Goal: Task Accomplishment & Management: Manage account settings

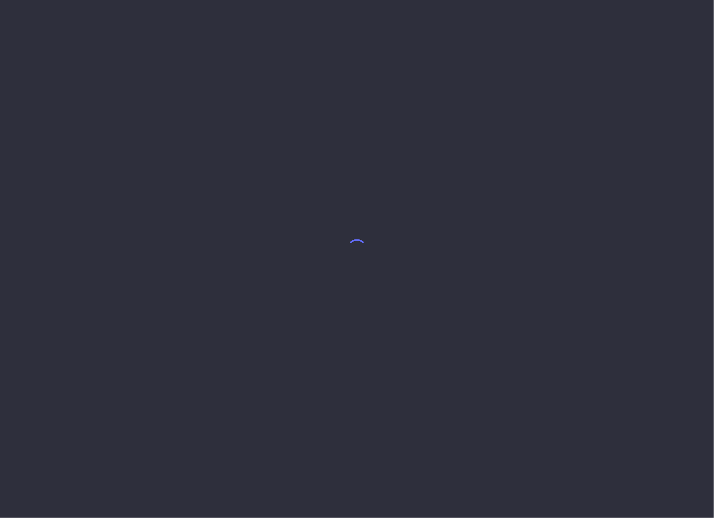
select select "7"
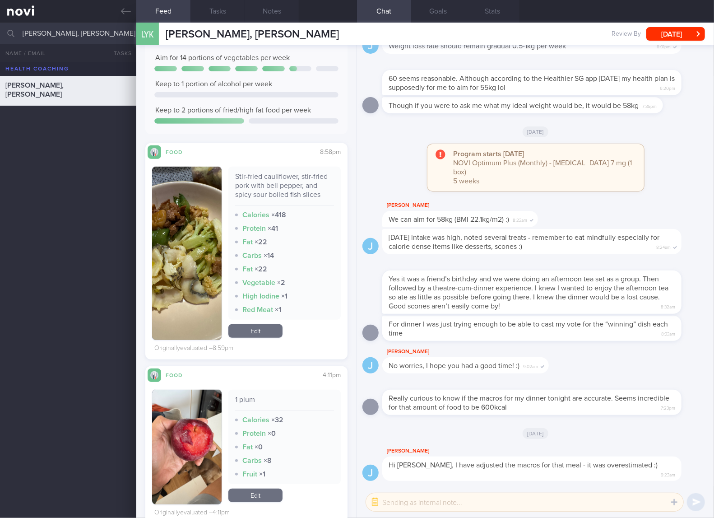
scroll to position [150, 0]
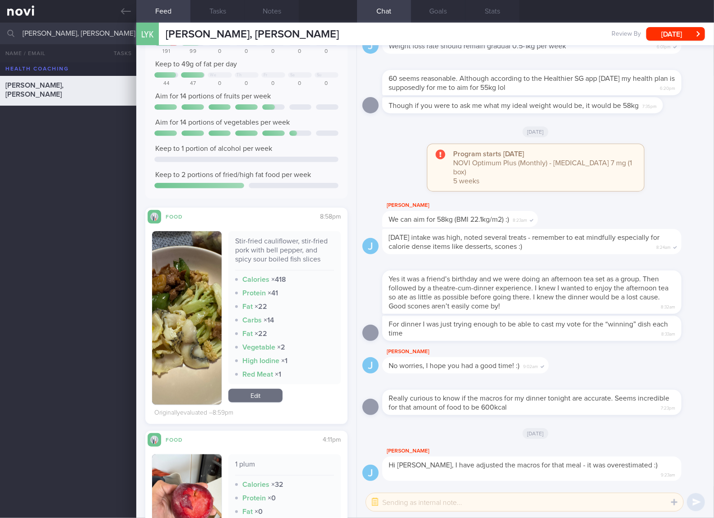
click at [293, 236] on div "Stir-fried cauliflower, stir-fried pork with bell pepper, and spicy sour boiled…" at bounding box center [284, 253] width 99 height 34
copy div "Stir-fried cauliflower, stir-fried pork with bell pepper, and spicy sour boiled…"
click at [196, 288] on img "button" at bounding box center [186, 317] width 69 height 173
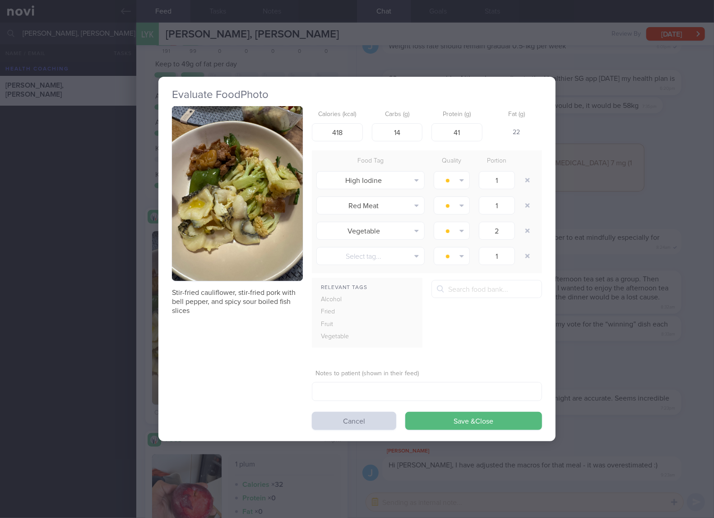
click at [258, 171] on button "button" at bounding box center [237, 193] width 131 height 175
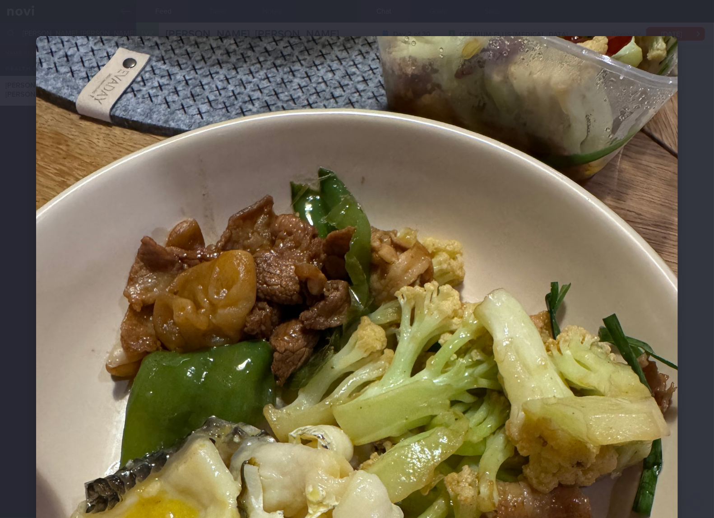
click at [544, 334] on img at bounding box center [357, 464] width 642 height 856
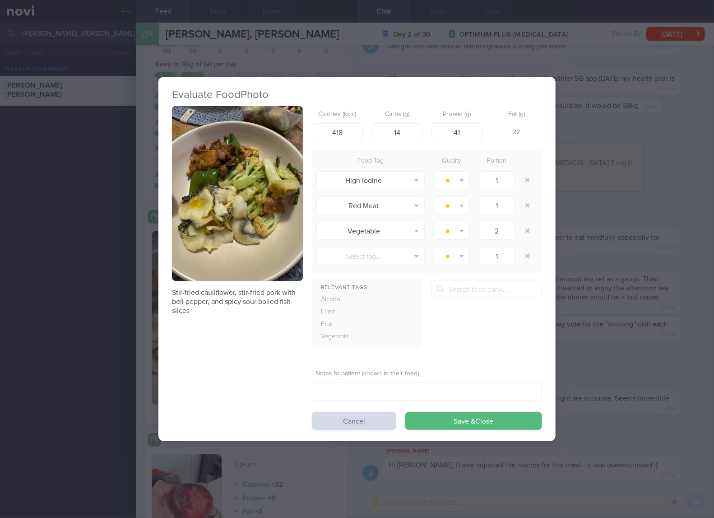
click at [632, 321] on div "Evaluate Food Photo Stir-fried cauliflower, stir-fried pork with bell pepper, a…" at bounding box center [357, 259] width 714 height 518
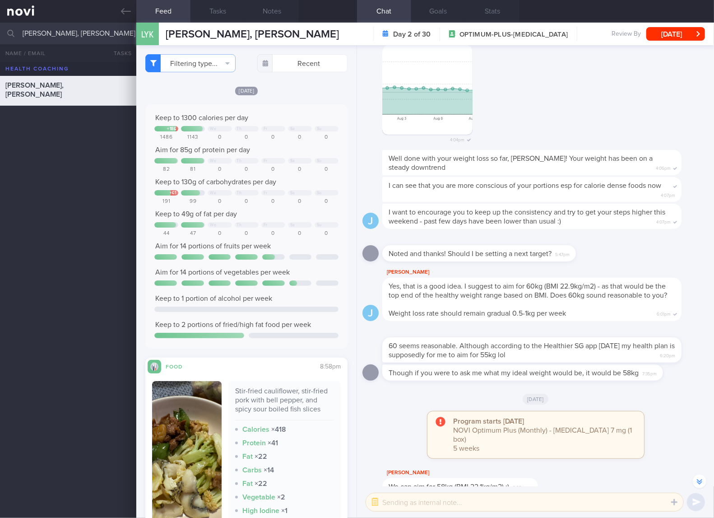
scroll to position [150, 0]
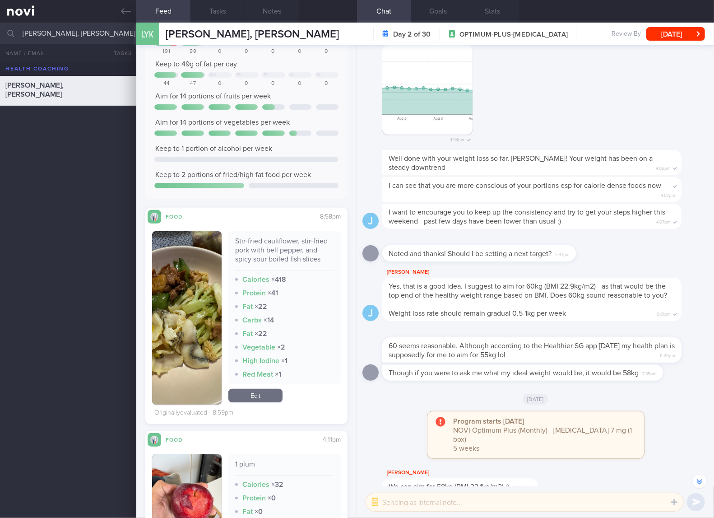
click at [261, 393] on link "Edit" at bounding box center [255, 396] width 54 height 14
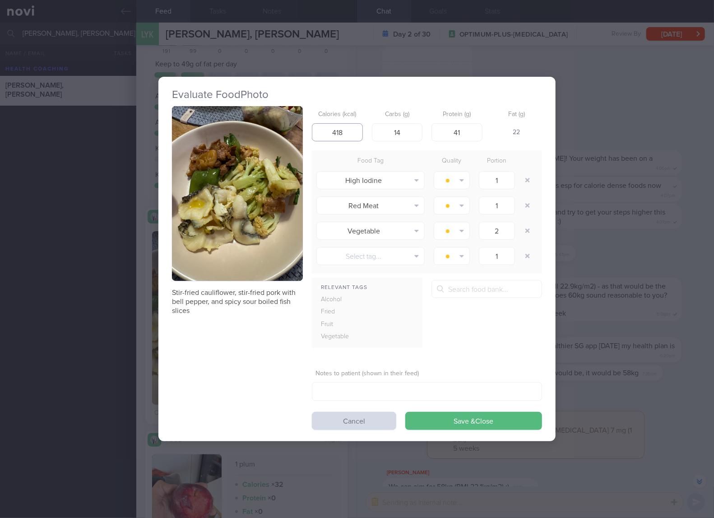
click at [350, 135] on input "418" at bounding box center [337, 132] width 51 height 18
type input "288"
type input "12"
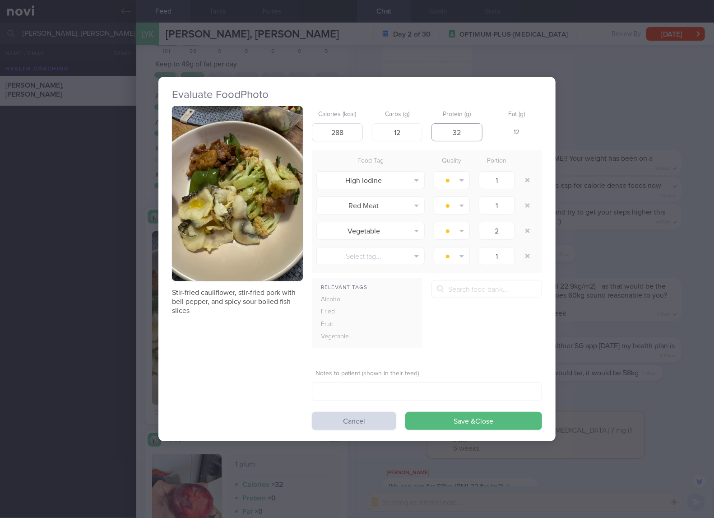
type input "32"
click at [405, 412] on button "Save & Close" at bounding box center [473, 421] width 137 height 18
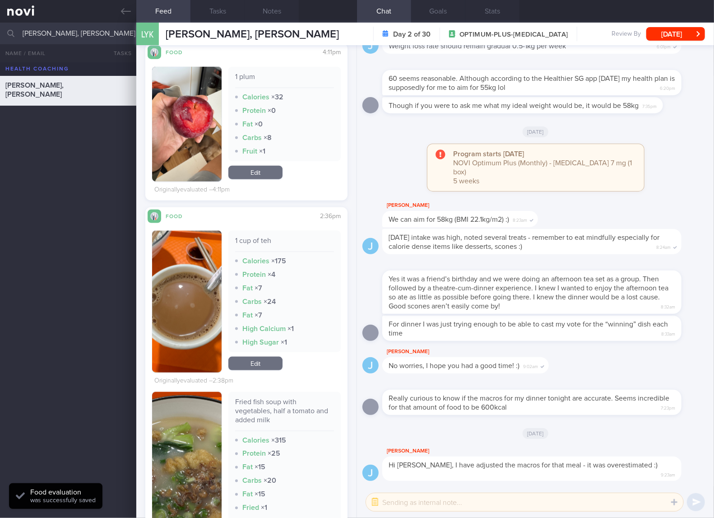
scroll to position [602, 0]
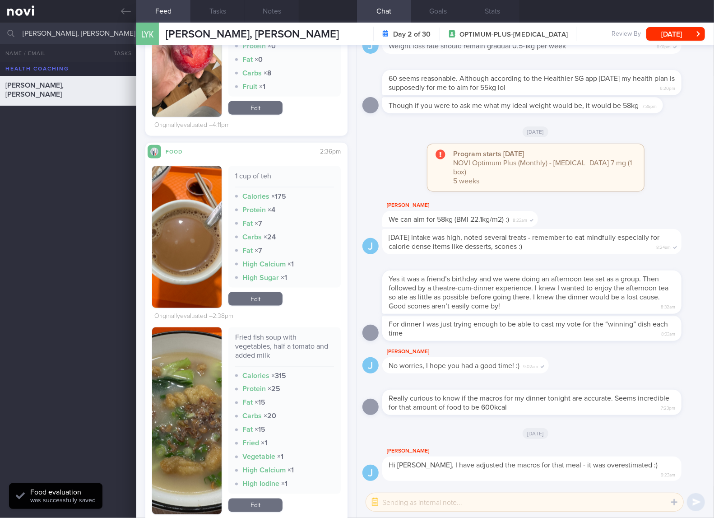
click at [257, 171] on div "1 cup of teh" at bounding box center [284, 179] width 99 height 16
copy div "1 cup of teh"
click at [252, 305] on div "1 cup of teh Calories × 175 Protein × 4 Fat × 7 Carbs × 24 Fat × 7 High Calcium…" at bounding box center [284, 237] width 112 height 142
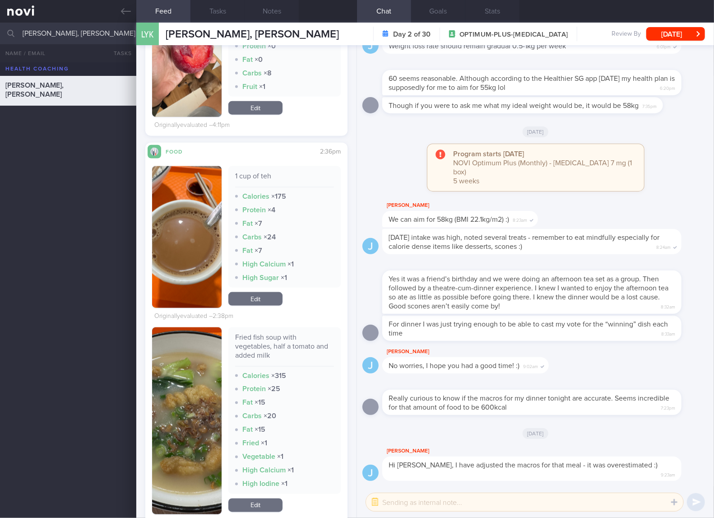
click at [271, 300] on link "Edit" at bounding box center [255, 299] width 54 height 14
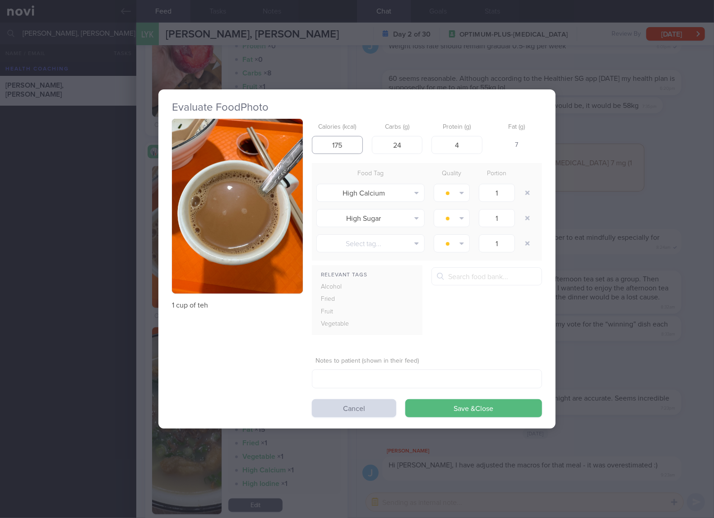
click at [346, 144] on input "175" at bounding box center [337, 145] width 51 height 18
type input "124"
type input "21"
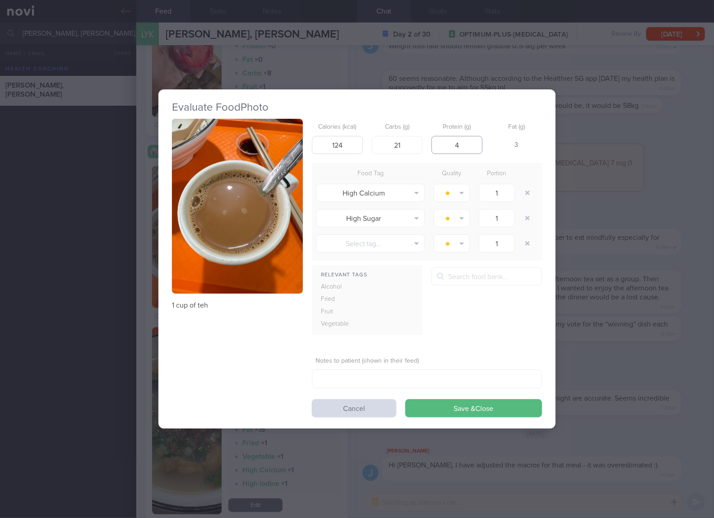
type input "2"
type input "3"
click at [405, 399] on button "Save & Close" at bounding box center [473, 408] width 137 height 18
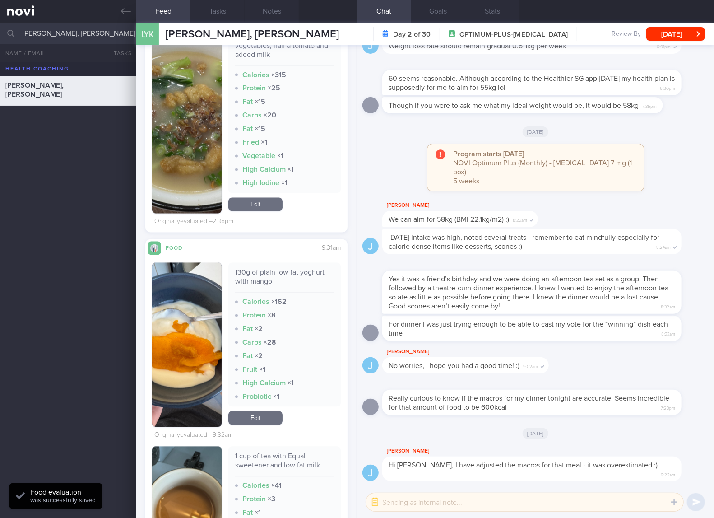
scroll to position [752, 0]
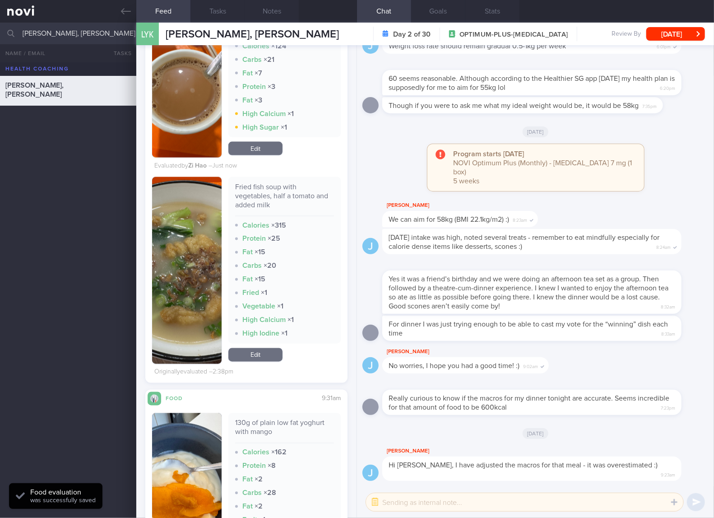
click at [243, 425] on div "130g of plain low fat yoghurt with mango" at bounding box center [284, 430] width 99 height 25
copy div "130g of plain low fat yoghurt with mango"
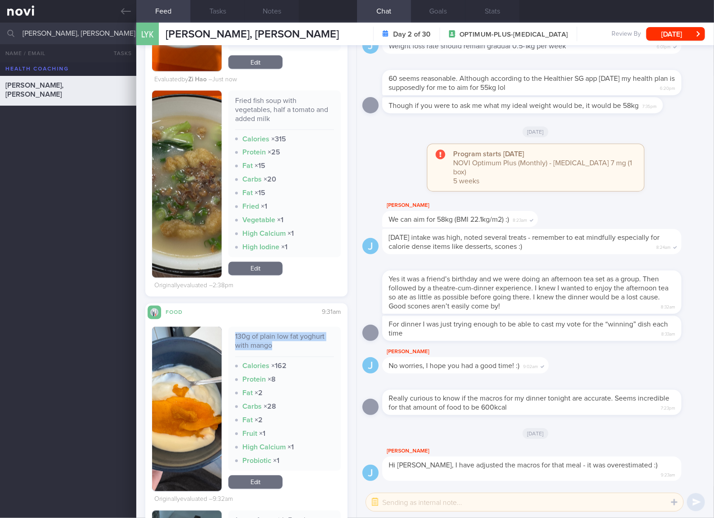
scroll to position [902, 0]
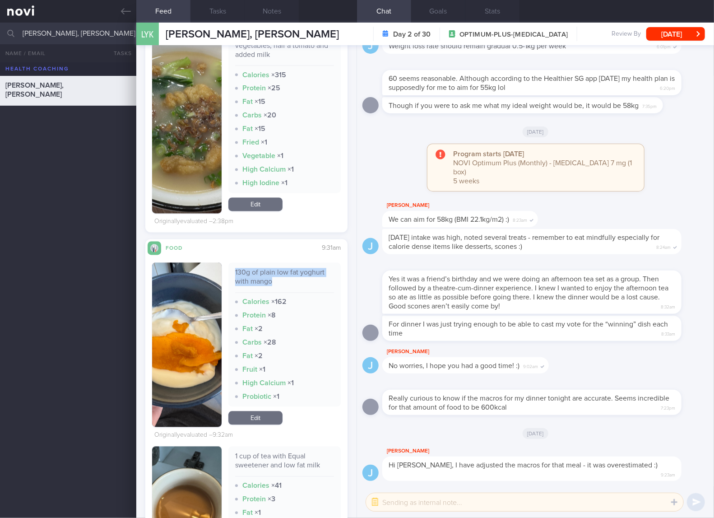
click at [254, 421] on link "Edit" at bounding box center [255, 418] width 54 height 14
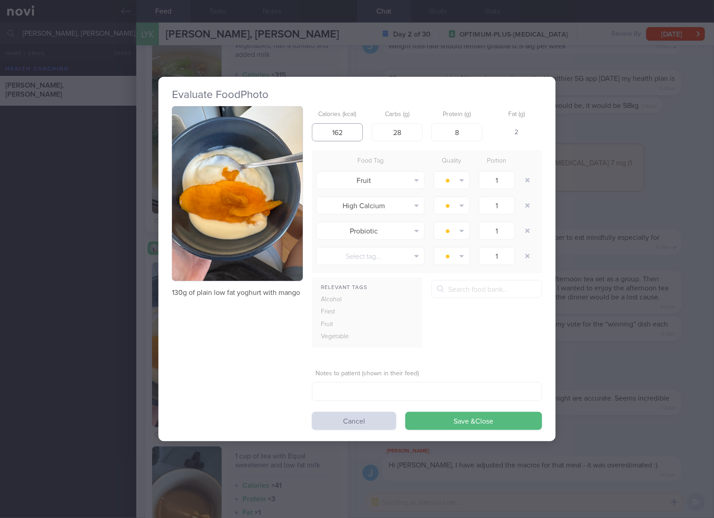
click at [350, 137] on input "162" at bounding box center [337, 132] width 51 height 18
type input "96"
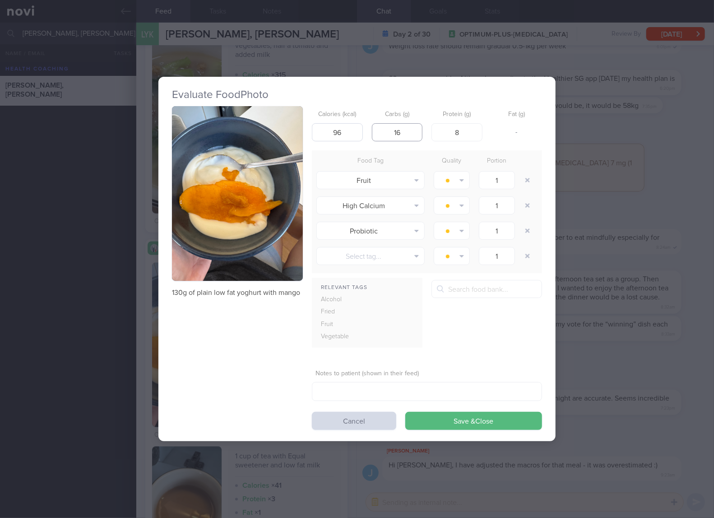
type input "16"
type input "6"
click at [405, 412] on button "Save & Close" at bounding box center [473, 421] width 137 height 18
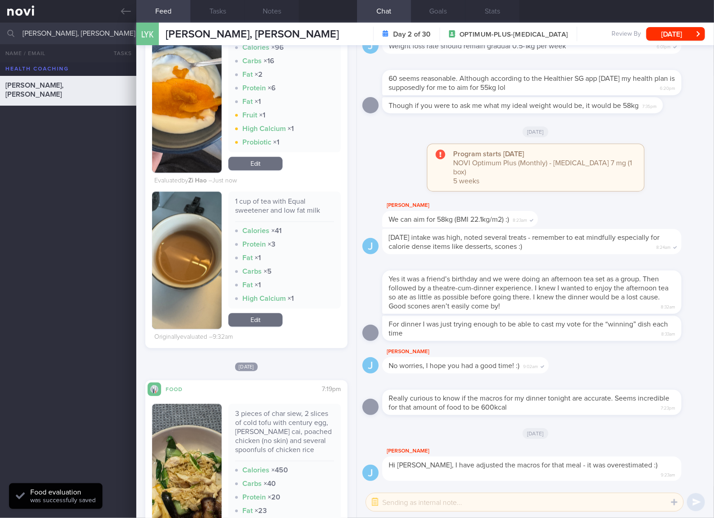
scroll to position [1353, 0]
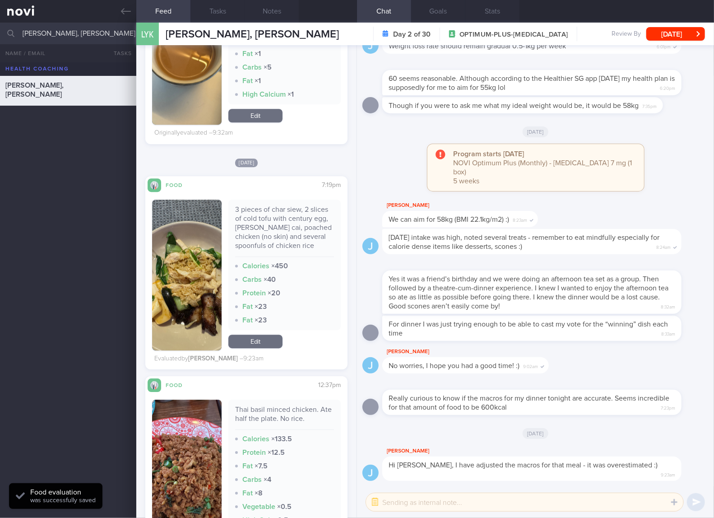
click at [296, 223] on div "3 pieces of char siew, 2 slices of cold tofu with century egg, xiao bai cai, po…" at bounding box center [284, 231] width 99 height 52
copy div "3 pieces of char siew, 2 slices of cold tofu with century egg, xiao bai cai, po…"
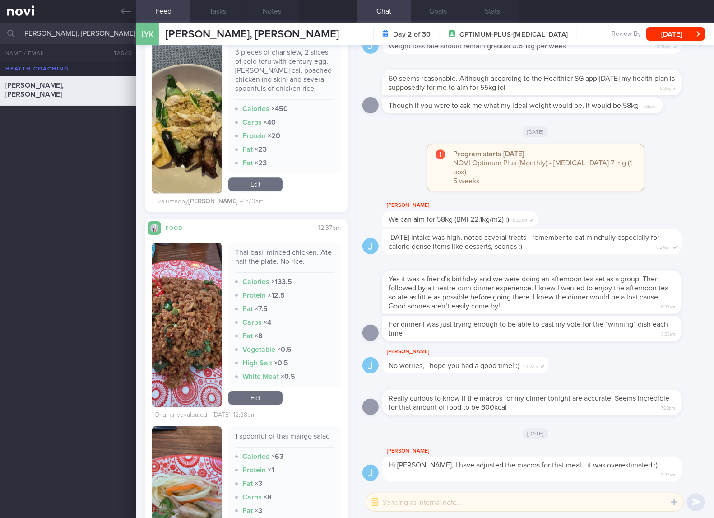
click at [287, 252] on div "Thai basil minced chicken. Ate half the plate. No rice." at bounding box center [284, 260] width 99 height 25
copy div "Thai basil minced chicken. Ate half the plate. No rice."
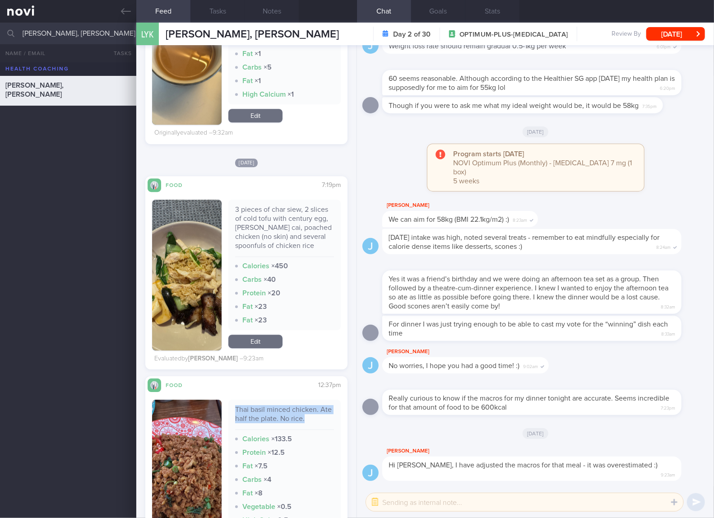
click at [255, 338] on link "Edit" at bounding box center [255, 341] width 54 height 14
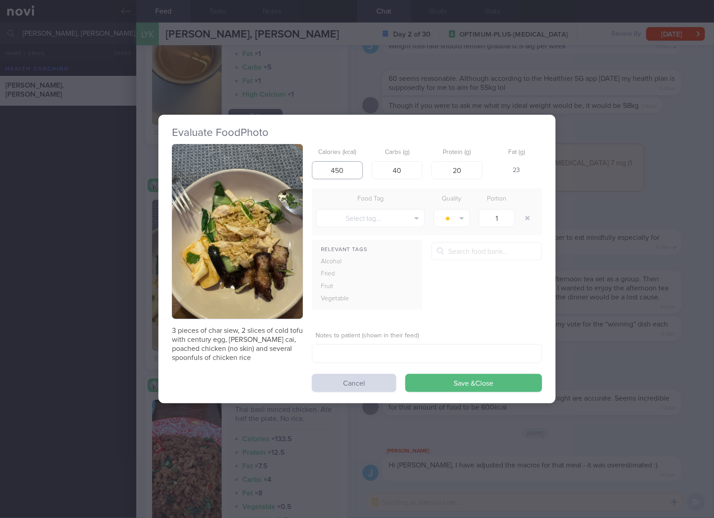
click at [358, 169] on input "450" at bounding box center [337, 170] width 51 height 18
type input "356"
type input "28"
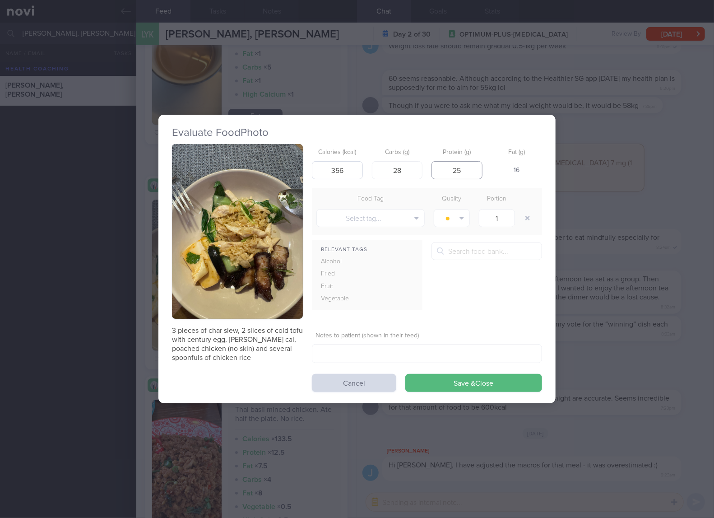
type input "25"
click at [405, 374] on button "Save & Close" at bounding box center [473, 383] width 137 height 18
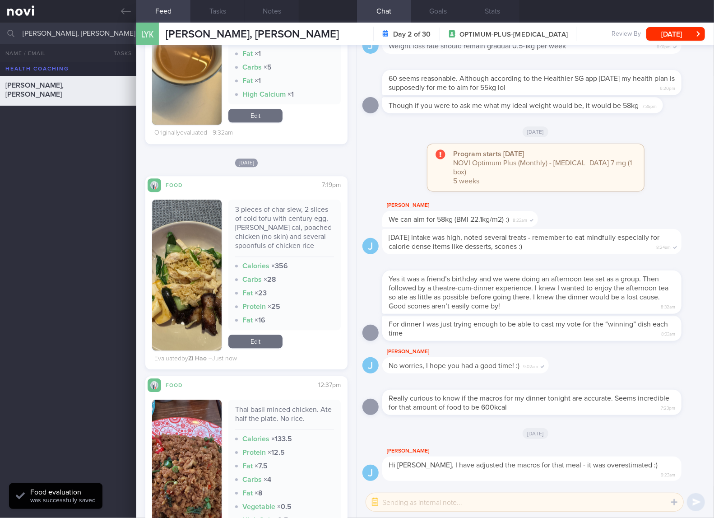
scroll to position [1504, 0]
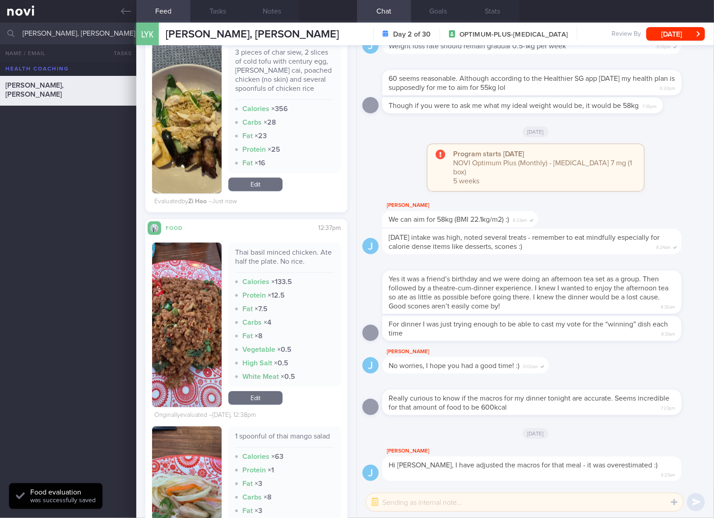
click at [308, 251] on div "Thai basil minced chicken. Ate half the plate. No rice." at bounding box center [284, 260] width 99 height 25
click at [299, 309] on div "Fat × 7.5" at bounding box center [284, 308] width 99 height 9
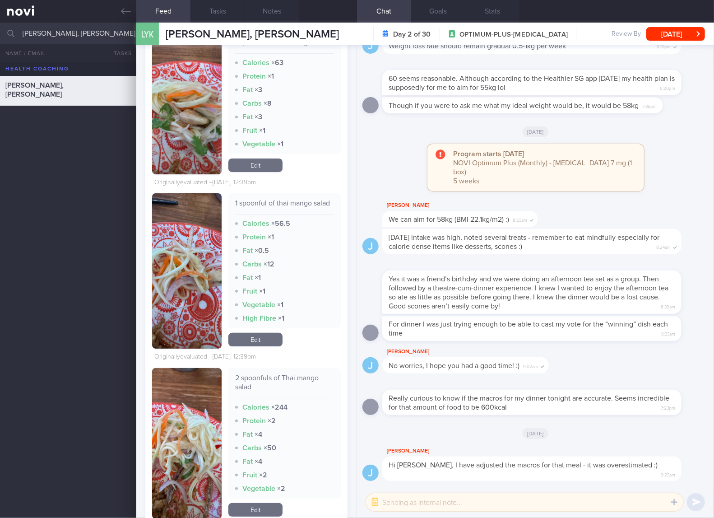
scroll to position [1955, 0]
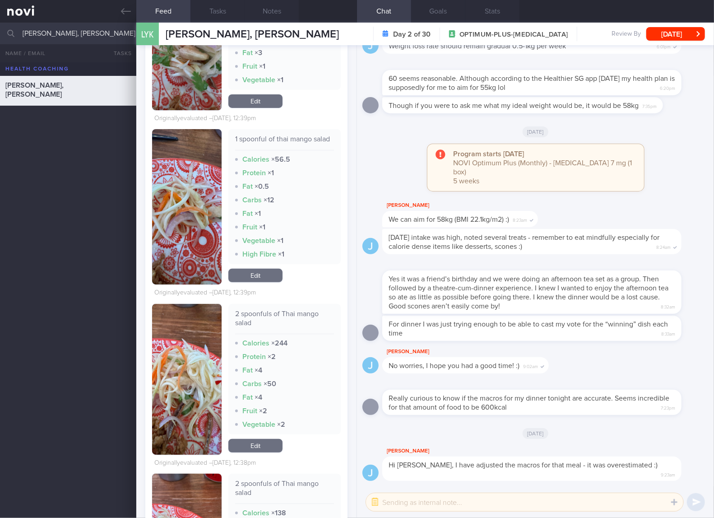
click at [182, 370] on img "button" at bounding box center [186, 379] width 69 height 151
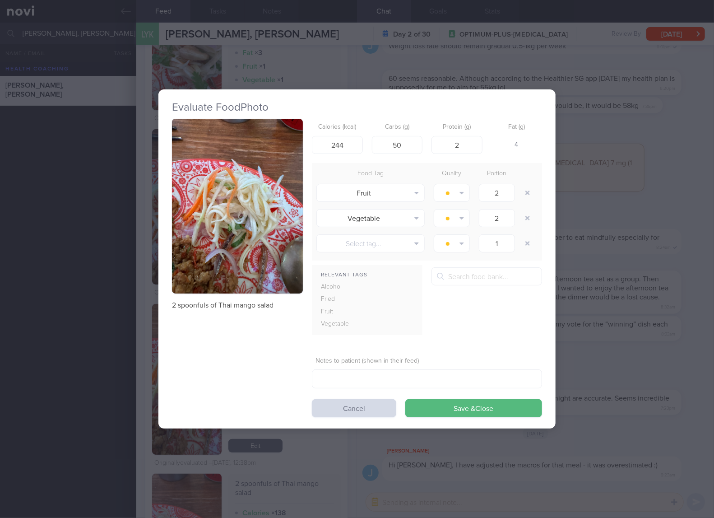
click at [556, 245] on div "Evaluate Food Photo 2 spoonfuls of Thai mango salad Calories (kcal) 244 Carbs (…" at bounding box center [357, 259] width 714 height 518
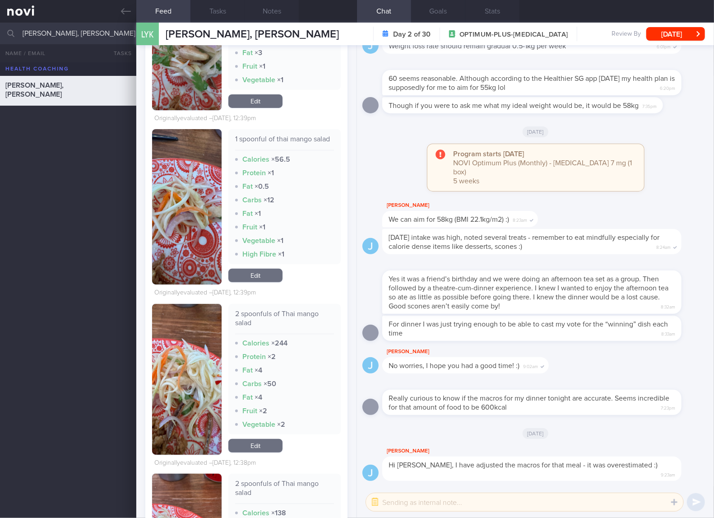
click at [292, 334] on div "2 spoonfuls of Thai mango salad" at bounding box center [284, 321] width 99 height 25
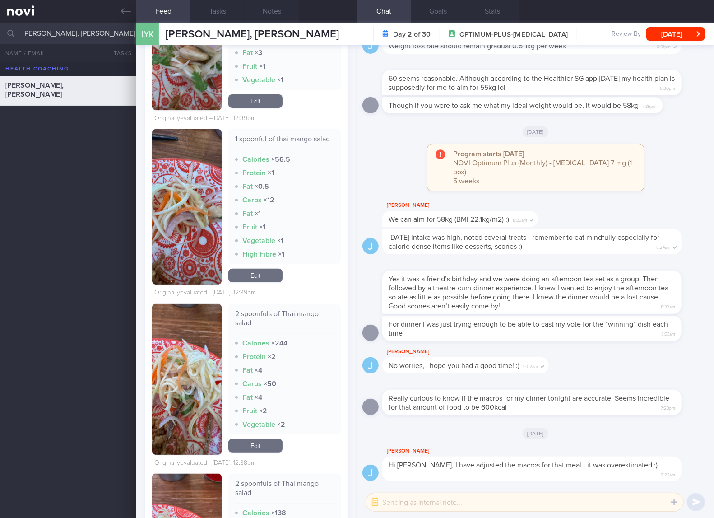
click at [292, 150] on div "1 spoonful of thai mango salad" at bounding box center [284, 142] width 99 height 16
click at [292, 328] on div "2 spoonfuls of Thai mango salad Calories × 244 Protein × 2 Fat × 4 Carbs × 50 F…" at bounding box center [284, 369] width 112 height 130
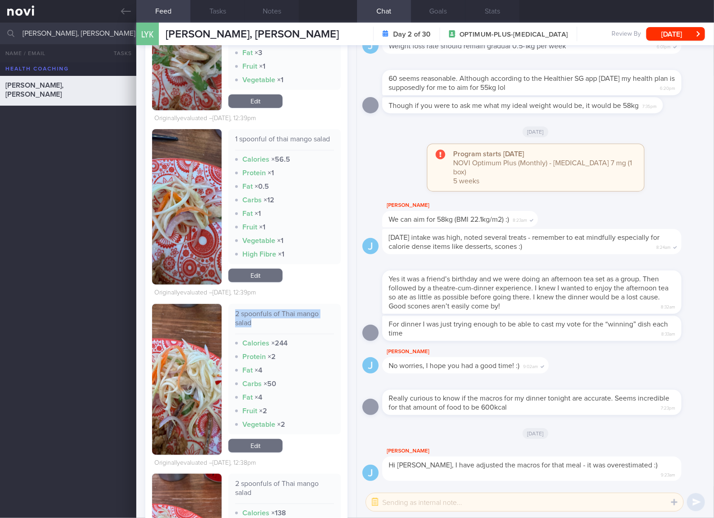
click at [292, 328] on div "2 spoonfuls of Thai mango salad Calories × 244 Protein × 2 Fat × 4 Carbs × 50 F…" at bounding box center [284, 369] width 112 height 130
copy div "2 spoonfuls of Thai mango salad"
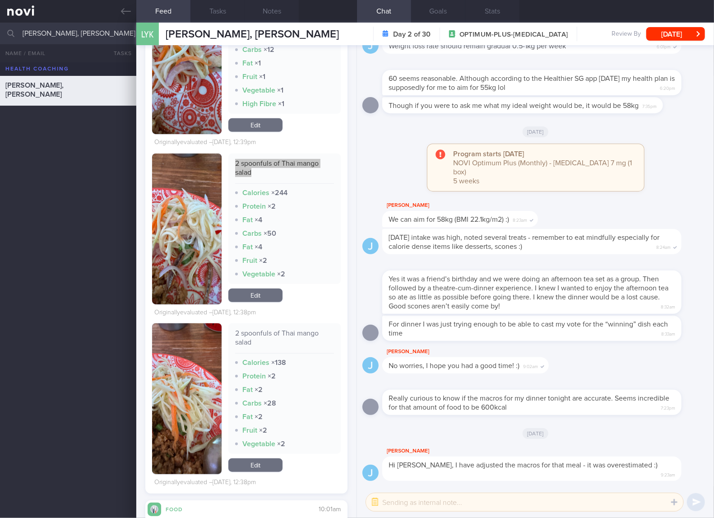
scroll to position [2407, 0]
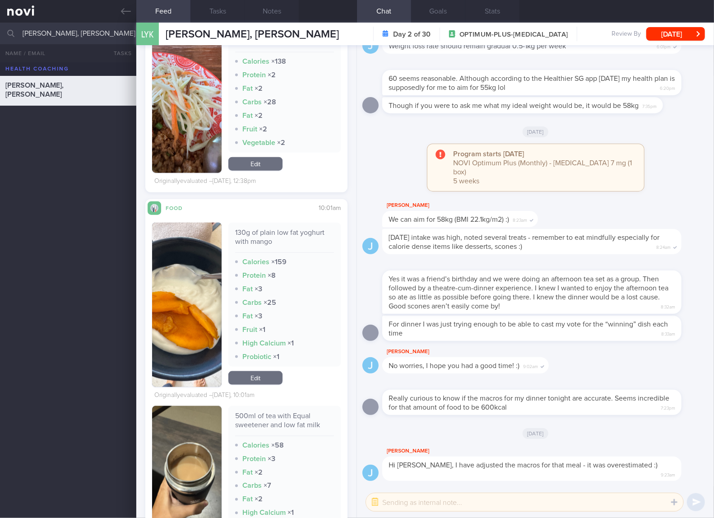
click at [262, 385] on link "Edit" at bounding box center [255, 378] width 54 height 14
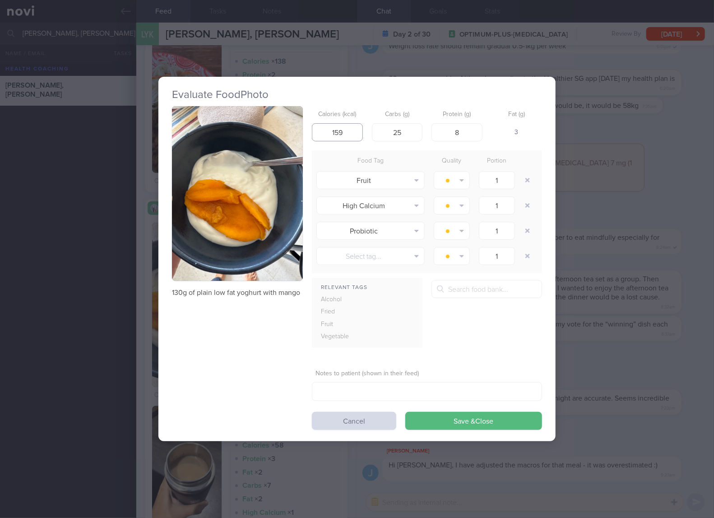
click at [351, 133] on input "159" at bounding box center [337, 132] width 51 height 18
type input "96"
type input "16"
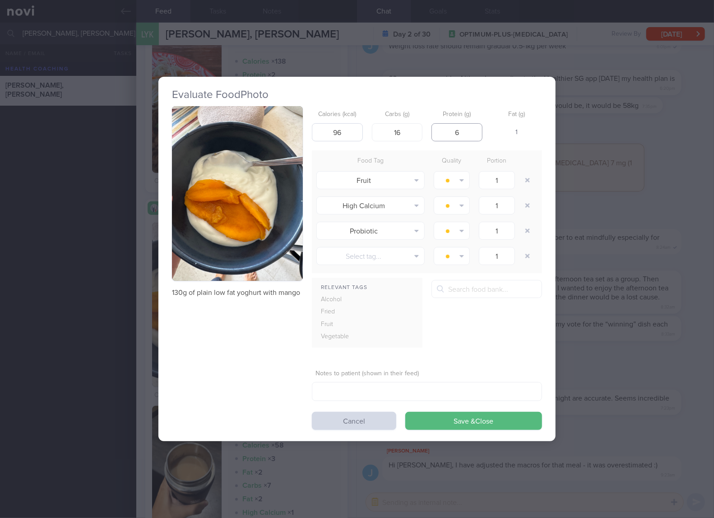
type input "6"
click at [405, 412] on button "Save & Close" at bounding box center [473, 421] width 137 height 18
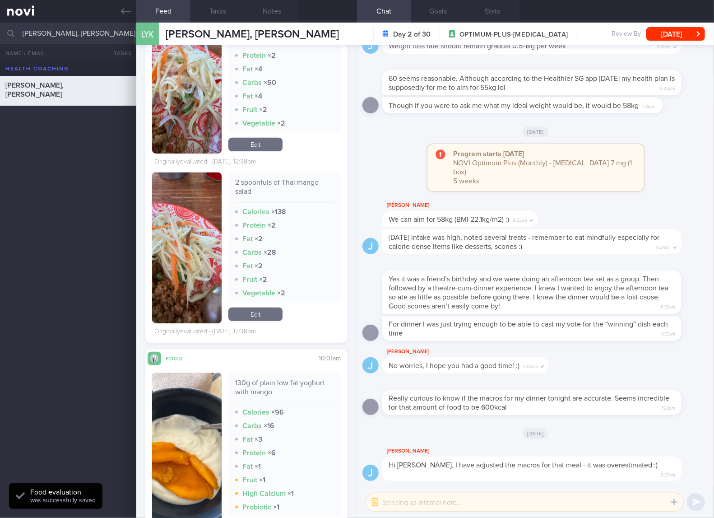
scroll to position [2106, 0]
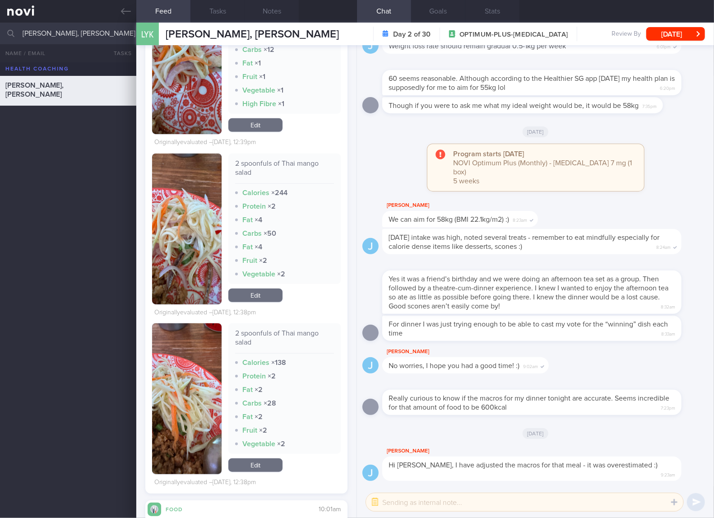
click at [268, 302] on link "Edit" at bounding box center [255, 295] width 54 height 14
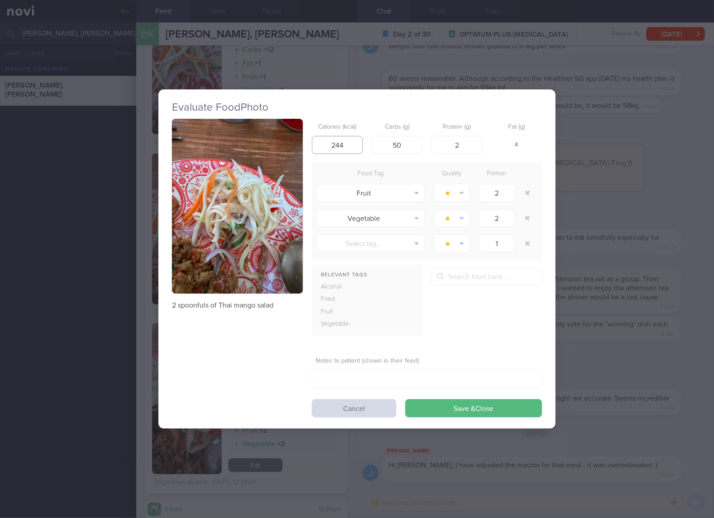
click at [340, 146] on input "244" at bounding box center [337, 145] width 51 height 18
type input "22"
type input "4"
type input "0"
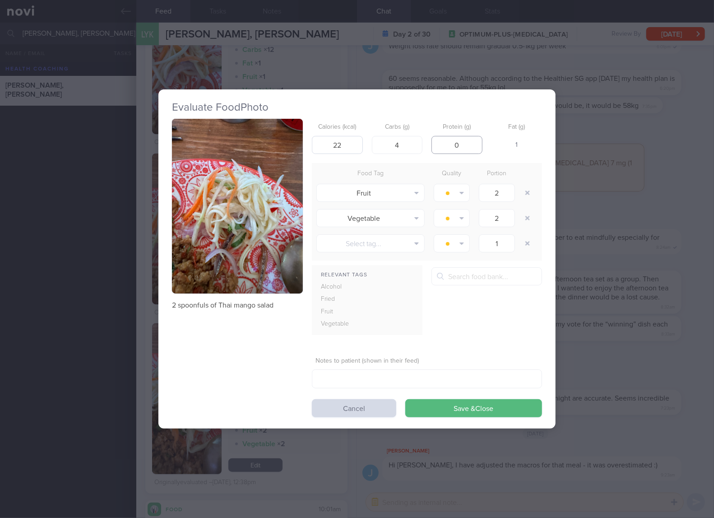
click at [405, 399] on button "Save & Close" at bounding box center [473, 408] width 137 height 18
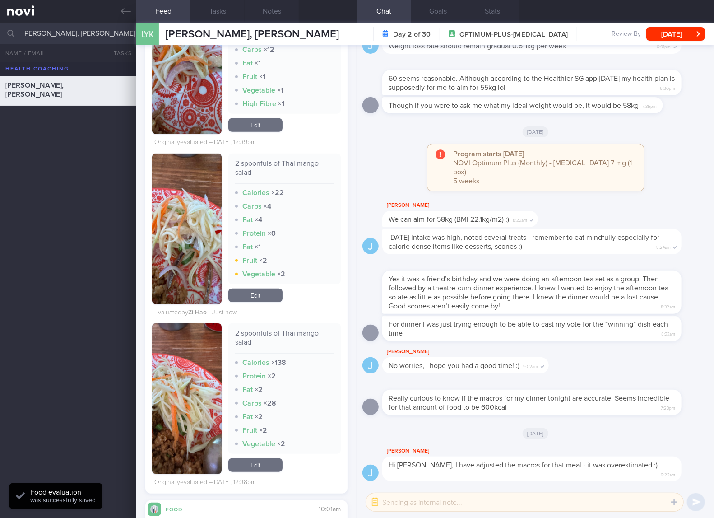
click at [265, 474] on div "2 spoonfuls of Thai mango salad Calories × 138 Protein × 2 Fat × 2 Carbs × 28 F…" at bounding box center [284, 398] width 112 height 151
click at [266, 472] on link "Edit" at bounding box center [255, 465] width 54 height 14
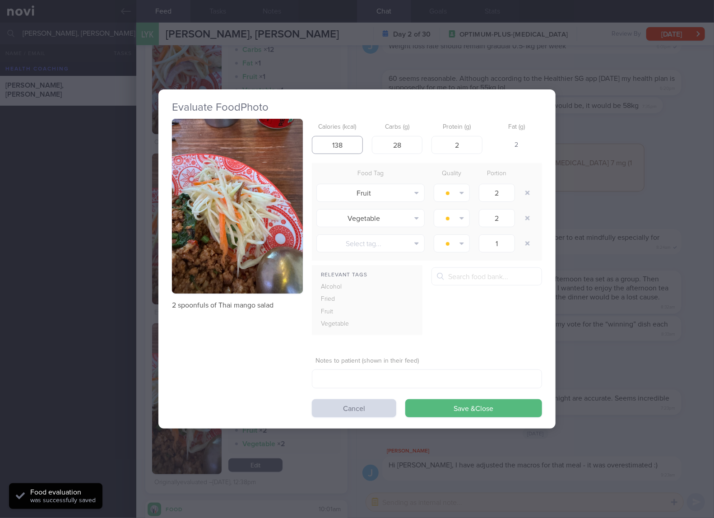
click at [347, 151] on input "138" at bounding box center [337, 145] width 51 height 18
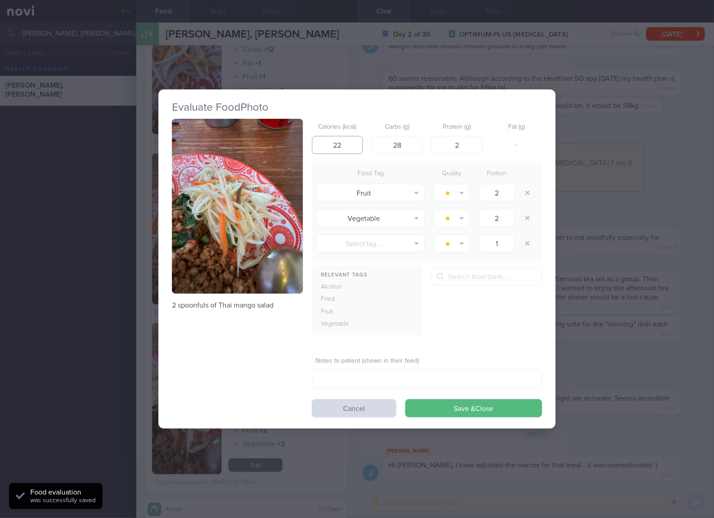
type input "22"
type input "4"
type input "0"
click at [405, 399] on button "Save & Close" at bounding box center [473, 408] width 137 height 18
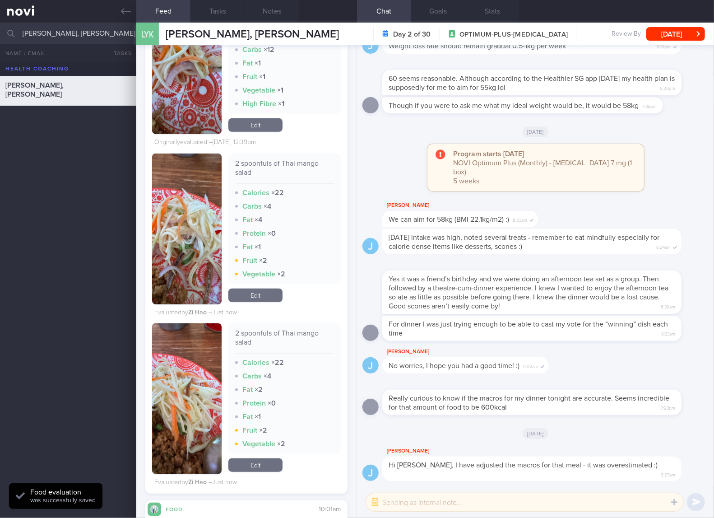
scroll to position [1955, 0]
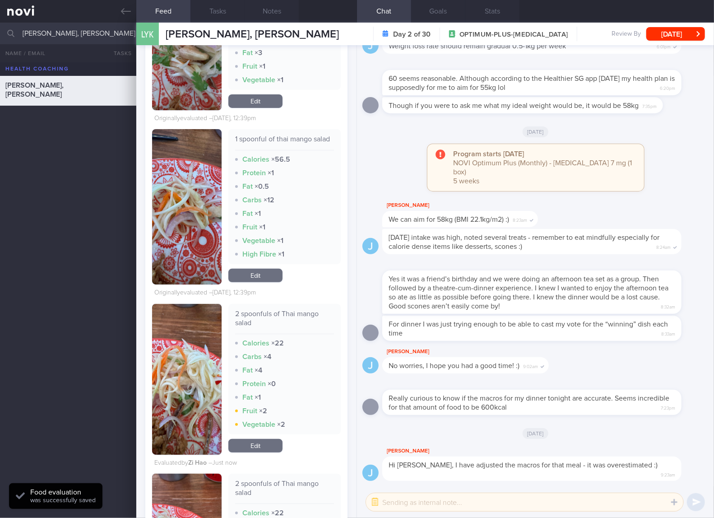
click at [264, 144] on div "1 spoonful of thai mango salad Calories × 56.5 Protein × 1 Fat × 0.5 Carbs × 12…" at bounding box center [284, 196] width 112 height 135
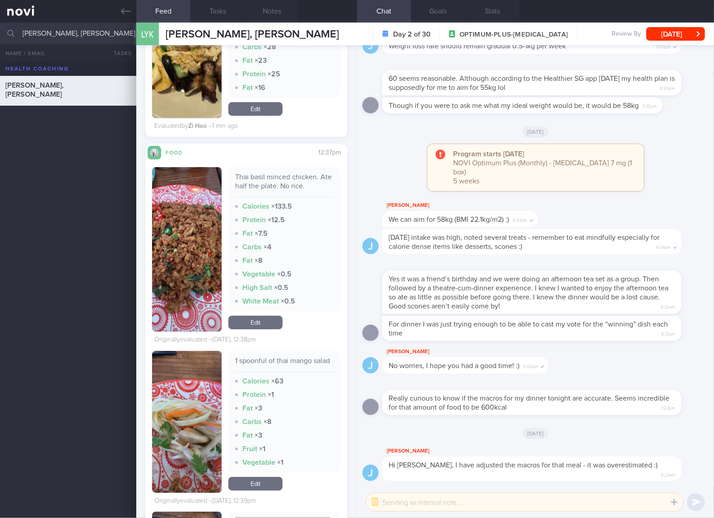
scroll to position [1654, 0]
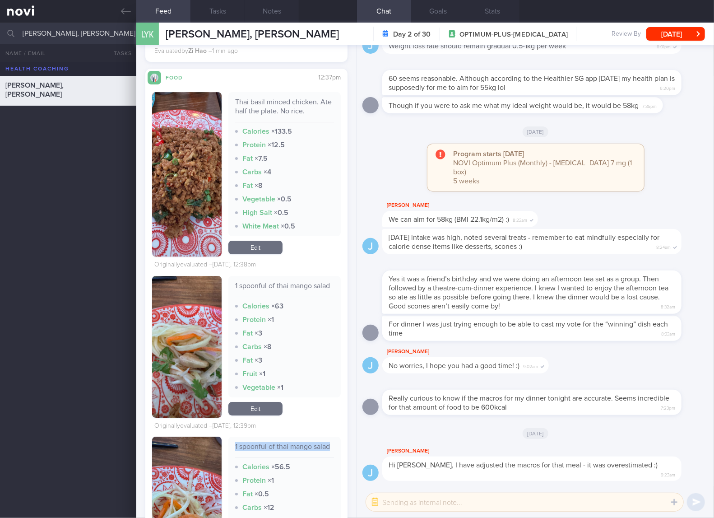
click at [277, 412] on link "Edit" at bounding box center [255, 409] width 54 height 14
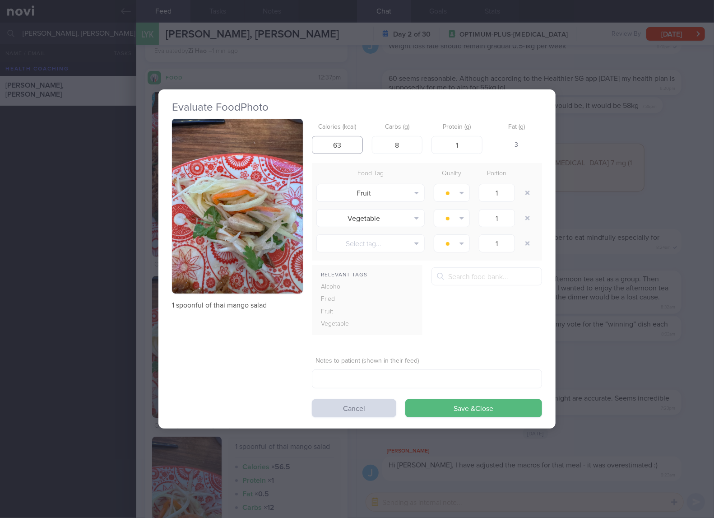
click at [351, 147] on input "63" at bounding box center [337, 145] width 51 height 18
type input "11"
type input "2"
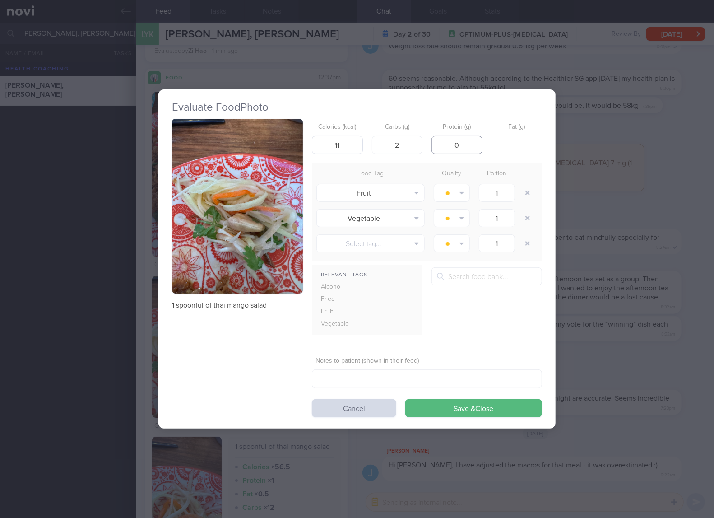
type input "0"
click at [405, 399] on button "Save & Close" at bounding box center [473, 408] width 137 height 18
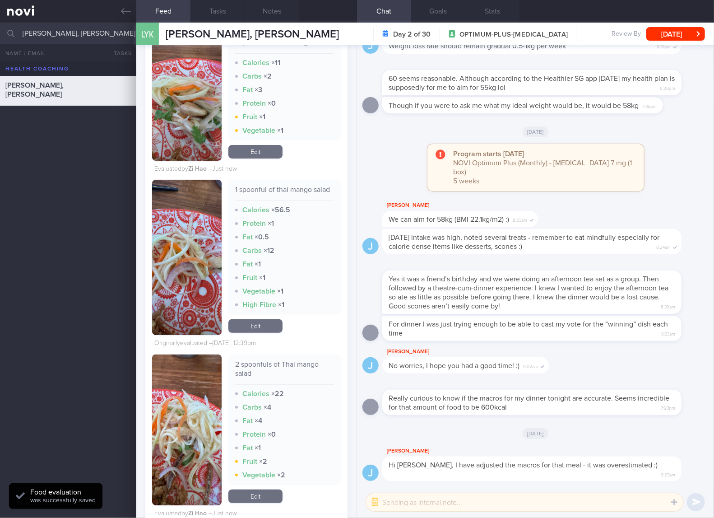
scroll to position [1955, 0]
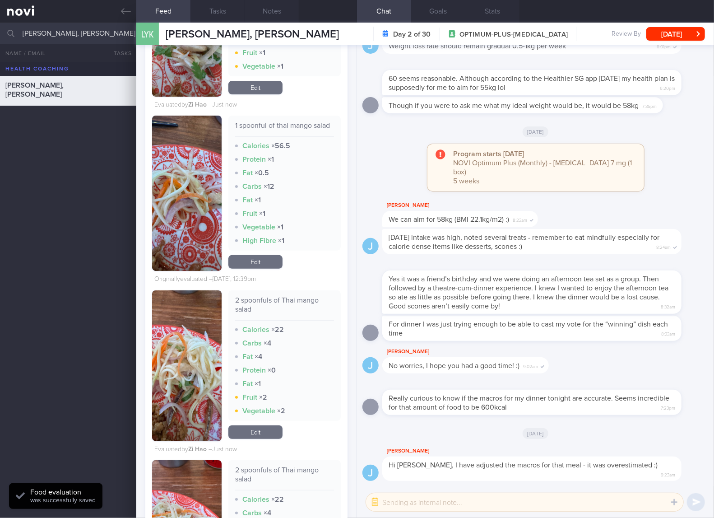
click at [267, 269] on link "Edit" at bounding box center [255, 262] width 54 height 14
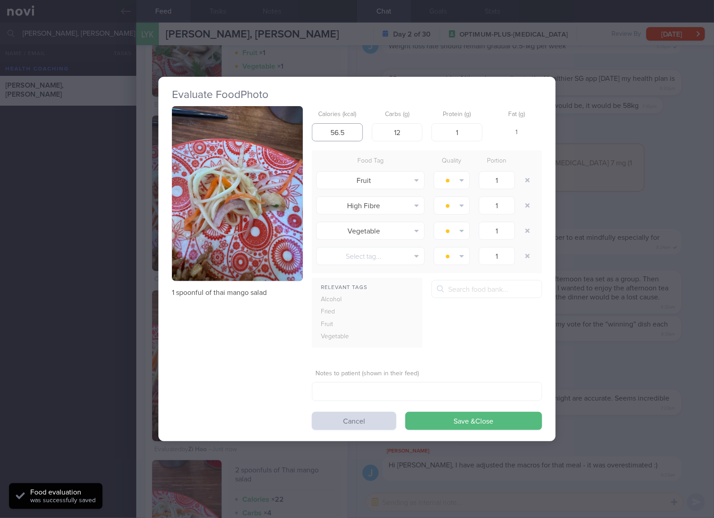
click at [347, 133] on input "56.5" at bounding box center [337, 132] width 51 height 18
type input "11"
type input "20"
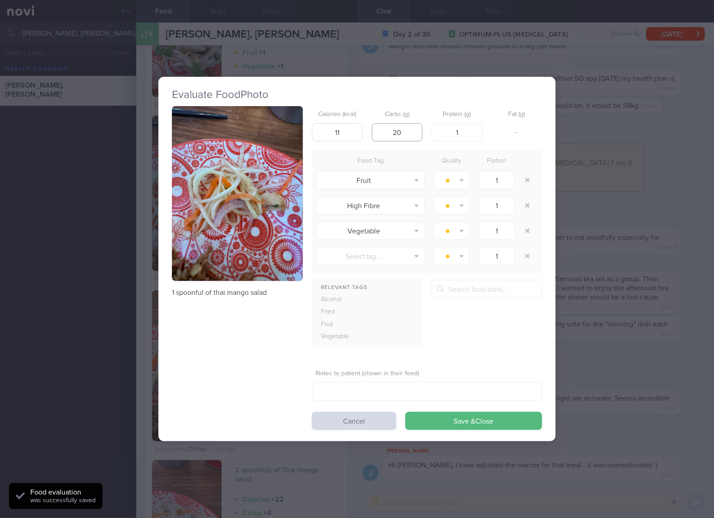
click at [405, 412] on button "Save & Close" at bounding box center [473, 421] width 137 height 18
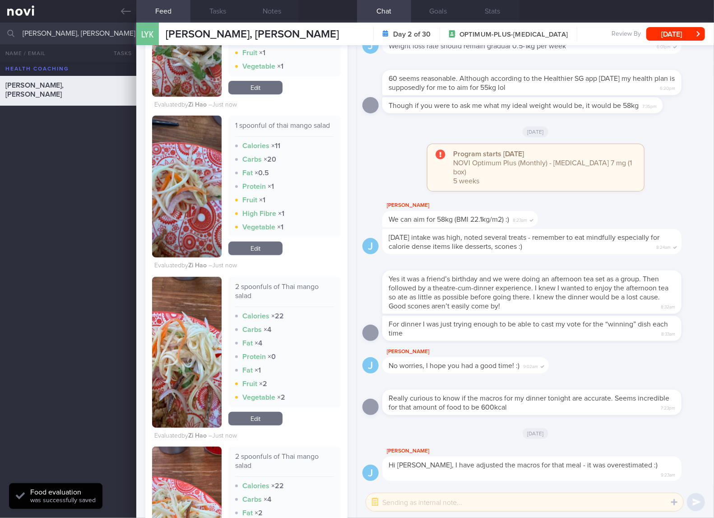
click at [269, 427] on div "2 spoonfuls of Thai mango salad Calories × 22 Carbs × 4 Fat × 4 Protein × 0 Fat…" at bounding box center [284, 352] width 112 height 151
click at [269, 425] on link "Edit" at bounding box center [255, 419] width 54 height 14
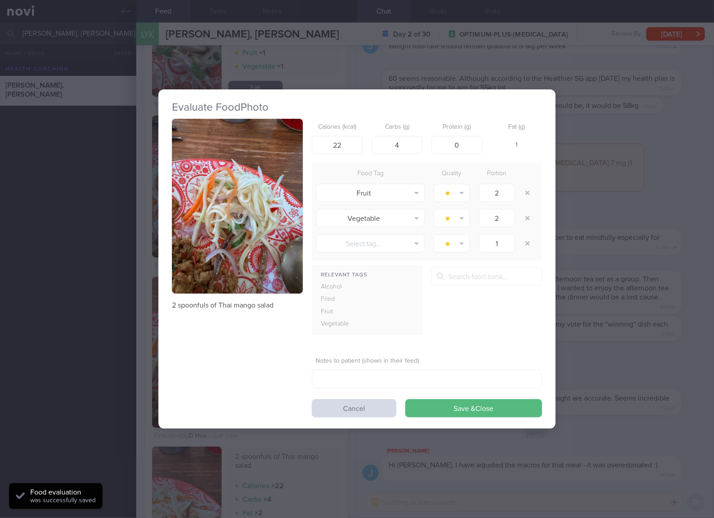
click at [635, 231] on div "Evaluate Food Photo 2 spoonfuls of Thai mango salad Calories (kcal) 22 Carbs (g…" at bounding box center [357, 259] width 714 height 518
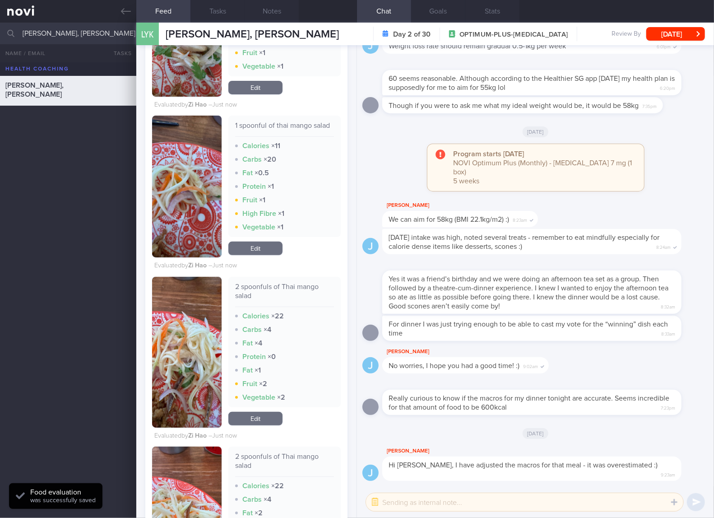
click at [272, 255] on link "Edit" at bounding box center [255, 248] width 54 height 14
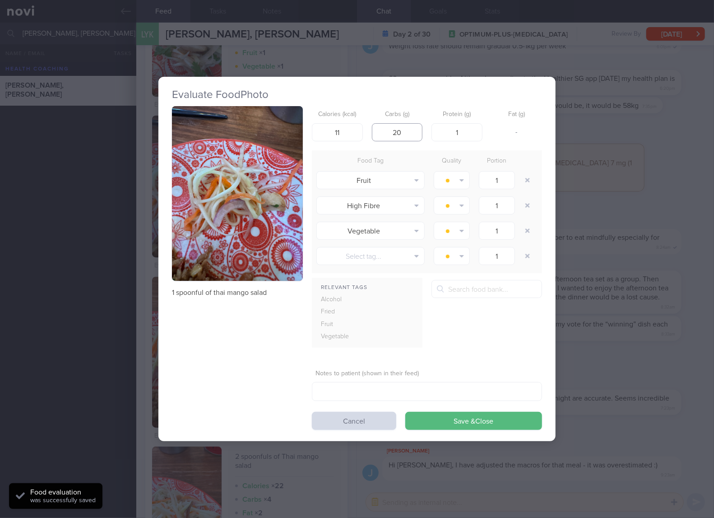
click at [407, 133] on input "20" at bounding box center [397, 132] width 51 height 18
type input "2"
type input "0"
click at [405, 412] on button "Save & Close" at bounding box center [473, 421] width 137 height 18
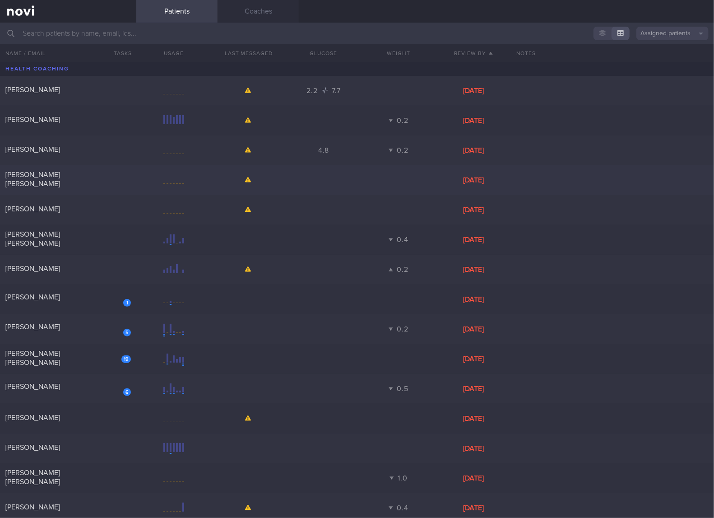
drag, startPoint x: 104, startPoint y: 239, endPoint x: 111, endPoint y: 184, distance: 55.9
click at [104, 239] on div "[PERSON_NAME] [PERSON_NAME]" at bounding box center [66, 239] width 123 height 18
select select "3"
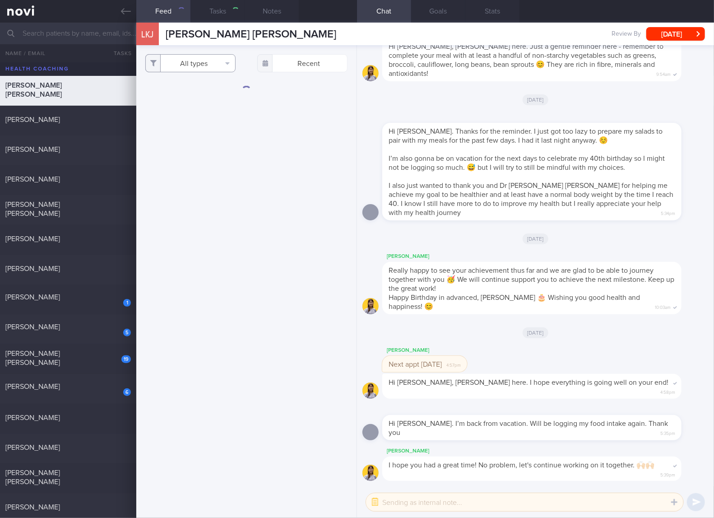
click at [191, 59] on button "All types" at bounding box center [190, 63] width 90 height 18
click at [188, 91] on button "Activity" at bounding box center [190, 95] width 89 height 14
checkbox input "false"
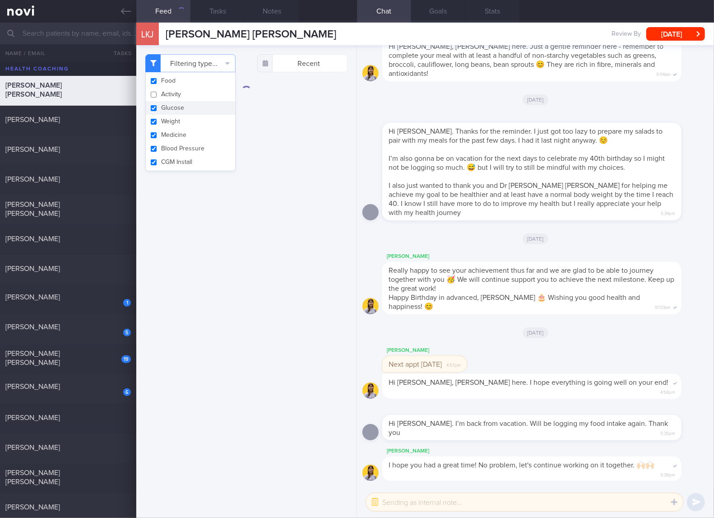
click at [178, 108] on button "Glucose" at bounding box center [190, 108] width 89 height 14
checkbox input "false"
click at [174, 124] on button "Weight" at bounding box center [190, 122] width 89 height 14
checkbox input "false"
click at [173, 129] on button "Medicine" at bounding box center [190, 135] width 89 height 14
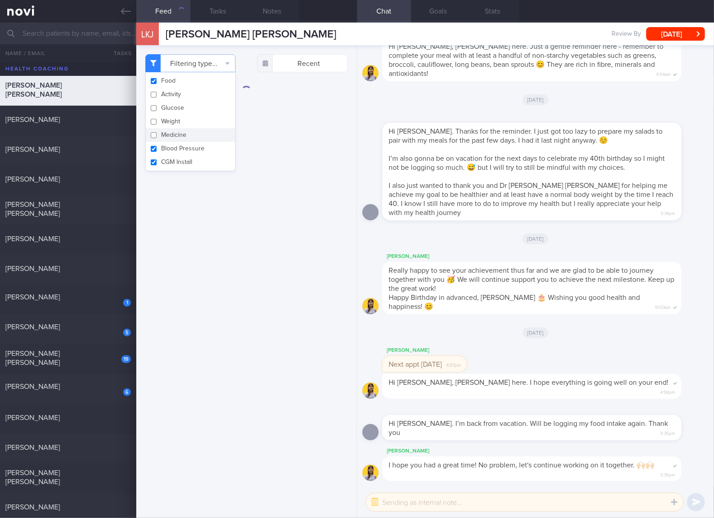
checkbox input "false"
click at [173, 144] on button "Blood Pressure" at bounding box center [190, 149] width 89 height 14
checkbox input "false"
click at [171, 162] on button "CGM Install" at bounding box center [190, 162] width 89 height 14
click at [227, 162] on button "CGM Install" at bounding box center [190, 162] width 89 height 14
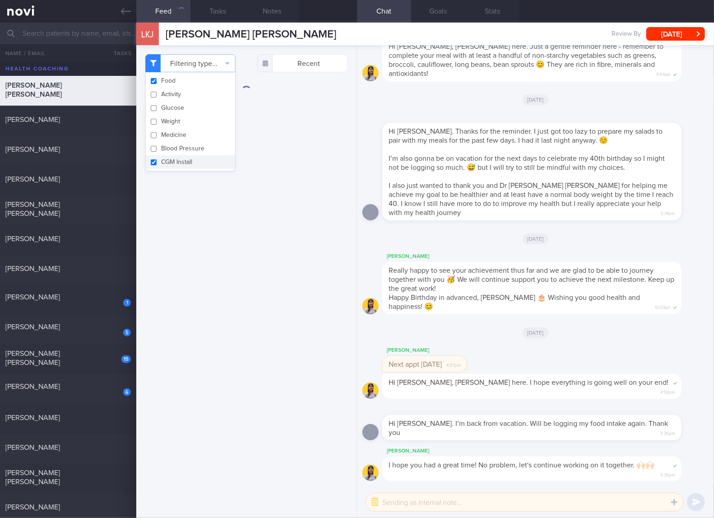
checkbox input "true"
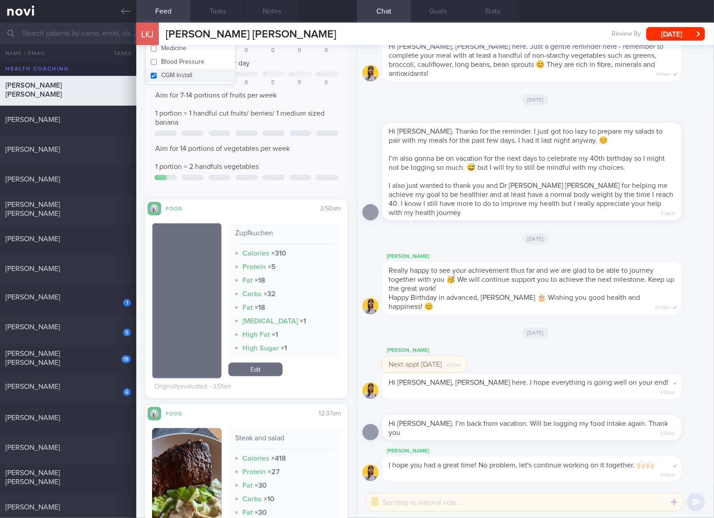
scroll to position [150, 0]
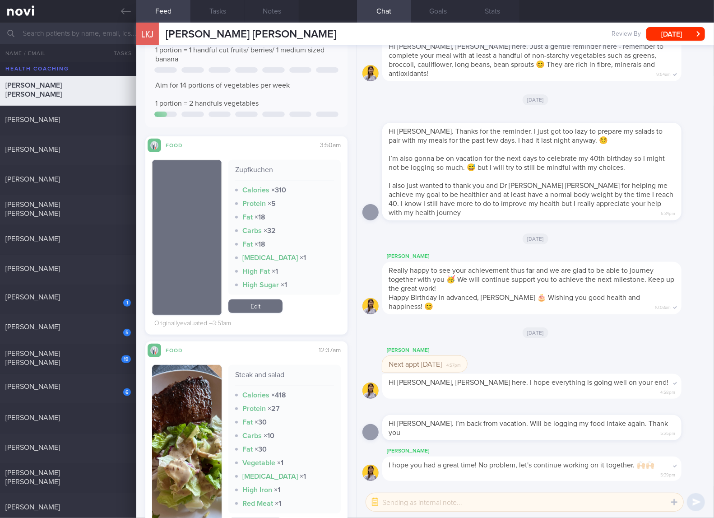
click at [261, 170] on div "Zupfkuchen" at bounding box center [284, 173] width 99 height 16
copy div "Zupfkuchen"
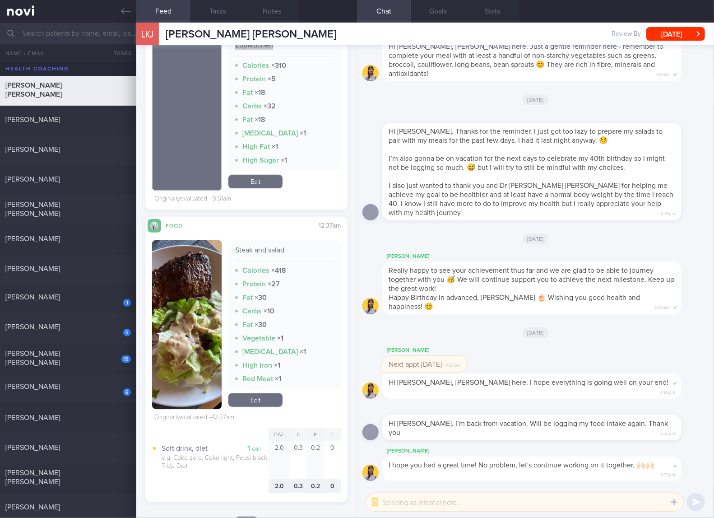
scroll to position [301, 0]
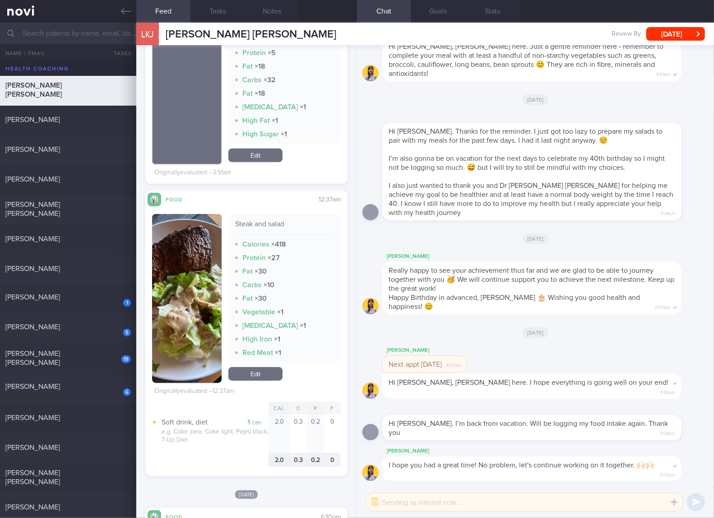
click at [200, 265] on img "button" at bounding box center [186, 298] width 69 height 169
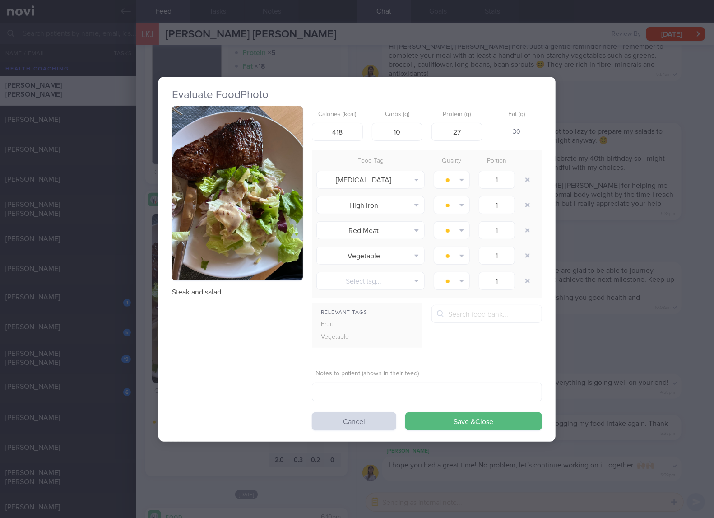
click at [583, 210] on div "Evaluate Food Photo Steak and salad Calories (kcal) 418 Carbs (g) 10 Protein (g…" at bounding box center [357, 259] width 714 height 518
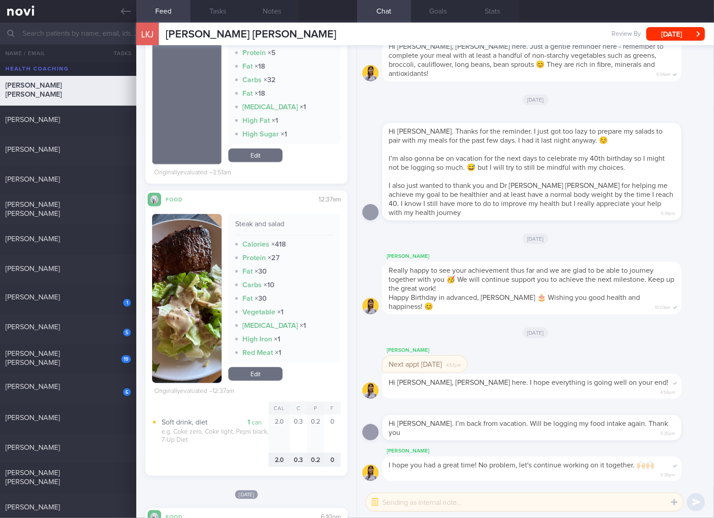
click at [249, 220] on div "Steak and salad" at bounding box center [284, 227] width 99 height 16
copy div "Steak and salad"
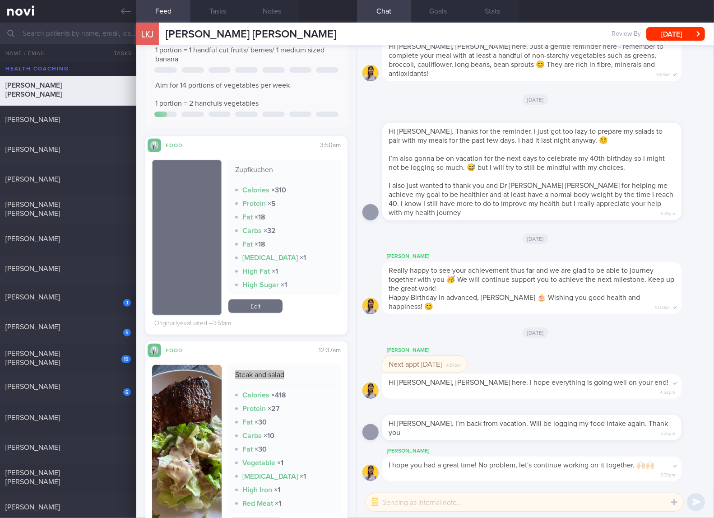
scroll to position [301, 0]
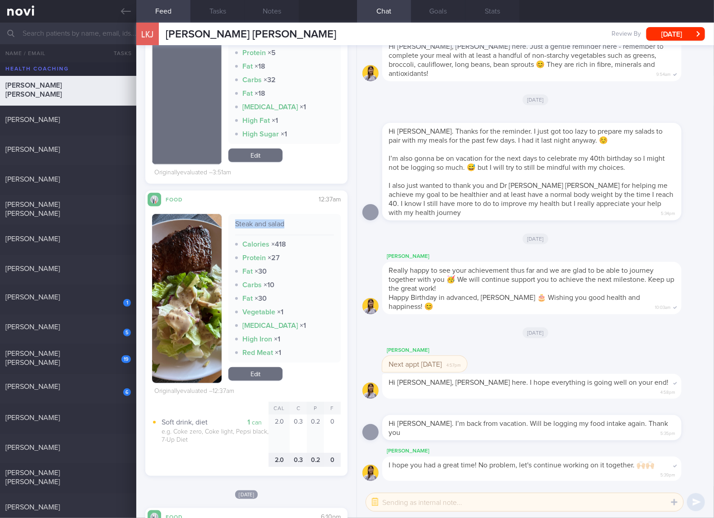
click at [263, 370] on link "Edit" at bounding box center [255, 374] width 54 height 14
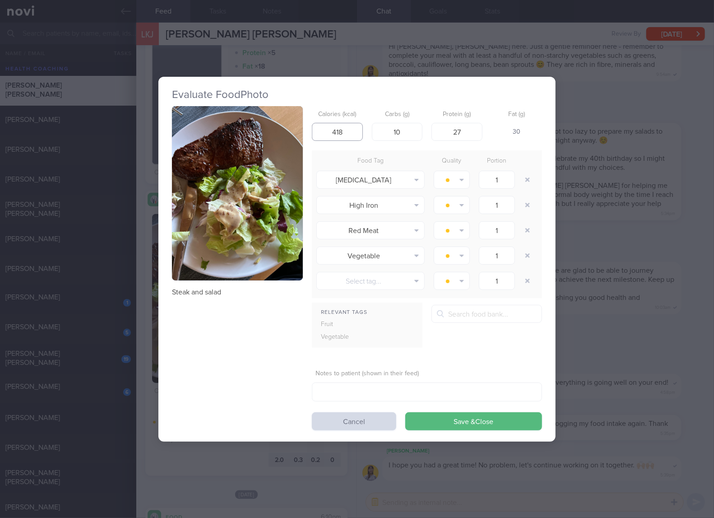
click at [356, 133] on input "418" at bounding box center [337, 132] width 51 height 18
type input "289"
type input "3"
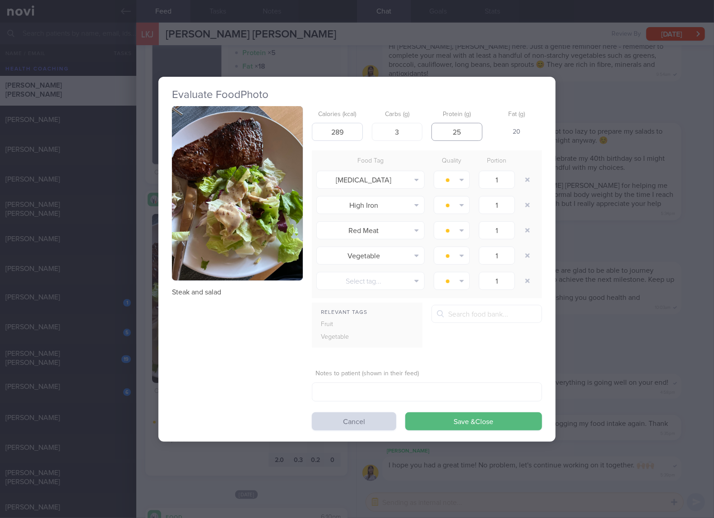
type input "25"
click at [405, 412] on button "Save & Close" at bounding box center [473, 421] width 137 height 18
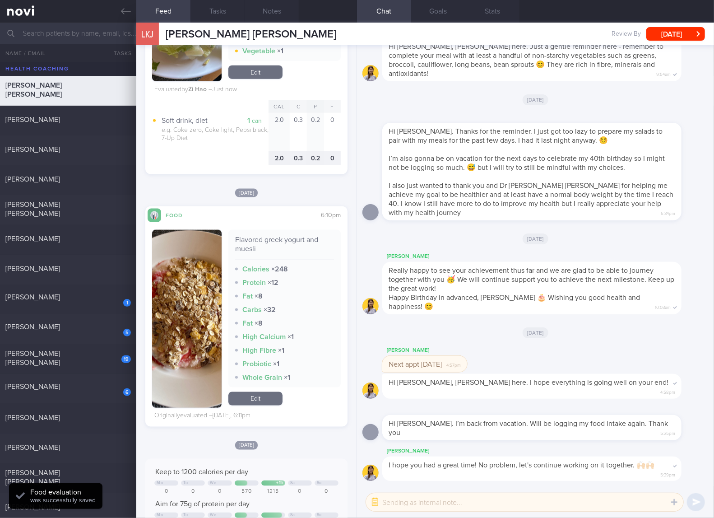
scroll to position [752, 0]
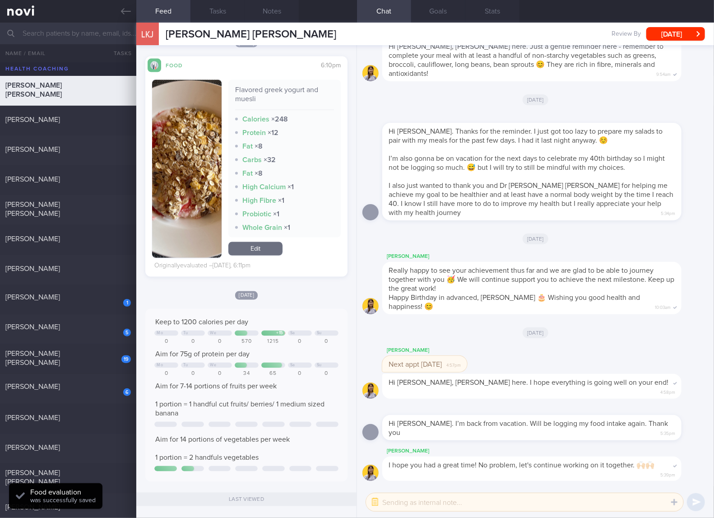
click at [263, 85] on div "Flavored greek yogurt and muesli" at bounding box center [284, 97] width 99 height 25
copy div "Flavored greek yogurt and muesli"
click at [194, 212] on img "button" at bounding box center [186, 169] width 69 height 178
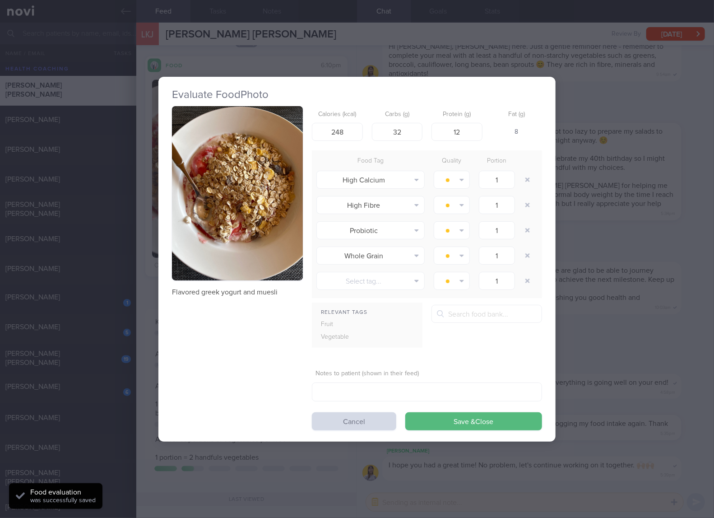
click at [271, 166] on img "button" at bounding box center [237, 193] width 131 height 175
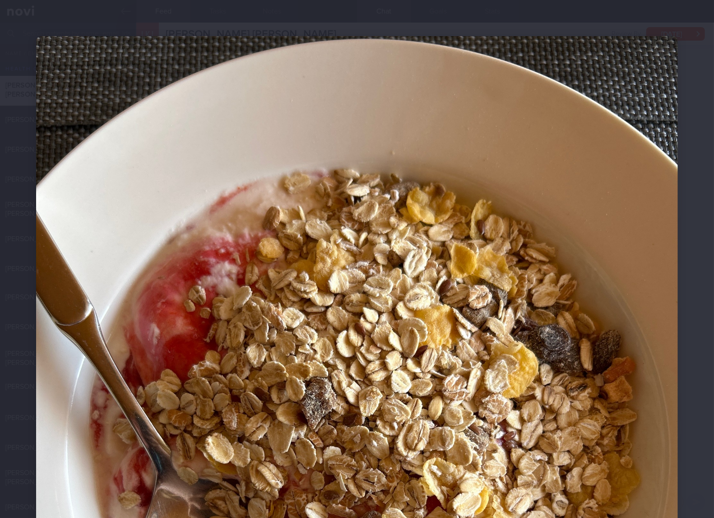
click at [532, 338] on img at bounding box center [357, 464] width 642 height 856
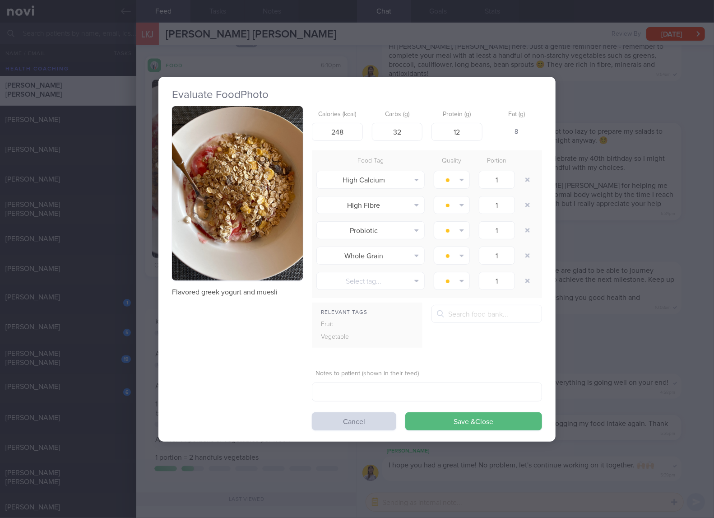
click at [626, 249] on div "Evaluate Food Photo Flavored greek yogurt and muesli Calories (kcal) 248 Carbs …" at bounding box center [357, 259] width 714 height 518
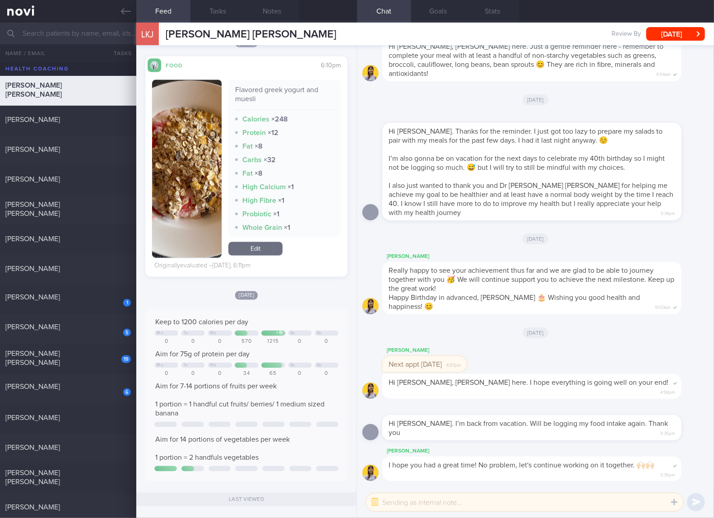
click at [255, 243] on link "Edit" at bounding box center [255, 249] width 54 height 14
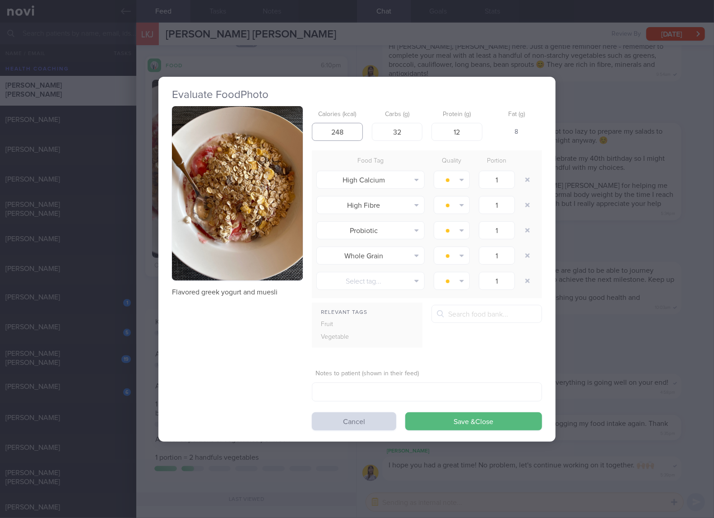
click at [355, 136] on input "248" at bounding box center [337, 132] width 51 height 18
click at [615, 207] on div "Evaluate Food Photo Flavored greek yogurt and muesli Calories (kcal) 248 Carbs …" at bounding box center [357, 259] width 714 height 518
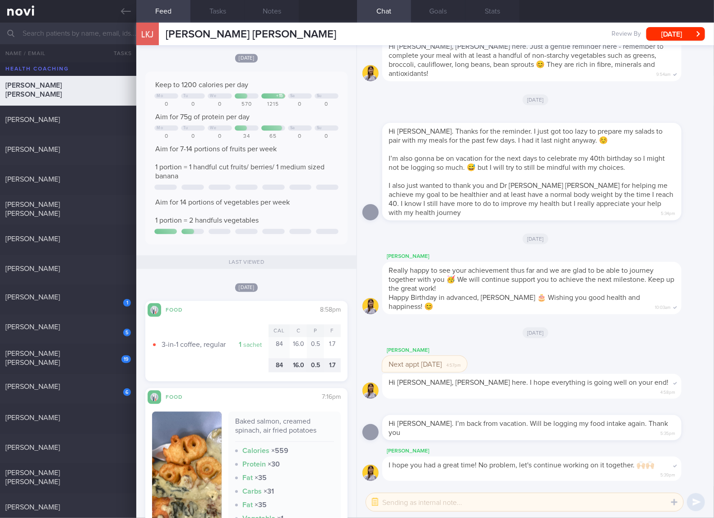
scroll to position [1053, 0]
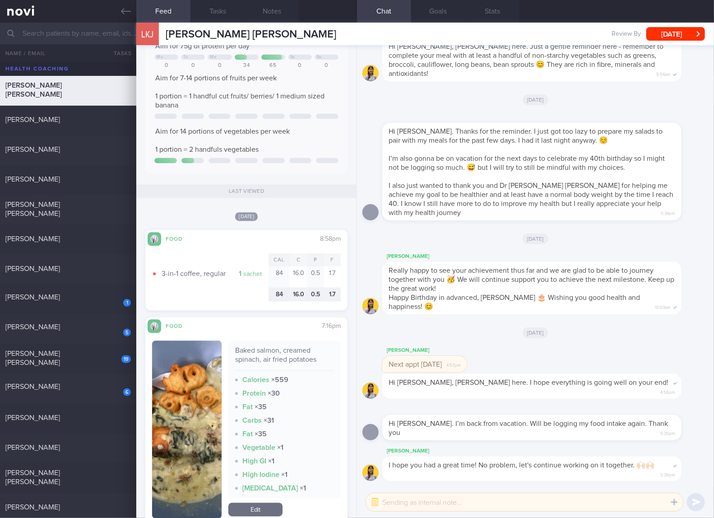
drag, startPoint x: 82, startPoint y: 267, endPoint x: 223, endPoint y: 212, distance: 152.0
click at [82, 267] on div "[PERSON_NAME]" at bounding box center [66, 268] width 123 height 9
checkbox input "true"
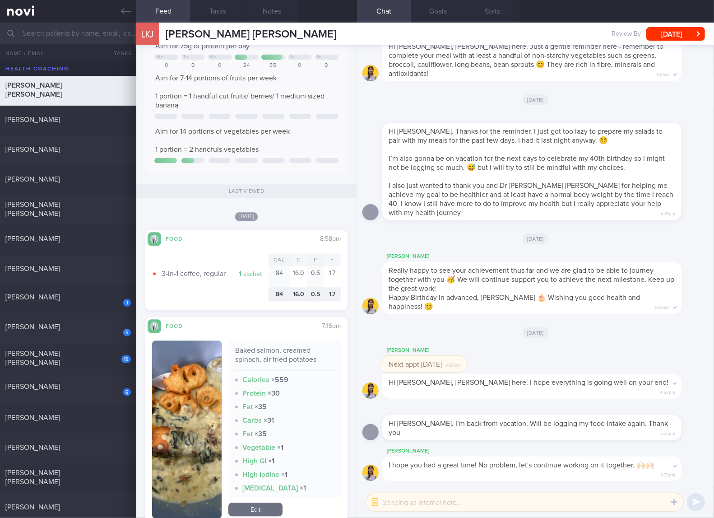
checkbox input "true"
select select "4"
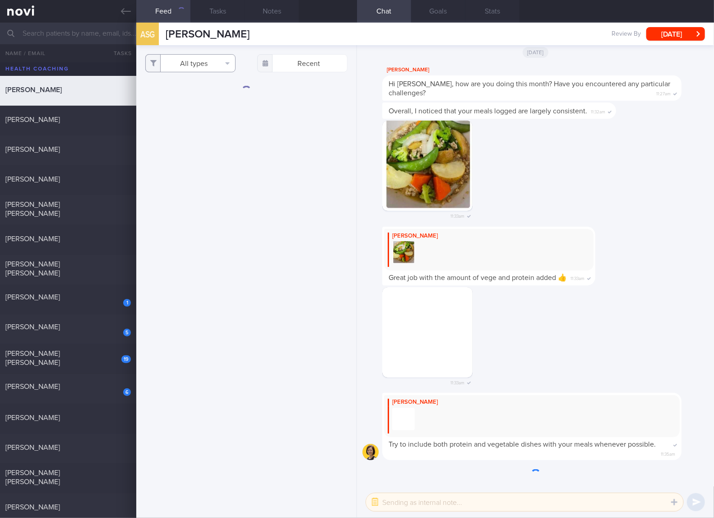
click at [213, 67] on button "All types" at bounding box center [190, 63] width 90 height 18
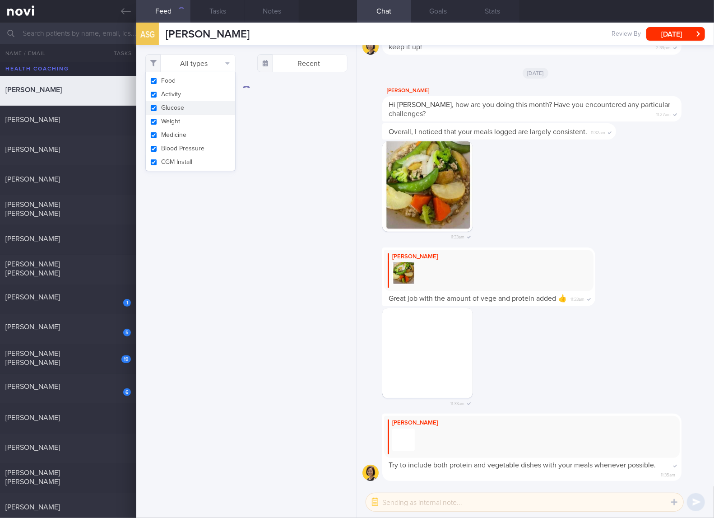
click at [181, 101] on button "Glucose" at bounding box center [190, 108] width 89 height 14
checkbox input "false"
click at [178, 93] on button "Activity" at bounding box center [190, 95] width 89 height 14
checkbox input "false"
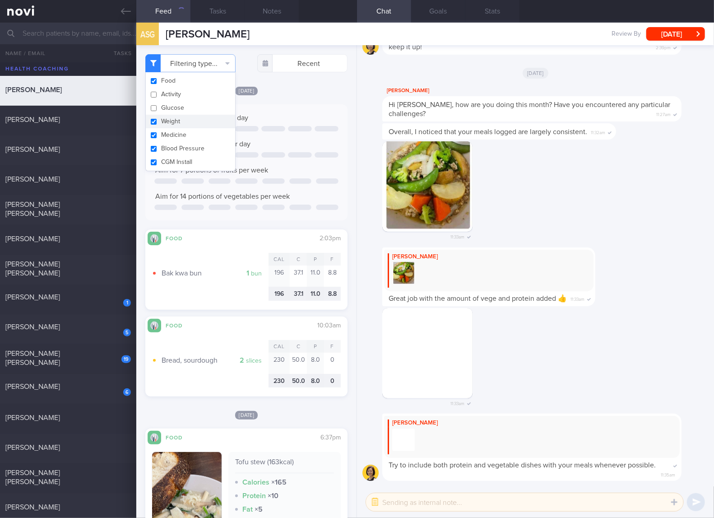
click at [171, 121] on button "Weight" at bounding box center [190, 122] width 89 height 14
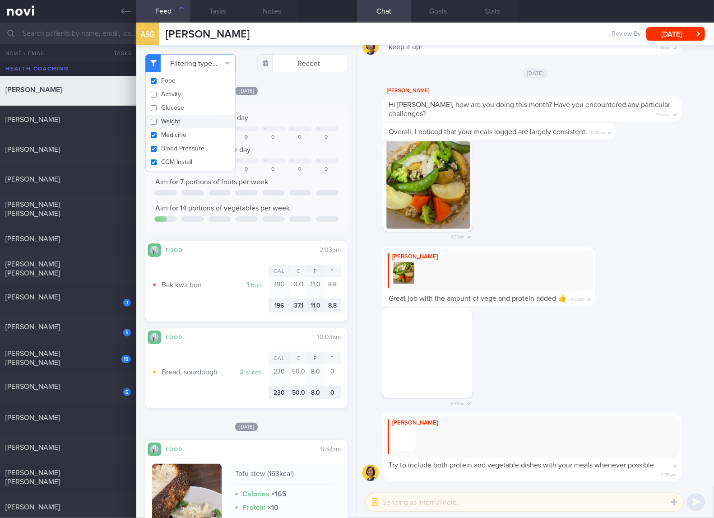
checkbox input "false"
click at [171, 133] on button "Medicine" at bounding box center [190, 135] width 89 height 14
checkbox input "false"
click at [172, 146] on button "Blood Pressure" at bounding box center [190, 149] width 89 height 14
checkbox input "false"
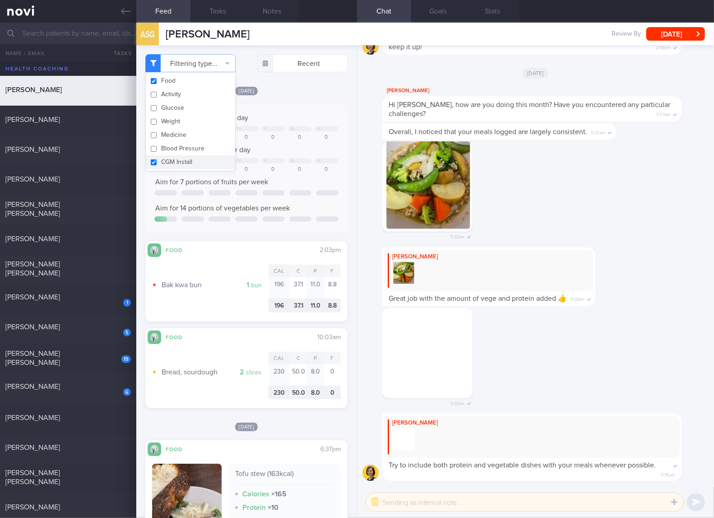
click at [173, 156] on button "CGM Install" at bounding box center [190, 162] width 89 height 14
checkbox input "false"
click at [306, 173] on div "Keep to 1200 calories per day We Th Fr Sa Su 864 426 0 0 0 0 0 Aim for 80g of p…" at bounding box center [246, 168] width 184 height 110
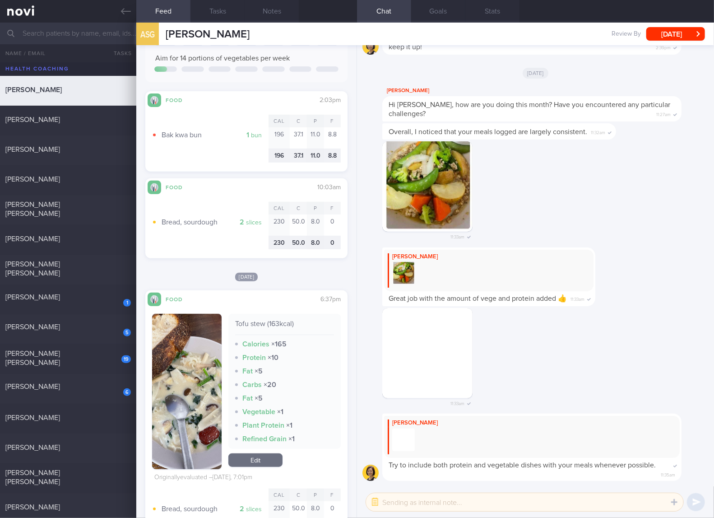
scroll to position [301, 0]
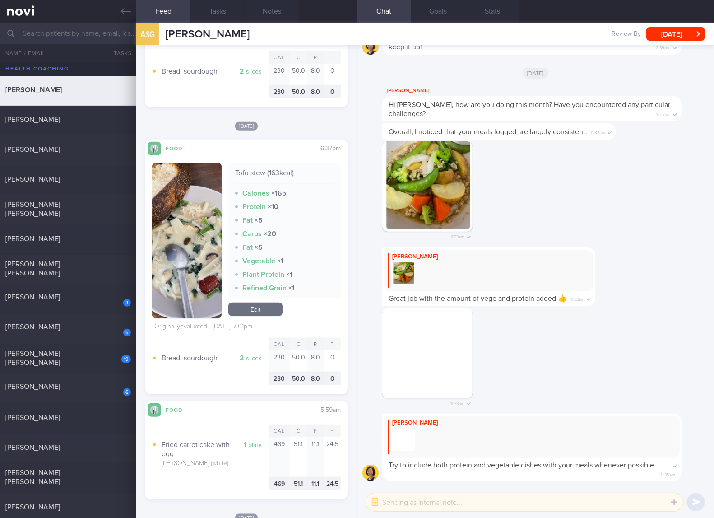
click at [268, 312] on link "Edit" at bounding box center [255, 309] width 54 height 14
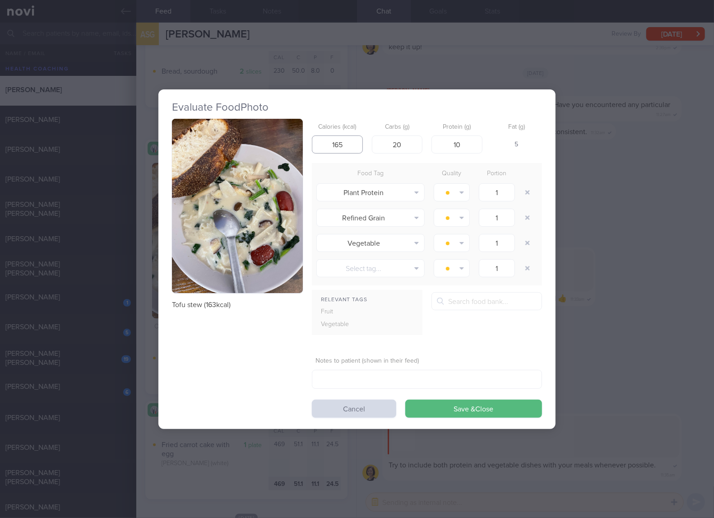
click at [357, 149] on input "165" at bounding box center [337, 144] width 51 height 18
type input "16.3"
click at [405, 399] on button "Save & Close" at bounding box center [473, 408] width 137 height 18
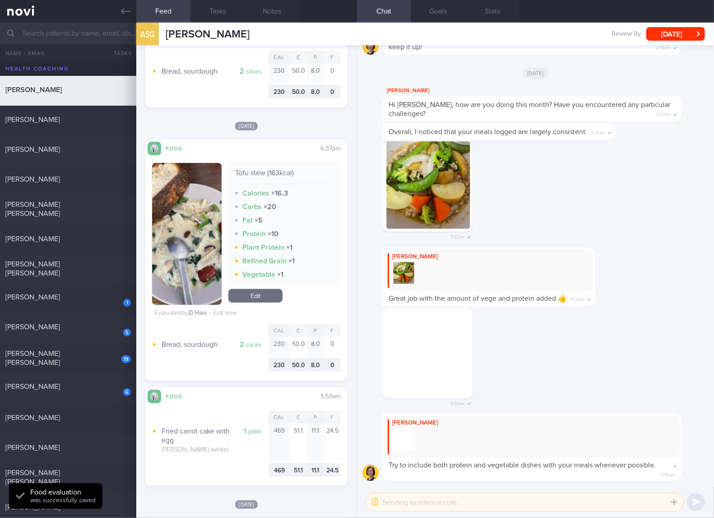
click at [258, 292] on link "Edit" at bounding box center [255, 296] width 54 height 14
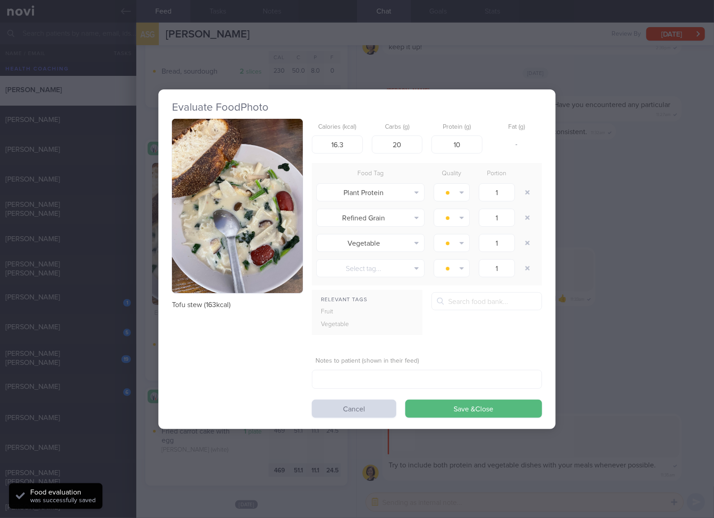
click at [365, 146] on div "Calories (kcal) 16.3 Carbs (g) 20 Protein (g) 10 Fat (g) -" at bounding box center [427, 137] width 230 height 36
click at [363, 146] on div "Calories (kcal) 16.3 Carbs (g) 20 Protein (g) 10 Fat (g) -" at bounding box center [427, 137] width 230 height 36
click at [360, 146] on input "16.3" at bounding box center [337, 144] width 51 height 18
type input "163"
click at [405, 399] on button "Save & Close" at bounding box center [473, 408] width 137 height 18
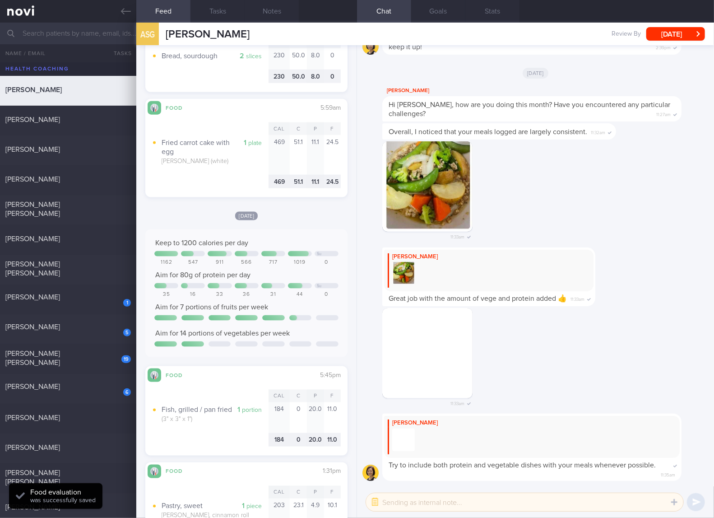
scroll to position [902, 0]
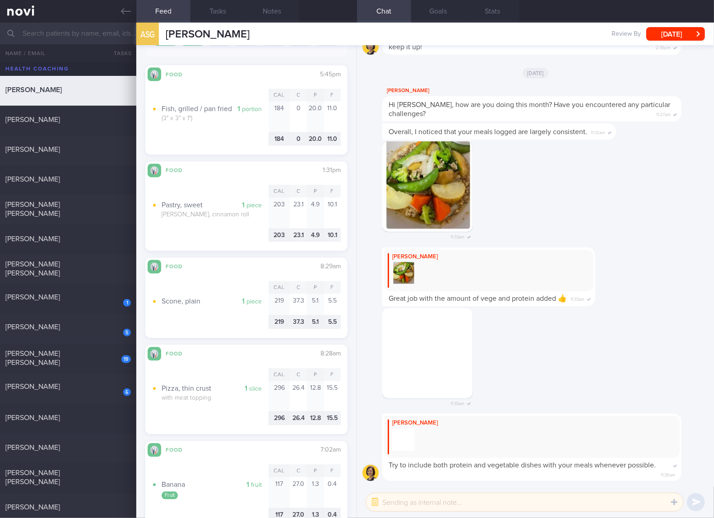
drag, startPoint x: 57, startPoint y: 382, endPoint x: 228, endPoint y: 63, distance: 362.0
click at [57, 383] on div "[PERSON_NAME]" at bounding box center [66, 386] width 123 height 9
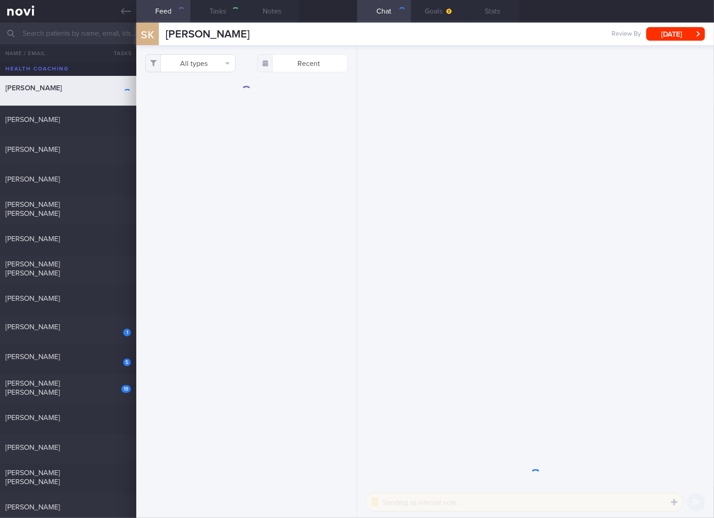
select select "5"
checkbox input "true"
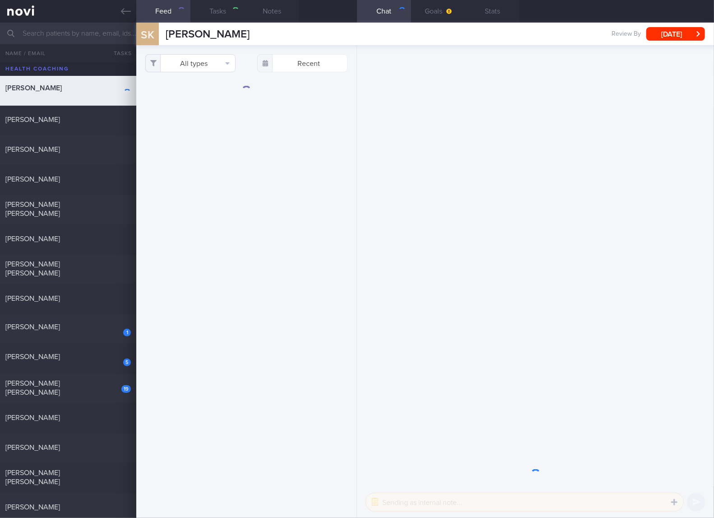
checkbox input "true"
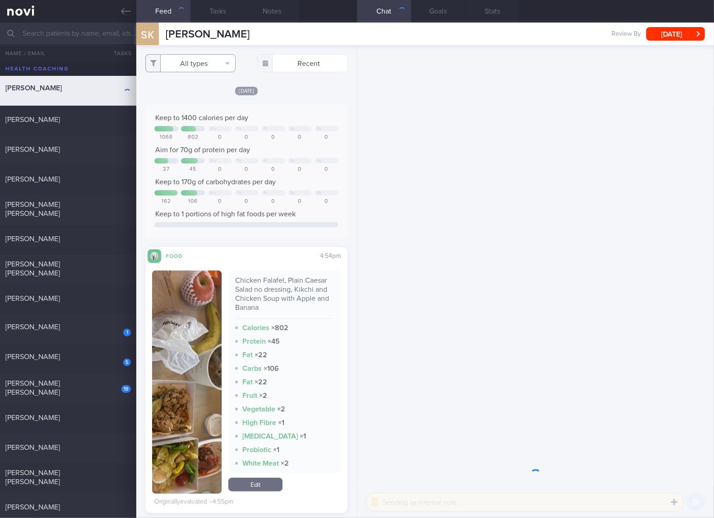
click at [203, 61] on button "All types" at bounding box center [190, 63] width 90 height 18
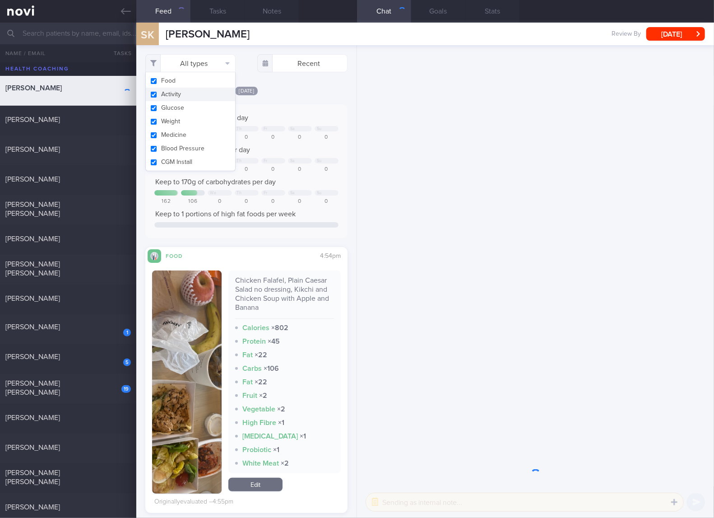
click at [199, 95] on button "Activity" at bounding box center [190, 95] width 89 height 14
checkbox input "false"
click at [187, 104] on button "Glucose" at bounding box center [190, 108] width 89 height 14
checkbox input "false"
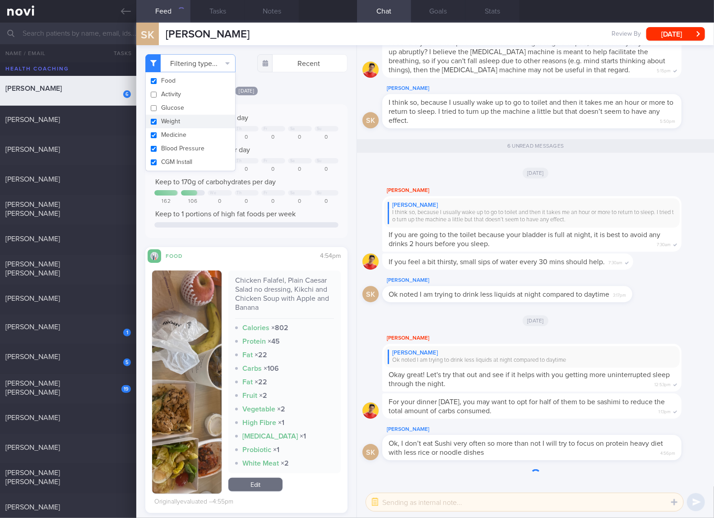
click at [178, 117] on button "Weight" at bounding box center [190, 122] width 89 height 14
checkbox input "false"
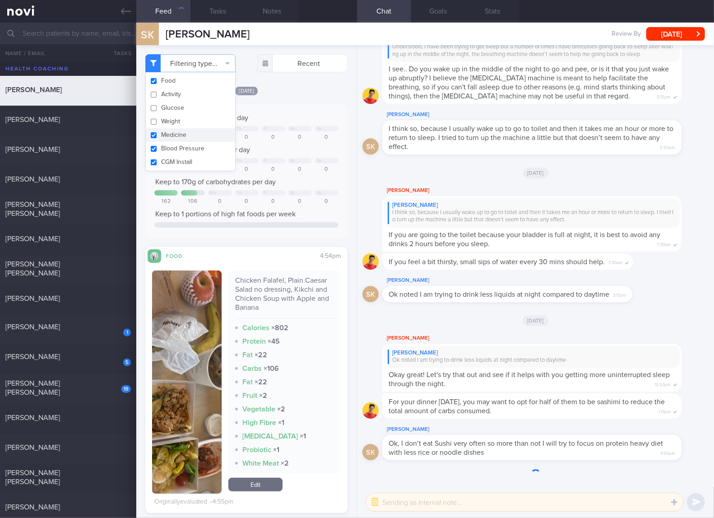
click at [175, 133] on button "Medicine" at bounding box center [190, 135] width 89 height 14
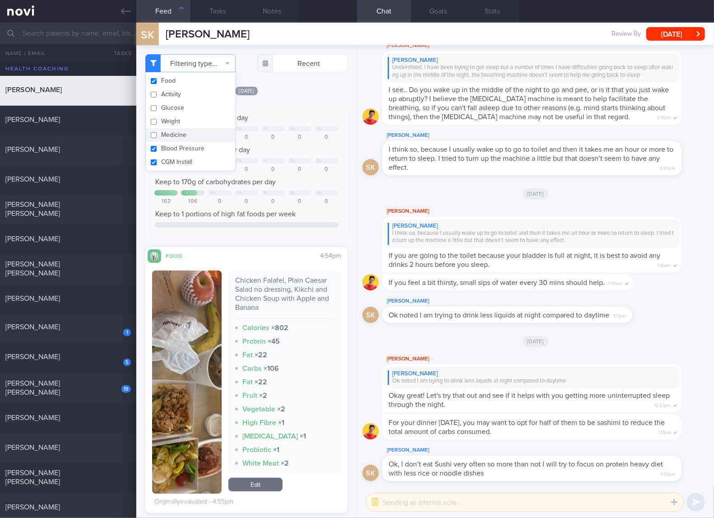
checkbox input "false"
click at [174, 148] on button "Blood Pressure" at bounding box center [190, 149] width 89 height 14
checkbox input "false"
click at [174, 156] on button "CGM Install" at bounding box center [190, 162] width 89 height 14
click at [223, 162] on button "CGM Install" at bounding box center [190, 162] width 89 height 14
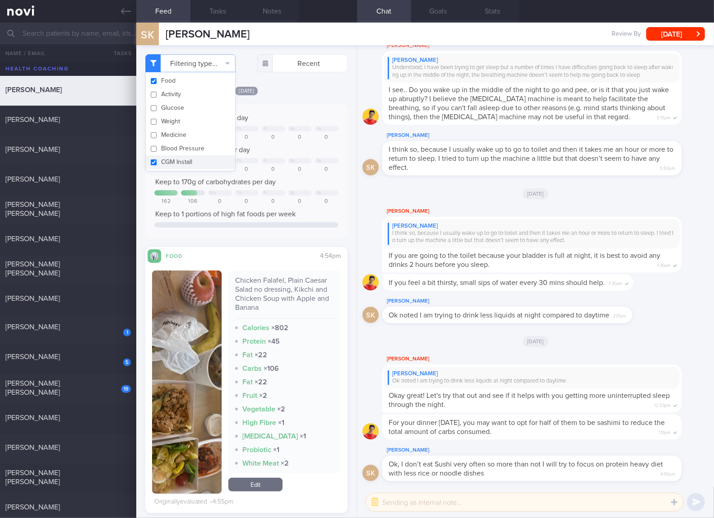
click at [191, 162] on button "CGM Install" at bounding box center [190, 162] width 89 height 14
checkbox input "false"
click at [318, 172] on div "0" at bounding box center [327, 169] width 24 height 7
click at [291, 291] on div "Chicken Falafel, Plain Caesar Salad no dressing, Kikchi and Chicken Soup with A…" at bounding box center [284, 297] width 99 height 43
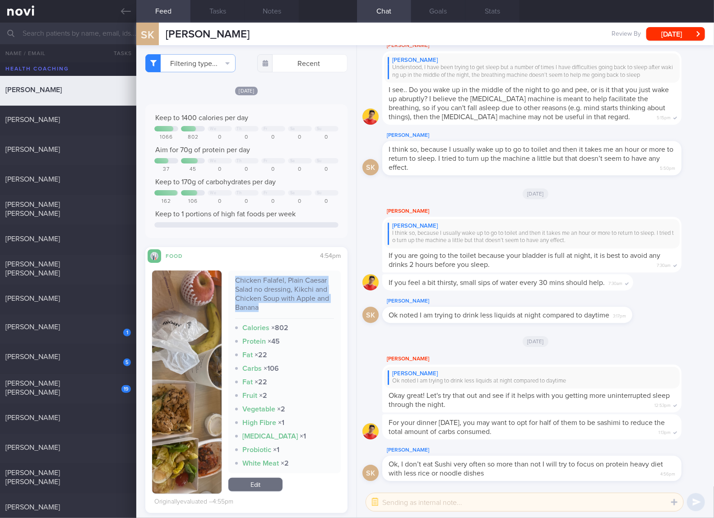
click at [291, 291] on div "Chicken Falafel, Plain Caesar Salad no dressing, Kikchi and Chicken Soup with A…" at bounding box center [284, 297] width 99 height 43
copy div "Chicken Falafel, Plain Caesar Salad no dressing, Kikchi and Chicken Soup with A…"
drag, startPoint x: 194, startPoint y: 371, endPoint x: 245, endPoint y: 280, distance: 104.3
click at [194, 371] on button "button" at bounding box center [186, 381] width 69 height 223
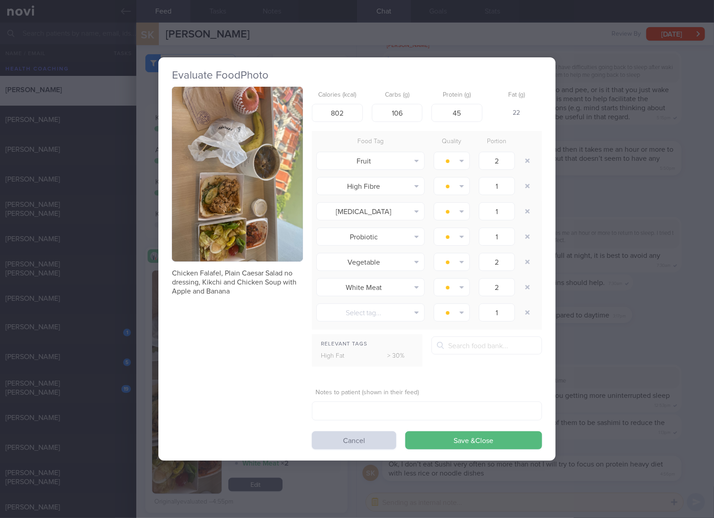
click at [258, 211] on img "button" at bounding box center [237, 174] width 131 height 175
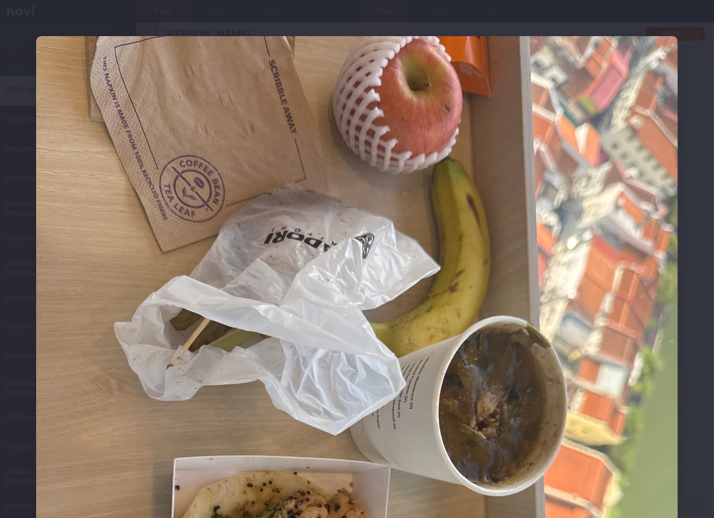
click at [387, 381] on img at bounding box center [357, 464] width 642 height 856
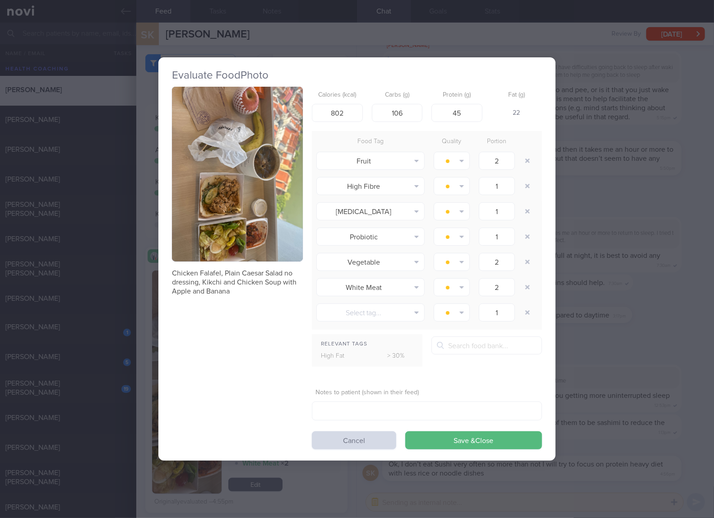
click at [624, 289] on div "Evaluate Food Photo Chicken Falafel, Plain Caesar Salad no dressing, Kikchi and…" at bounding box center [357, 259] width 714 height 518
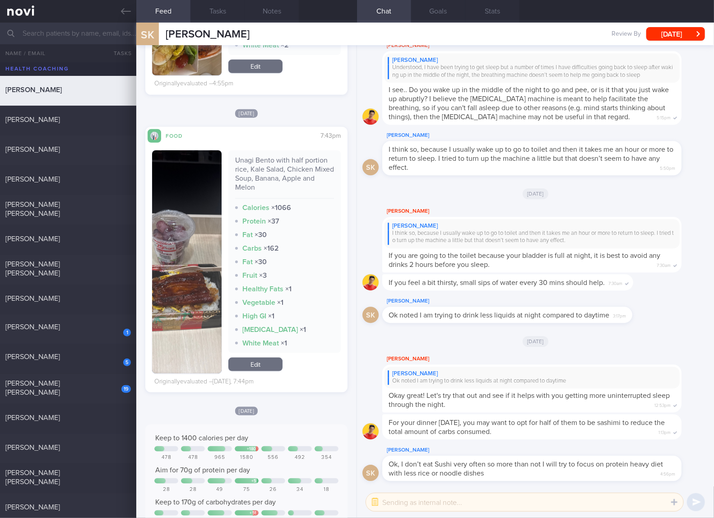
scroll to position [451, 0]
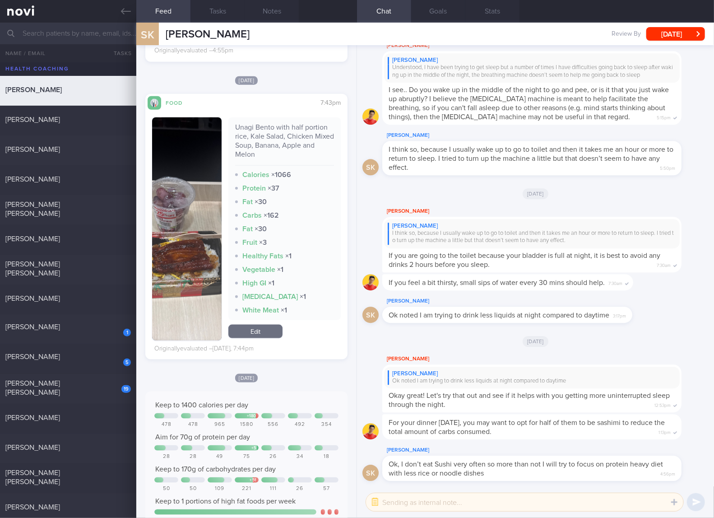
click at [275, 130] on div "Unagi Bento with half portion rice, Kale Salad, Chicken Mixed Soup, Banana, App…" at bounding box center [284, 144] width 99 height 43
copy div "Unagi Bento with half portion rice, Kale Salad, Chicken Mixed Soup, Banana, App…"
click at [211, 236] on button "button" at bounding box center [186, 228] width 69 height 223
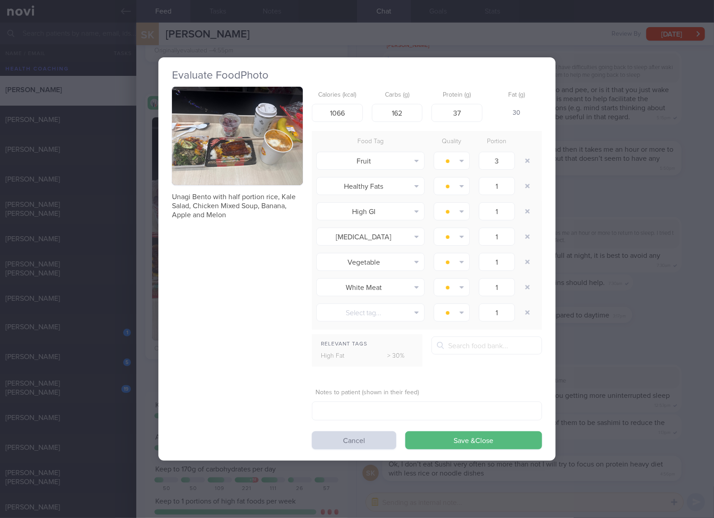
click at [234, 171] on button "button" at bounding box center [237, 136] width 131 height 98
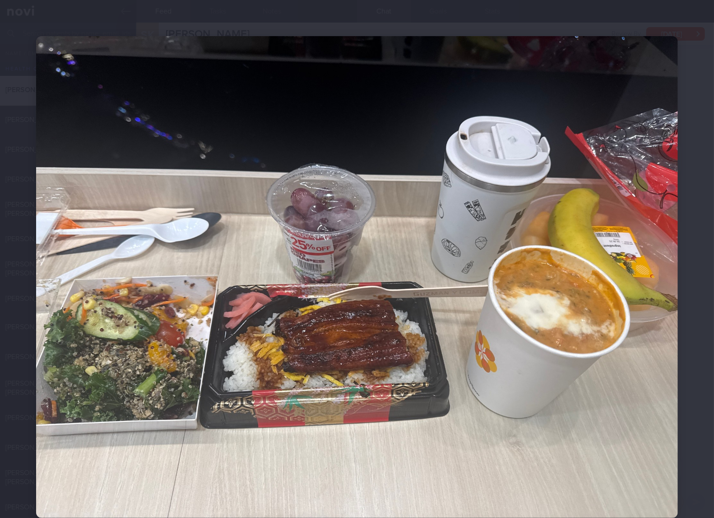
click at [438, 334] on img at bounding box center [357, 277] width 642 height 482
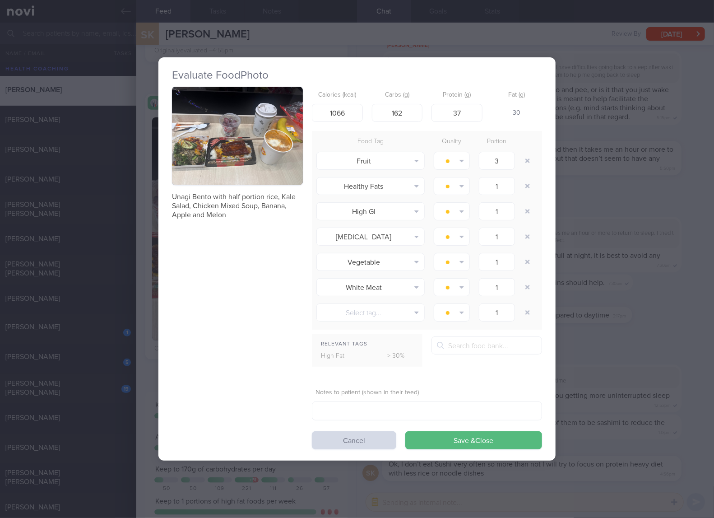
click at [640, 302] on div "Evaluate Food Photo Unagi Bento with half portion rice, Kale Salad, Chicken Mix…" at bounding box center [357, 259] width 714 height 518
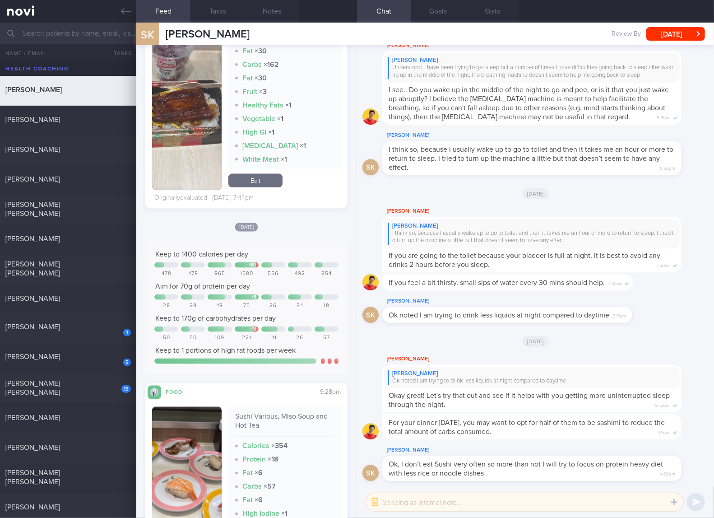
scroll to position [150, 0]
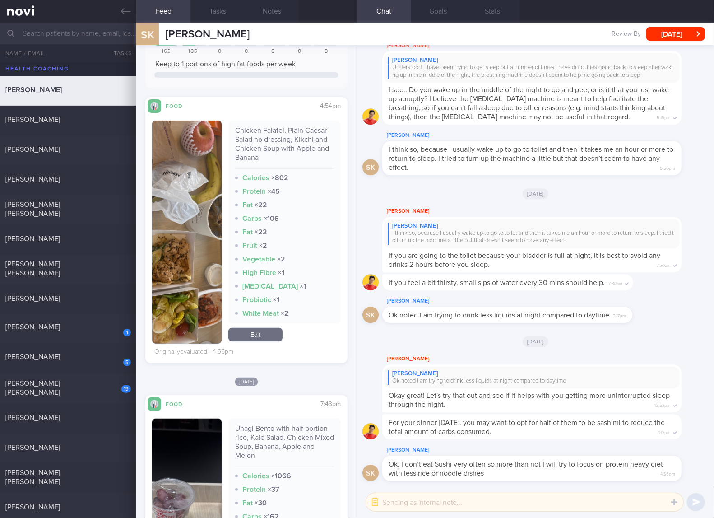
click at [255, 330] on link "Edit" at bounding box center [255, 335] width 54 height 14
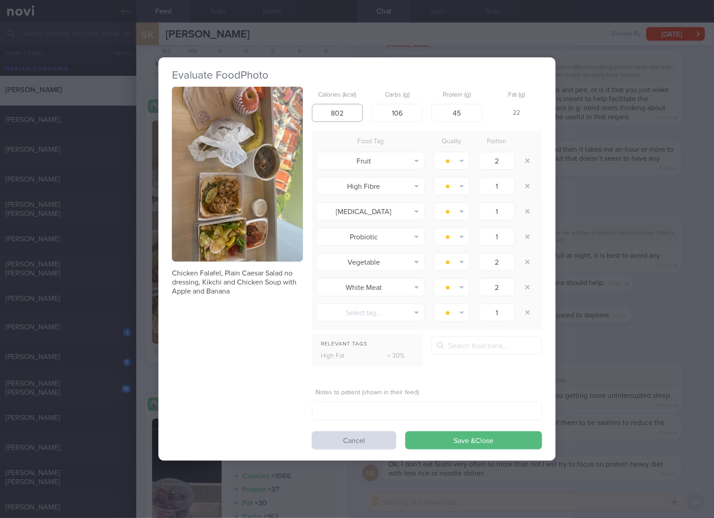
click at [357, 119] on input "802" at bounding box center [337, 113] width 51 height 18
type input "662"
type input "108"
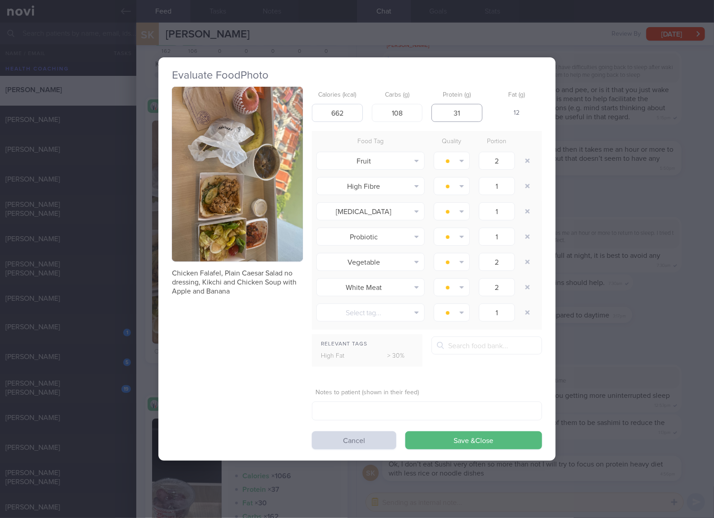
type input "31"
click at [405, 431] on button "Save & Close" at bounding box center [473, 440] width 137 height 18
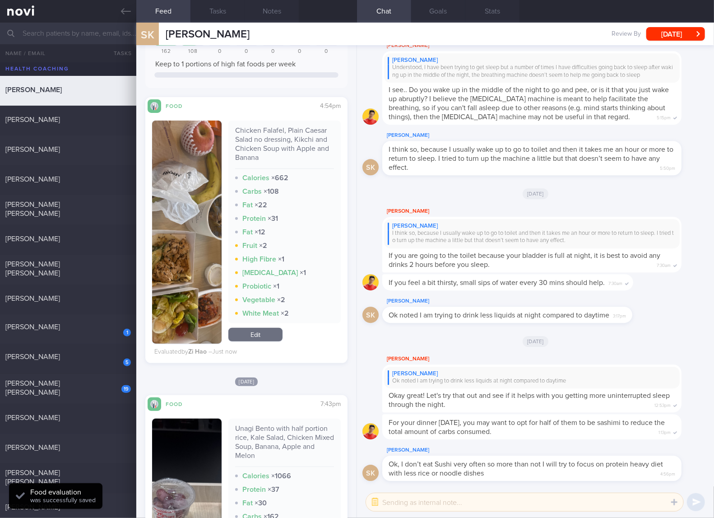
scroll to position [301, 0]
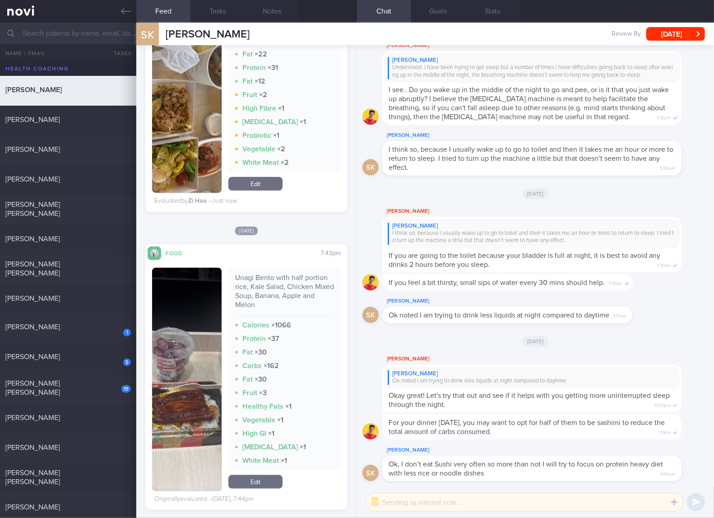
click at [262, 295] on div "Unagi Bento with half portion rice, Kale Salad, Chicken Mixed Soup, Banana, App…" at bounding box center [284, 294] width 99 height 43
copy div "Unagi Bento with half portion rice, Kale Salad, Chicken Mixed Soup, Banana, App…"
drag, startPoint x: 171, startPoint y: 346, endPoint x: 189, endPoint y: 335, distance: 20.4
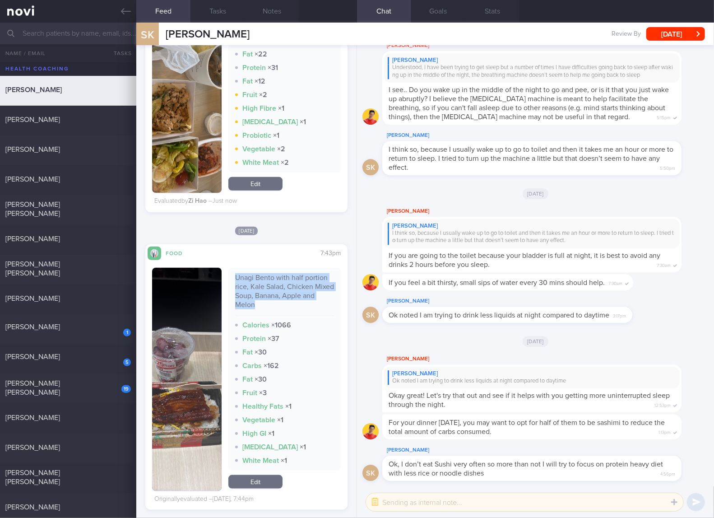
click at [171, 346] on img "button" at bounding box center [186, 379] width 69 height 223
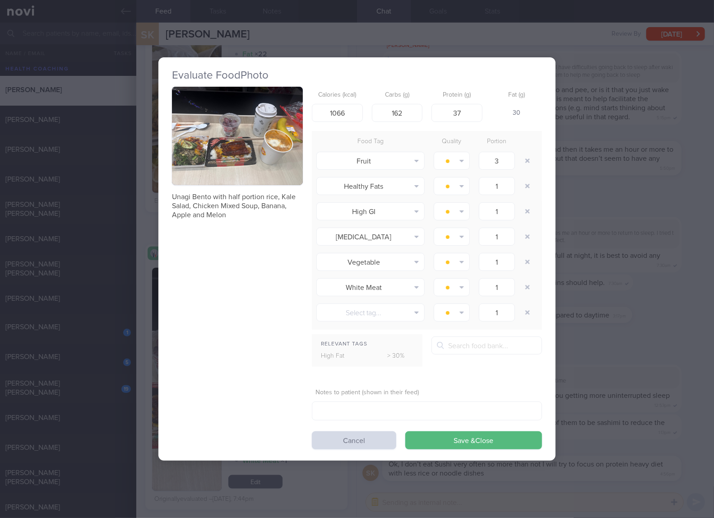
click at [261, 130] on button "button" at bounding box center [237, 136] width 131 height 98
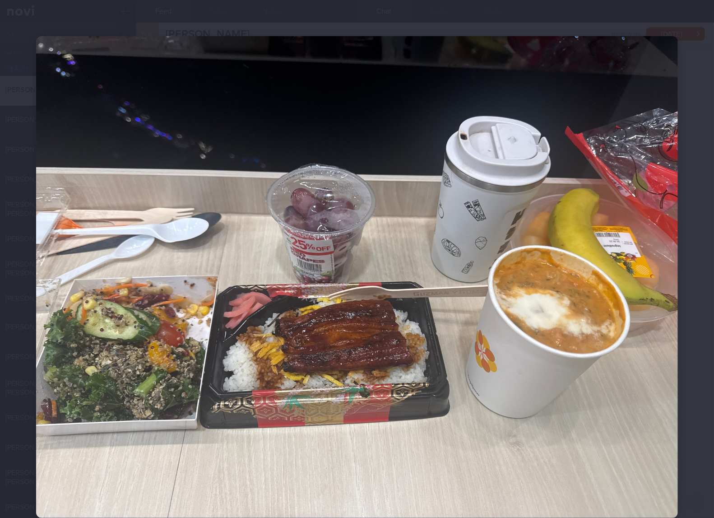
click at [515, 324] on img at bounding box center [357, 277] width 642 height 482
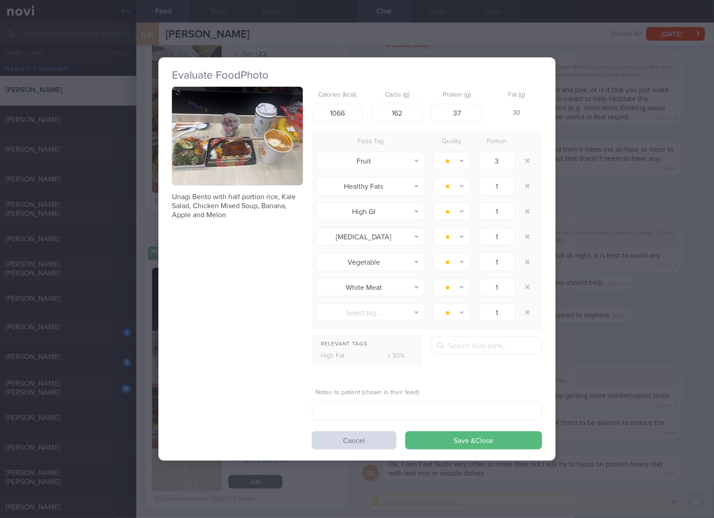
click at [642, 333] on div "Evaluate Food Photo Unagi Bento with half portion rice, Kale Salad, Chicken Mix…" at bounding box center [357, 259] width 714 height 518
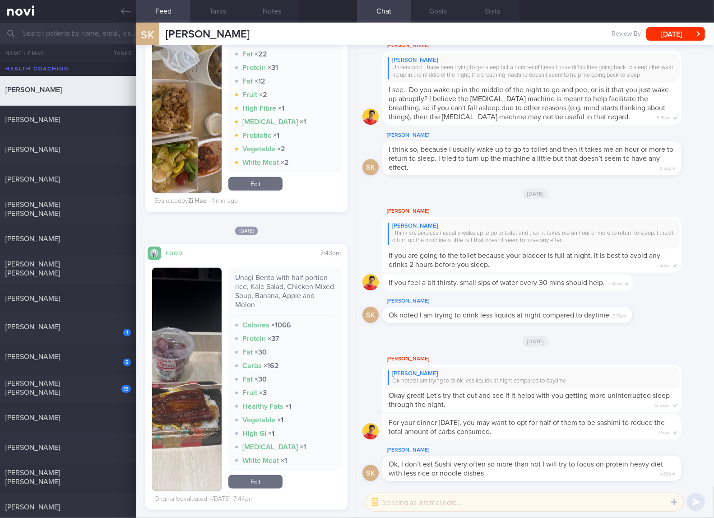
click at [447, 330] on div "[DATE]" at bounding box center [535, 340] width 346 height 25
drag, startPoint x: 260, startPoint y: 476, endPoint x: 313, endPoint y: 361, distance: 125.8
click at [260, 466] on link "Edit" at bounding box center [255, 482] width 54 height 14
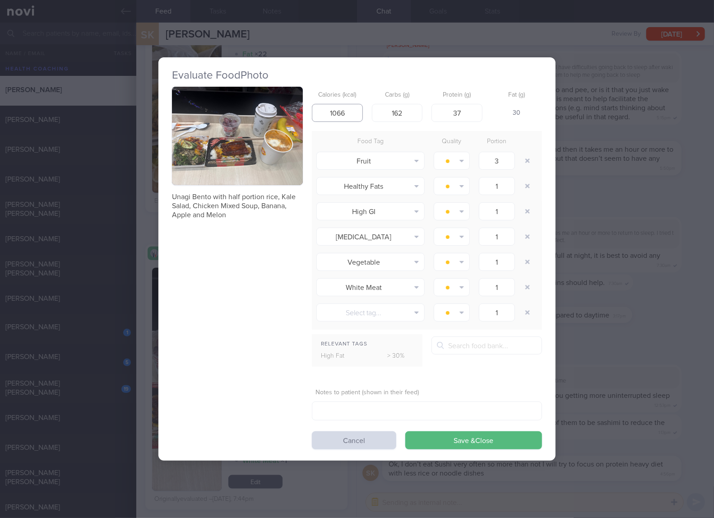
click at [338, 115] on input "1066" at bounding box center [337, 113] width 51 height 18
type input "750"
type input "12"
type input "0"
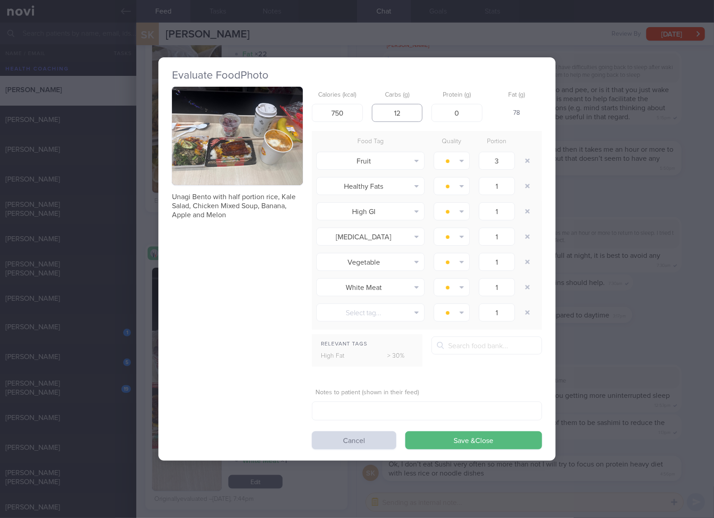
click at [411, 116] on input "12" at bounding box center [397, 113] width 51 height 18
type input "120"
type input "22"
click at [346, 115] on input "750" at bounding box center [337, 113] width 51 height 18
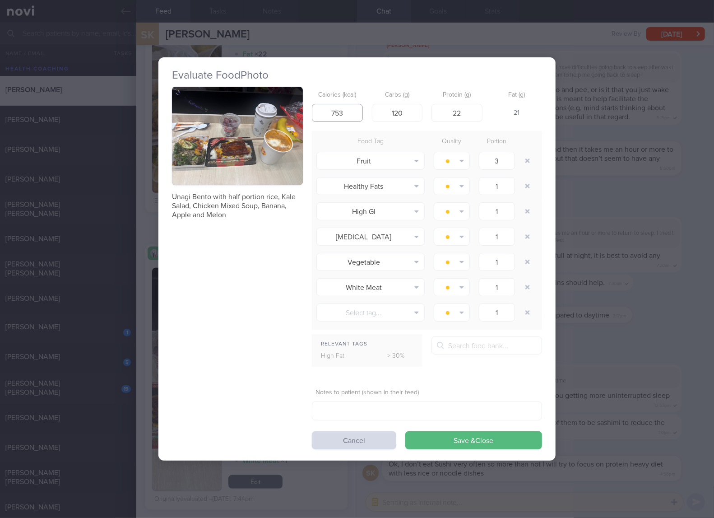
type input "753"
click at [405, 431] on button "Save & Close" at bounding box center [473, 440] width 137 height 18
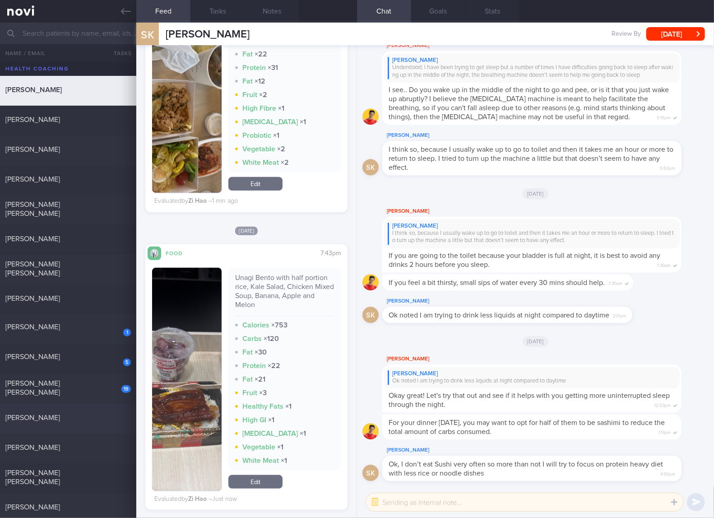
scroll to position [150, 0]
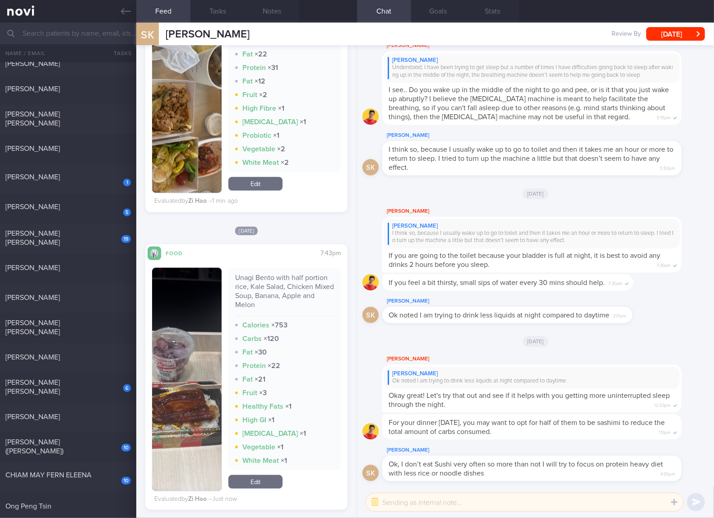
drag, startPoint x: 75, startPoint y: 450, endPoint x: 248, endPoint y: 135, distance: 359.3
click at [75, 450] on div "10 Bee [PERSON_NAME] (Jasmine)" at bounding box center [68, 447] width 136 height 20
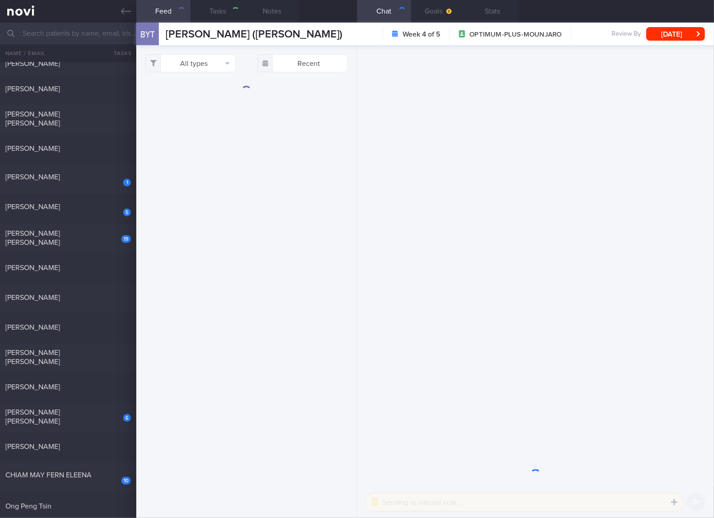
select select "6"
checkbox input "true"
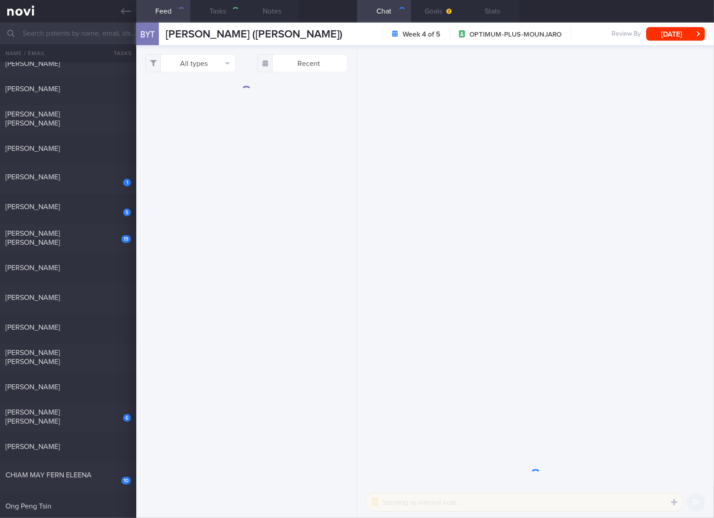
checkbox input "true"
click at [219, 64] on button "All types" at bounding box center [190, 63] width 90 height 18
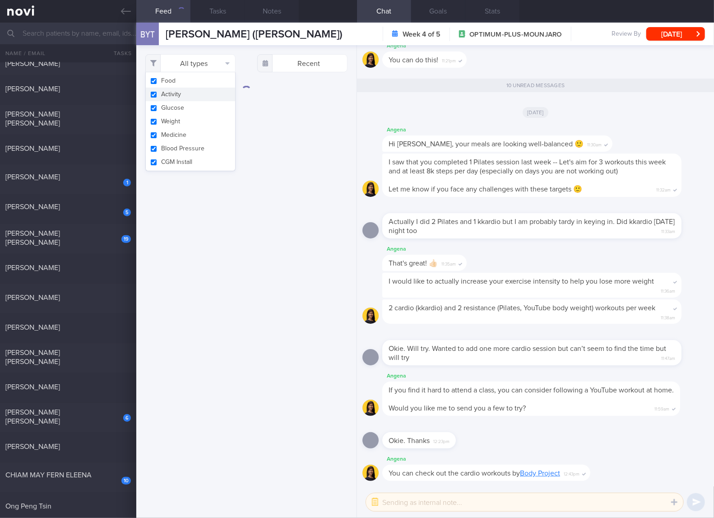
click at [190, 91] on button "Activity" at bounding box center [190, 95] width 89 height 14
checkbox input "false"
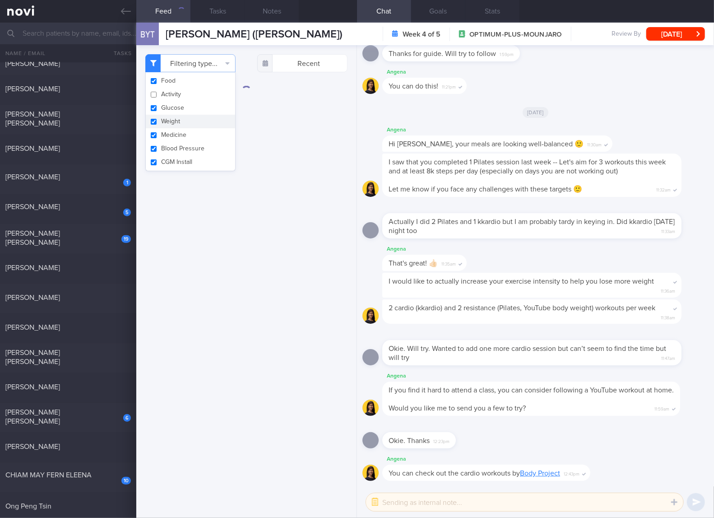
click at [181, 115] on button "Weight" at bounding box center [190, 122] width 89 height 14
checkbox input "false"
click at [181, 109] on button "Glucose" at bounding box center [190, 108] width 89 height 14
checkbox input "false"
click at [176, 133] on button "Medicine" at bounding box center [190, 135] width 89 height 14
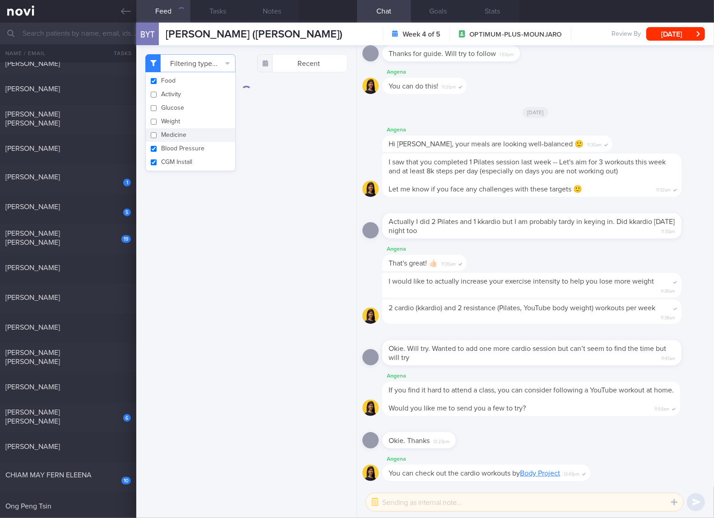
checkbox input "false"
click at [173, 150] on button "Blood Pressure" at bounding box center [190, 149] width 89 height 14
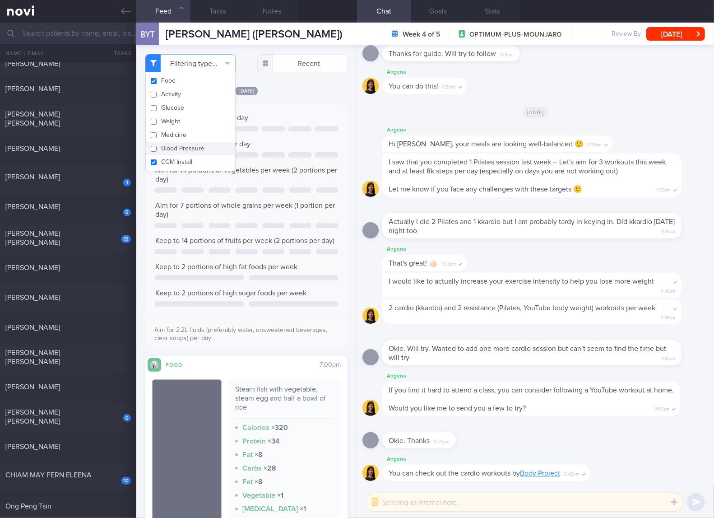
checkbox input "false"
click at [173, 158] on button "CGM Install" at bounding box center [190, 162] width 89 height 14
checkbox input "false"
click at [249, 148] on span "Aim for 90g of protein per day" at bounding box center [202, 143] width 95 height 7
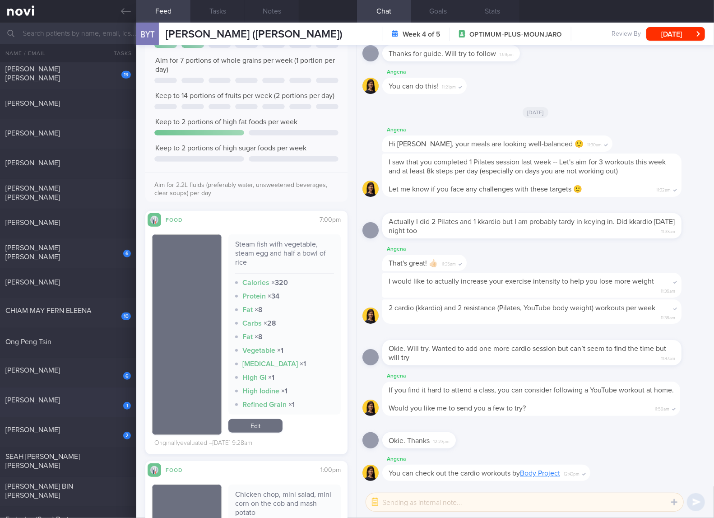
scroll to position [451, 0]
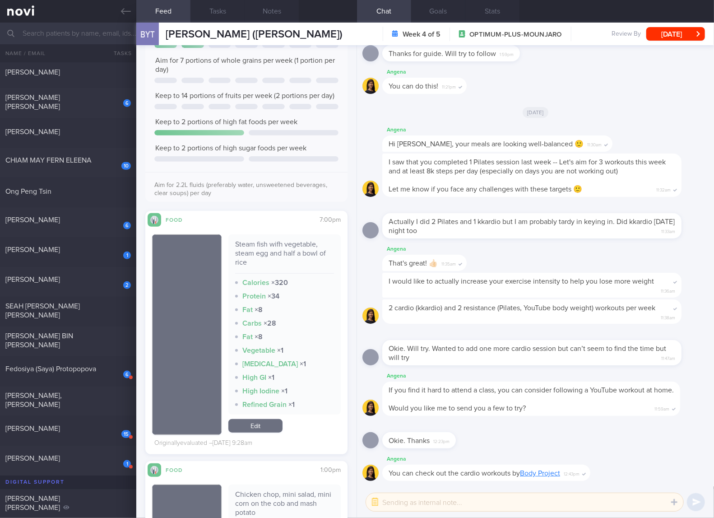
drag, startPoint x: 94, startPoint y: 456, endPoint x: 315, endPoint y: 56, distance: 457.1
click at [94, 456] on div "[PERSON_NAME]" at bounding box center [66, 458] width 123 height 9
checkbox input "true"
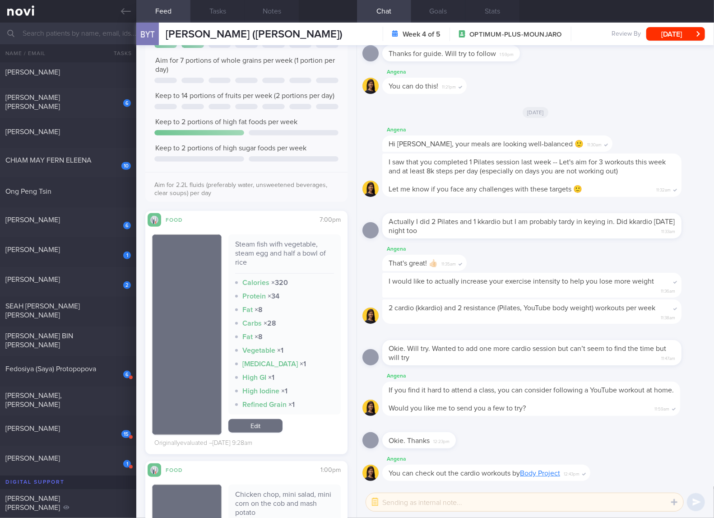
checkbox input "true"
select select "7"
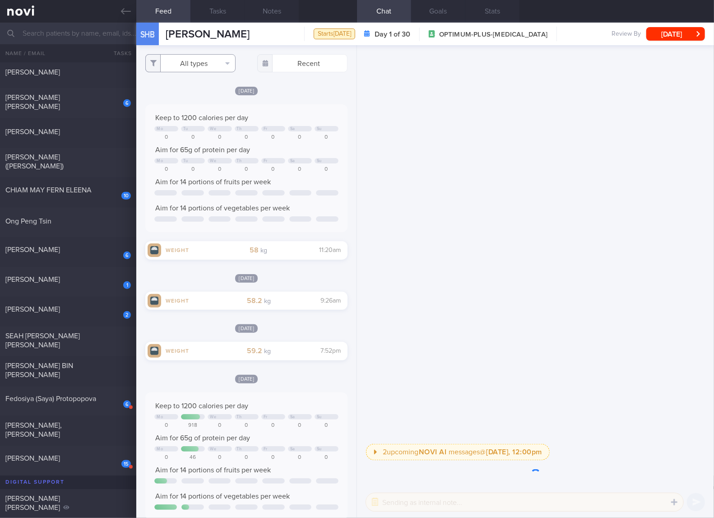
click at [204, 62] on button "All types" at bounding box center [190, 63] width 90 height 18
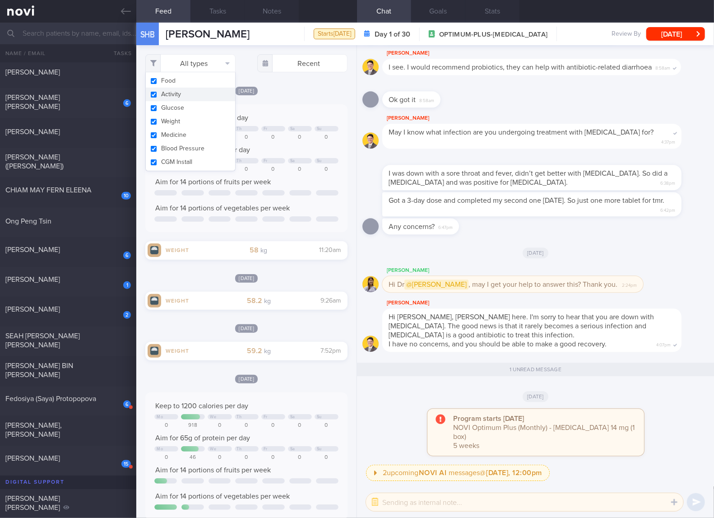
click at [176, 91] on button "Activity" at bounding box center [190, 95] width 89 height 14
checkbox input "false"
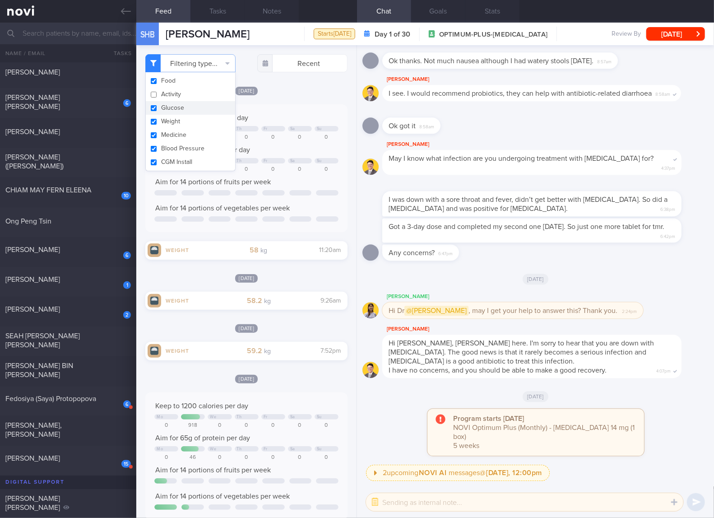
click at [173, 108] on button "Glucose" at bounding box center [190, 108] width 89 height 14
checkbox input "false"
click at [173, 117] on button "Weight" at bounding box center [190, 122] width 89 height 14
checkbox input "false"
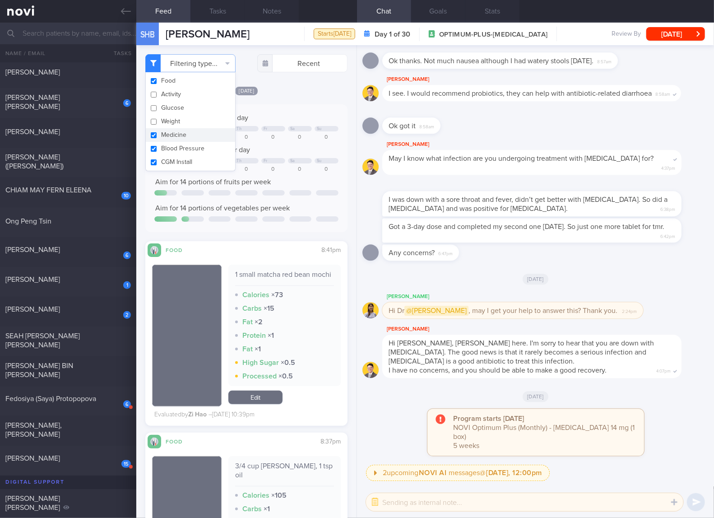
click at [173, 131] on button "Medicine" at bounding box center [190, 135] width 89 height 14
checkbox input "false"
click at [173, 143] on button "Blood Pressure" at bounding box center [190, 149] width 89 height 14
checkbox input "false"
click at [172, 161] on button "CGM Install" at bounding box center [190, 162] width 89 height 14
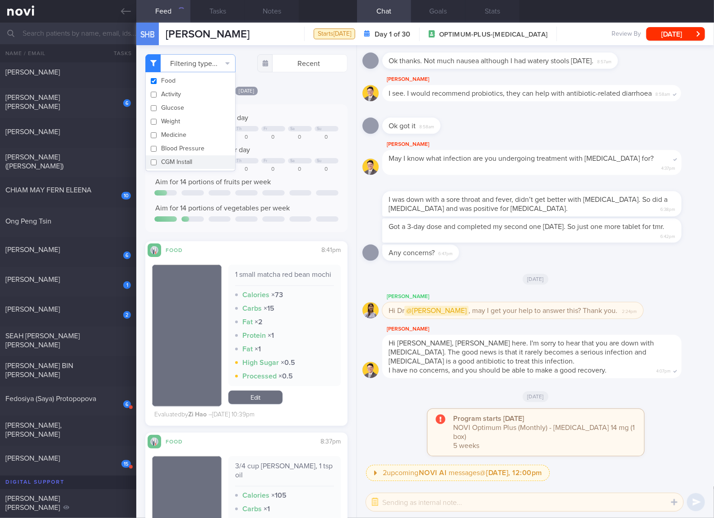
checkbox input "false"
click at [288, 169] on div "0" at bounding box center [300, 169] width 24 height 7
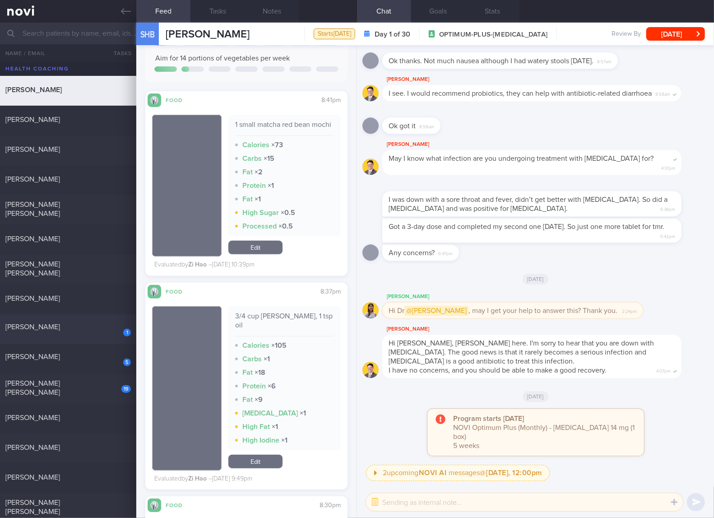
scroll to position [150, 0]
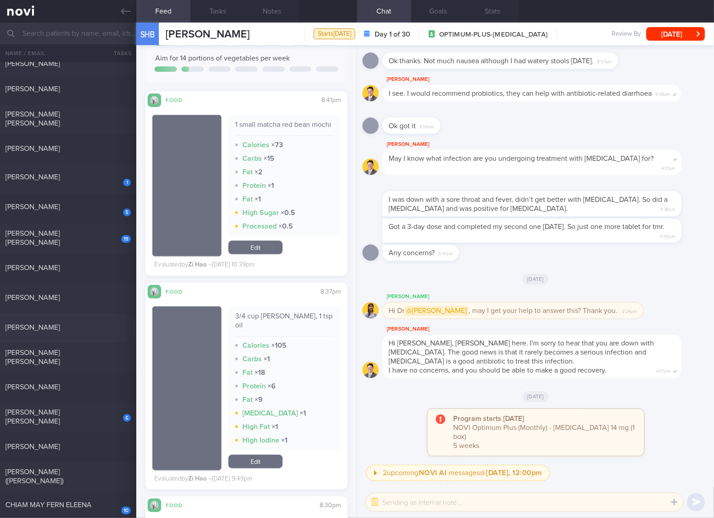
click at [66, 324] on div "[PERSON_NAME]" at bounding box center [66, 327] width 123 height 9
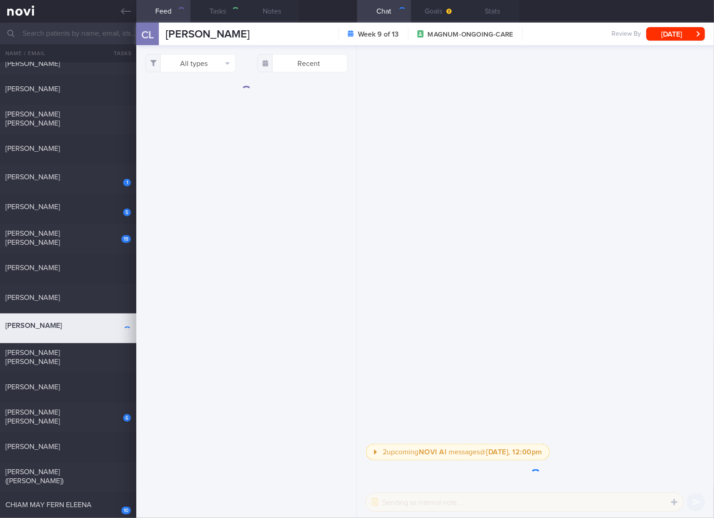
select select "5"
checkbox input "true"
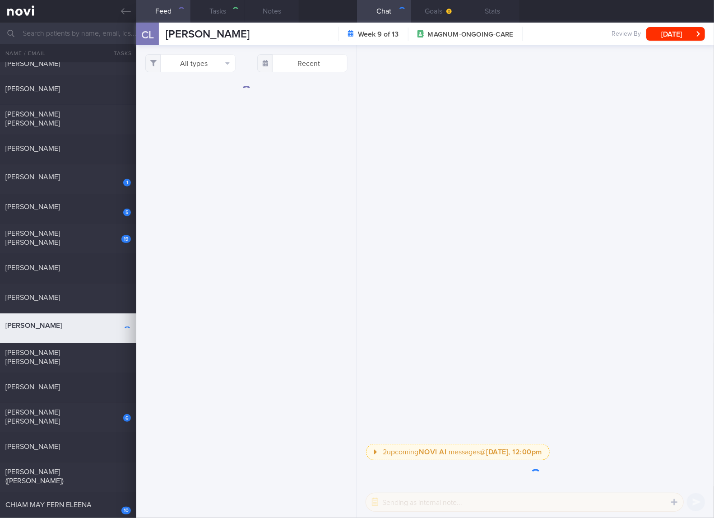
checkbox input "true"
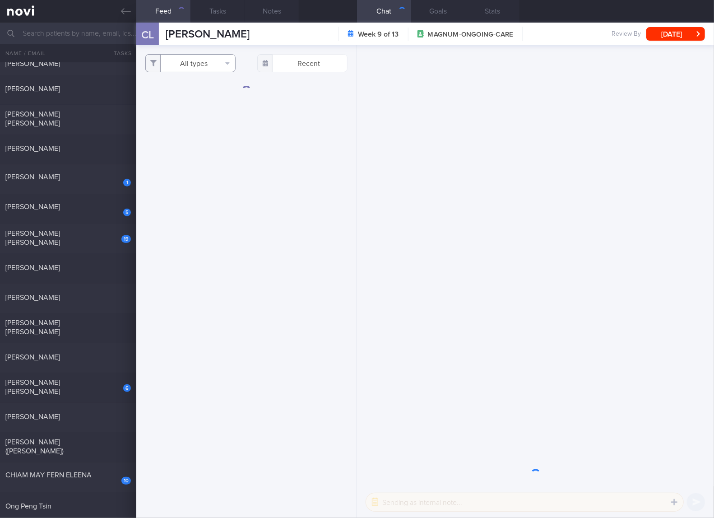
click at [213, 66] on button "All types" at bounding box center [190, 63] width 90 height 18
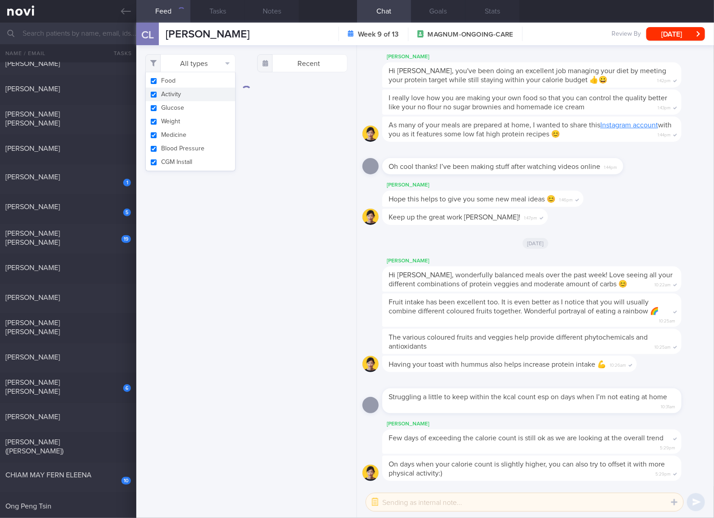
click at [183, 96] on button "Activity" at bounding box center [190, 95] width 89 height 14
checkbox input "false"
click at [176, 107] on button "Glucose" at bounding box center [190, 108] width 89 height 14
checkbox input "false"
click at [167, 122] on button "Weight" at bounding box center [190, 122] width 89 height 14
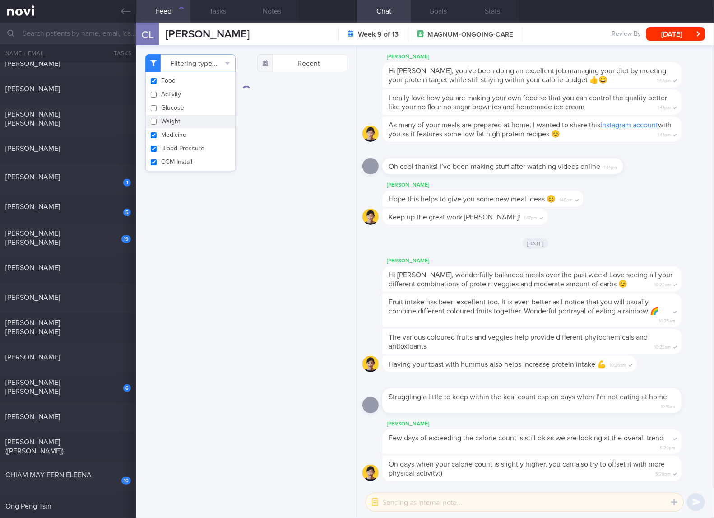
checkbox input "false"
click at [167, 133] on button "Medicine" at bounding box center [190, 135] width 89 height 14
checkbox input "false"
click at [168, 149] on button "Blood Pressure" at bounding box center [190, 149] width 89 height 14
checkbox input "false"
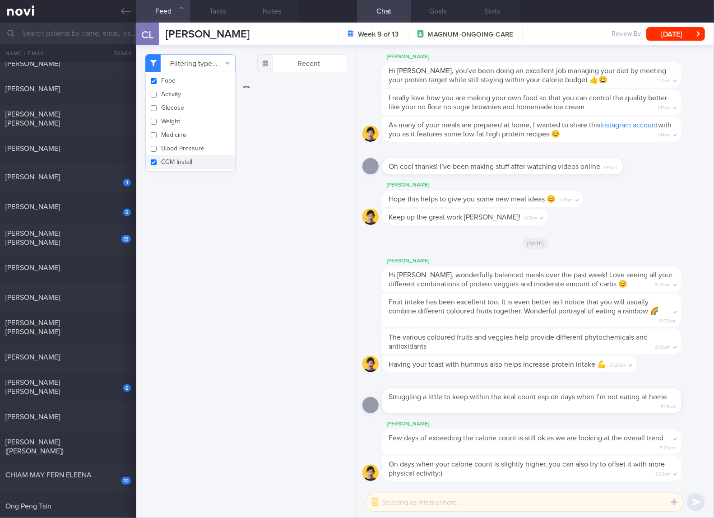
click at [168, 159] on button "CGM Install" at bounding box center [190, 162] width 89 height 14
checkbox input "false"
click at [295, 160] on div "Filtering type... Food Activity Glucose Weight Medicine Blood Pressure [MEDICAL…" at bounding box center [246, 281] width 220 height 473
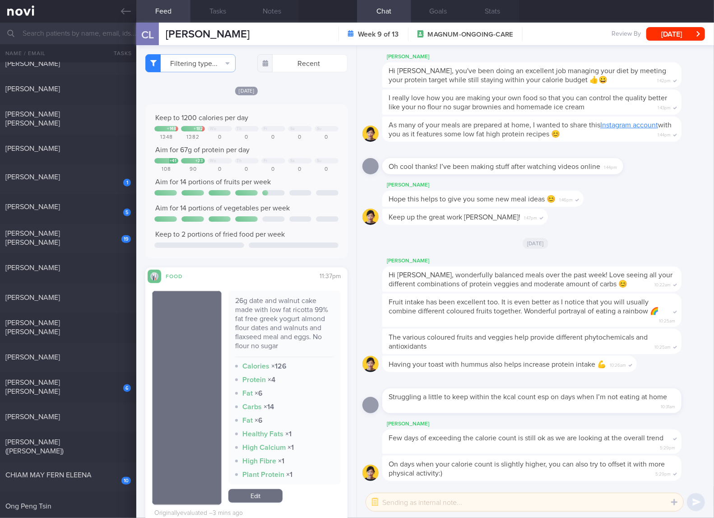
scroll to position [150, 0]
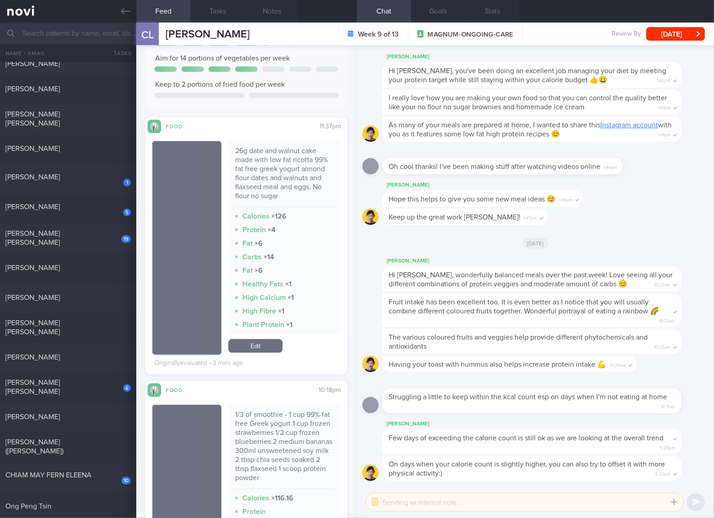
click at [262, 177] on div "26g date and walnut cake made with low fat ricotta 99% fat free greek yogurt al…" at bounding box center [284, 176] width 99 height 61
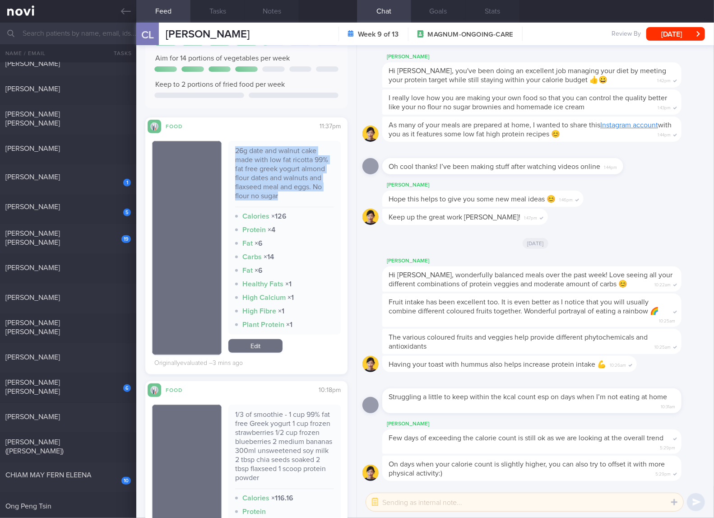
click at [262, 177] on div "26g date and walnut cake made with low fat ricotta 99% fat free greek yogurt al…" at bounding box center [284, 176] width 99 height 61
copy div "26g date and walnut cake made with low fat ricotta 99% fat free greek yogurt al…"
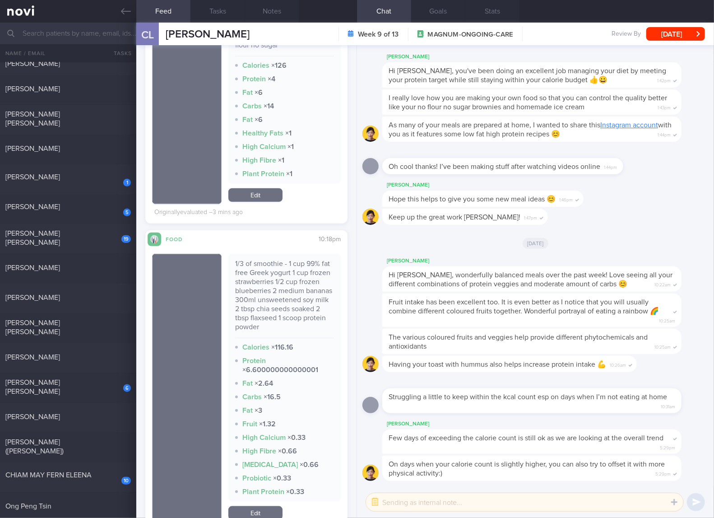
click at [270, 294] on div "1/3 of smoothie - 1 cup 99% fat free Greek yogurt 1 cup frozen strawberries 1/2…" at bounding box center [284, 298] width 99 height 79
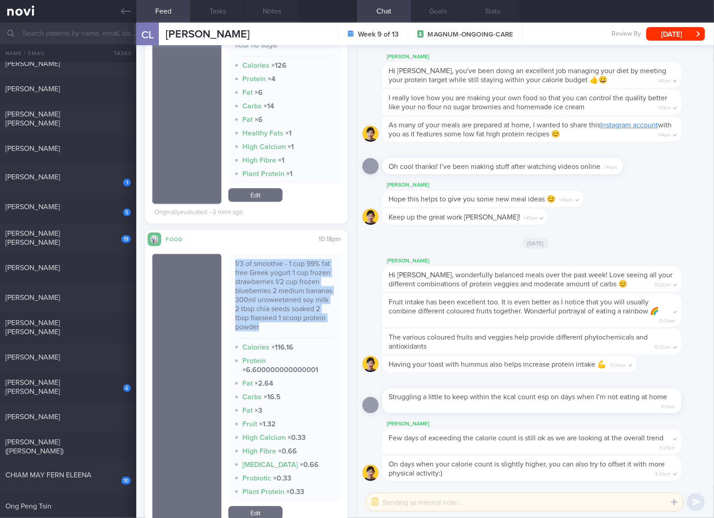
click at [270, 294] on div "1/3 of smoothie - 1 cup 99% fat free Greek yogurt 1 cup frozen strawberries 1/2…" at bounding box center [284, 298] width 99 height 79
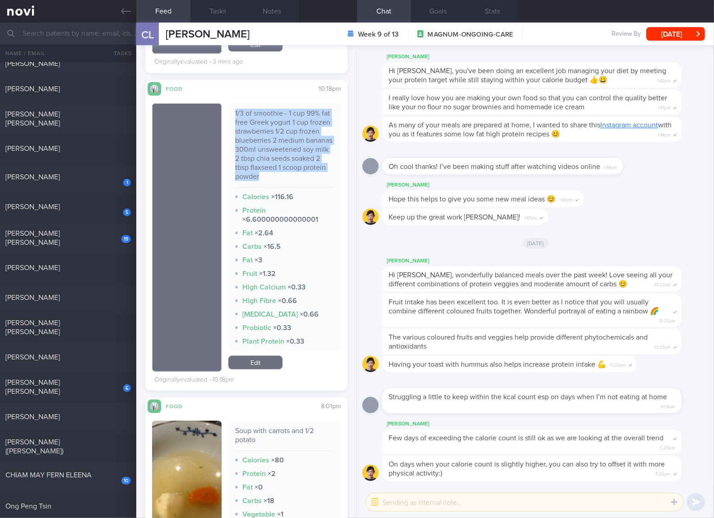
click at [258, 361] on link "Edit" at bounding box center [255, 363] width 54 height 14
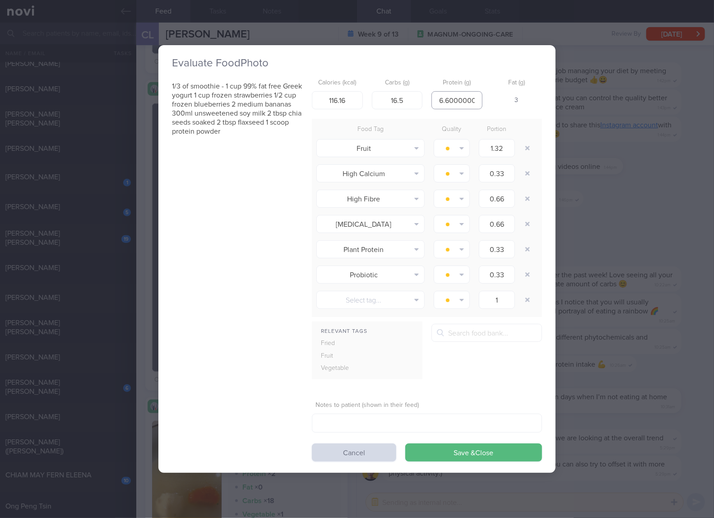
click at [451, 99] on input "6.600000000000001" at bounding box center [456, 100] width 51 height 18
type input "7"
click at [345, 97] on input "116.16" at bounding box center [337, 100] width 51 height 18
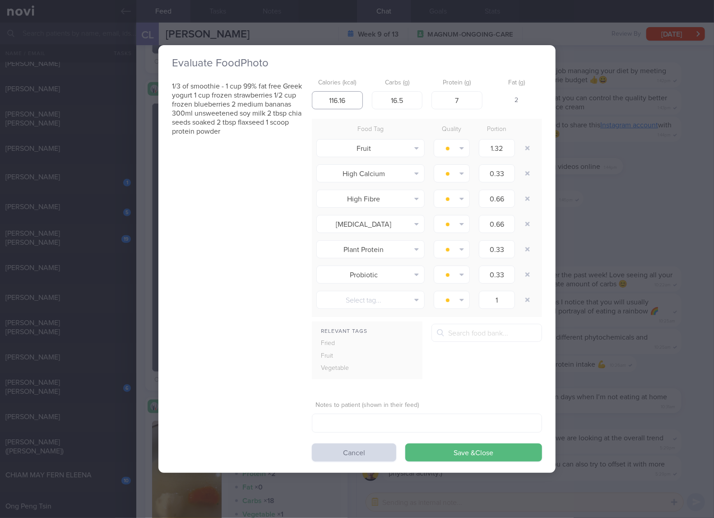
click at [345, 97] on input "116.16" at bounding box center [337, 100] width 51 height 18
type input "116"
click at [393, 93] on input "16.5" at bounding box center [397, 100] width 51 height 18
type input "17"
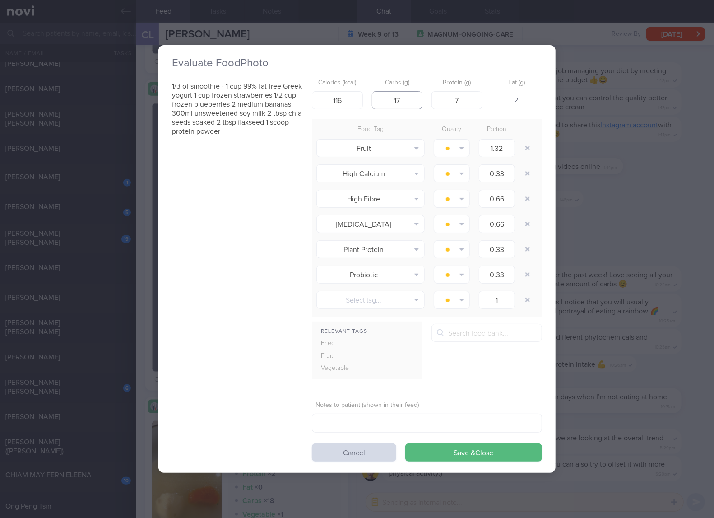
click at [405, 443] on button "Save & Close" at bounding box center [473, 452] width 137 height 18
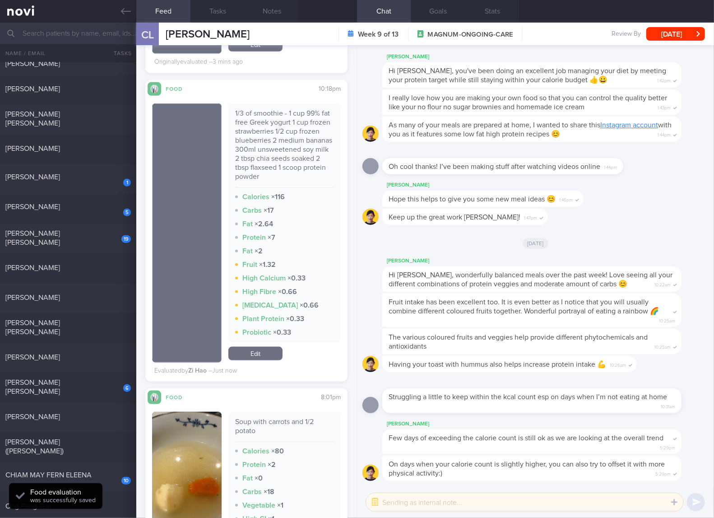
scroll to position [602, 0]
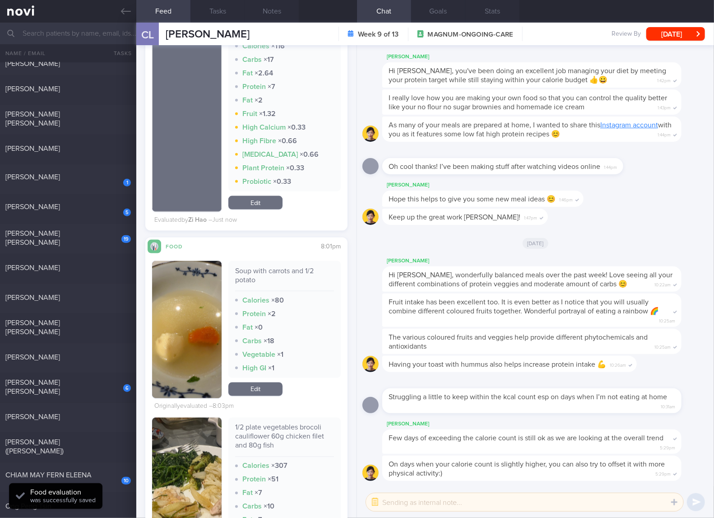
click at [265, 269] on div "Soup with carrots and 1/2 potato" at bounding box center [284, 278] width 99 height 25
copy div "Soup with carrots and 1/2 potato"
drag, startPoint x: 181, startPoint y: 351, endPoint x: 187, endPoint y: 347, distance: 6.9
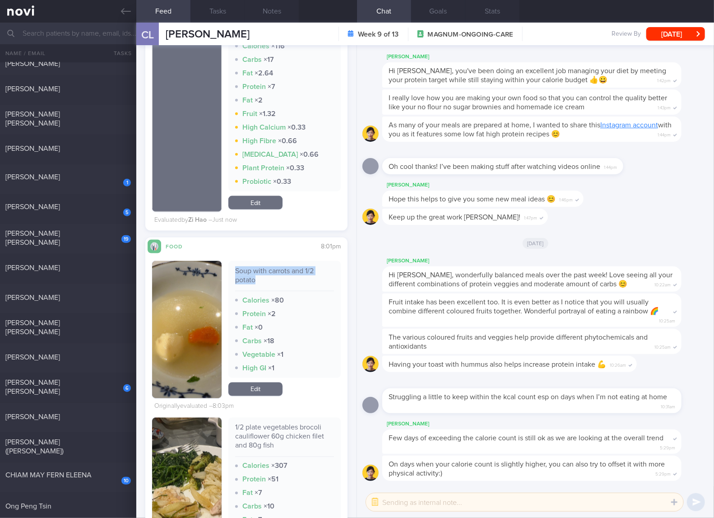
click at [181, 351] on img "button" at bounding box center [186, 329] width 69 height 137
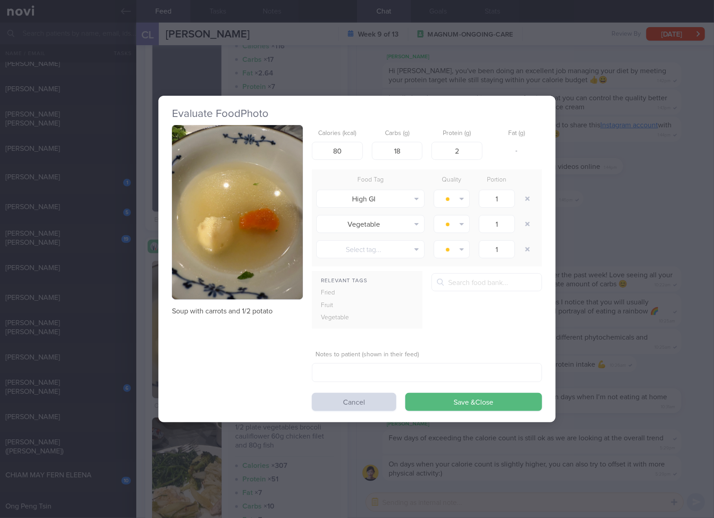
click at [251, 217] on button "button" at bounding box center [237, 212] width 131 height 175
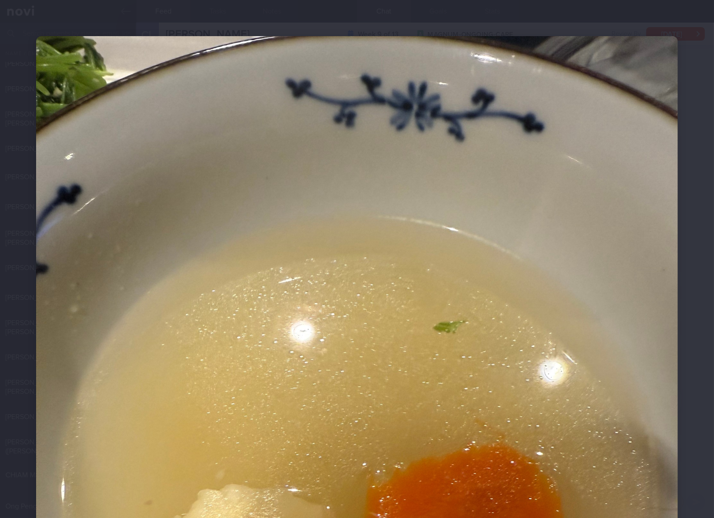
click at [510, 383] on img at bounding box center [357, 464] width 642 height 856
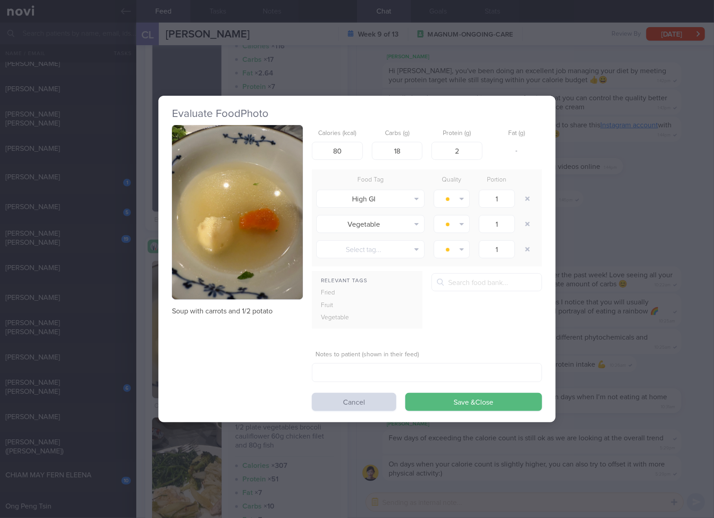
click at [621, 269] on div "Evaluate Food Photo Soup with carrots and 1/2 potato Calories (kcal) 80 Carbs (…" at bounding box center [357, 259] width 714 height 518
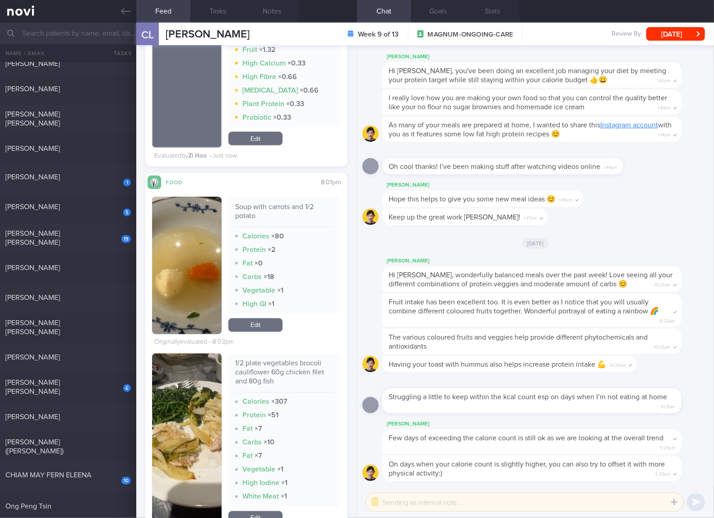
scroll to position [602, 0]
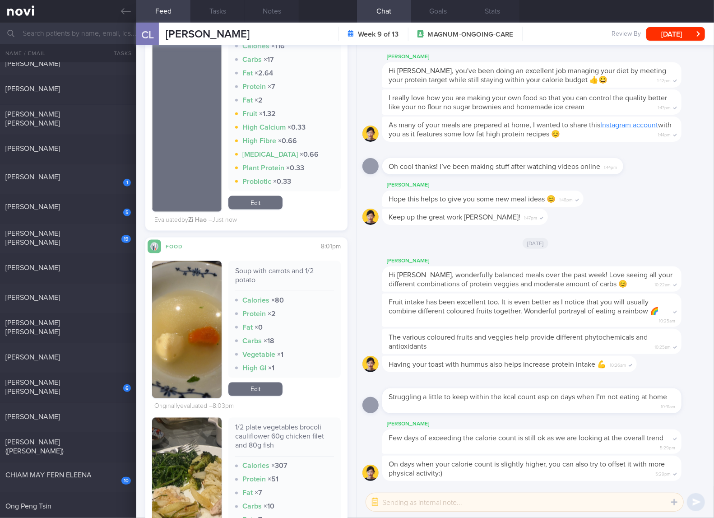
click at [260, 394] on link "Edit" at bounding box center [255, 389] width 54 height 14
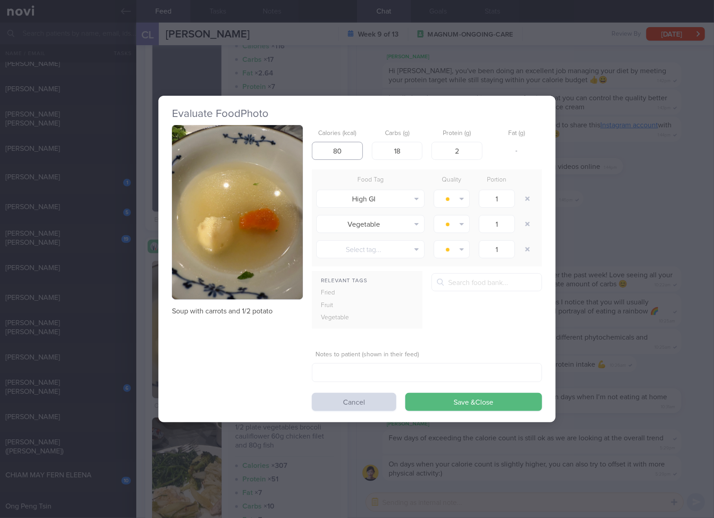
click at [346, 153] on input "80" at bounding box center [337, 151] width 51 height 18
type input "8"
type input "53"
type input "11"
click at [405, 393] on button "Save & Close" at bounding box center [473, 402] width 137 height 18
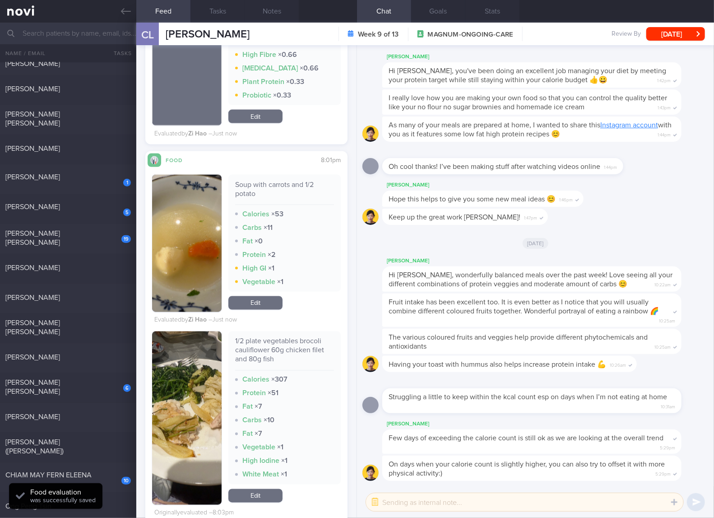
scroll to position [752, 0]
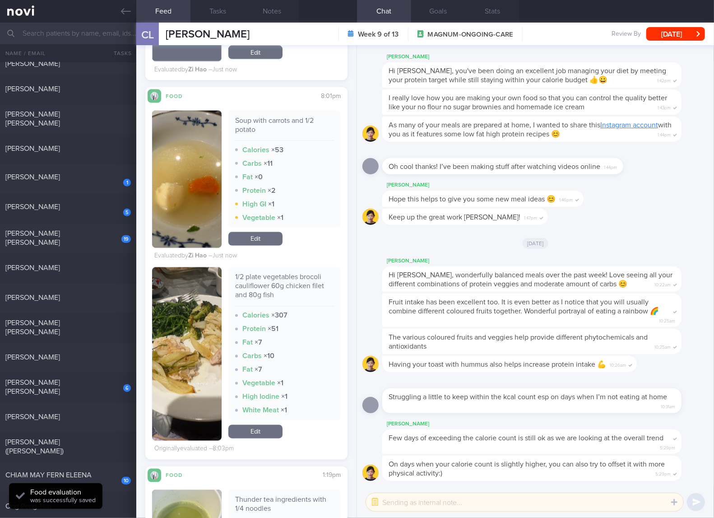
click at [269, 274] on div "1/2 plate vegetables brocoli cauliflower 60g chicken filet and 80g fish" at bounding box center [284, 290] width 99 height 34
copy div "1/2 plate vegetables brocoli cauliflower 60g chicken filet and 80g fish"
click at [198, 335] on button "button" at bounding box center [186, 353] width 69 height 173
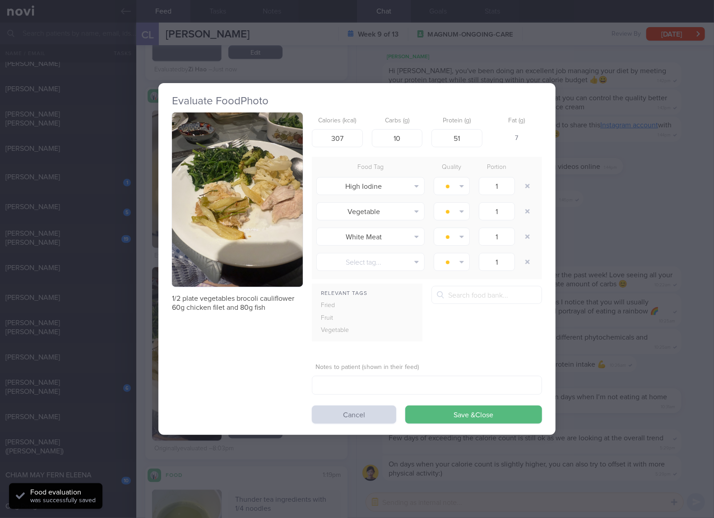
click at [261, 182] on button "button" at bounding box center [237, 199] width 131 height 175
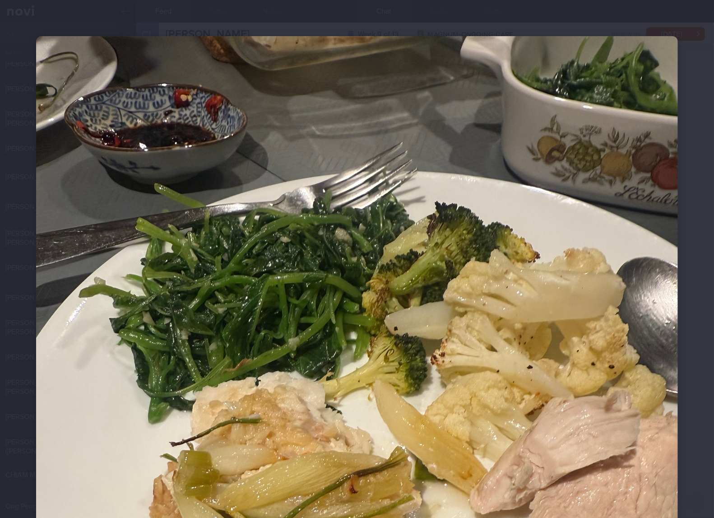
click at [361, 225] on img at bounding box center [357, 464] width 642 height 856
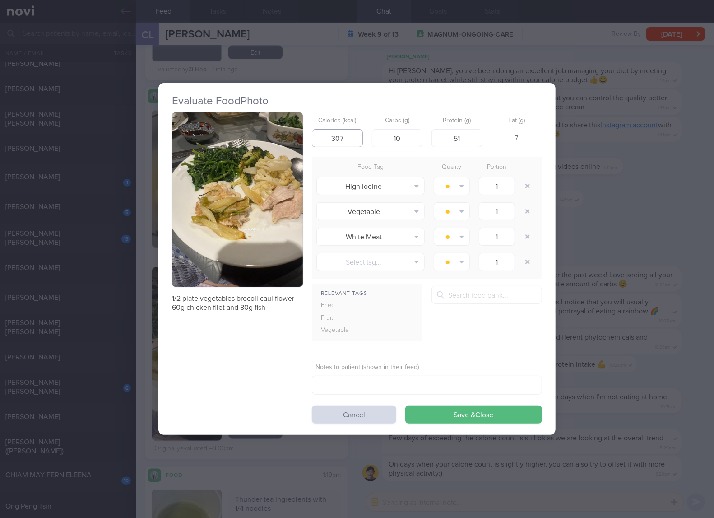
click at [350, 137] on input "307" at bounding box center [337, 138] width 51 height 18
click at [355, 139] on input "307" at bounding box center [337, 138] width 51 height 18
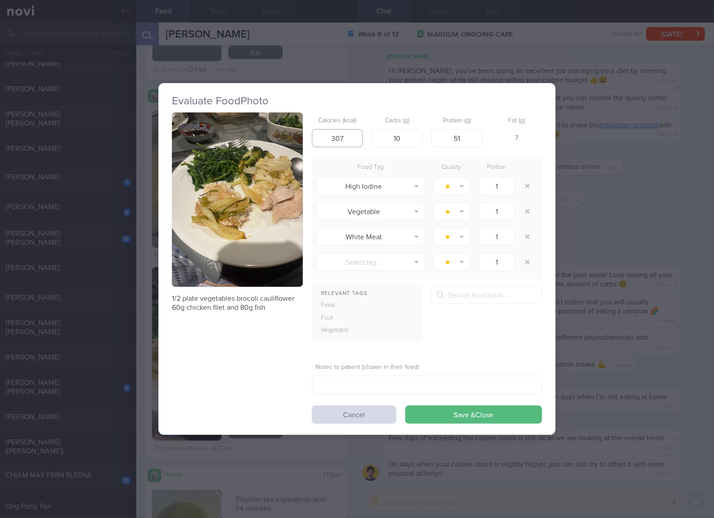
click at [355, 139] on input "307" at bounding box center [337, 138] width 51 height 18
type input "244"
type input "10"
type input "28"
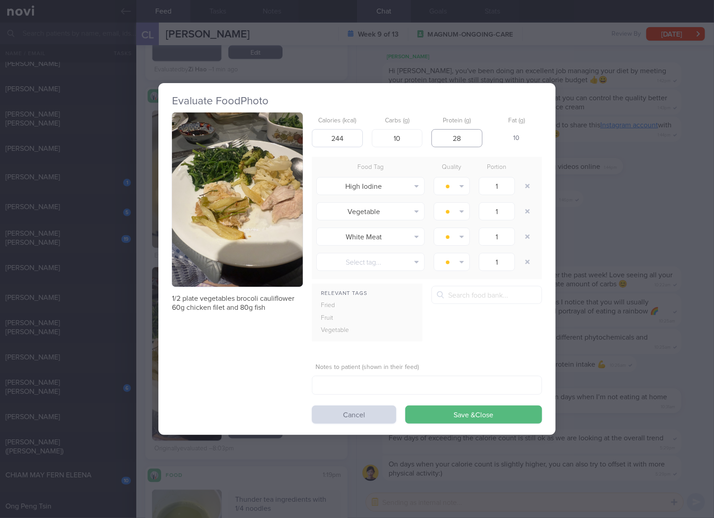
click at [405, 405] on button "Save & Close" at bounding box center [473, 414] width 137 height 18
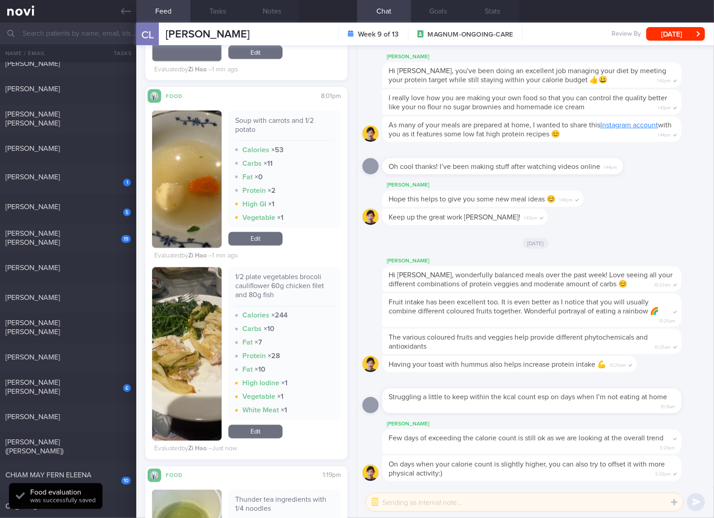
scroll to position [1053, 0]
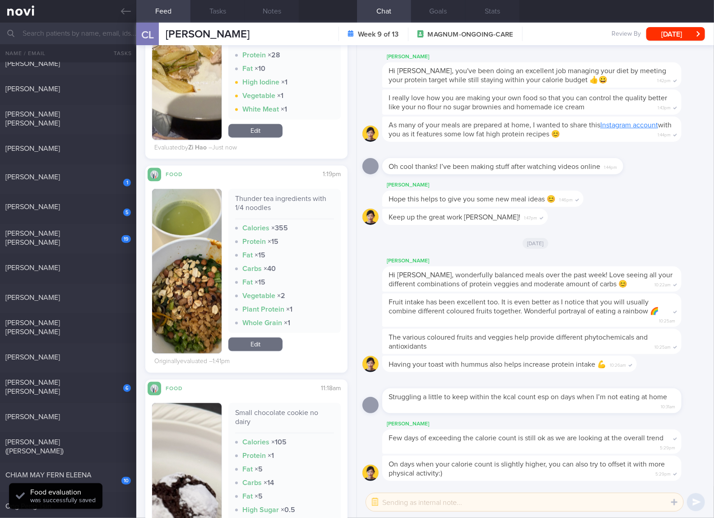
click at [261, 208] on div "Thunder tea ingredients with 1/4 noodles" at bounding box center [284, 206] width 99 height 25
copy div "Thunder tea ingredients with 1/4 noodles"
click at [189, 274] on button "button" at bounding box center [186, 271] width 69 height 164
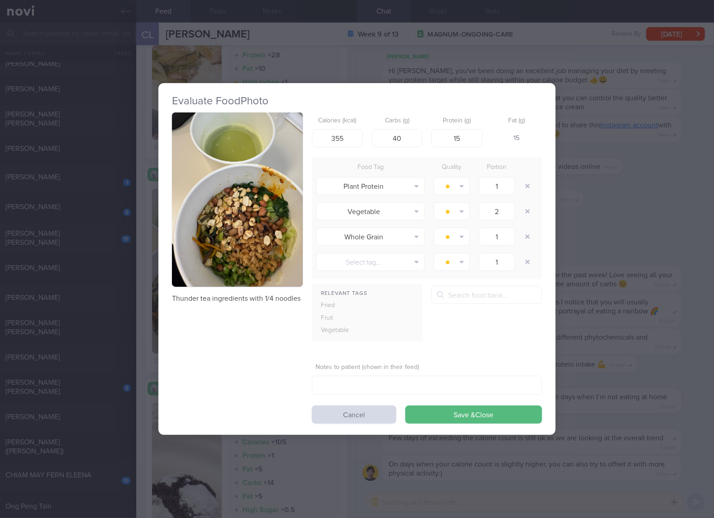
click at [284, 227] on button "button" at bounding box center [237, 199] width 131 height 175
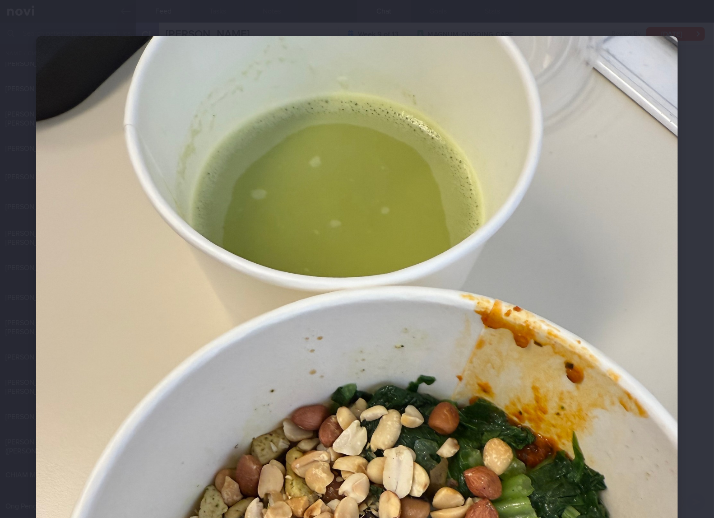
scroll to position [301, 0]
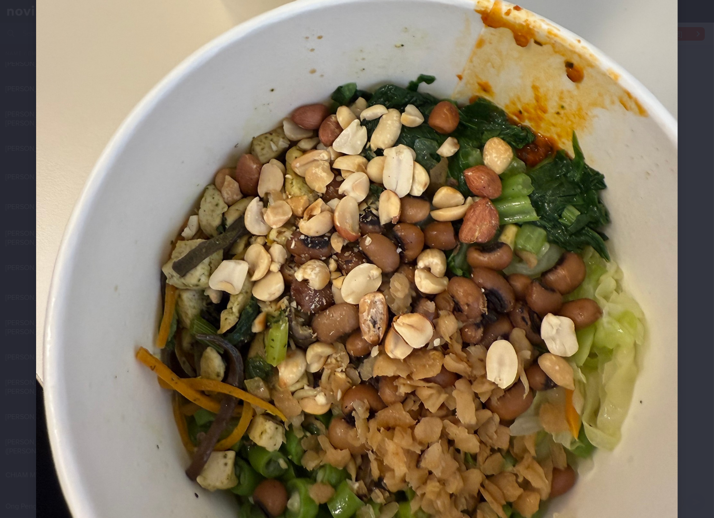
click at [569, 318] on img at bounding box center [357, 164] width 642 height 856
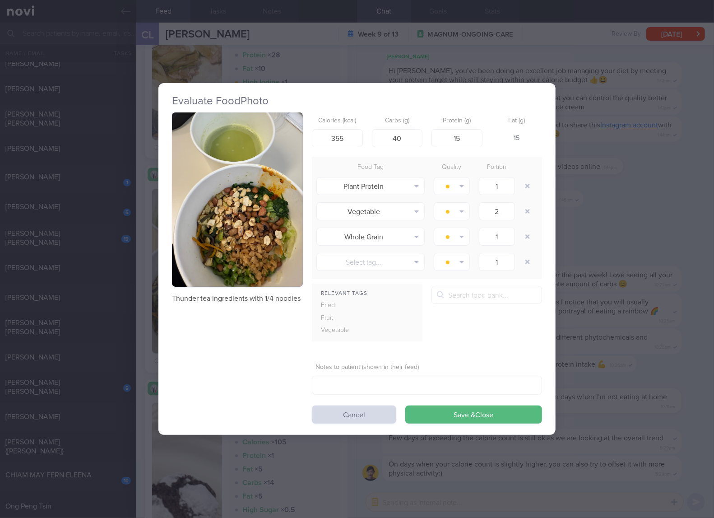
click at [626, 296] on div "Evaluate Food Photo Thunder tea ingredients with 1/4 noodles Calories (kcal) 35…" at bounding box center [357, 259] width 714 height 518
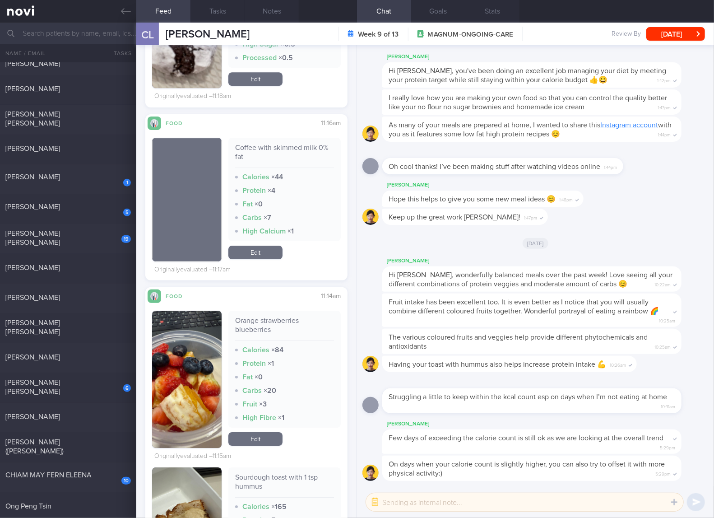
scroll to position [1654, 0]
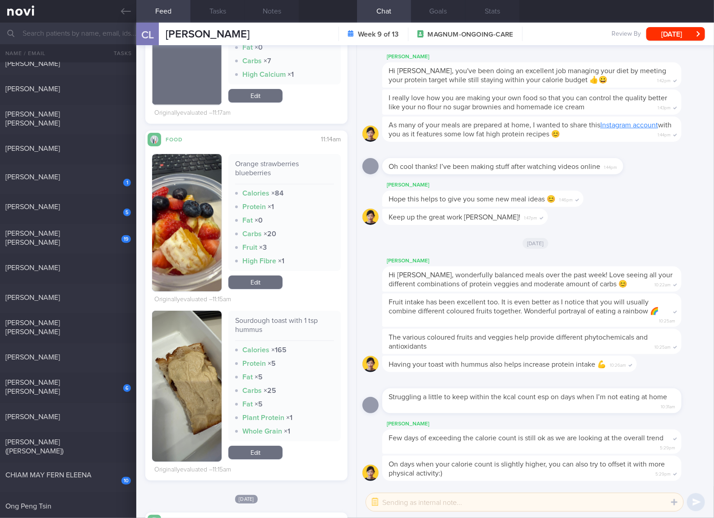
click at [277, 324] on div "Sourdough toast with 1 tsp hummus" at bounding box center [284, 328] width 99 height 25
drag, startPoint x: 205, startPoint y: 381, endPoint x: 298, endPoint y: 277, distance: 140.0
click at [205, 381] on img "button" at bounding box center [186, 385] width 69 height 151
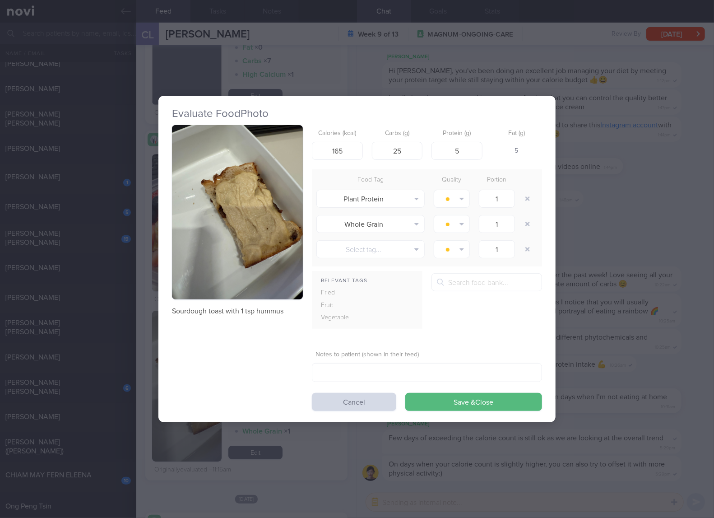
click at [273, 201] on button "button" at bounding box center [237, 212] width 131 height 175
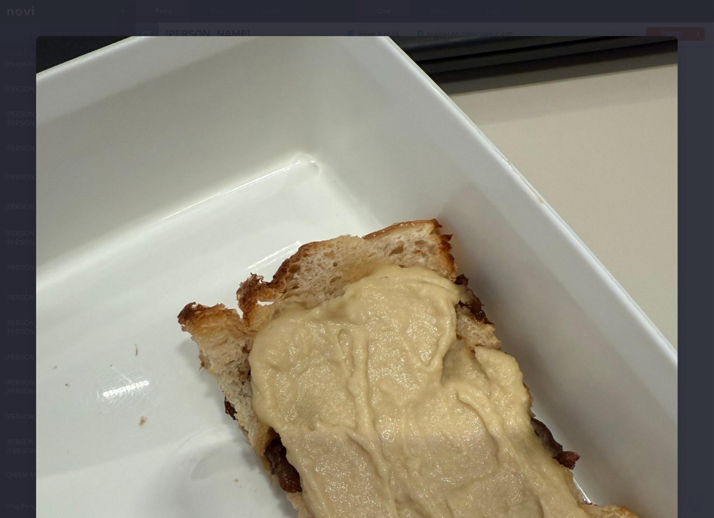
click at [367, 268] on img at bounding box center [357, 464] width 642 height 856
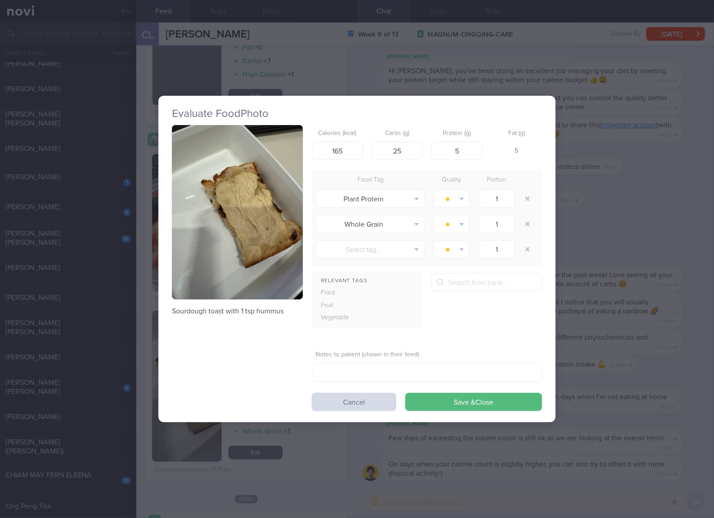
click at [642, 212] on div "Evaluate Food Photo Sourdough toast with 1 tsp hummus Calories (kcal) 165 Carbs…" at bounding box center [357, 259] width 714 height 518
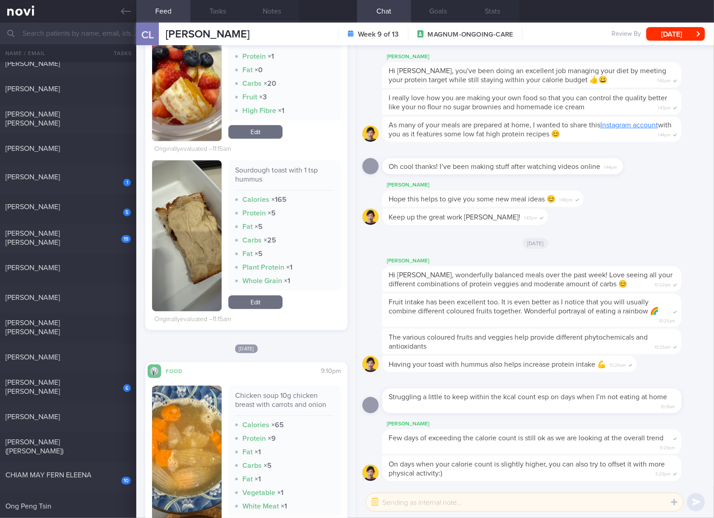
scroll to position [1654, 0]
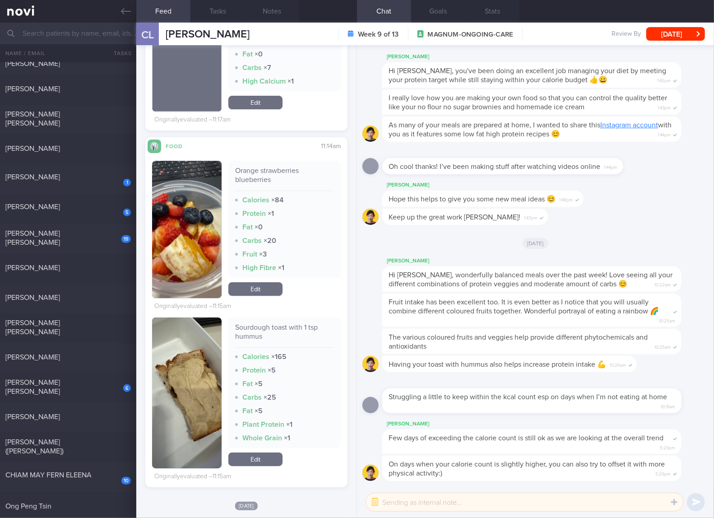
click at [274, 463] on link "Edit" at bounding box center [255, 459] width 54 height 14
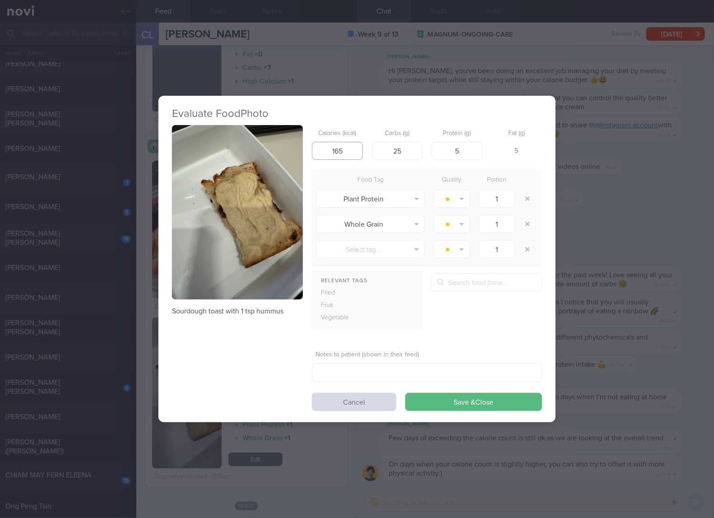
click at [341, 150] on input "165" at bounding box center [337, 151] width 51 height 18
click at [341, 150] on input "142275" at bounding box center [337, 151] width 51 height 18
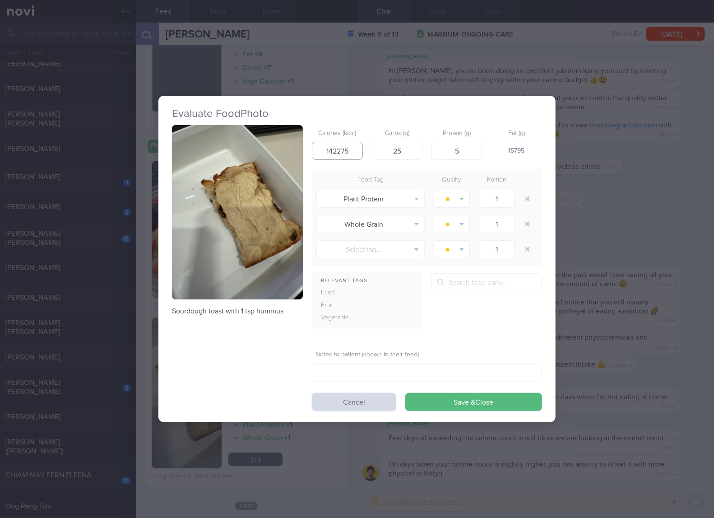
click at [341, 150] on input "142275" at bounding box center [337, 151] width 51 height 18
type input "142"
type input "27"
type input "6"
click at [405, 393] on button "Save & Close" at bounding box center [473, 402] width 137 height 18
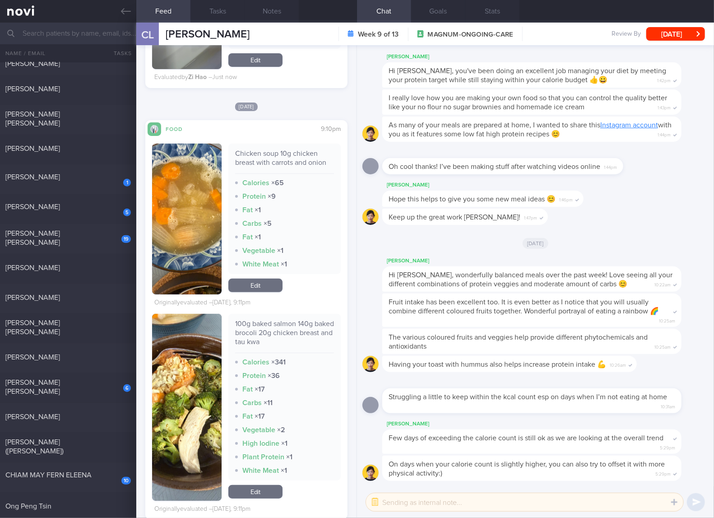
scroll to position [2106, 0]
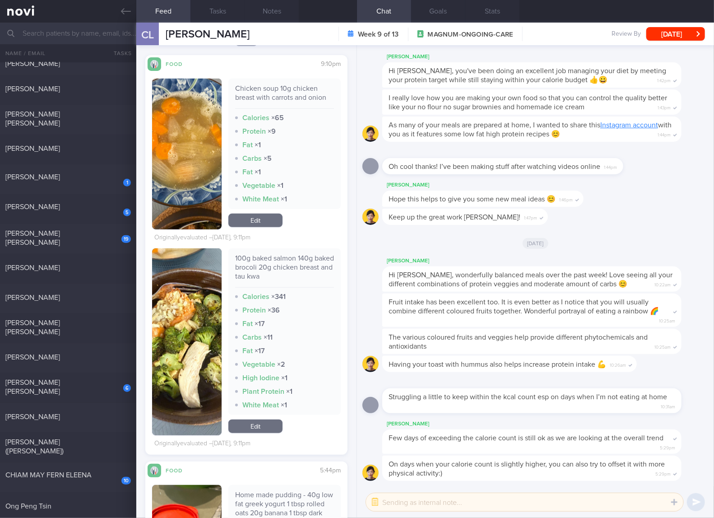
click at [300, 267] on div "100g baked salmon 140g baked brocoli 20g chicken breast and tau kwa" at bounding box center [284, 271] width 99 height 34
click at [319, 303] on div "100g baked salmon 140g baked brocoli 20g chicken breast and tau kwa Calories × …" at bounding box center [284, 331] width 112 height 167
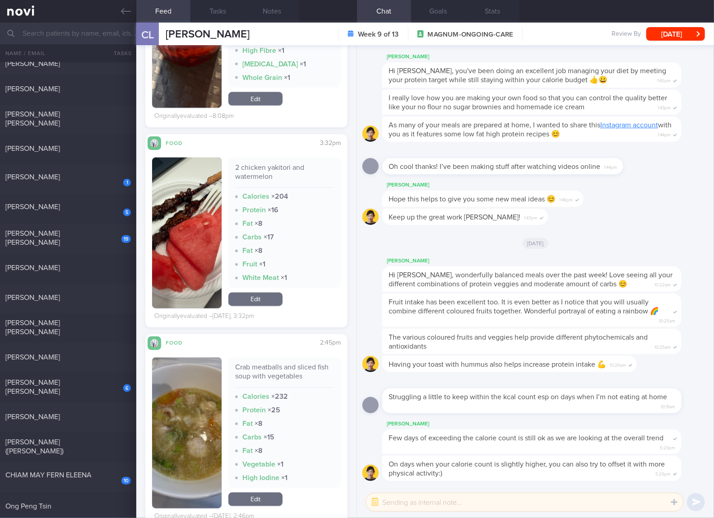
scroll to position [2858, 0]
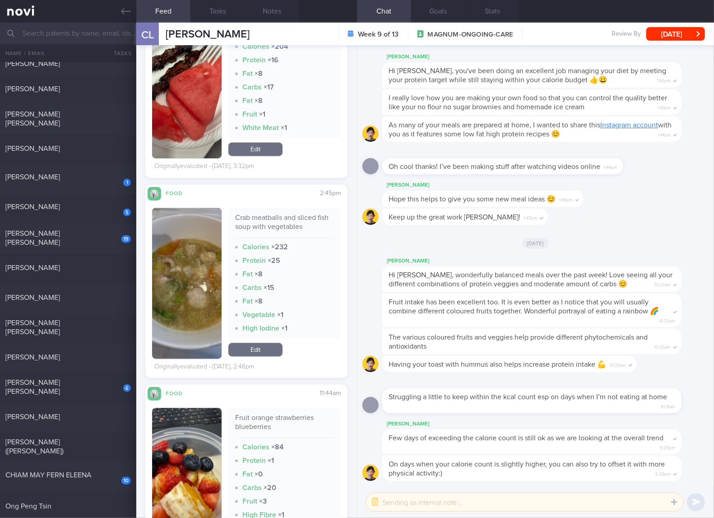
click at [295, 226] on div "Crab meatballs and sliced fish soup with vegetables" at bounding box center [284, 225] width 99 height 25
click at [269, 350] on link "Edit" at bounding box center [255, 350] width 54 height 14
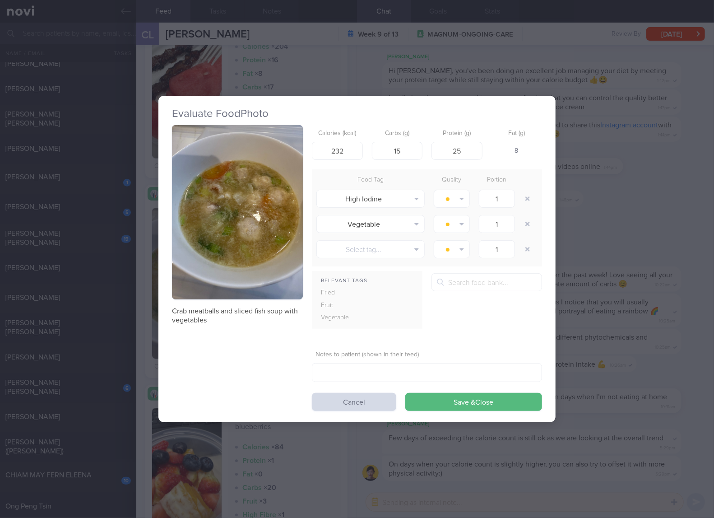
click at [642, 222] on div "Evaluate Food Photo Crab meatballs and sliced fish soup with vegetables Calorie…" at bounding box center [357, 259] width 714 height 518
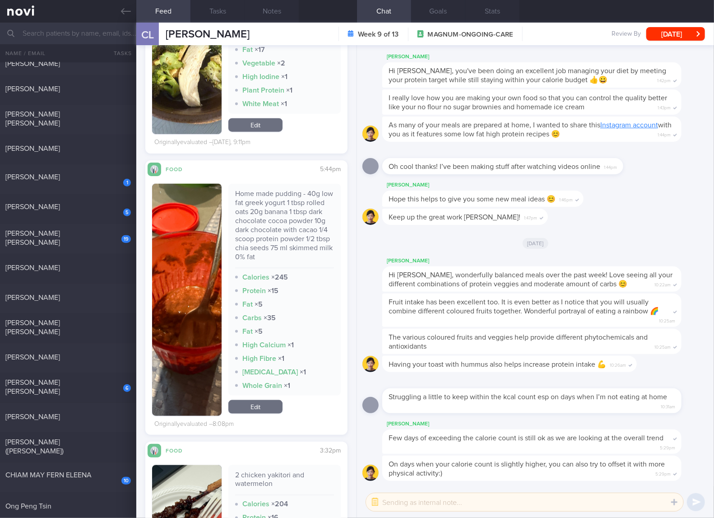
scroll to position [2256, 0]
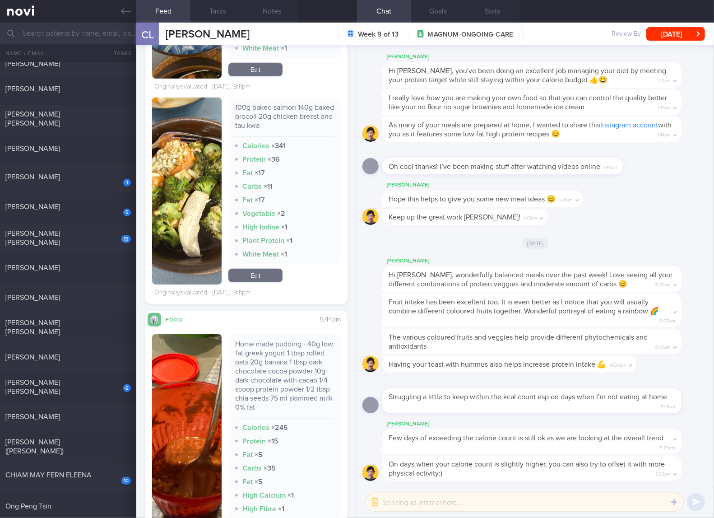
click at [267, 119] on div "100g baked salmon 140g baked brocoli 20g chicken breast and tau kwa" at bounding box center [284, 120] width 99 height 34
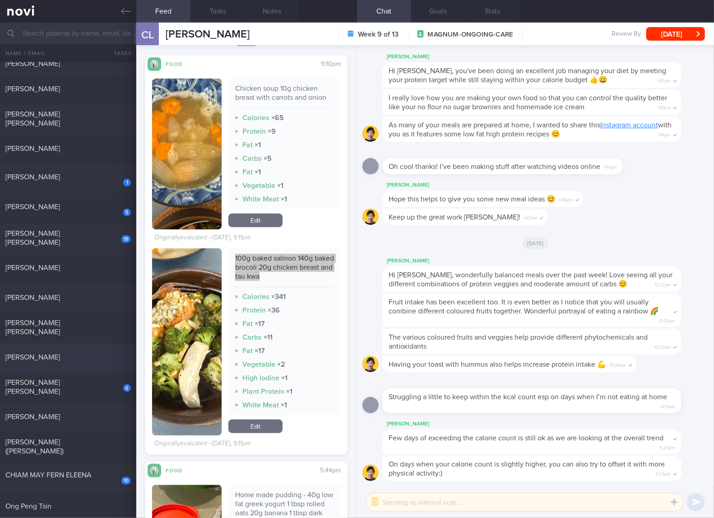
scroll to position [0, 0]
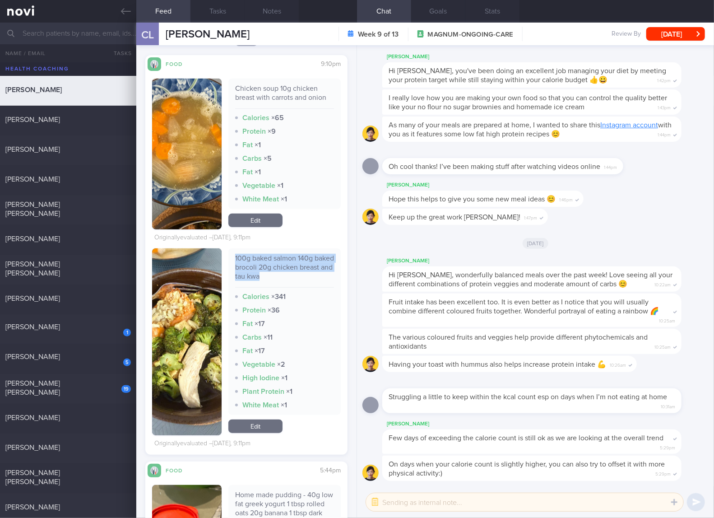
drag, startPoint x: 71, startPoint y: 358, endPoint x: 223, endPoint y: 64, distance: 331.2
click at [60, 358] on span "[PERSON_NAME]" at bounding box center [32, 356] width 55 height 7
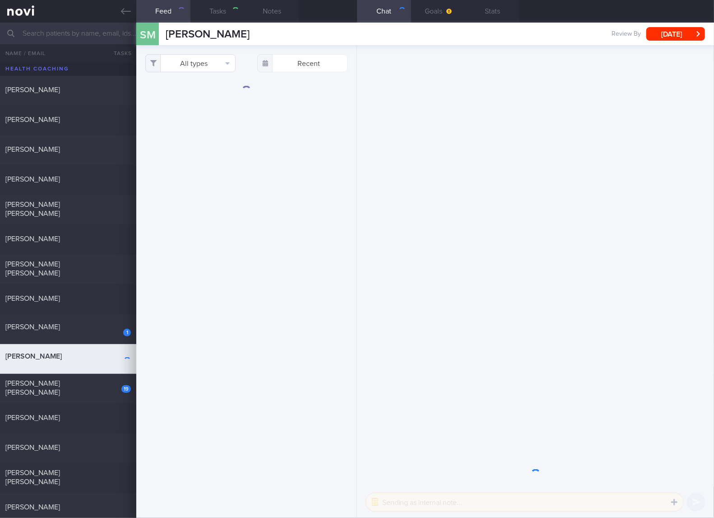
select select "4"
checkbox input "true"
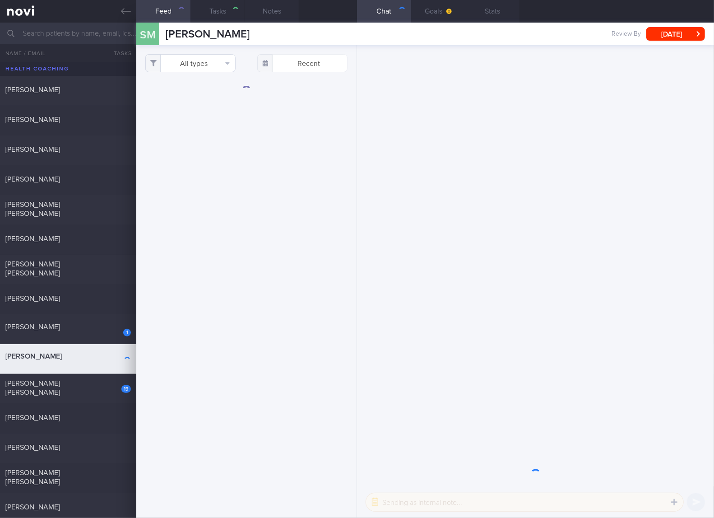
checkbox input "true"
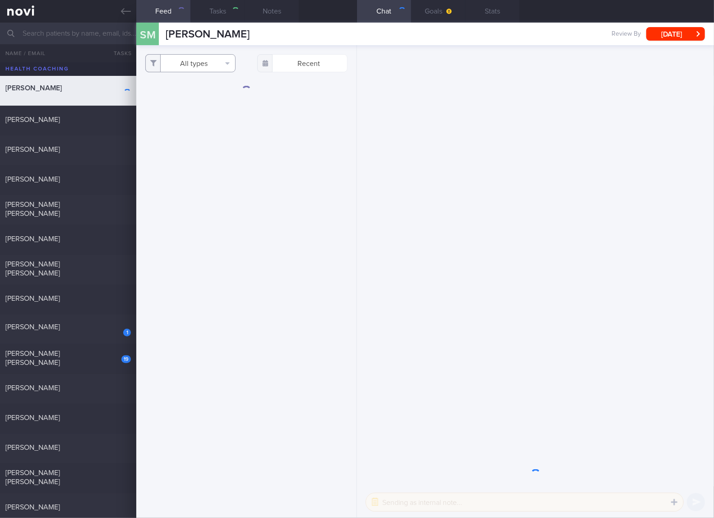
click at [218, 60] on button "All types" at bounding box center [190, 63] width 90 height 18
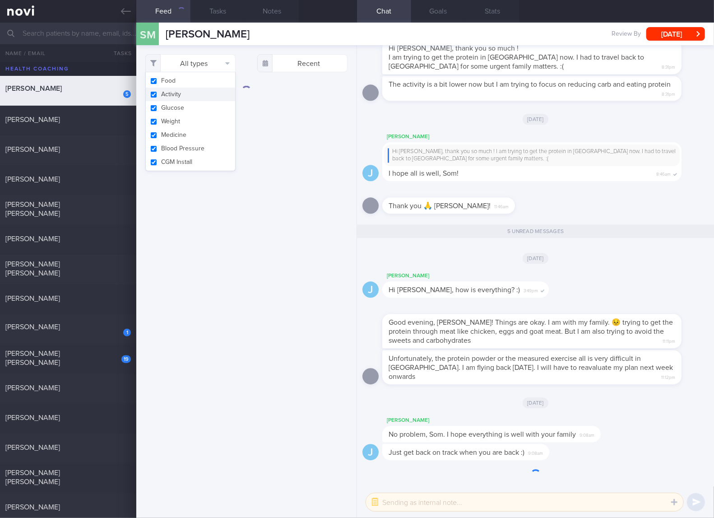
click at [211, 94] on button "Activity" at bounding box center [190, 95] width 89 height 14
checkbox input "false"
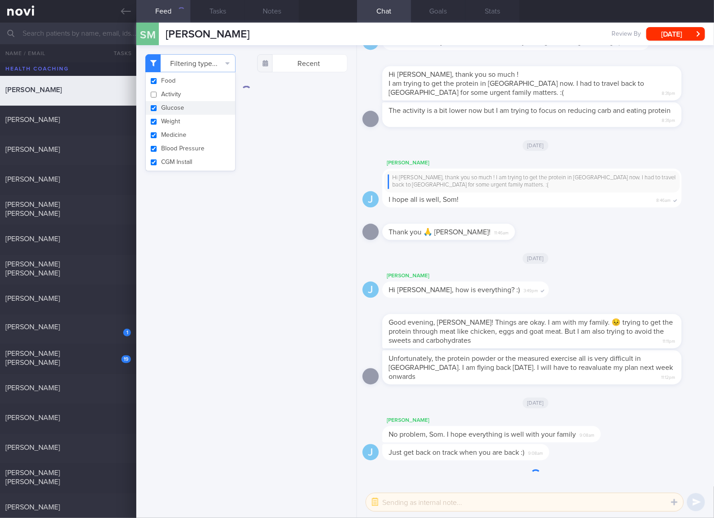
click at [190, 110] on button "Glucose" at bounding box center [190, 108] width 89 height 14
checkbox input "false"
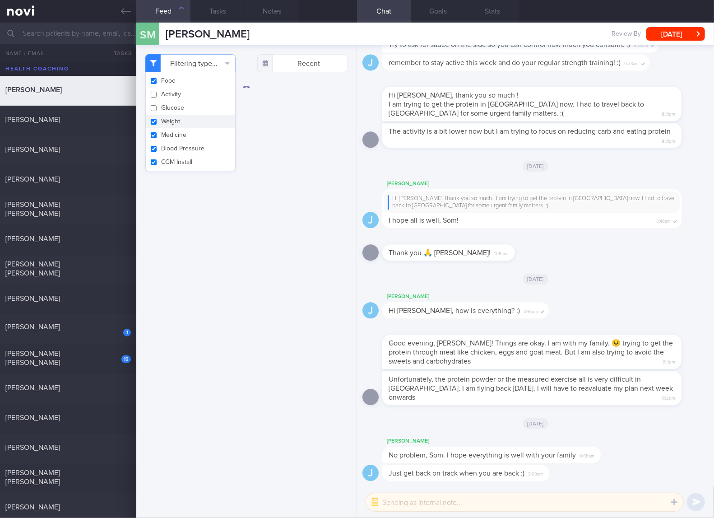
click at [167, 124] on button "Weight" at bounding box center [190, 122] width 89 height 14
checkbox input "false"
click at [167, 137] on button "Medicine" at bounding box center [190, 135] width 89 height 14
checkbox input "false"
click at [167, 145] on button "Blood Pressure" at bounding box center [190, 149] width 89 height 14
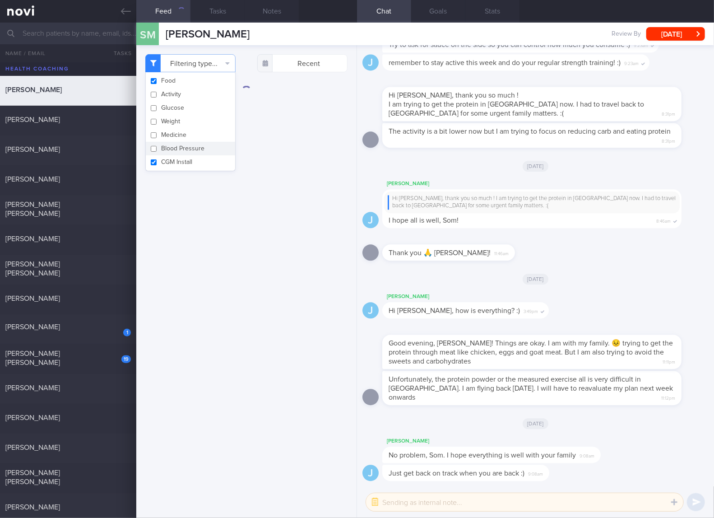
checkbox input "false"
click at [170, 160] on button "CGM Install" at bounding box center [190, 162] width 89 height 14
checkbox input "false"
click at [272, 165] on div "Filtering type... Food Activity Glucose Weight Medicine Blood Pressure [MEDICAL…" at bounding box center [246, 281] width 220 height 473
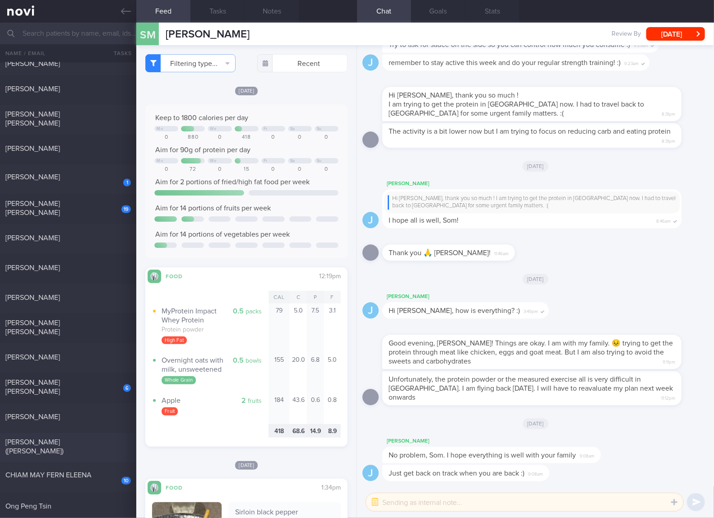
scroll to position [301, 0]
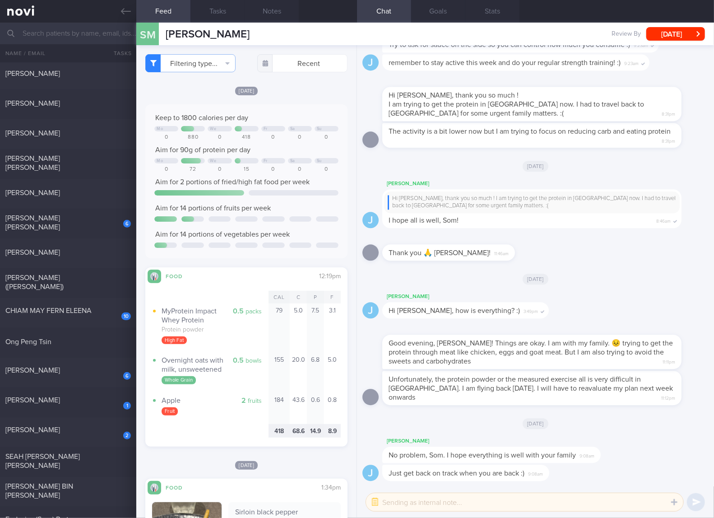
drag, startPoint x: 102, startPoint y: 461, endPoint x: 265, endPoint y: 93, distance: 402.0
click at [102, 461] on div "SEAH [PERSON_NAME] [PERSON_NAME]" at bounding box center [66, 461] width 123 height 18
checkbox input "true"
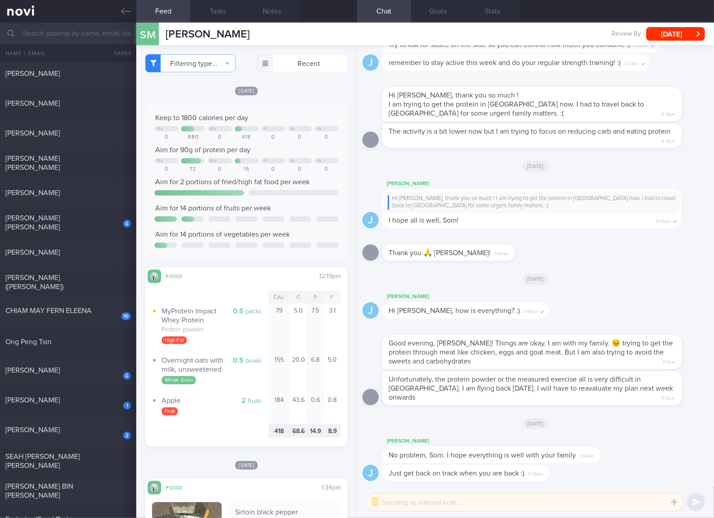
checkbox input "true"
select select "7"
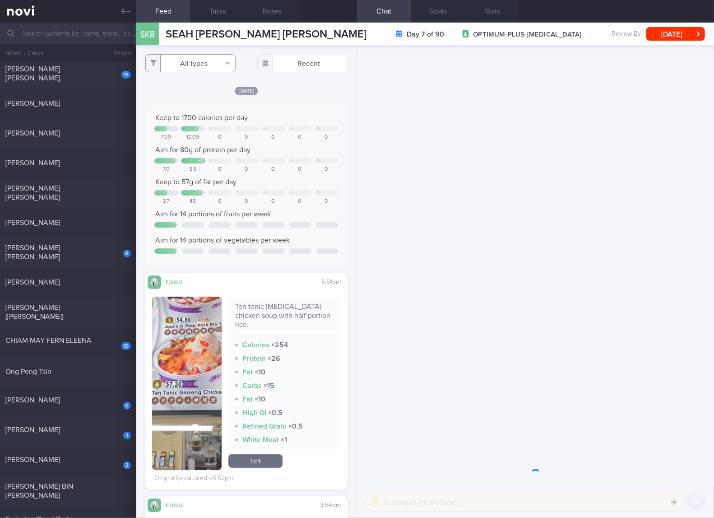
click at [213, 64] on button "All types" at bounding box center [190, 63] width 90 height 18
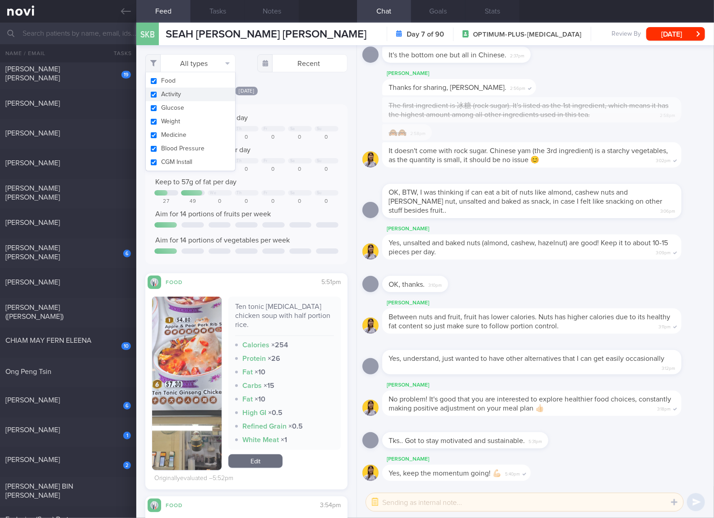
click at [195, 95] on button "Activity" at bounding box center [190, 95] width 89 height 14
checkbox input "false"
click at [181, 110] on button "Glucose" at bounding box center [190, 108] width 89 height 14
checkbox input "false"
click at [172, 122] on button "Weight" at bounding box center [190, 122] width 89 height 14
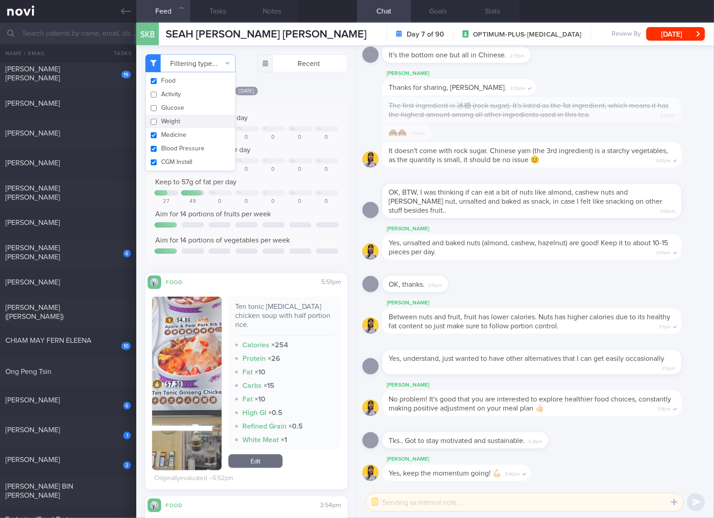
checkbox input "false"
click at [167, 139] on button "Medicine" at bounding box center [190, 135] width 89 height 14
checkbox input "false"
click at [167, 148] on button "Blood Pressure" at bounding box center [190, 149] width 89 height 14
click at [167, 154] on button "Blood Pressure" at bounding box center [190, 149] width 89 height 14
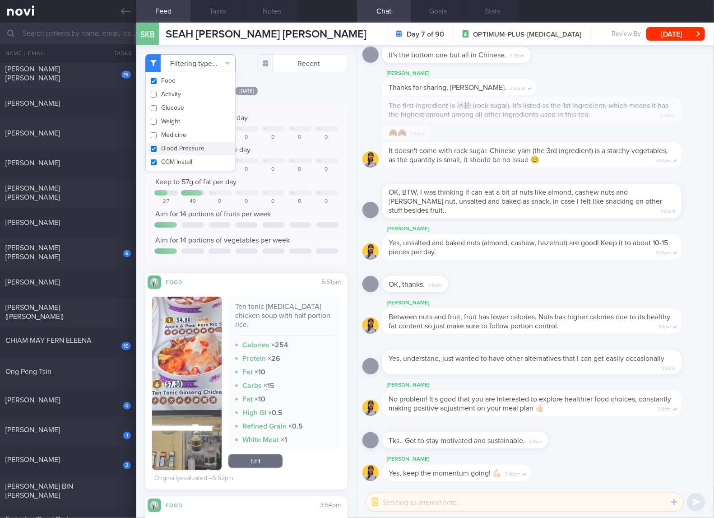
checkbox input "true"
click at [167, 164] on button "CGM Install" at bounding box center [190, 162] width 89 height 14
checkbox input "false"
click at [175, 149] on button "Blood Pressure" at bounding box center [190, 149] width 89 height 14
checkbox input "false"
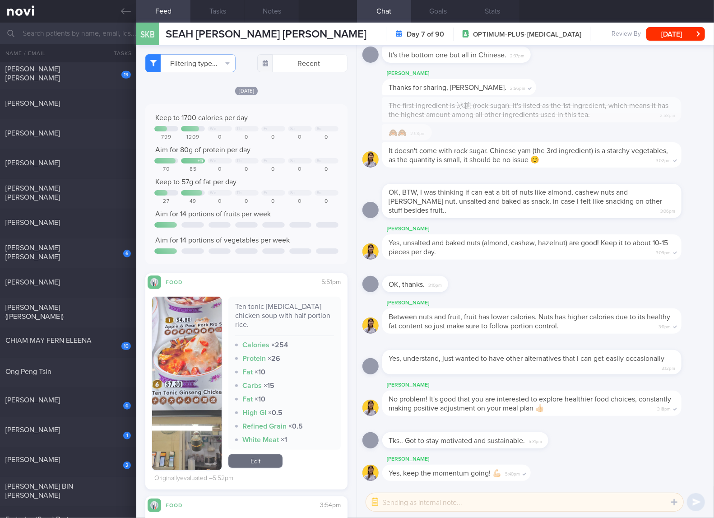
click at [249, 193] on div at bounding box center [247, 192] width 24 height 5
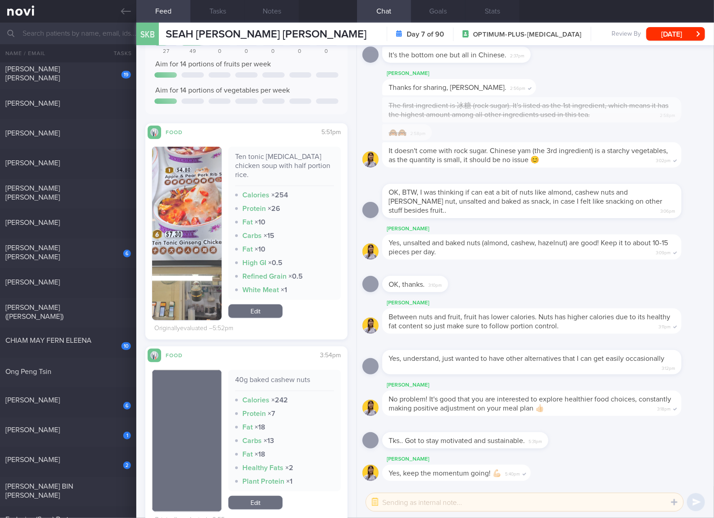
click at [197, 200] on button "button" at bounding box center [186, 233] width 69 height 173
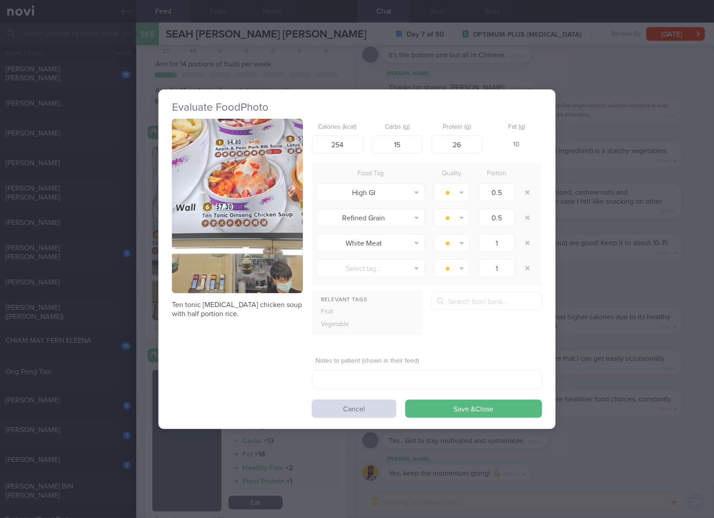
click at [266, 211] on button "button" at bounding box center [237, 206] width 131 height 175
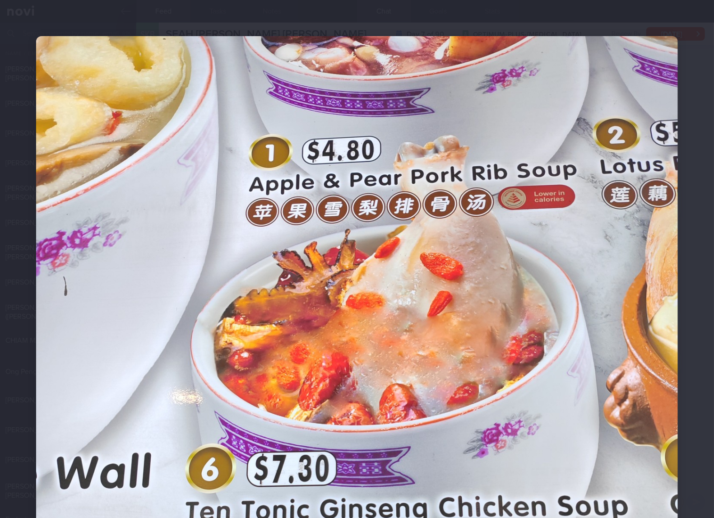
scroll to position [150, 0]
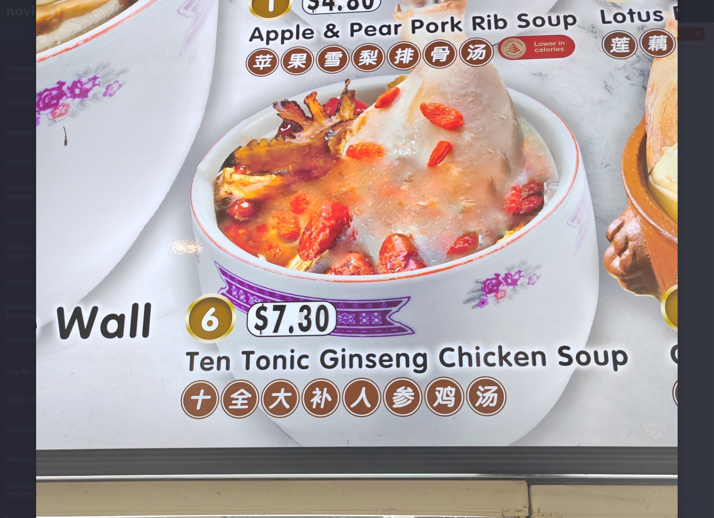
click at [413, 204] on img at bounding box center [357, 314] width 642 height 856
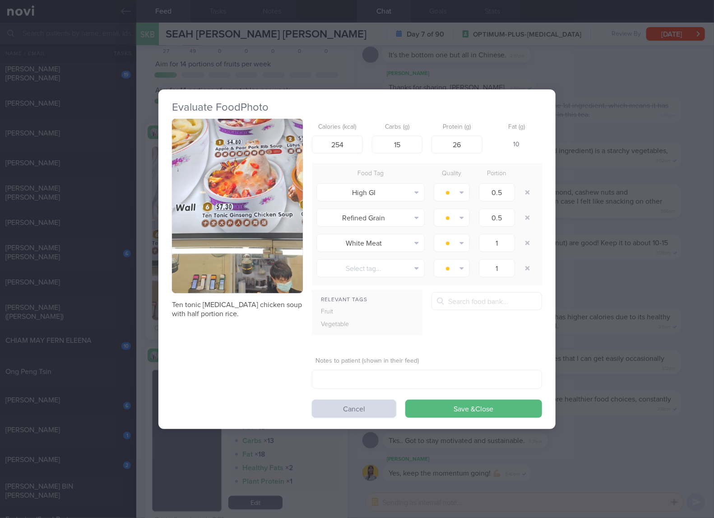
click at [246, 308] on p "Ten tonic [MEDICAL_DATA] chicken soup with half portion rice." at bounding box center [237, 309] width 131 height 18
click at [254, 306] on p "Ten tonic [MEDICAL_DATA] chicken soup with half portion rice." at bounding box center [237, 309] width 131 height 18
click at [642, 305] on div "Evaluate Food Photo Ten tonic [MEDICAL_DATA] chicken soup with half portion ric…" at bounding box center [357, 259] width 714 height 518
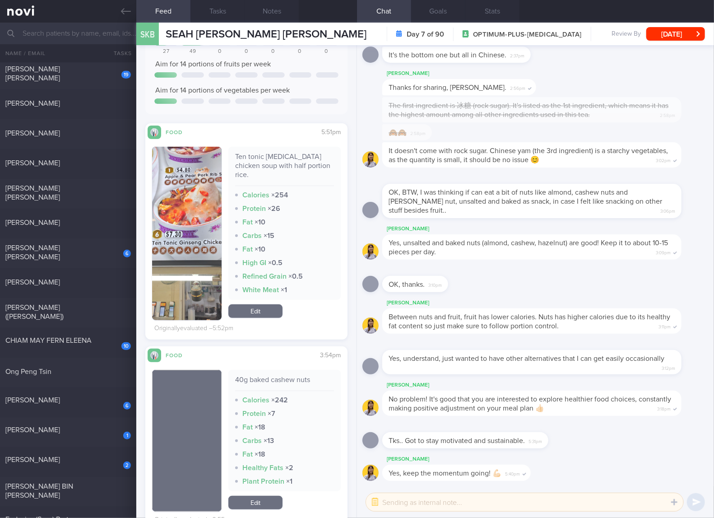
scroll to position [301, 0]
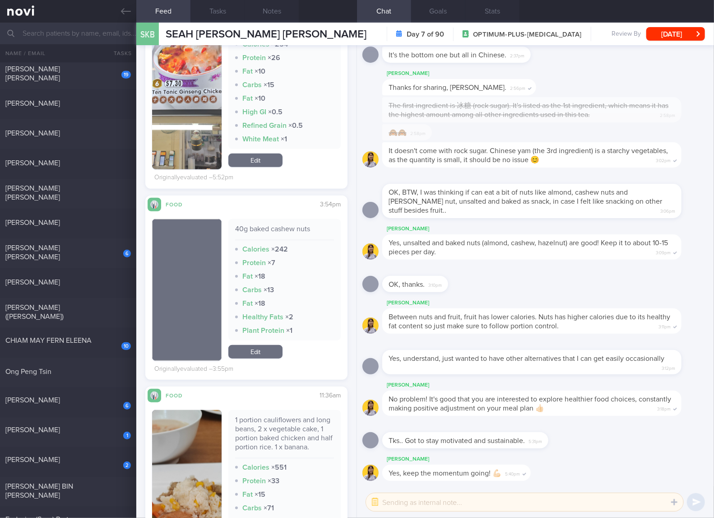
click at [283, 224] on div "40g baked cashew nuts" at bounding box center [284, 232] width 99 height 16
click at [264, 345] on link "Edit" at bounding box center [255, 352] width 54 height 14
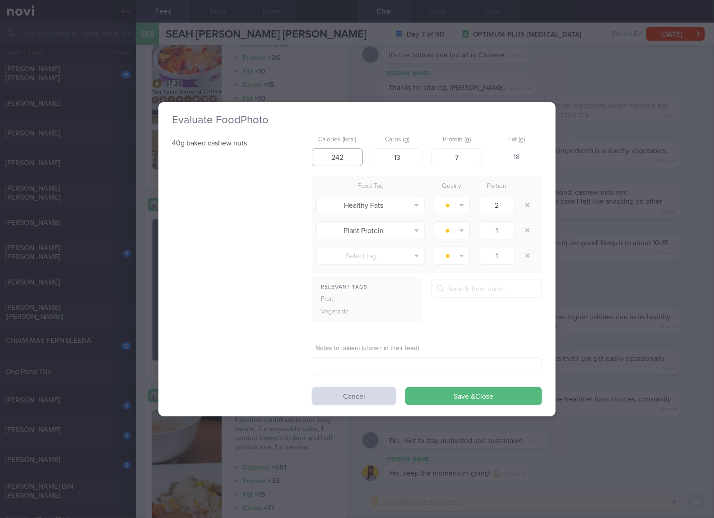
click at [352, 153] on input "242" at bounding box center [337, 157] width 51 height 18
type input "232"
type input "12"
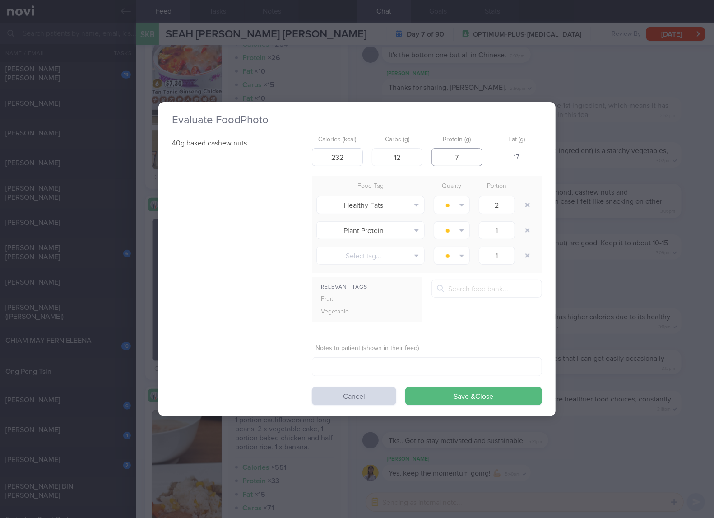
click at [405, 387] on button "Save & Close" at bounding box center [473, 396] width 137 height 18
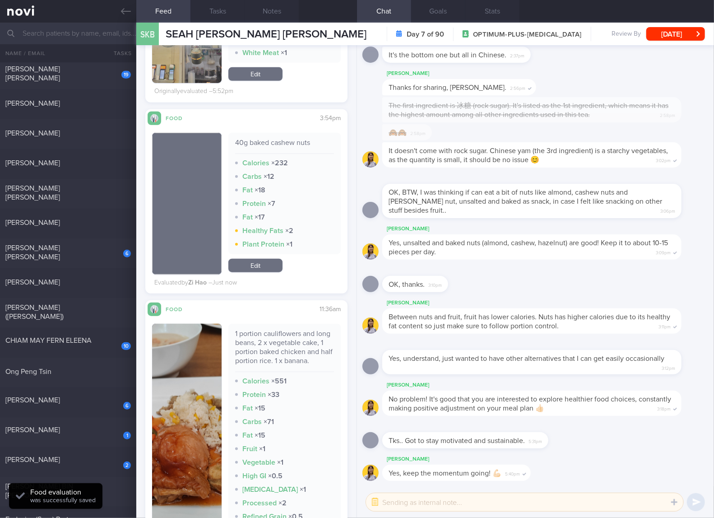
scroll to position [451, 0]
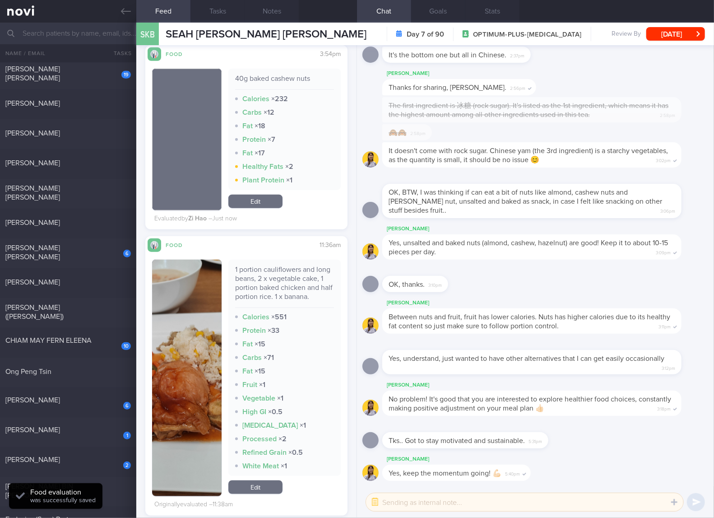
click at [266, 265] on div "1 portion cauliflowers and long beans, 2 x vegetable cake, 1 portion baked chic…" at bounding box center [284, 286] width 99 height 43
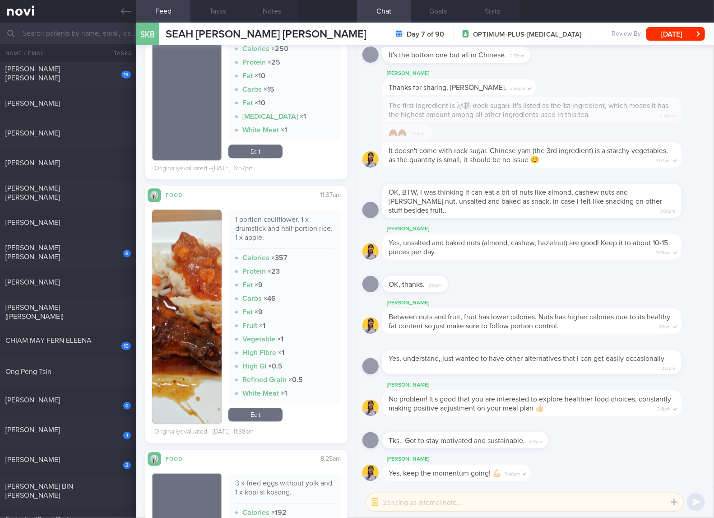
scroll to position [1353, 0]
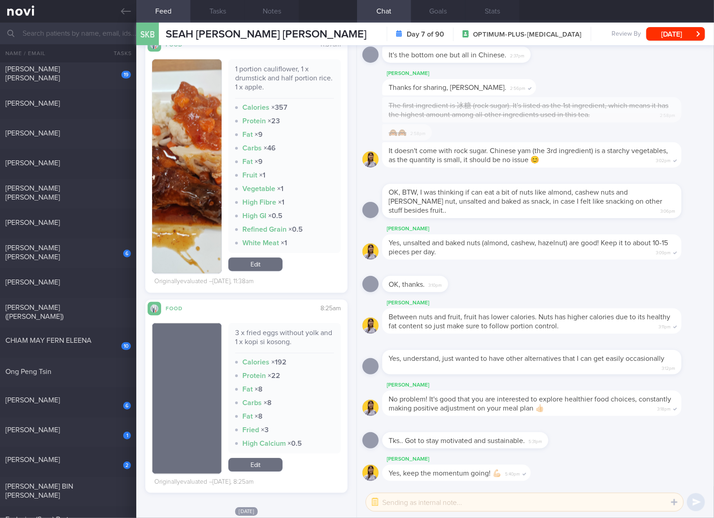
click at [286, 353] on div "3 x fried eggs without yolk and 1 x kopi si kosong." at bounding box center [284, 340] width 99 height 25
click at [642, 243] on div "[PERSON_NAME] Yes, unsalted and baked nuts (almond, cashew, hazelnut) are good!…" at bounding box center [545, 241] width 326 height 36
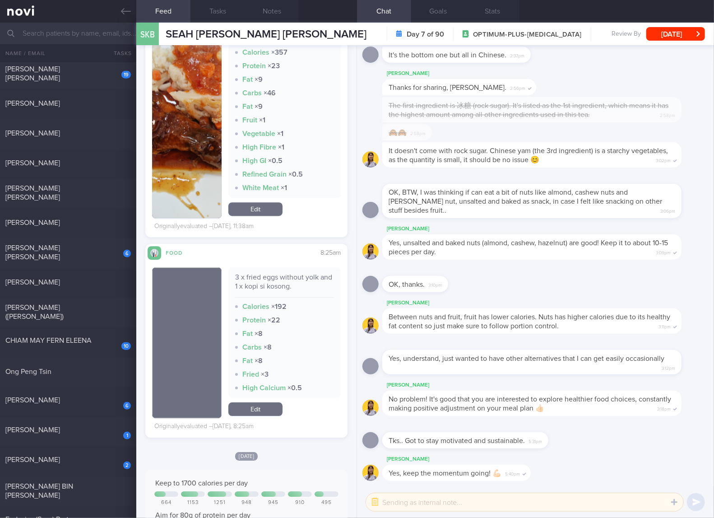
scroll to position [1203, 0]
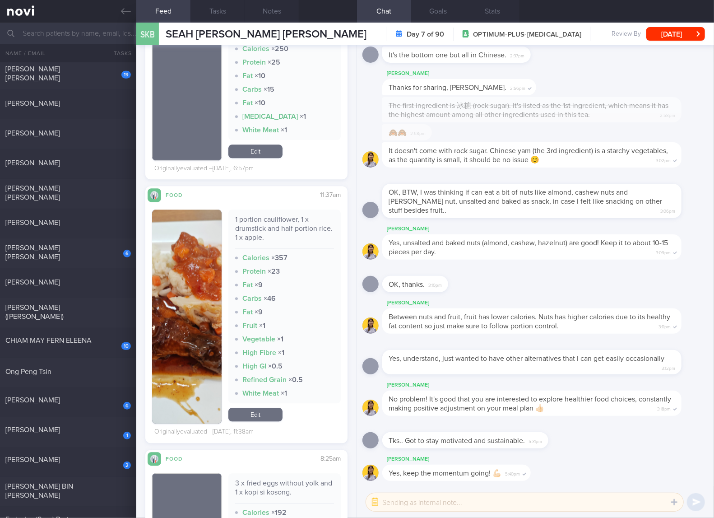
click at [196, 321] on button "button" at bounding box center [186, 316] width 69 height 214
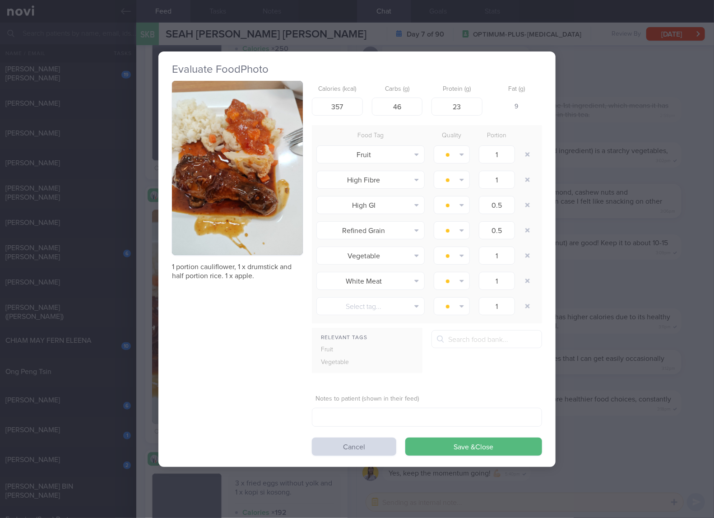
click at [242, 184] on button "button" at bounding box center [237, 168] width 131 height 175
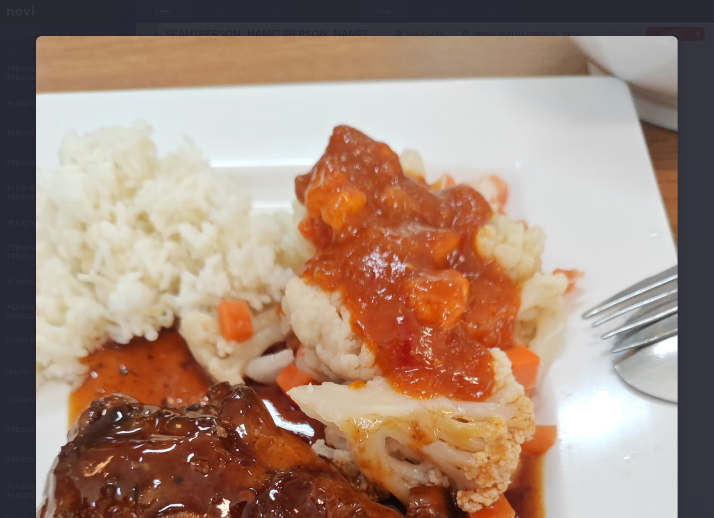
scroll to position [150, 0]
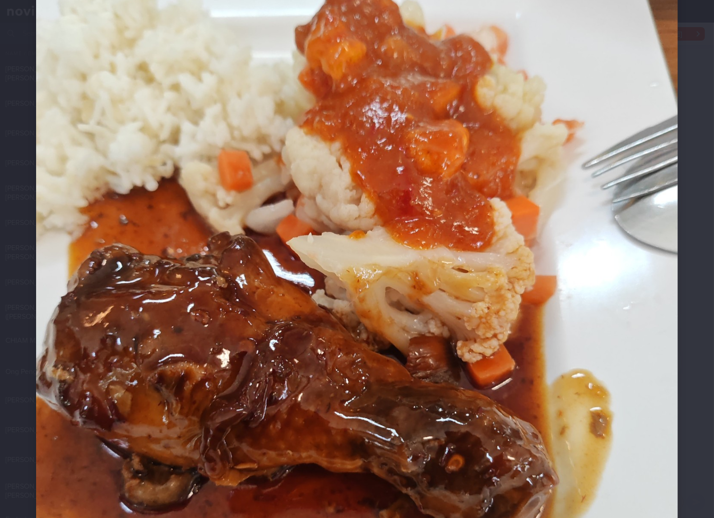
click at [310, 236] on img at bounding box center [357, 314] width 642 height 856
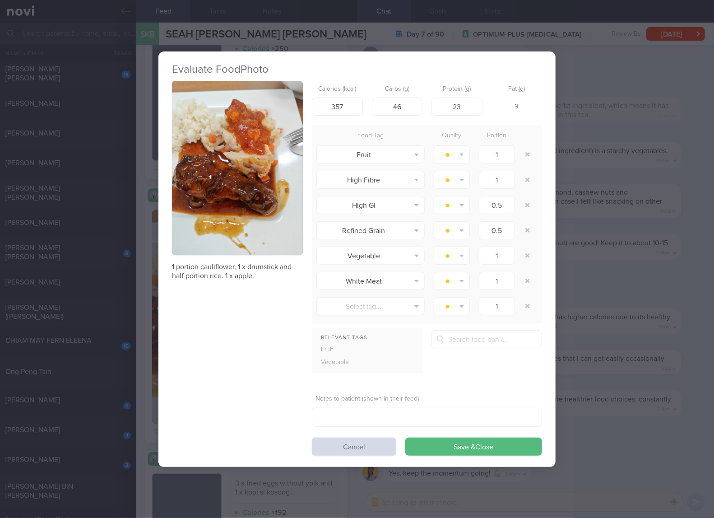
click at [577, 198] on div "Evaluate Food Photo 1 portion cauliflower, 1 x drumstick and half portion rice.…" at bounding box center [357, 259] width 714 height 518
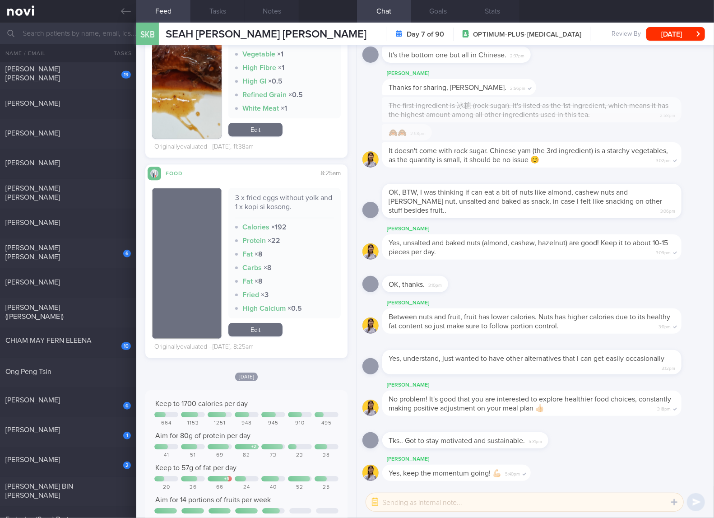
scroll to position [1504, 0]
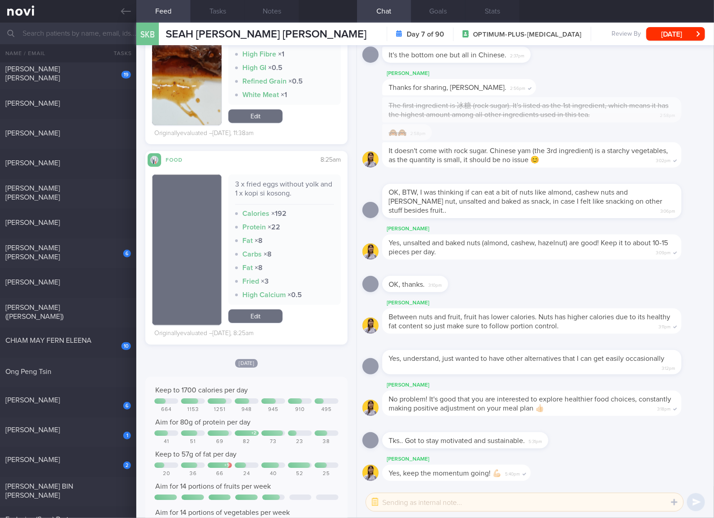
click at [257, 320] on link "Edit" at bounding box center [255, 316] width 54 height 14
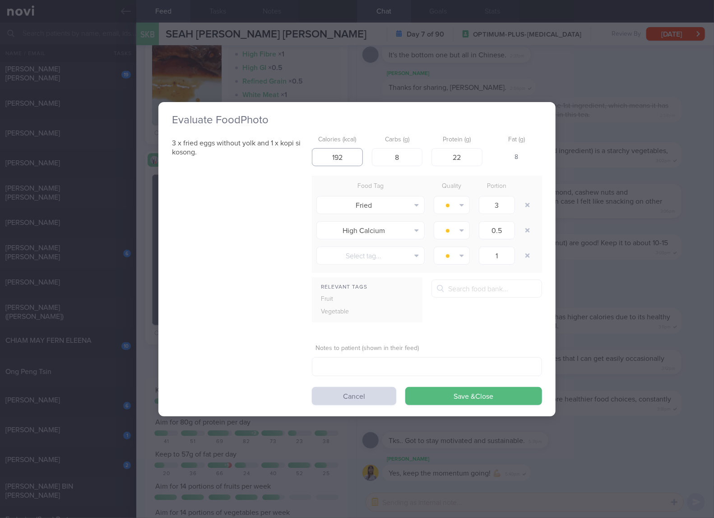
click at [357, 158] on input "192" at bounding box center [337, 157] width 51 height 18
type input "114"
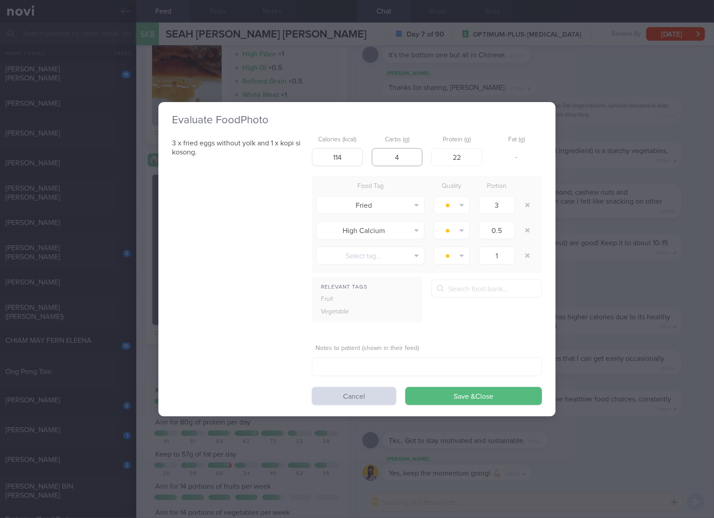
type input "4"
type input "12"
click at [405, 387] on button "Save & Close" at bounding box center [473, 396] width 137 height 18
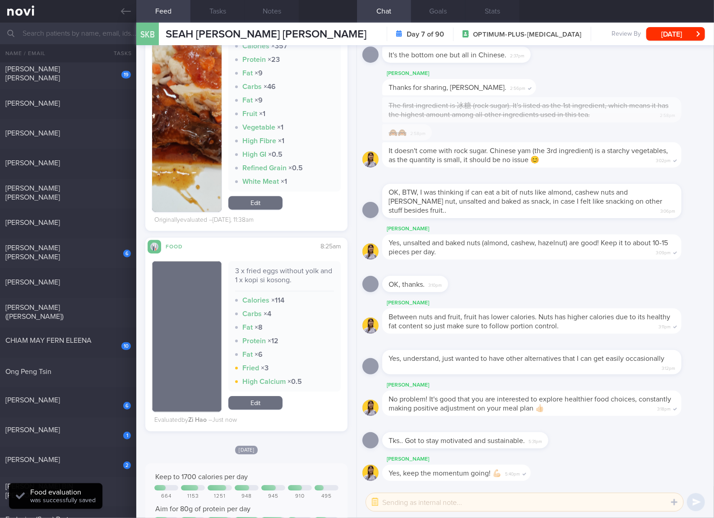
scroll to position [1203, 0]
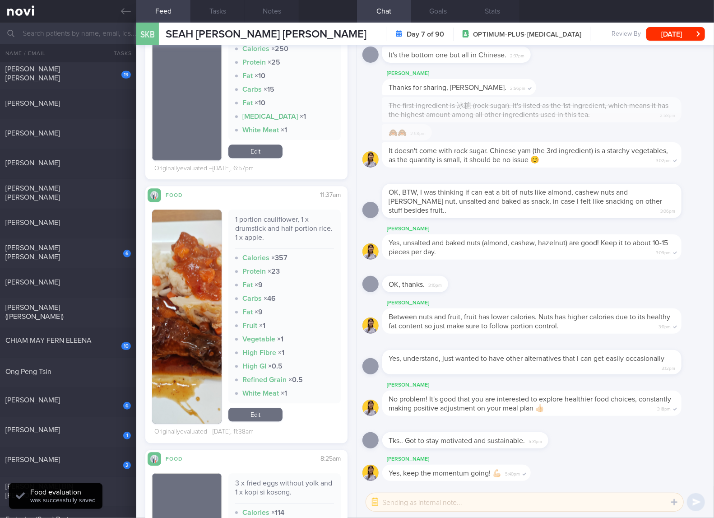
click at [268, 241] on div "1 portion cauliflower, 1 x drumstick and half portion rice. 1 x apple." at bounding box center [284, 232] width 99 height 34
select select "7"
click at [266, 249] on div "1 portion cauliflower, 1 x drumstick and half portion rice. 1 x apple." at bounding box center [284, 232] width 99 height 34
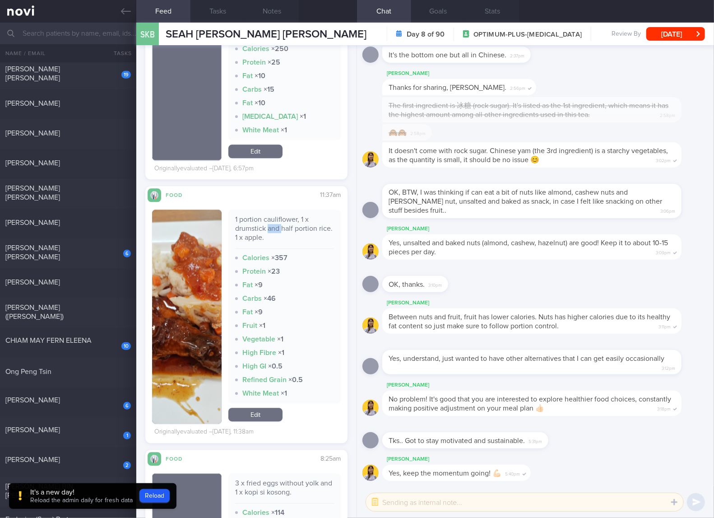
click at [266, 249] on div "1 portion cauliflower, 1 x drumstick and half portion rice. 1 x apple." at bounding box center [284, 232] width 99 height 34
drag, startPoint x: 105, startPoint y: 345, endPoint x: 217, endPoint y: 74, distance: 293.2
click at [105, 344] on div "10 CHIAM MAY FERN ELEENA" at bounding box center [68, 343] width 136 height 14
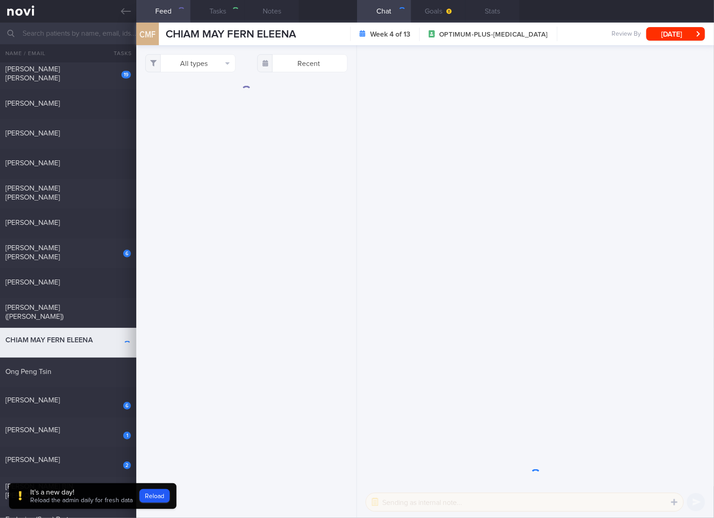
checkbox input "true"
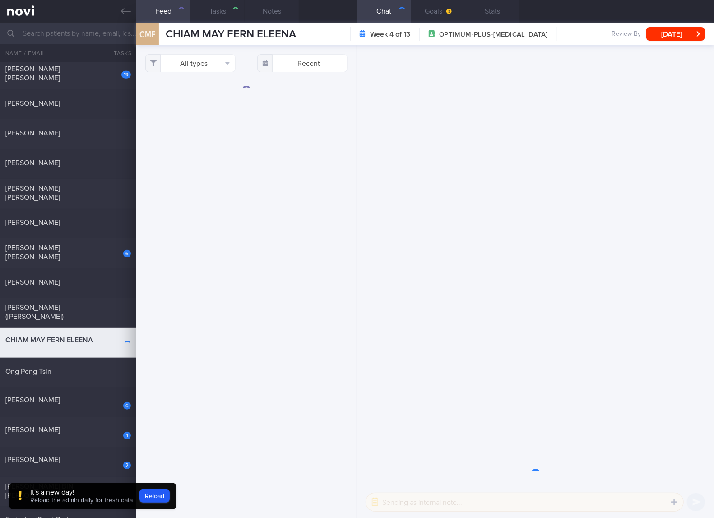
checkbox input "true"
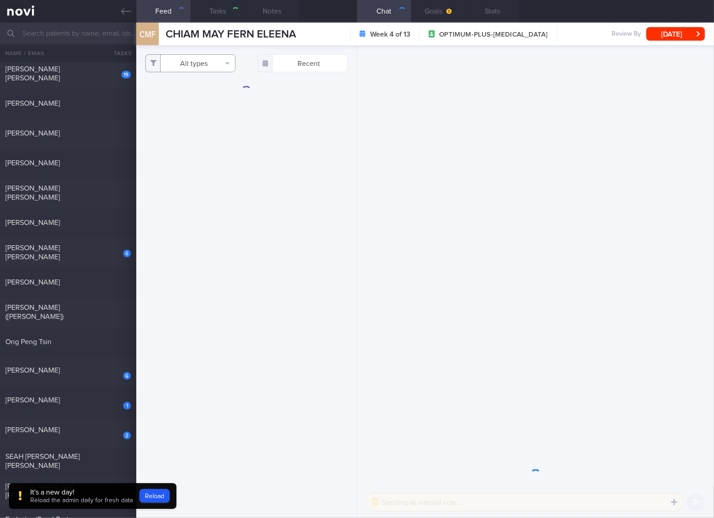
click at [203, 66] on button "All types" at bounding box center [190, 63] width 90 height 18
click at [176, 90] on button "Activity" at bounding box center [190, 95] width 89 height 14
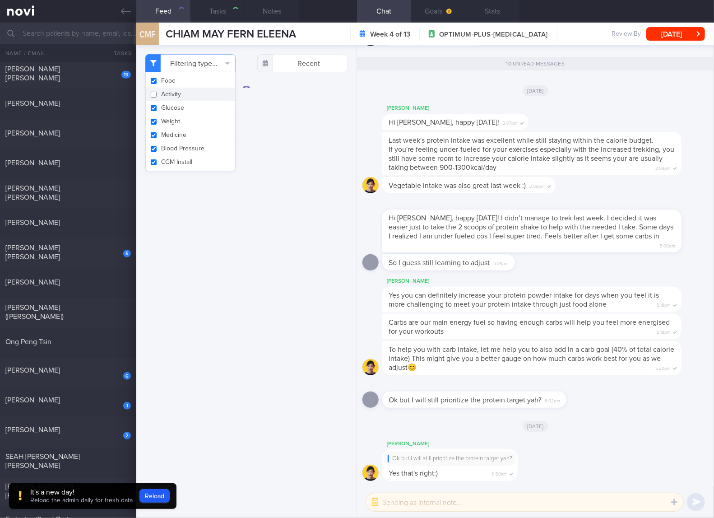
checkbox input "false"
click at [168, 110] on button "Glucose" at bounding box center [190, 108] width 89 height 14
checkbox input "false"
click at [165, 127] on button "Weight" at bounding box center [190, 122] width 89 height 14
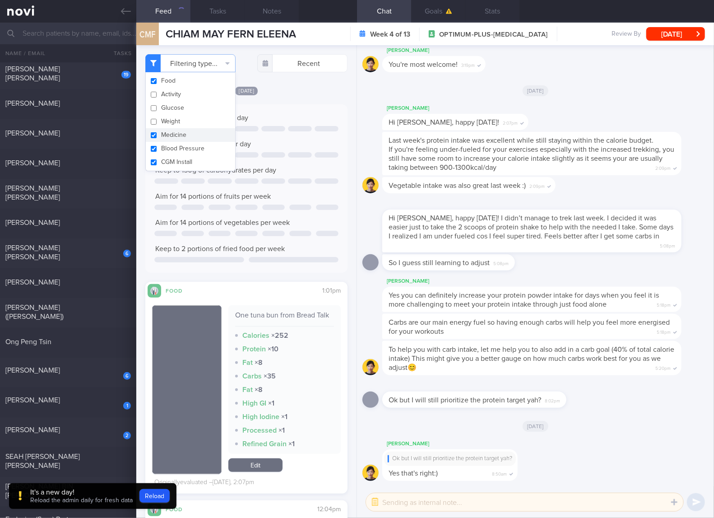
checkbox input "false"
click at [165, 136] on button "Medicine" at bounding box center [190, 135] width 89 height 14
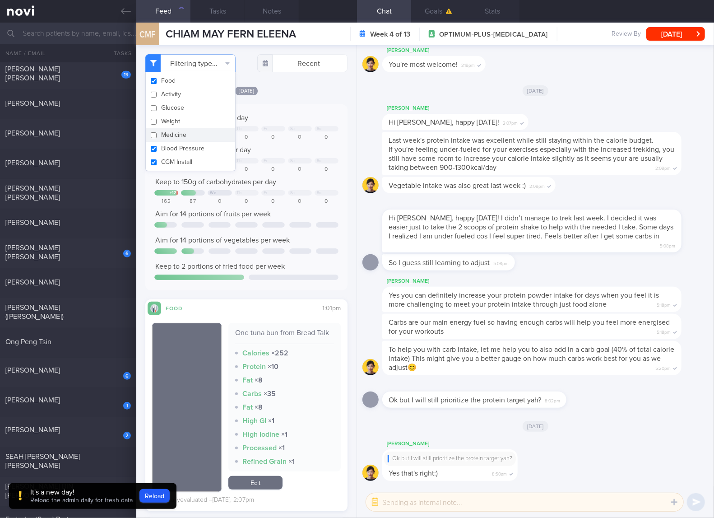
checkbox input "false"
click at [163, 144] on button "Blood Pressure" at bounding box center [190, 149] width 89 height 14
checkbox input "false"
click at [166, 161] on button "CGM Install" at bounding box center [190, 162] width 89 height 14
checkbox input "false"
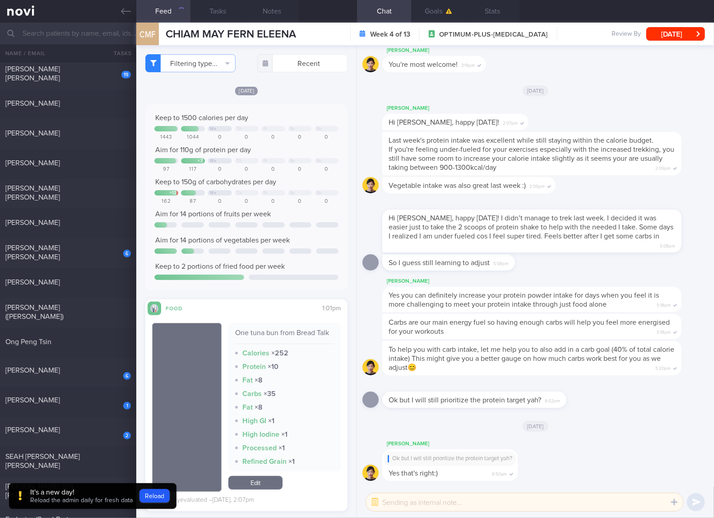
click at [264, 159] on div "Fr" at bounding box center [266, 160] width 4 height 5
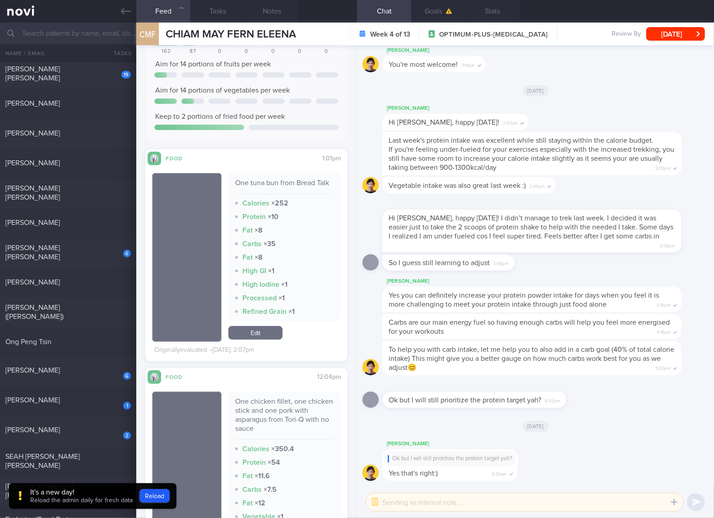
scroll to position [150, 0]
click at [305, 183] on div "One tuna bun from Bread Talk" at bounding box center [284, 186] width 99 height 16
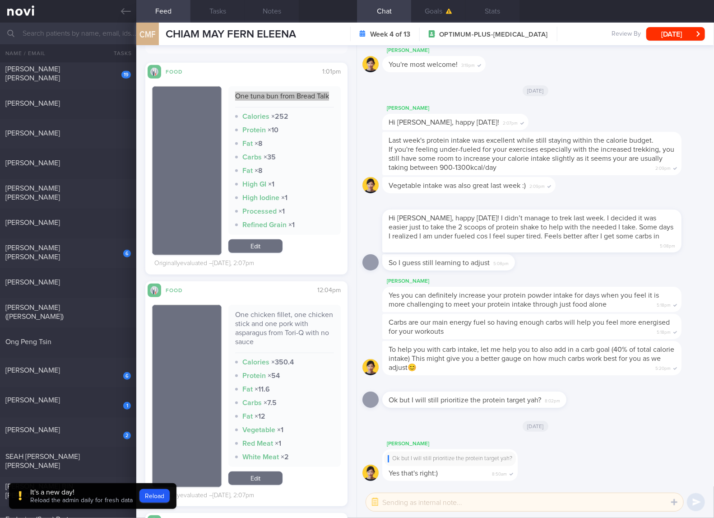
scroll to position [301, 0]
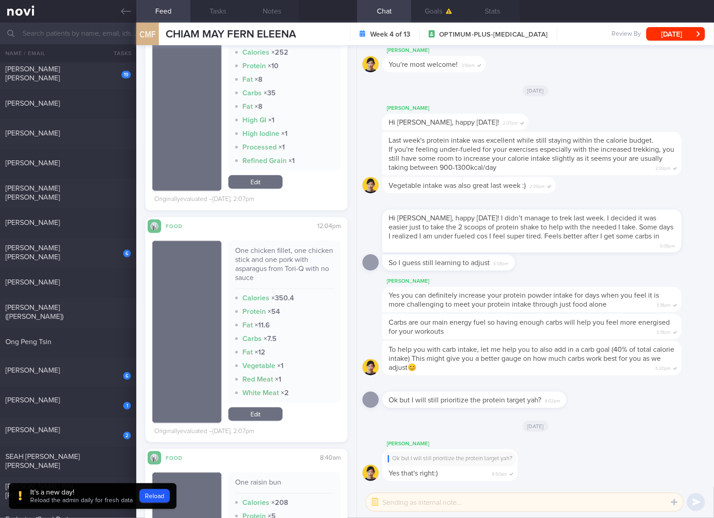
click at [259, 268] on div "One chicken fillet, one chicken stick and one pork with asparagus from Tori-Q w…" at bounding box center [284, 267] width 99 height 43
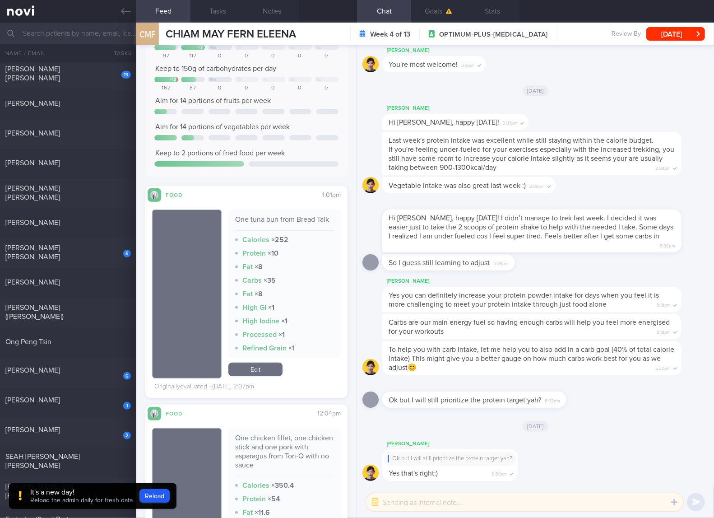
scroll to position [264, 0]
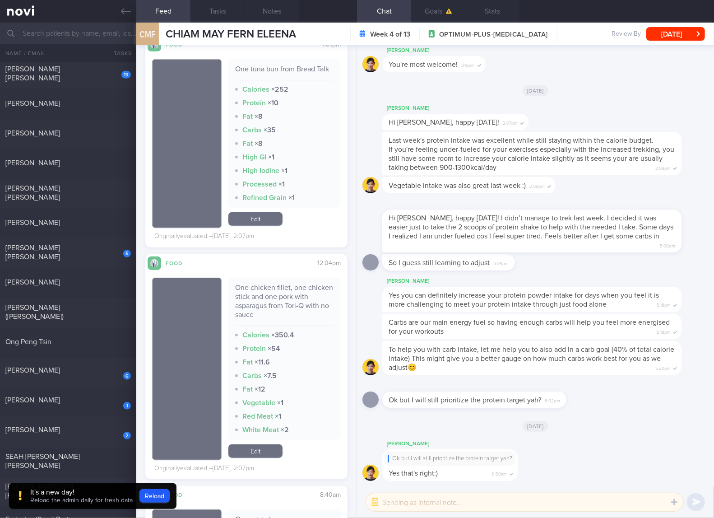
click at [269, 225] on link "Edit" at bounding box center [255, 219] width 54 height 14
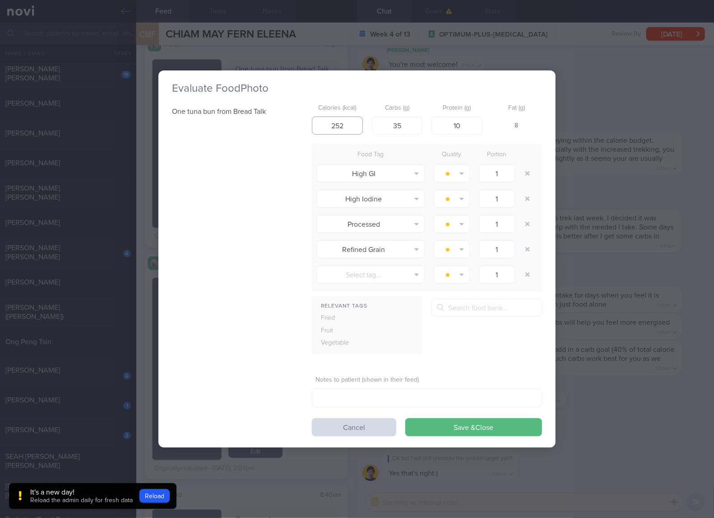
click at [342, 127] on input "252" at bounding box center [337, 125] width 51 height 18
type input "250"
type input "20"
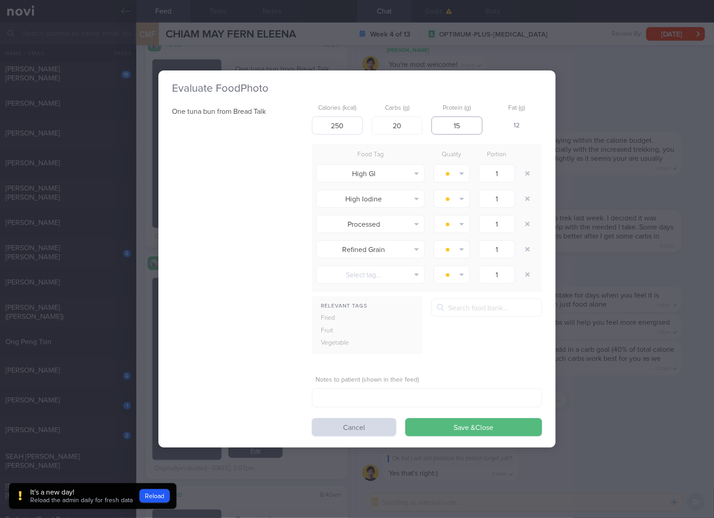
type input "15"
click at [405, 418] on button "Save & Close" at bounding box center [473, 427] width 137 height 18
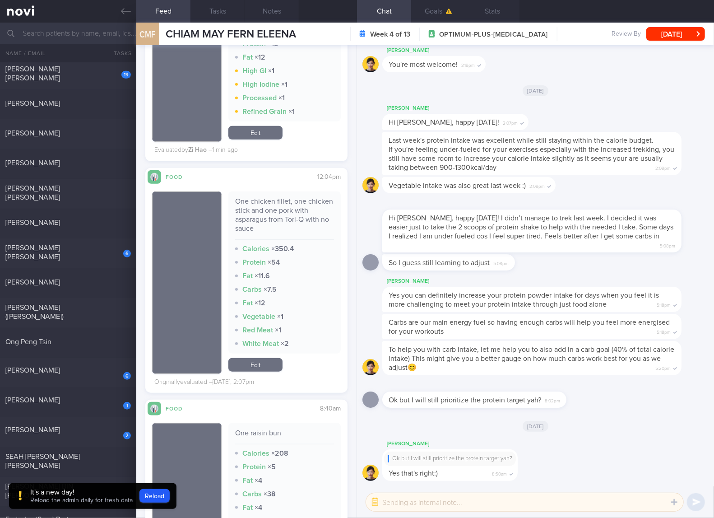
scroll to position [414, 0]
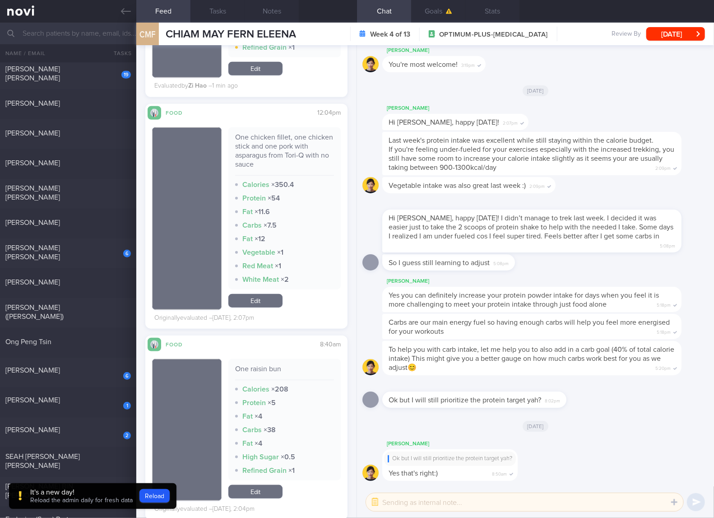
click at [260, 297] on div "One chicken fillet, one chicken stick and one pork with asparagus from Tori-Q w…" at bounding box center [284, 218] width 112 height 182
click at [259, 307] on link "Edit" at bounding box center [255, 301] width 54 height 14
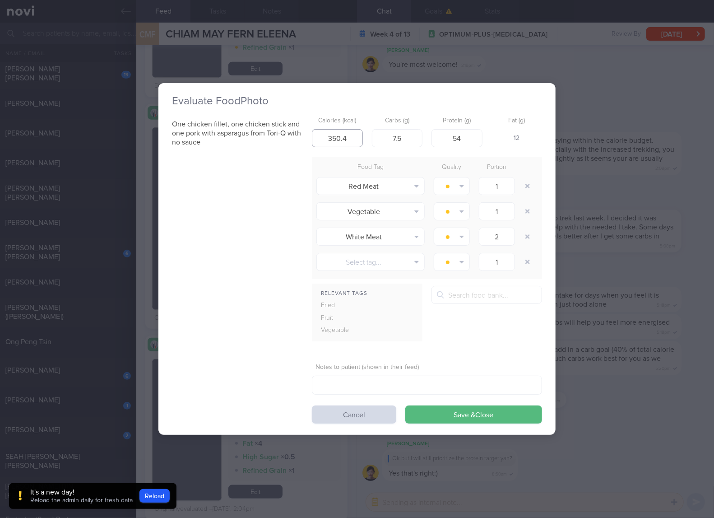
click at [350, 139] on input "350.4" at bounding box center [337, 138] width 51 height 18
type input "247"
type input "14"
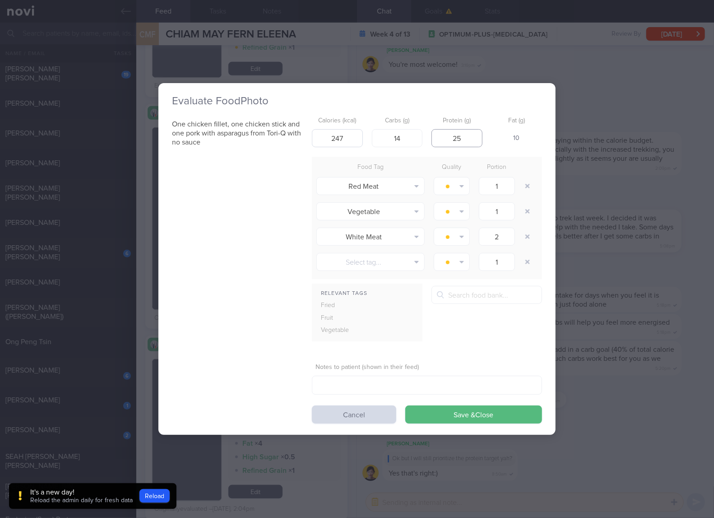
type input "25"
click at [405, 405] on button "Save & Close" at bounding box center [473, 414] width 137 height 18
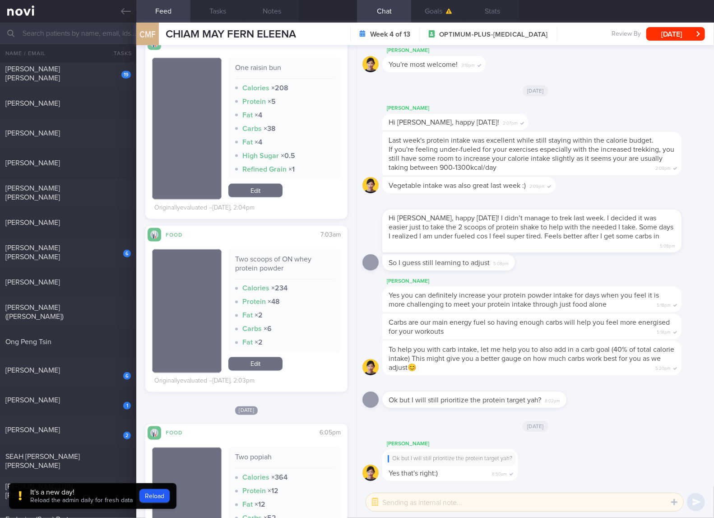
scroll to position [865, 0]
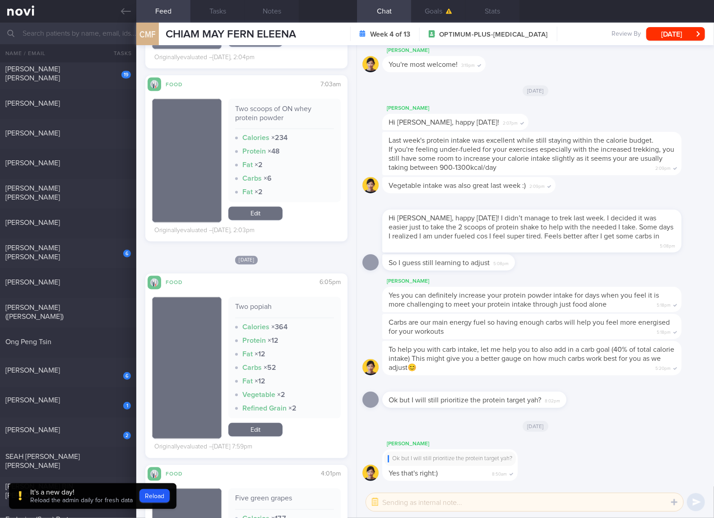
click at [259, 123] on div "Two scoops of ON whey protein powder" at bounding box center [284, 116] width 99 height 25
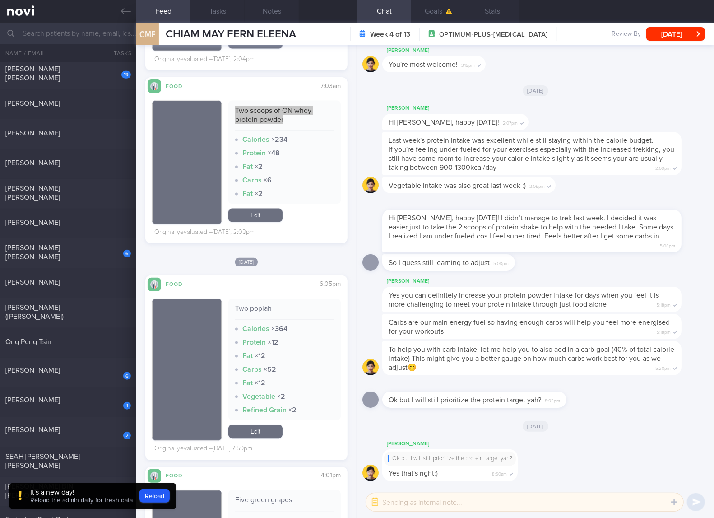
scroll to position [1016, 0]
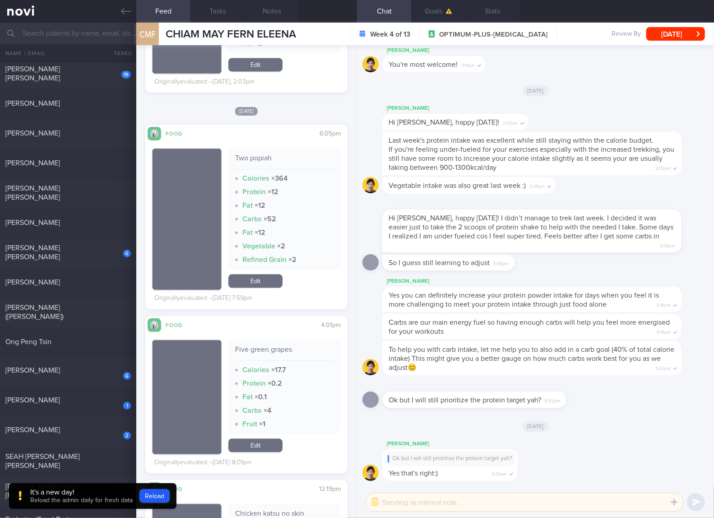
click at [254, 157] on div "Two popiah" at bounding box center [284, 161] width 99 height 16
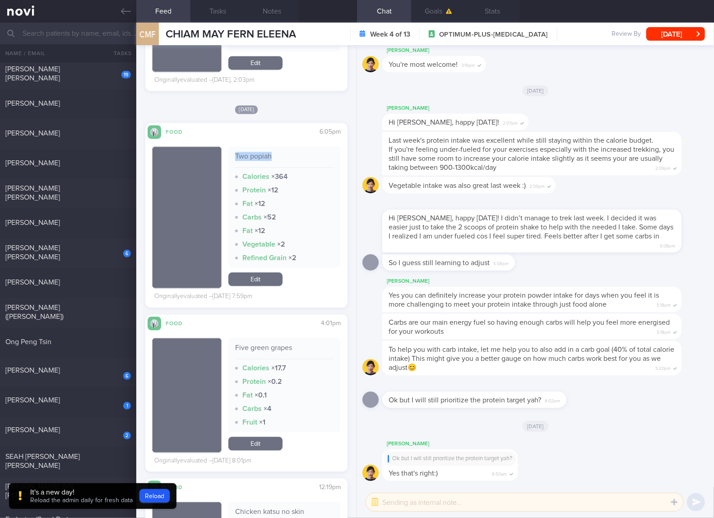
scroll to position [865, 0]
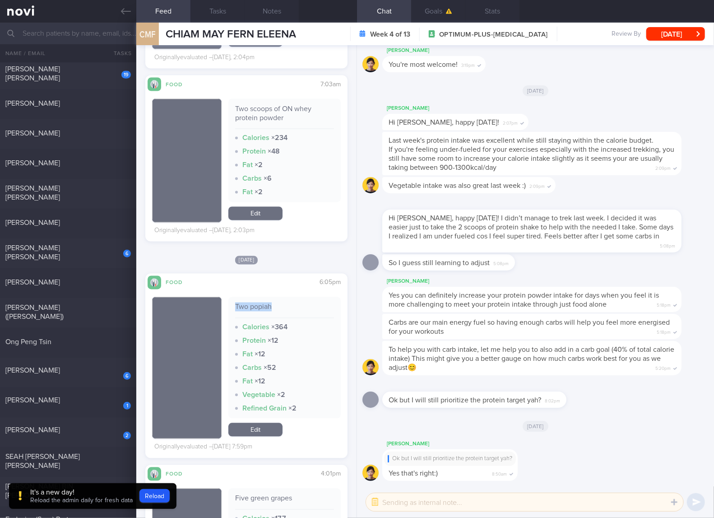
click at [266, 220] on link "Edit" at bounding box center [255, 214] width 54 height 14
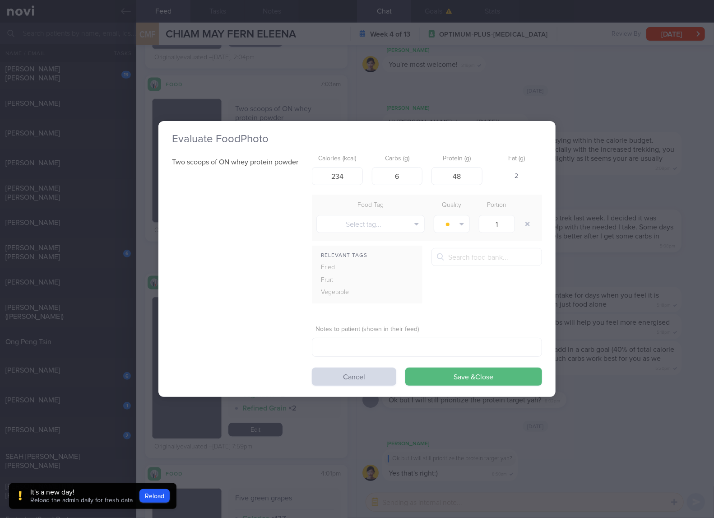
click at [578, 274] on div "Evaluate Food Photo Two scoops of ON whey protein powder Calories (kcal) 234 Ca…" at bounding box center [357, 259] width 714 height 518
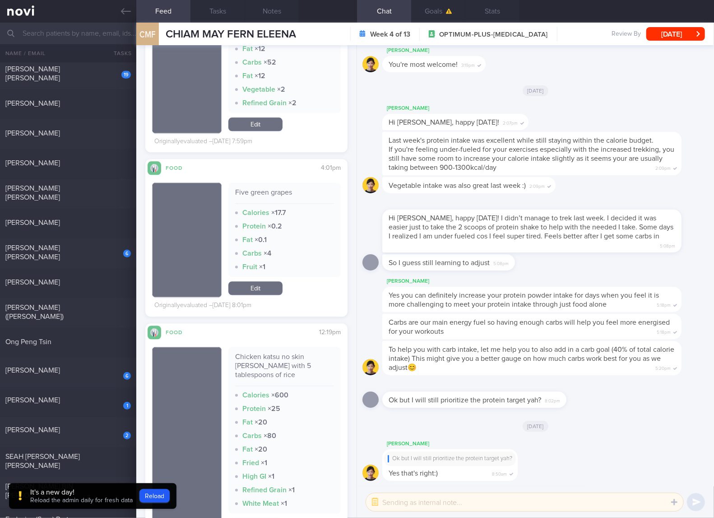
scroll to position [1317, 0]
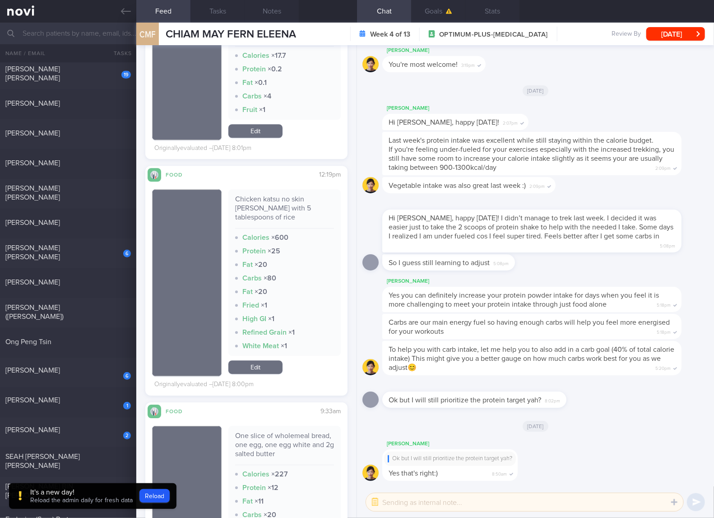
click at [295, 208] on div "Chicken katsu no skin [PERSON_NAME] with 5 tablespoons of rice" at bounding box center [284, 212] width 99 height 34
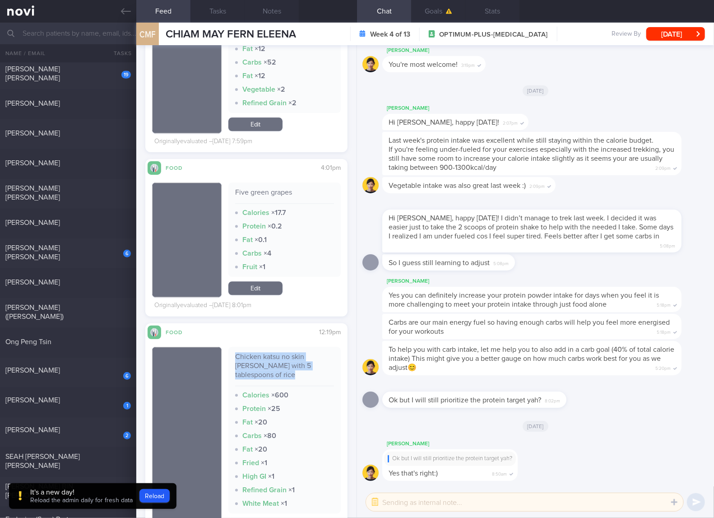
scroll to position [1016, 0]
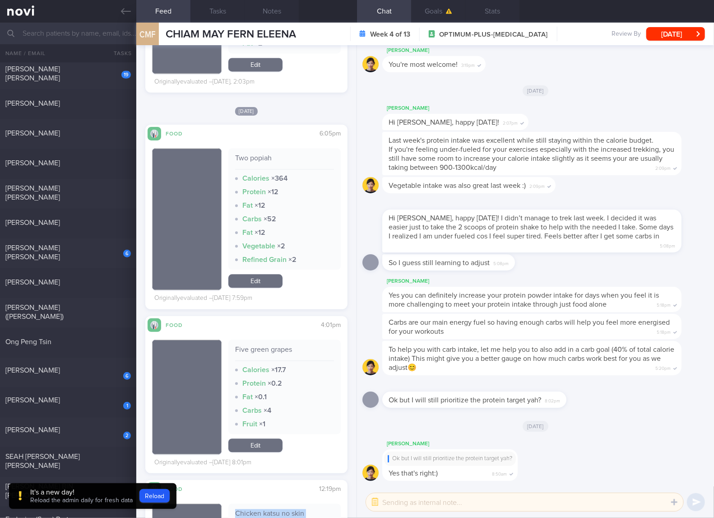
click at [256, 281] on link "Edit" at bounding box center [255, 281] width 54 height 14
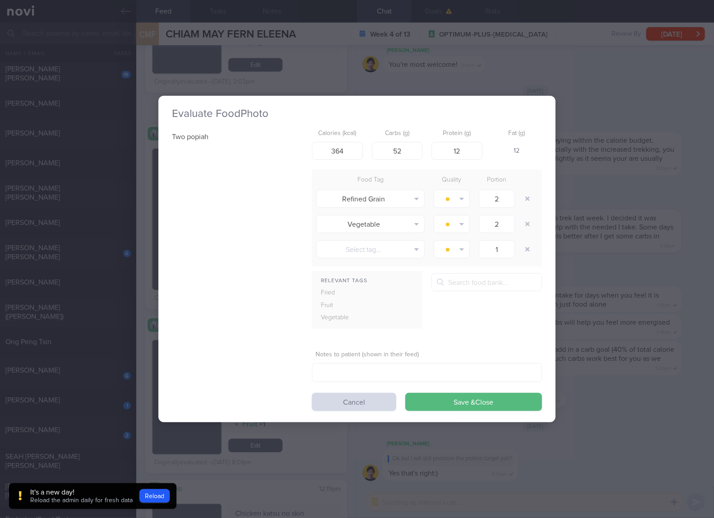
click at [642, 347] on div "Evaluate Food Photo Two popiah Calories (kcal) 364 Carbs (g) 52 Protein (g) 12 …" at bounding box center [357, 259] width 714 height 518
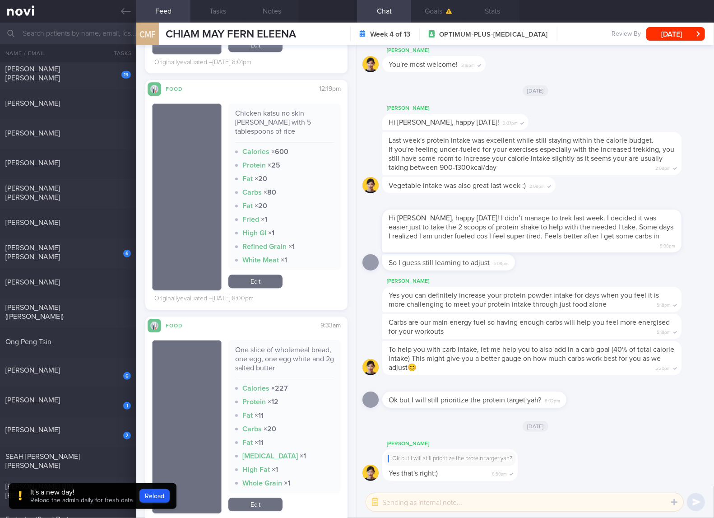
scroll to position [1467, 0]
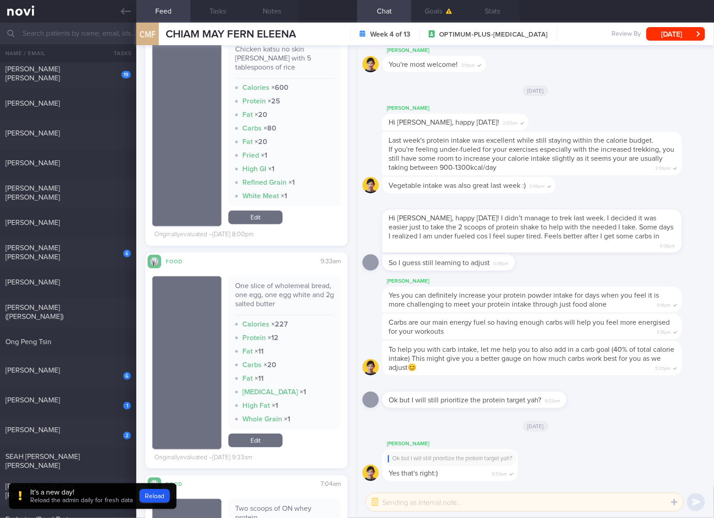
click at [295, 281] on div "One slice of wholemeal bread, one egg, one egg white and 2g salted butter" at bounding box center [284, 298] width 99 height 34
click at [297, 283] on div "One slice of wholemeal bread, one egg, one egg white and 2g salted butter" at bounding box center [284, 298] width 99 height 34
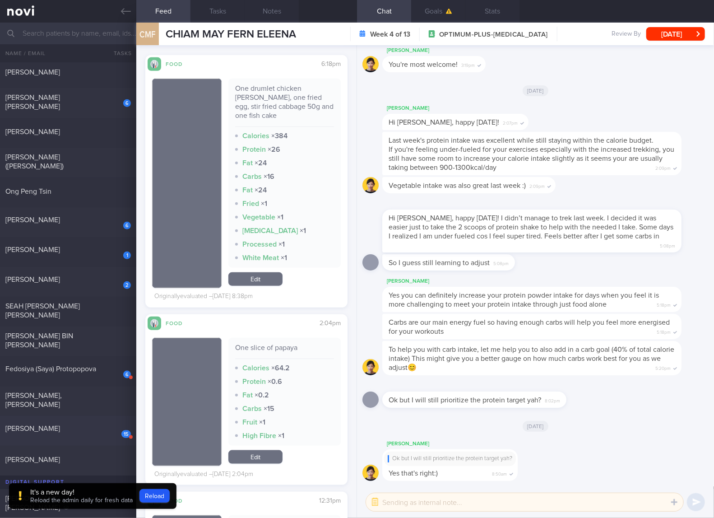
scroll to position [301, 0]
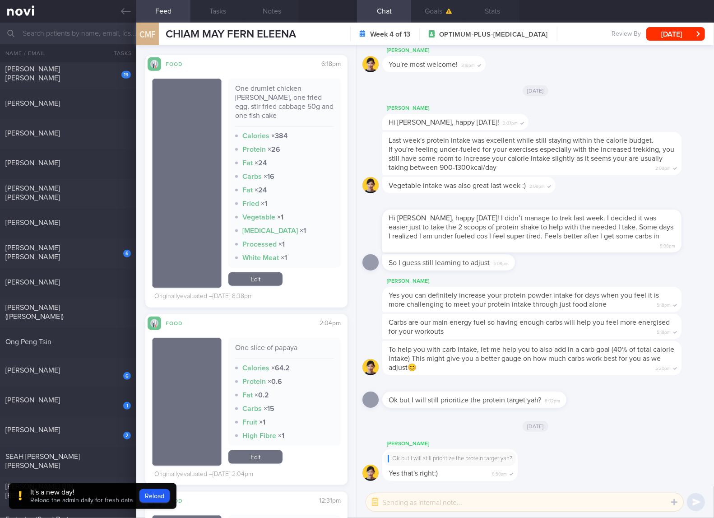
click at [329, 227] on div "One drumlet chicken [PERSON_NAME], one fried egg, stir fried cabbage 50g and on…" at bounding box center [284, 173] width 112 height 189
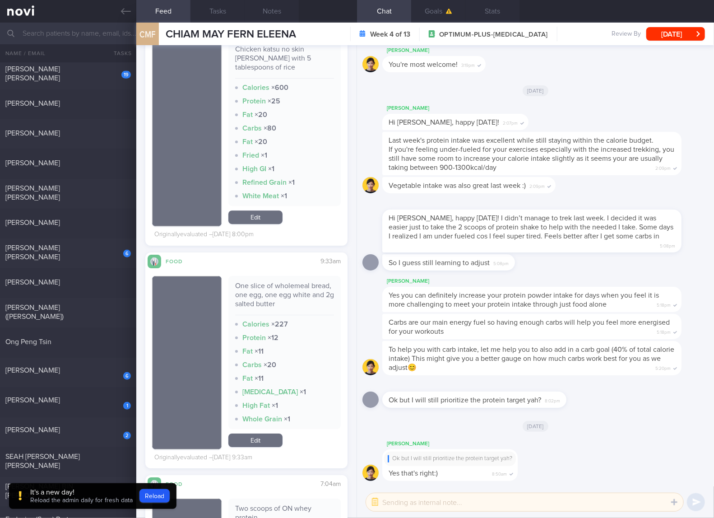
scroll to position [1467, 0]
click at [261, 433] on link "Edit" at bounding box center [255, 440] width 54 height 14
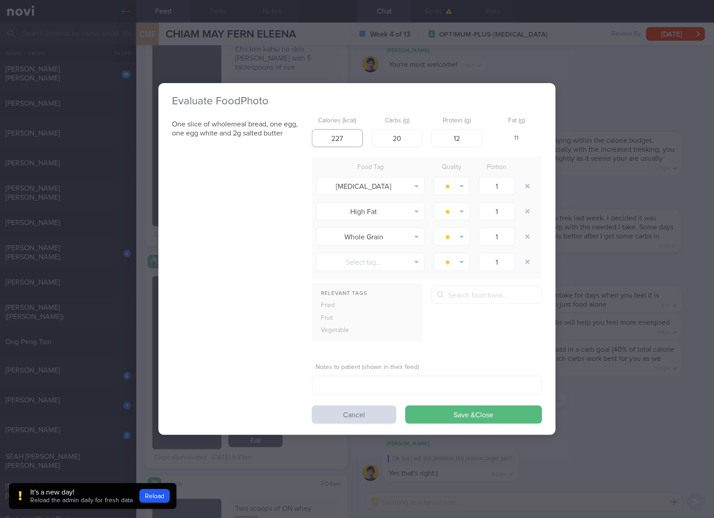
click at [337, 144] on input "227" at bounding box center [337, 138] width 51 height 18
type input "237"
type input "25"
type input "14"
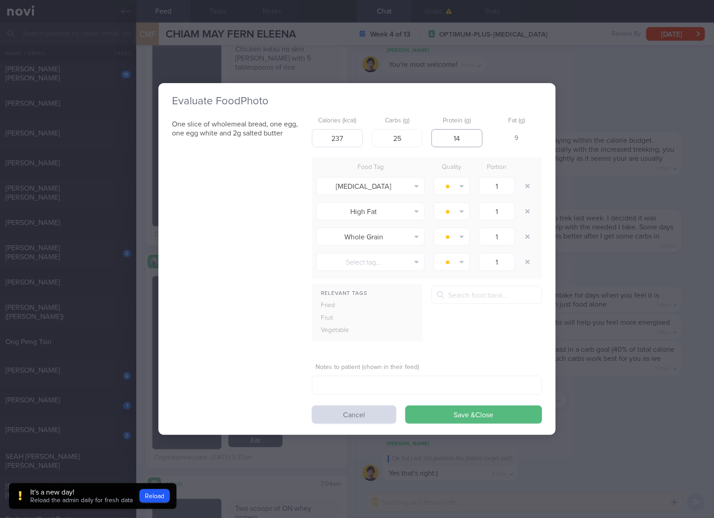
click at [405, 405] on button "Save & Close" at bounding box center [473, 414] width 137 height 18
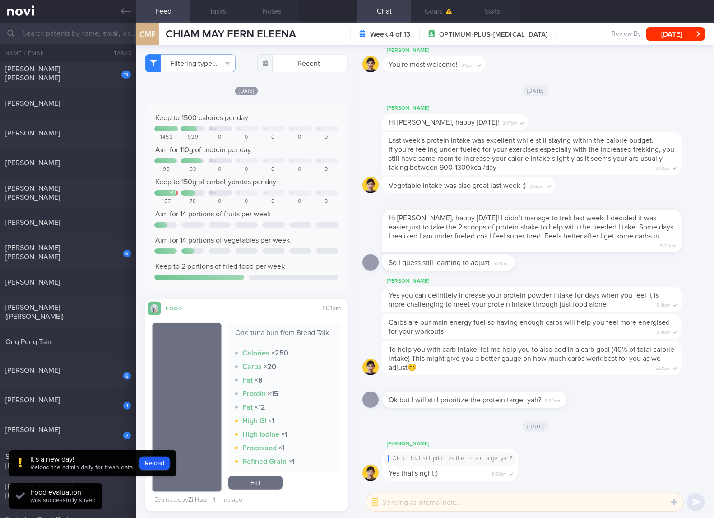
click at [294, 330] on div "One tuna bun from Bread Talk" at bounding box center [284, 336] width 99 height 16
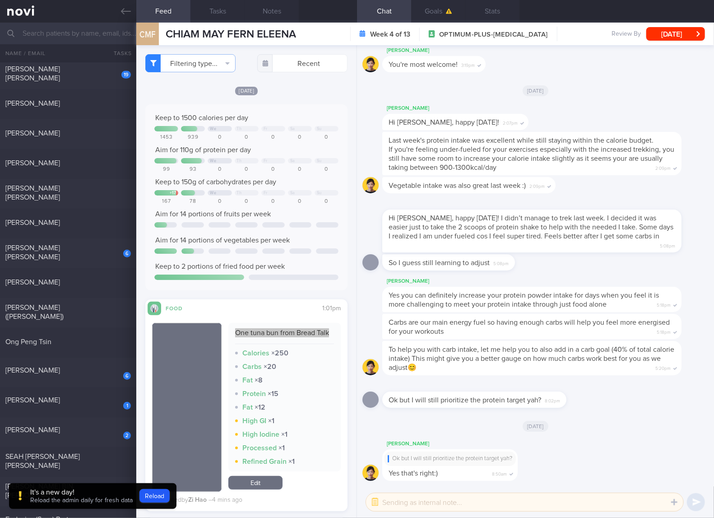
scroll to position [150, 0]
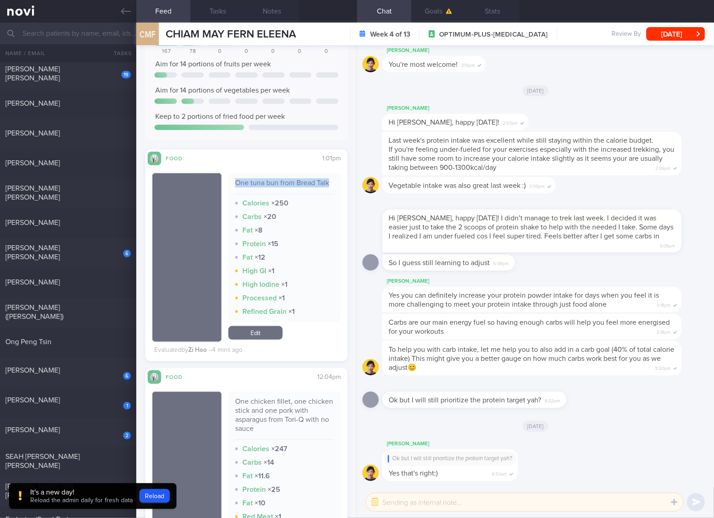
click at [262, 336] on link "Edit" at bounding box center [255, 333] width 54 height 14
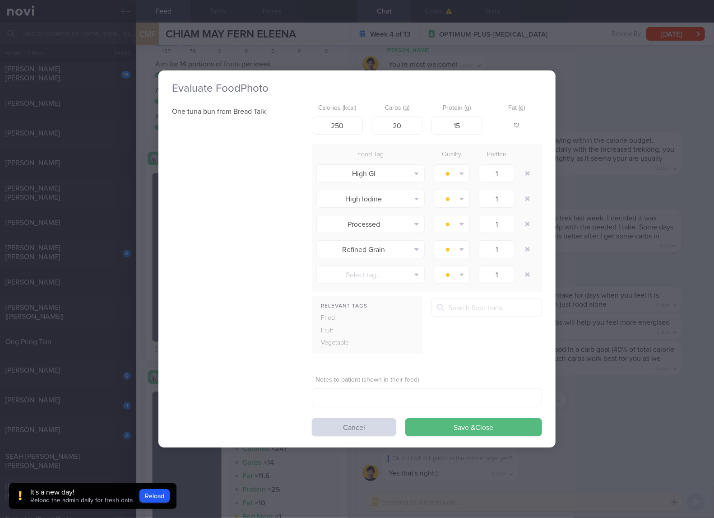
click at [603, 185] on div "Evaluate Food Photo One tuna bun from Bread Talk Calories (kcal) 250 Carbs (g) …" at bounding box center [357, 259] width 714 height 518
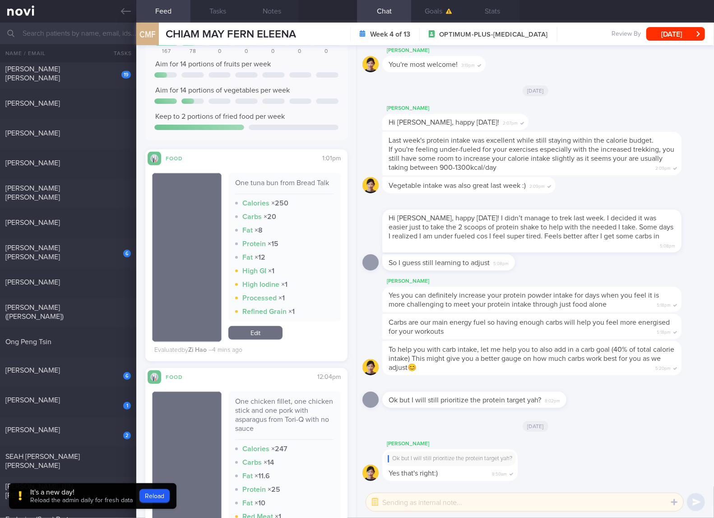
click at [245, 339] on link "Edit" at bounding box center [255, 333] width 54 height 14
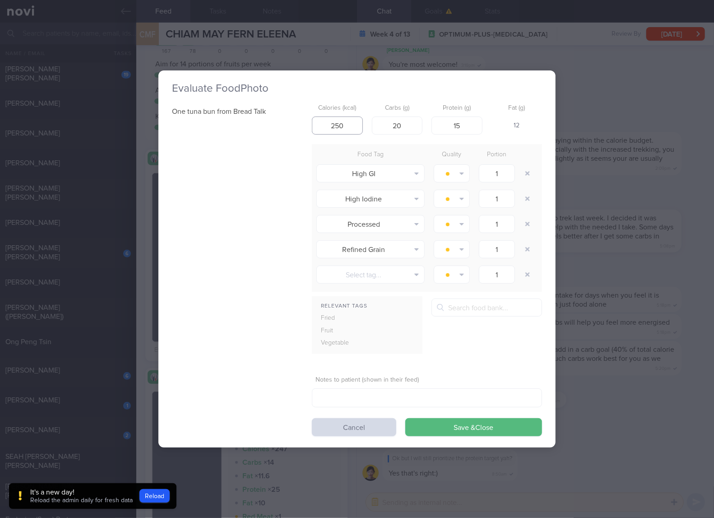
click at [349, 125] on input "250" at bounding box center [337, 125] width 51 height 18
type input "237"
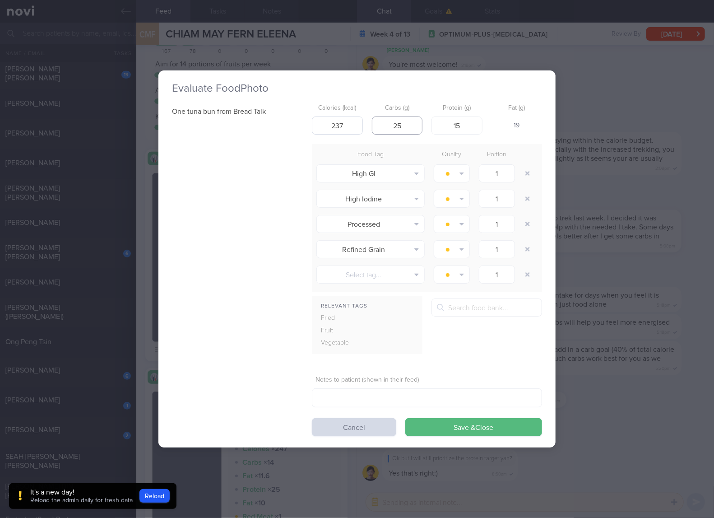
type input "25"
type input "14"
click at [405, 418] on button "Save & Close" at bounding box center [473, 427] width 137 height 18
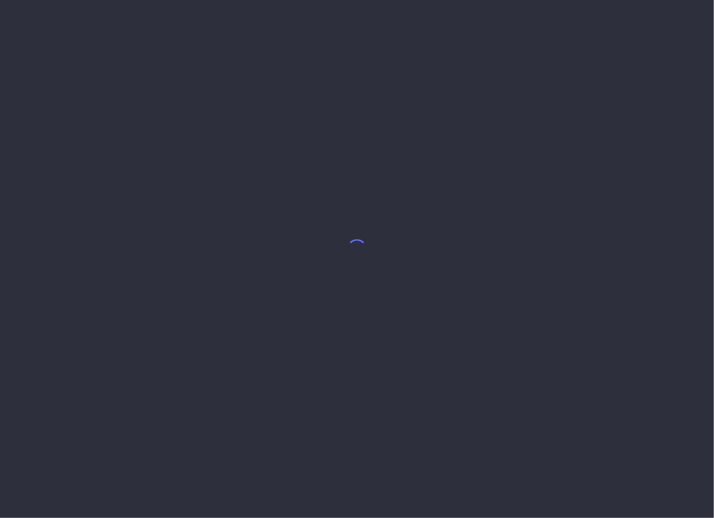
select select "7"
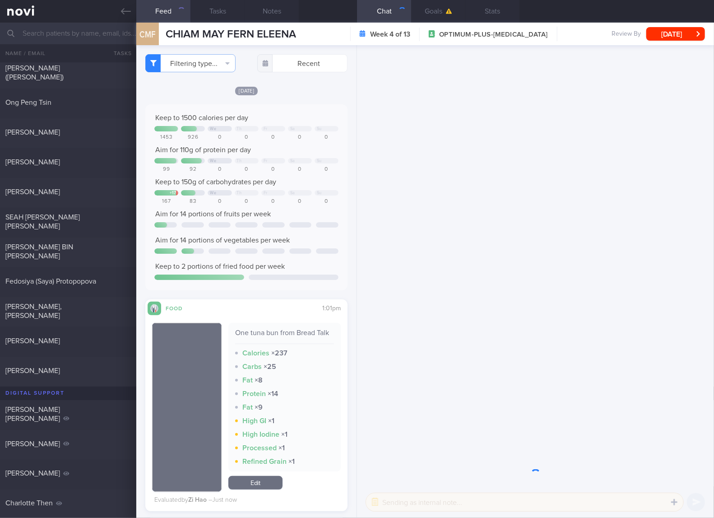
scroll to position [451, 0]
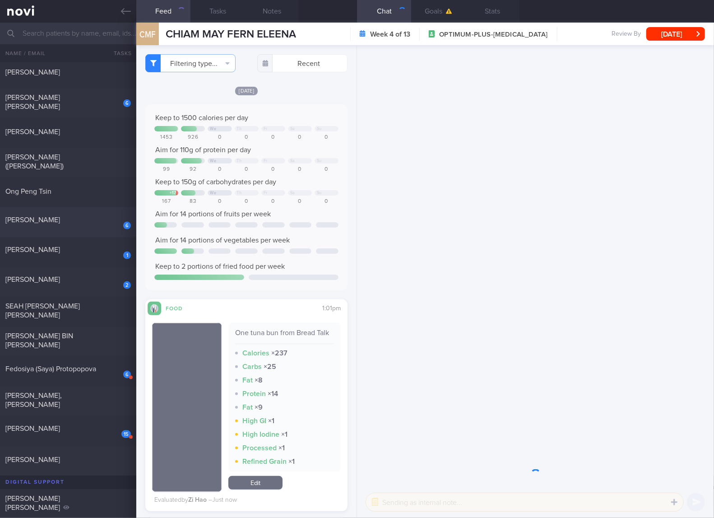
click at [60, 220] on div "[PERSON_NAME]" at bounding box center [66, 219] width 123 height 9
checkbox input "true"
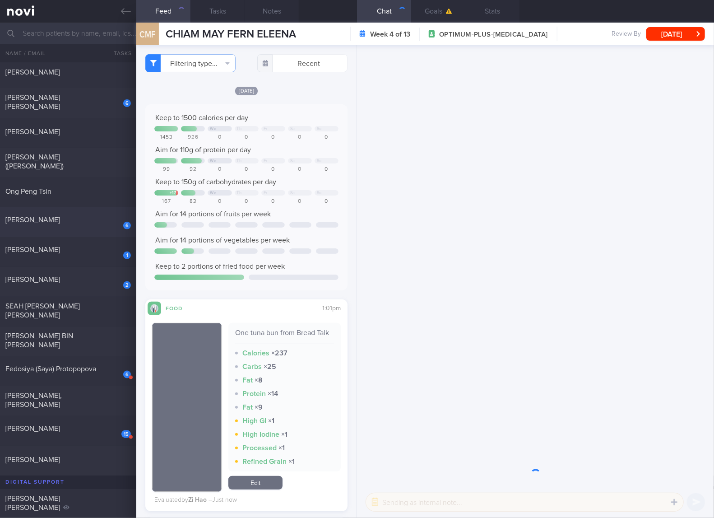
checkbox input "true"
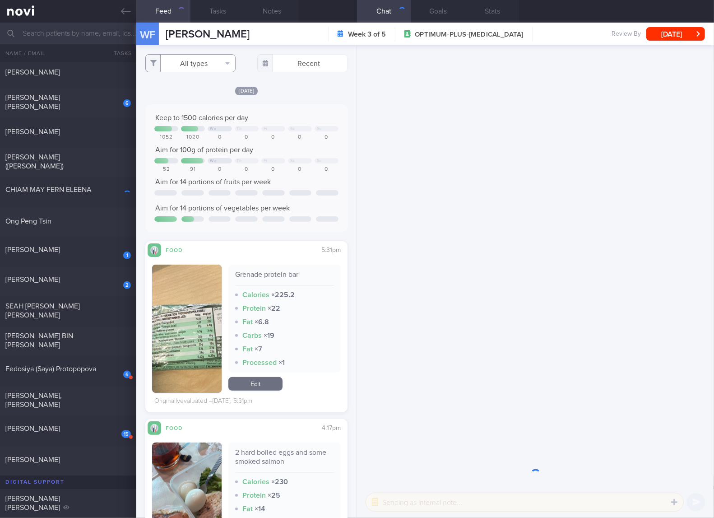
click at [203, 65] on button "All types" at bounding box center [190, 63] width 90 height 18
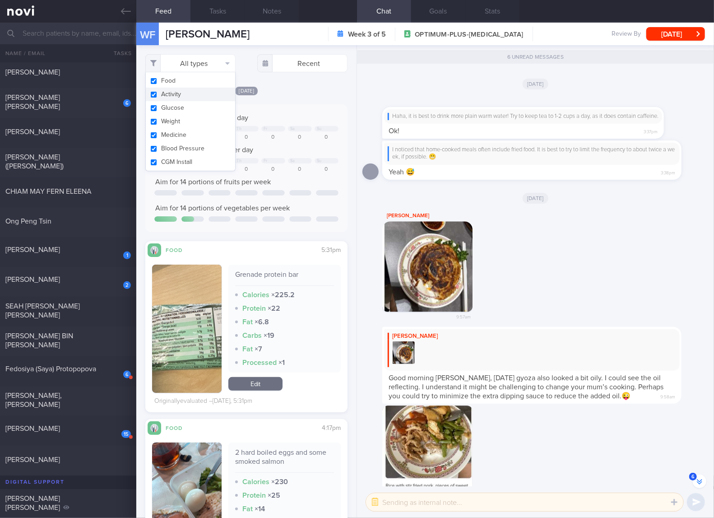
click at [180, 93] on button "Activity" at bounding box center [190, 95] width 89 height 14
checkbox input "false"
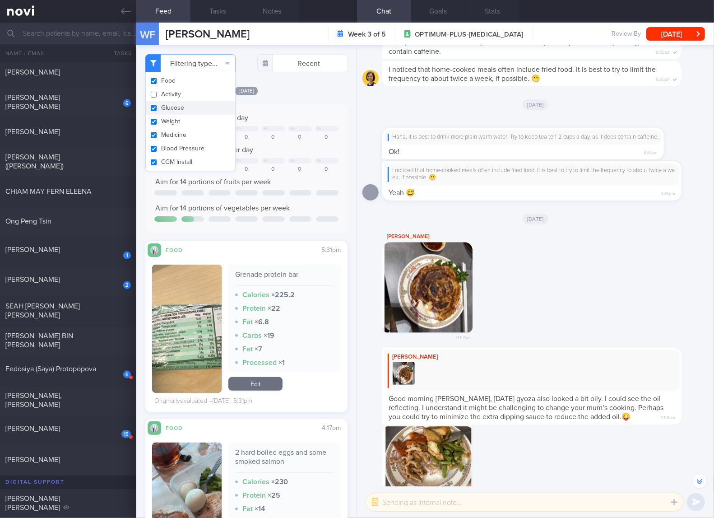
scroll to position [-89, 0]
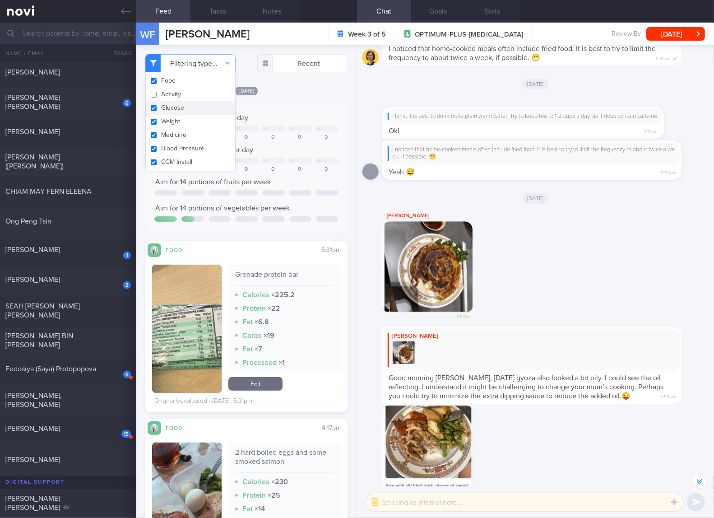
click at [179, 103] on button "Glucose" at bounding box center [190, 108] width 89 height 14
checkbox input "false"
click at [173, 122] on button "Weight" at bounding box center [190, 122] width 89 height 14
checkbox input "false"
click at [173, 136] on button "Medicine" at bounding box center [190, 135] width 89 height 14
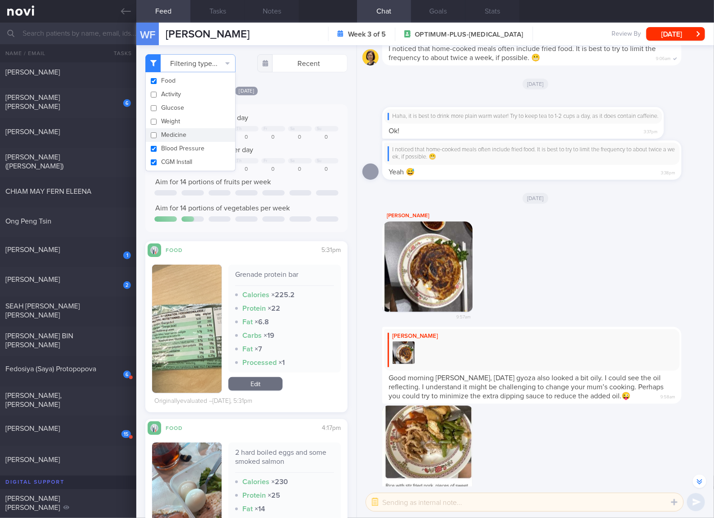
checkbox input "false"
click at [172, 148] on button "Blood Pressure" at bounding box center [190, 149] width 89 height 14
checkbox input "false"
click at [172, 161] on button "CGM Install" at bounding box center [190, 162] width 89 height 14
checkbox input "false"
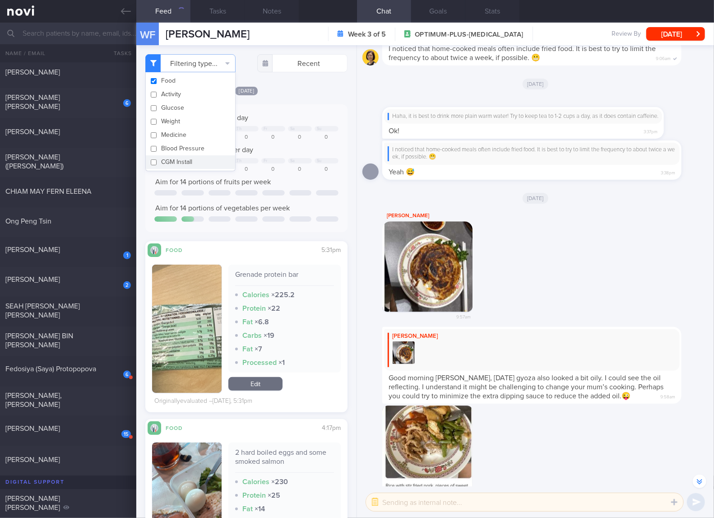
click at [297, 180] on div "Aim for 14 portions of fruits per week" at bounding box center [246, 181] width 184 height 9
click at [188, 323] on button "button" at bounding box center [186, 328] width 69 height 128
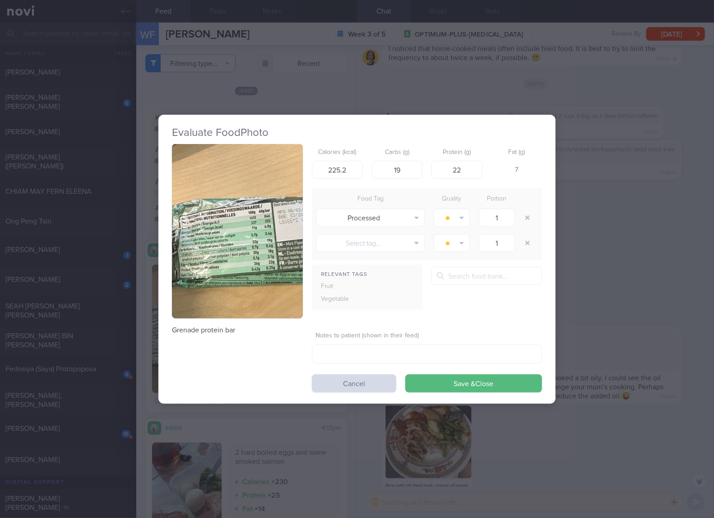
click at [261, 222] on img "button" at bounding box center [237, 231] width 131 height 175
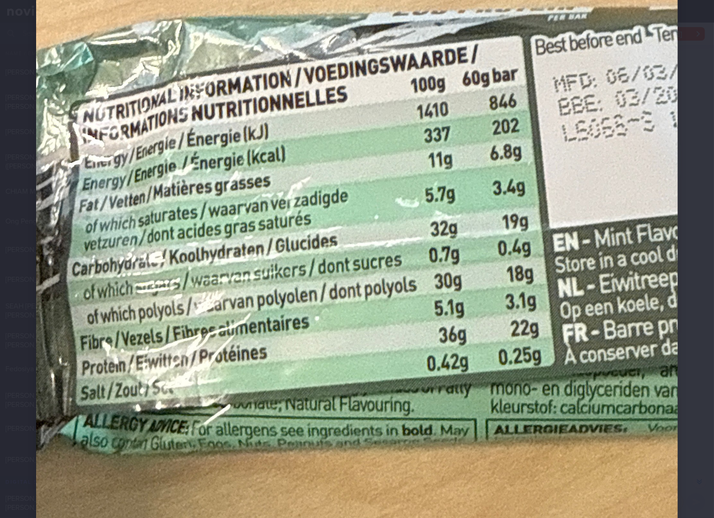
scroll to position [301, 0]
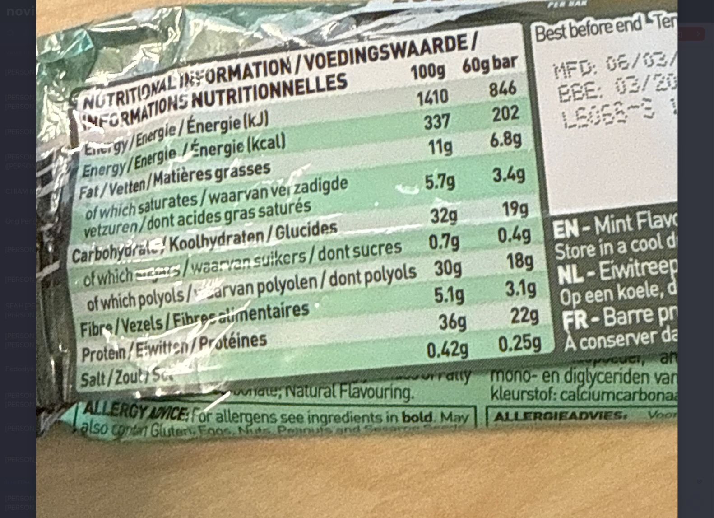
click at [496, 272] on img at bounding box center [357, 164] width 642 height 856
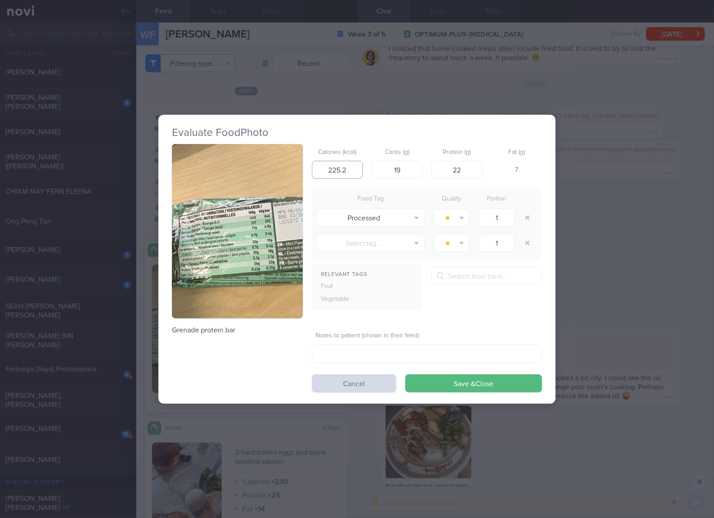
click at [356, 173] on input "225.2" at bounding box center [337, 170] width 51 height 18
type input "202"
click at [405, 374] on button "Save & Close" at bounding box center [473, 383] width 137 height 18
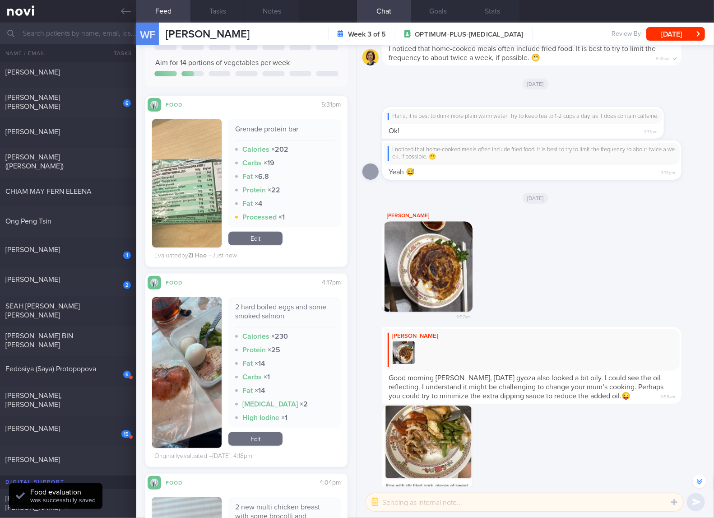
scroll to position [150, 0]
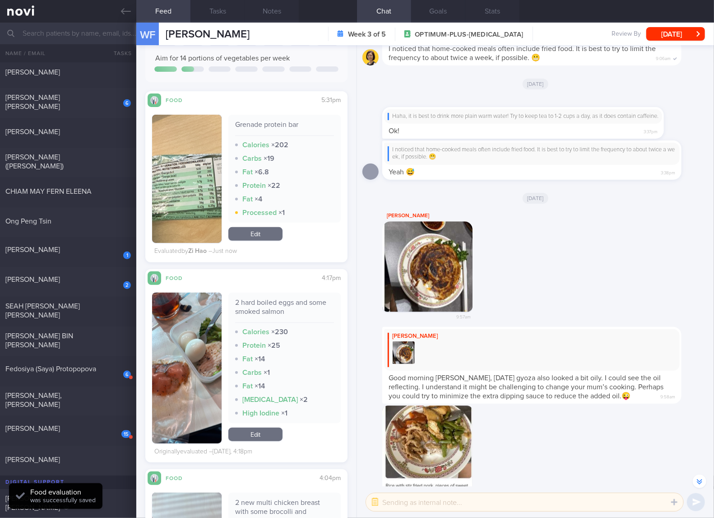
click at [288, 301] on div "2 hard boiled eggs and some smoked salmon" at bounding box center [284, 310] width 99 height 25
copy div "2 hard boiled eggs and some smoked salmon"
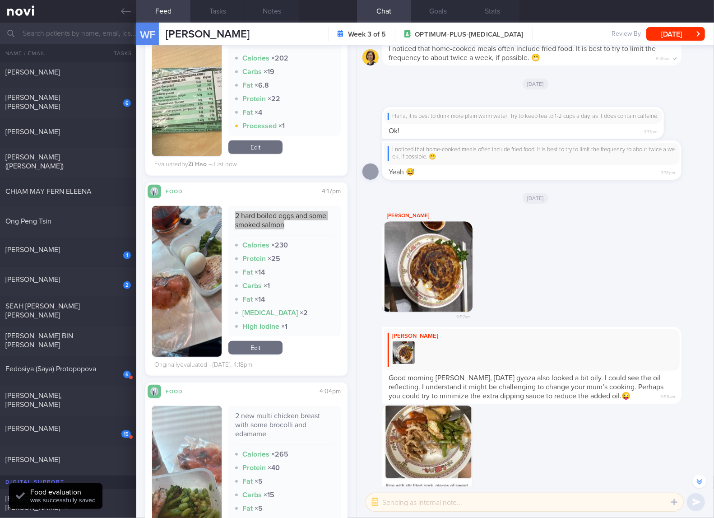
scroll to position [451, 0]
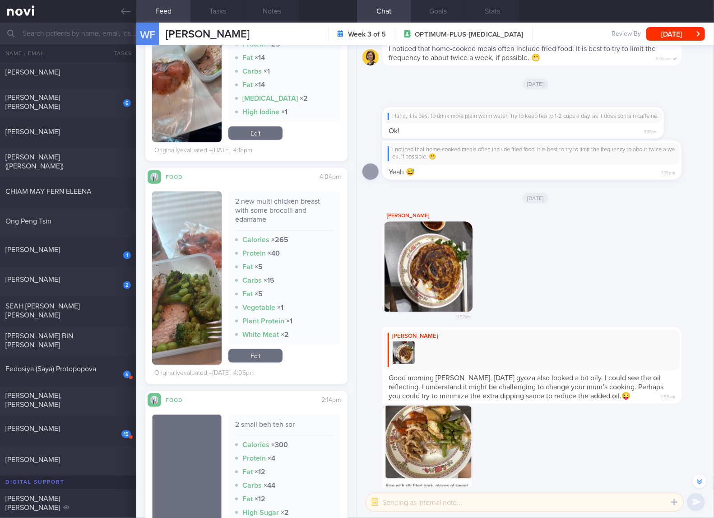
click at [271, 195] on div "2 new multi chicken breast with some brocolli and edamame Calories × 265 Protei…" at bounding box center [284, 267] width 112 height 153
copy div "2 new multi chicken breast with some brocolli and edamame"
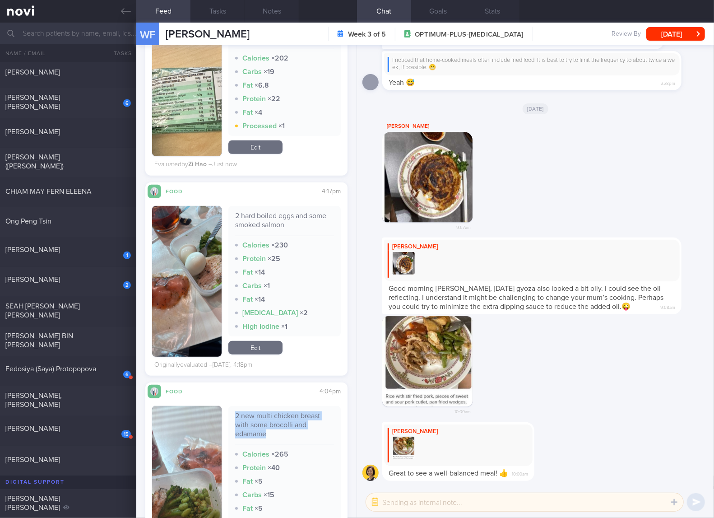
scroll to position [301, 0]
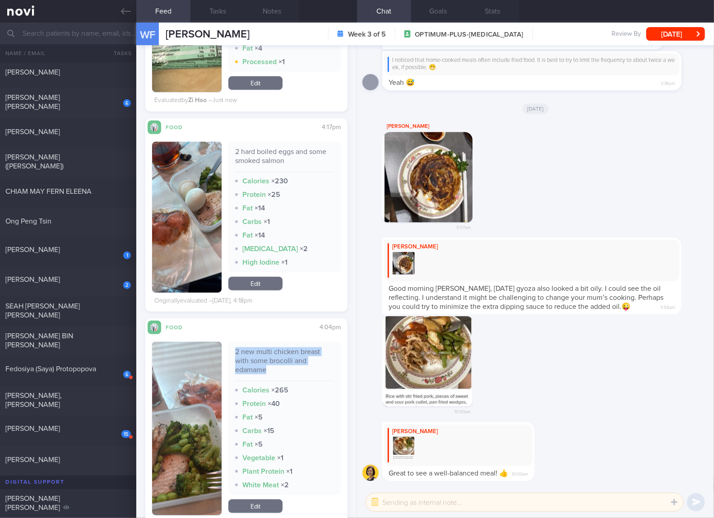
click at [259, 285] on link "Edit" at bounding box center [255, 284] width 54 height 14
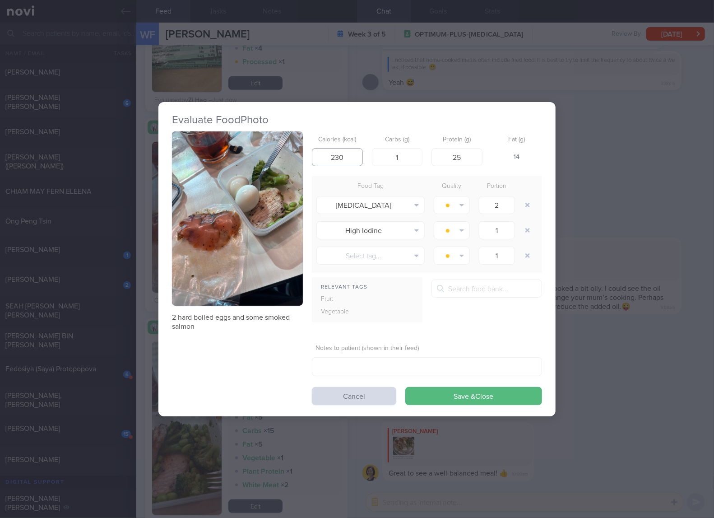
click at [339, 159] on input "230" at bounding box center [337, 157] width 51 height 18
type input "213"
type input "22"
click at [405, 387] on button "Save & Close" at bounding box center [473, 396] width 137 height 18
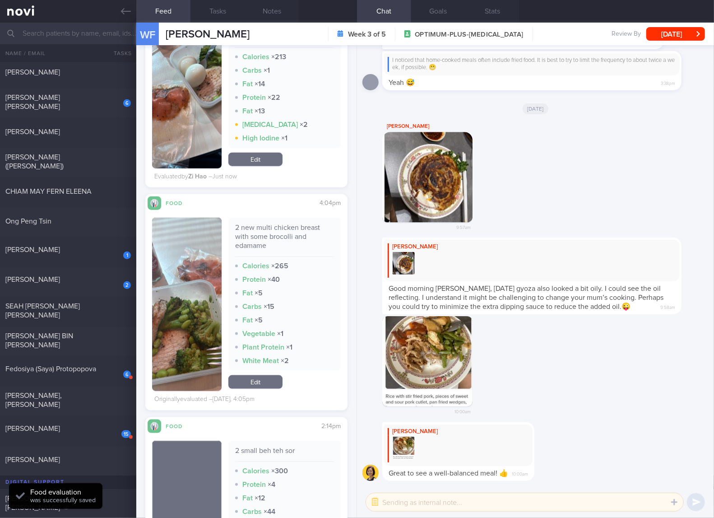
scroll to position [451, 0]
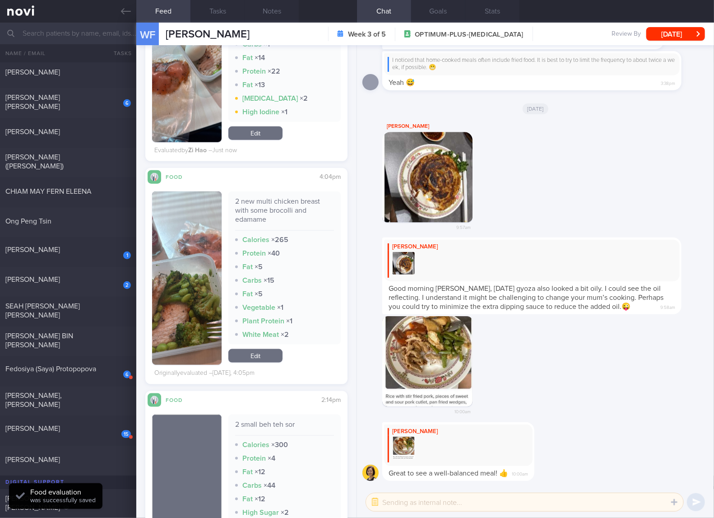
click at [277, 206] on div "2 new multi chicken breast with some brocolli and edamame" at bounding box center [284, 214] width 99 height 34
copy div "2 new multi chicken breast with some brocolli and edamame"
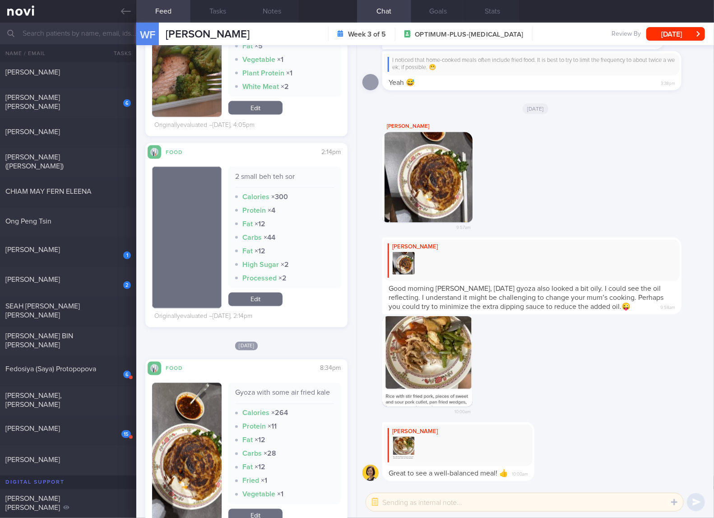
scroll to position [752, 0]
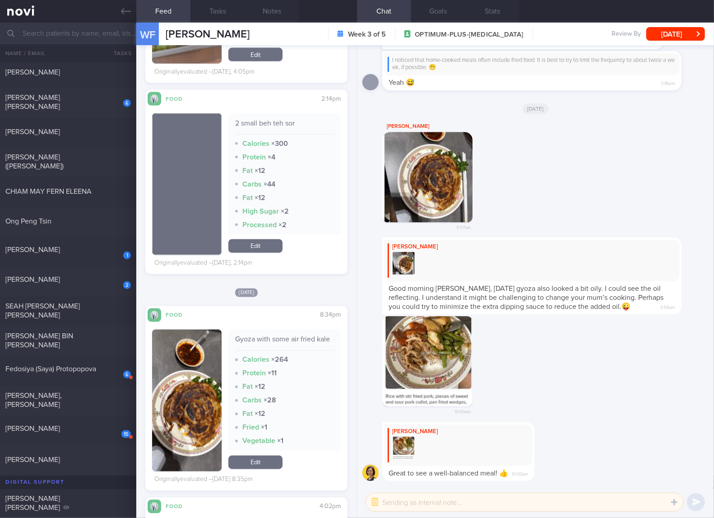
click at [263, 121] on div "2 small beh teh sor" at bounding box center [284, 127] width 99 height 16
copy div "2 small beh teh sor"
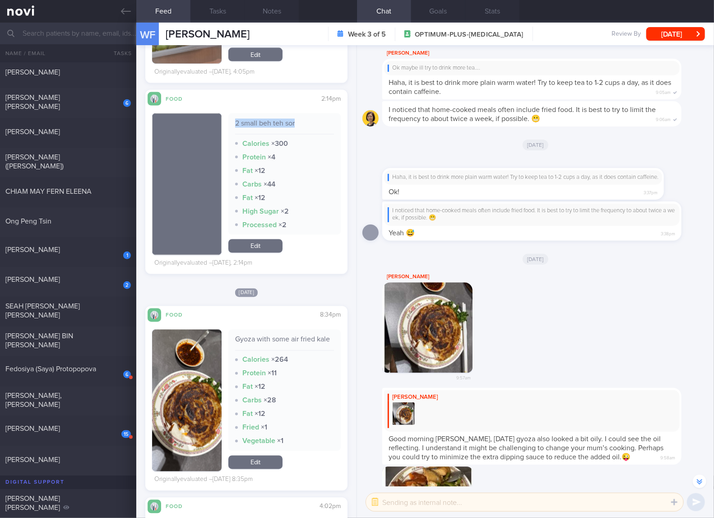
click at [171, 402] on button "button" at bounding box center [186, 400] width 69 height 142
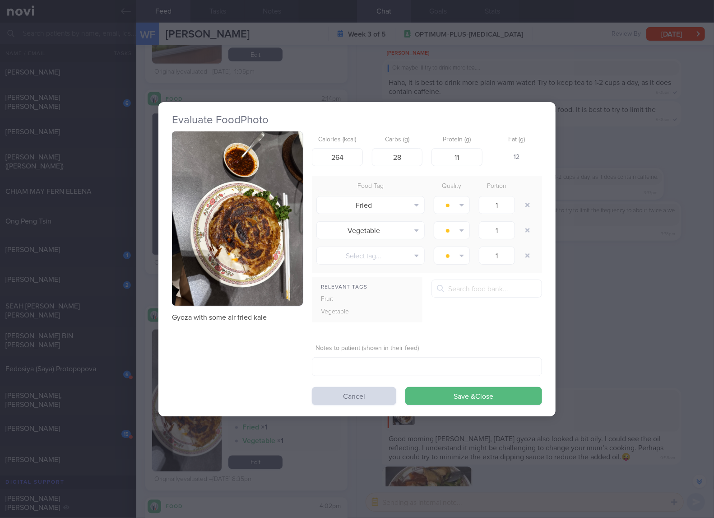
click at [236, 245] on button "button" at bounding box center [237, 218] width 131 height 175
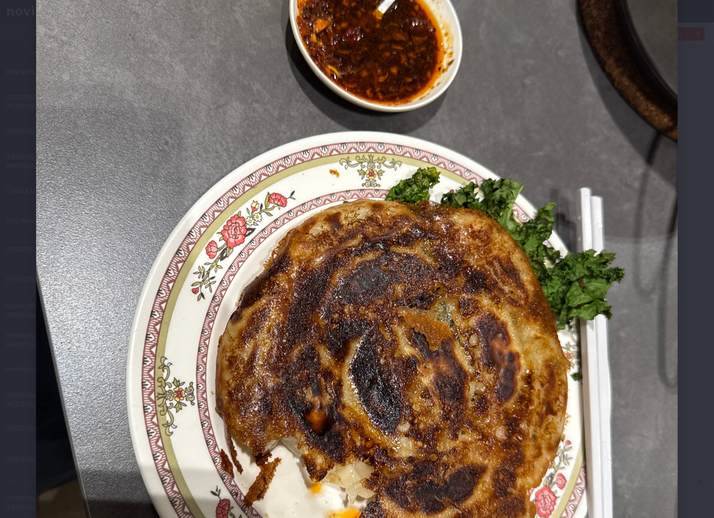
scroll to position [301, 0]
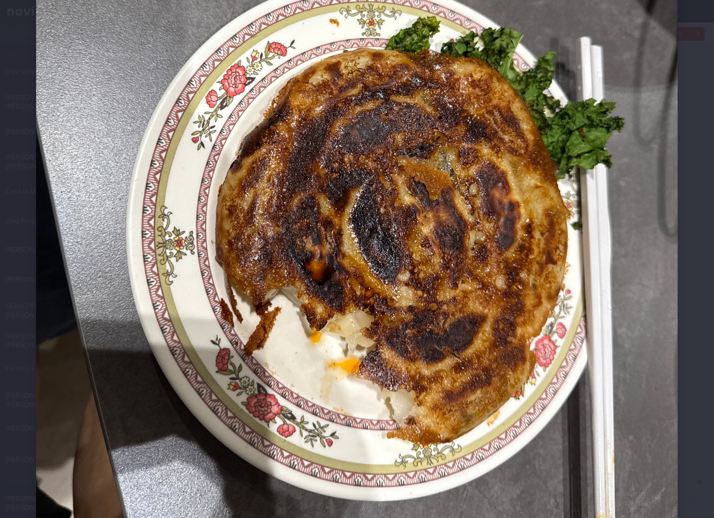
click at [284, 249] on img at bounding box center [357, 164] width 642 height 856
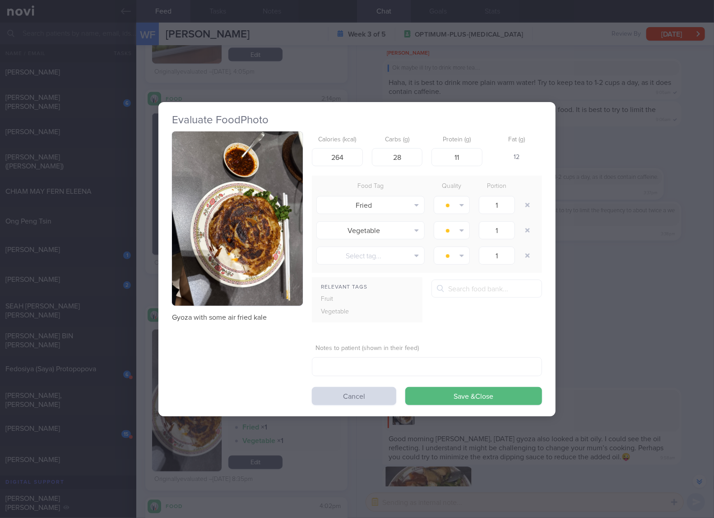
click at [626, 208] on div "Evaluate Food Photo Gyoza with some air fried kale Calories (kcal) 264 Carbs (g…" at bounding box center [357, 259] width 714 height 518
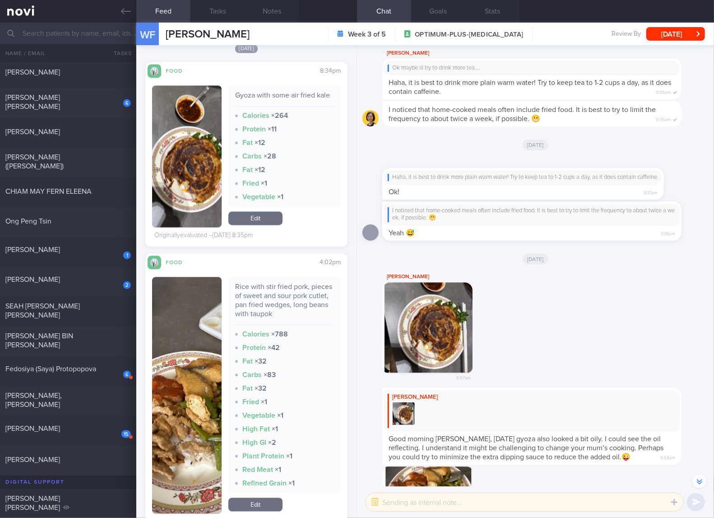
scroll to position [1053, 0]
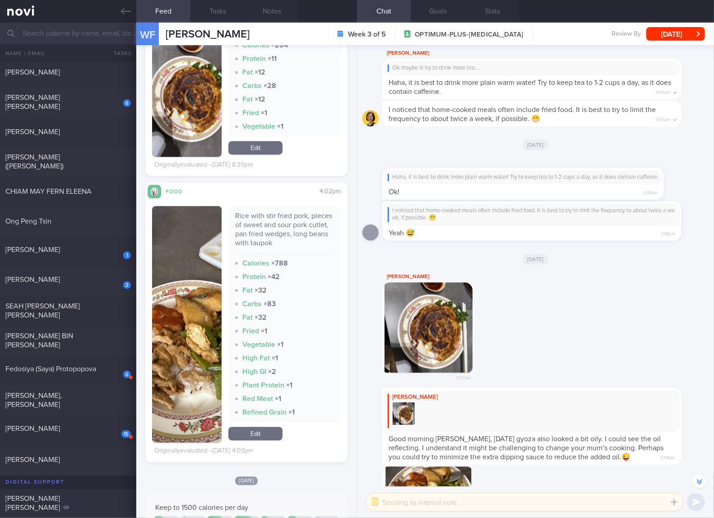
click at [291, 243] on div "Rice with stir fried pork, pieces of sweet and sour pork cutlet, pan fried wedg…" at bounding box center [284, 232] width 99 height 43
copy div "Rice with stir fried pork, pieces of sweet and sour pork cutlet, pan fried wedg…"
click at [255, 440] on link "Edit" at bounding box center [255, 433] width 54 height 14
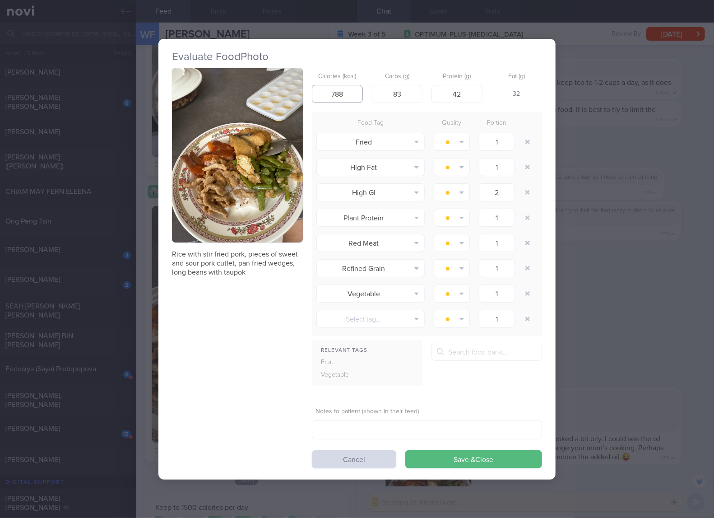
click at [344, 88] on input "788" at bounding box center [337, 94] width 51 height 18
click at [263, 171] on button "button" at bounding box center [237, 155] width 131 height 175
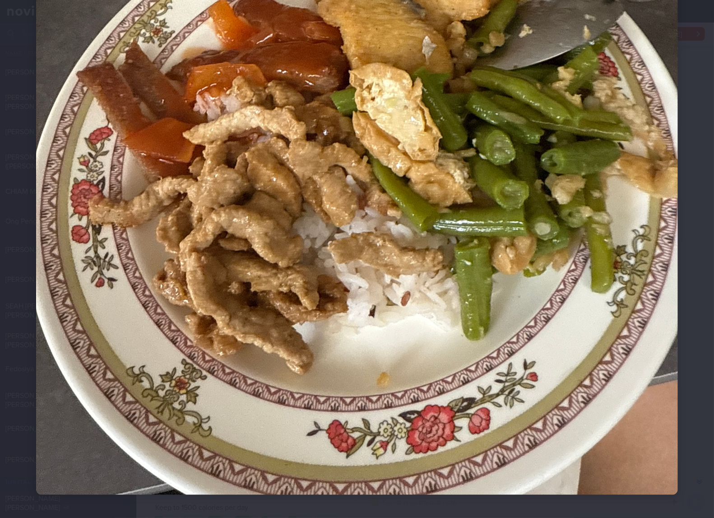
scroll to position [400, 0]
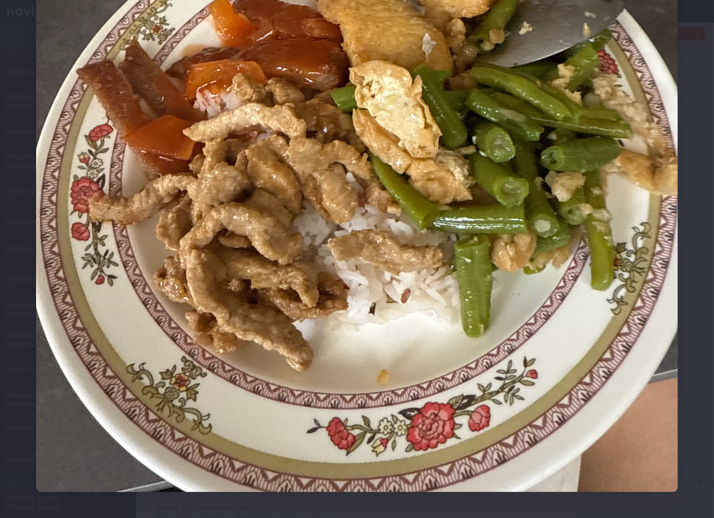
click at [411, 255] on img at bounding box center [357, 64] width 642 height 856
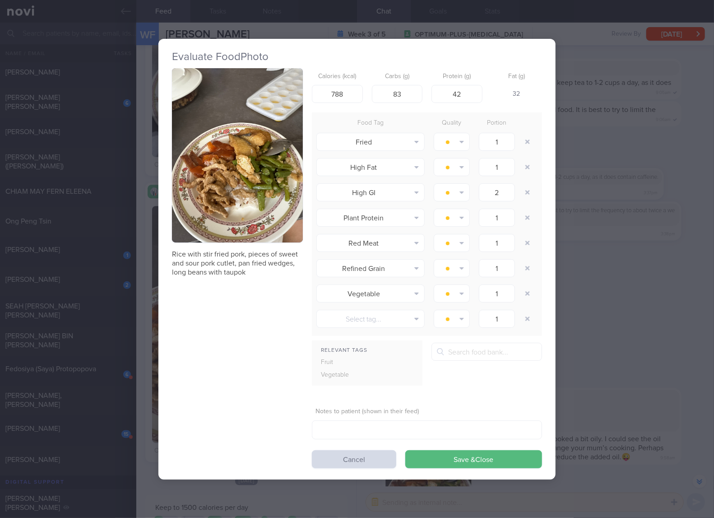
click at [595, 192] on div "Evaluate Food Photo Rice with stir fried pork, pieces of sweet and sour pork cu…" at bounding box center [357, 259] width 714 height 518
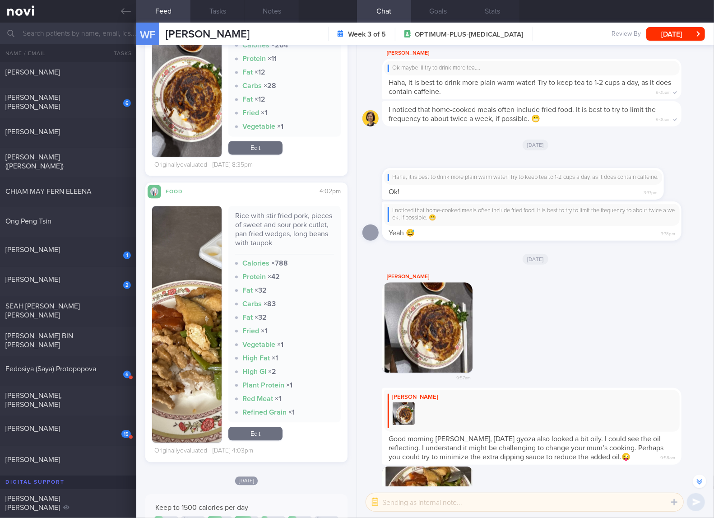
click at [197, 329] on button "button" at bounding box center [186, 324] width 69 height 236
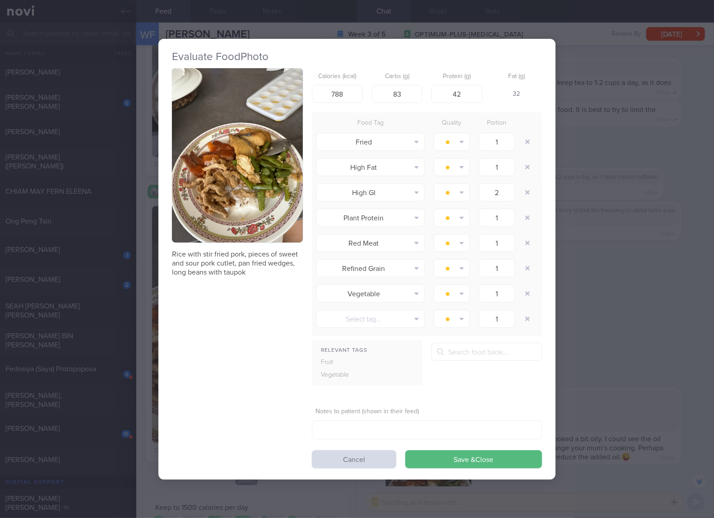
click at [269, 195] on button "button" at bounding box center [237, 155] width 131 height 175
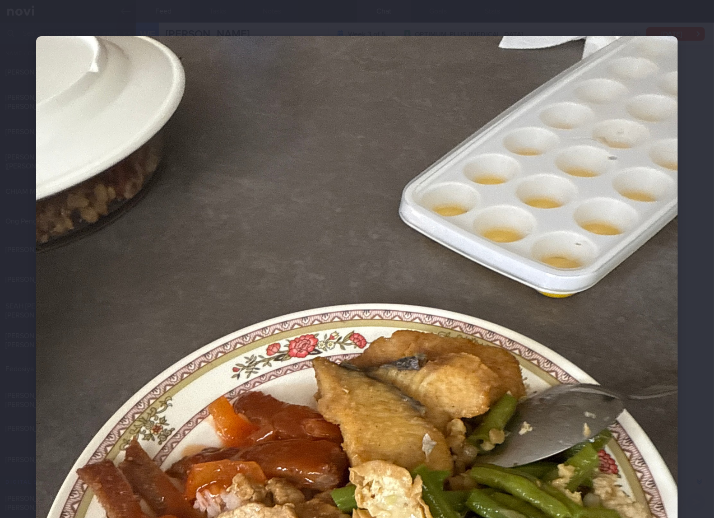
click at [555, 306] on img at bounding box center [357, 464] width 642 height 856
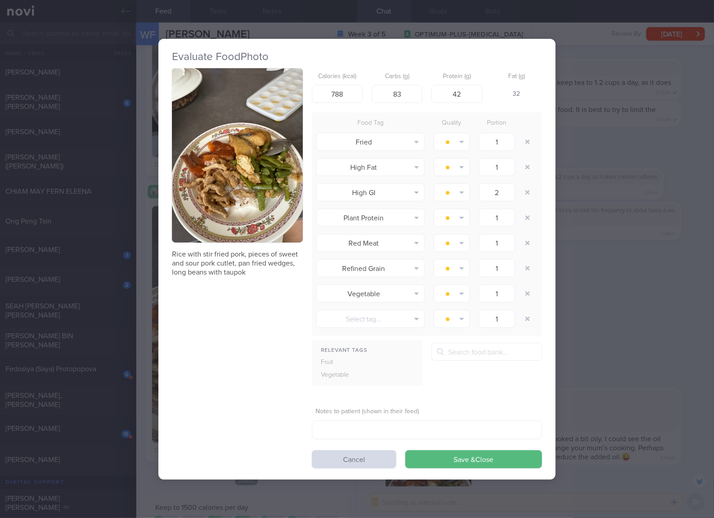
click at [250, 252] on p "Rice with stir fried pork, pieces of sweet and sour pork cutlet, pan fried wedg…" at bounding box center [237, 263] width 131 height 27
copy div "Rice with stir fried pork, pieces of sweet and sour pork cutlet, pan fried wedg…"
click at [347, 88] on input "788" at bounding box center [337, 94] width 51 height 18
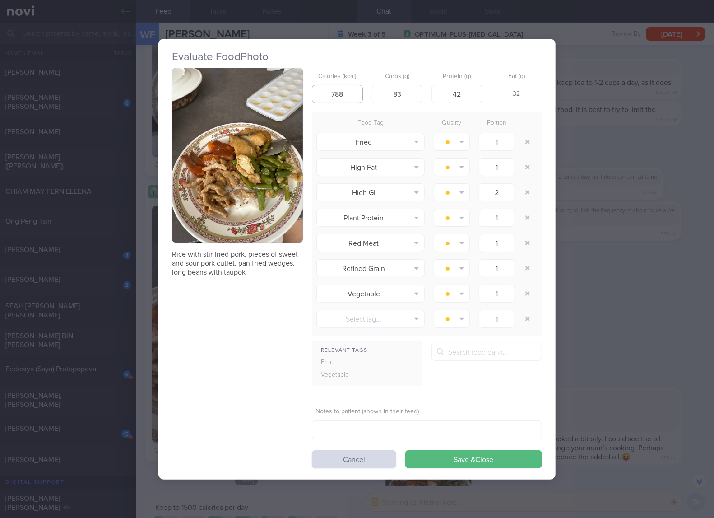
click at [347, 88] on input "788" at bounding box center [337, 94] width 51 height 18
type input "505"
type input "71"
type input "22"
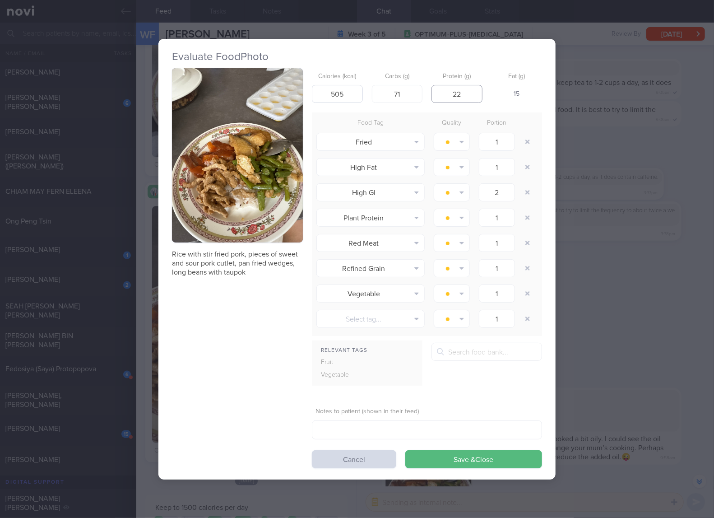
click at [405, 450] on button "Save & Close" at bounding box center [473, 459] width 137 height 18
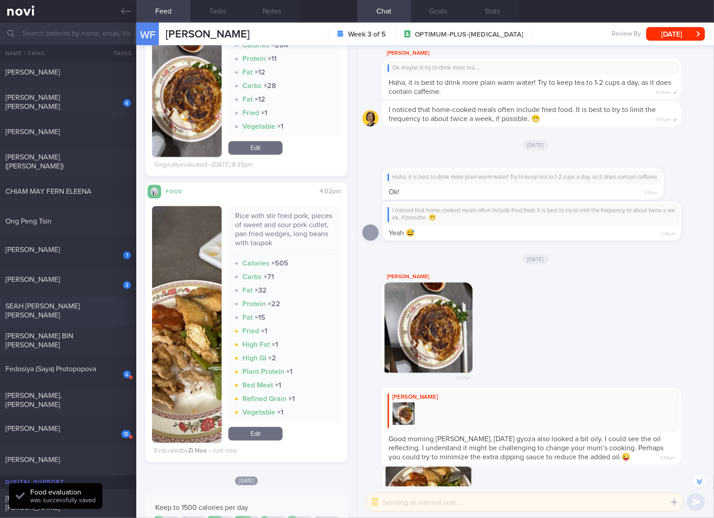
scroll to position [602, 0]
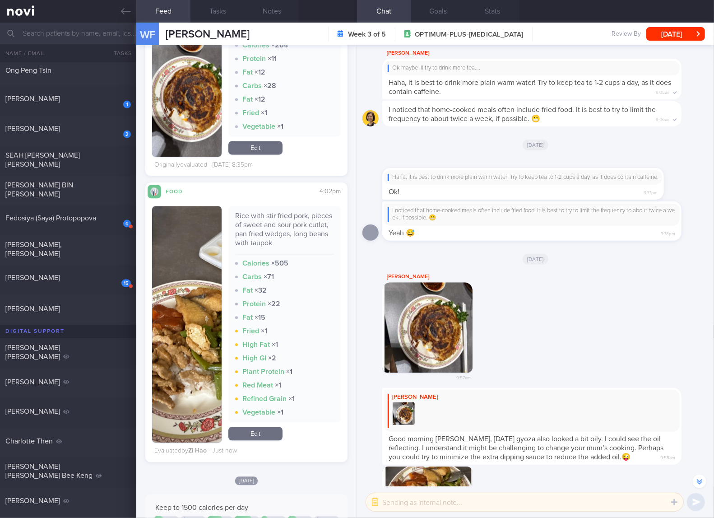
drag, startPoint x: 95, startPoint y: 279, endPoint x: 230, endPoint y: 55, distance: 261.8
click at [95, 279] on div "[PERSON_NAME]" at bounding box center [66, 277] width 123 height 9
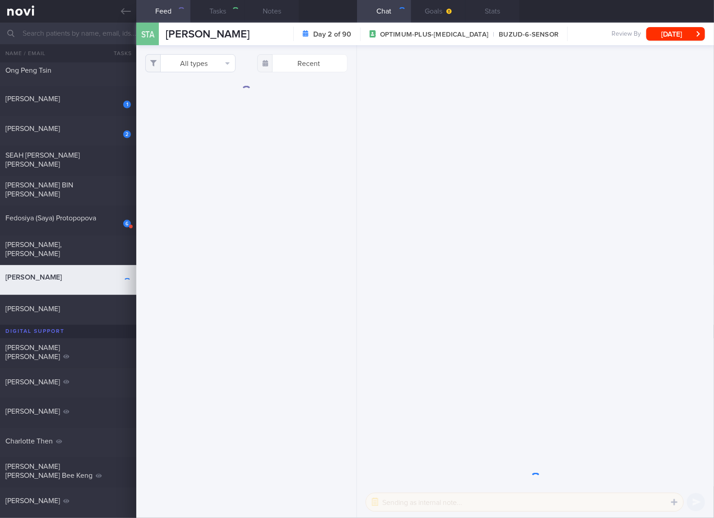
checkbox input "true"
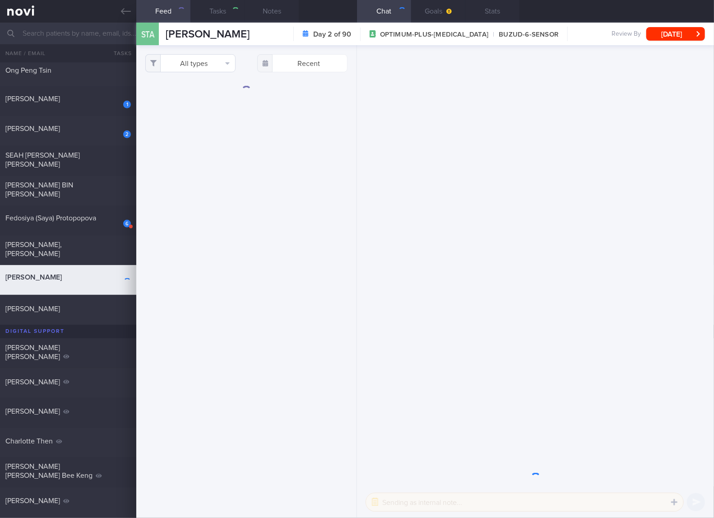
checkbox input "true"
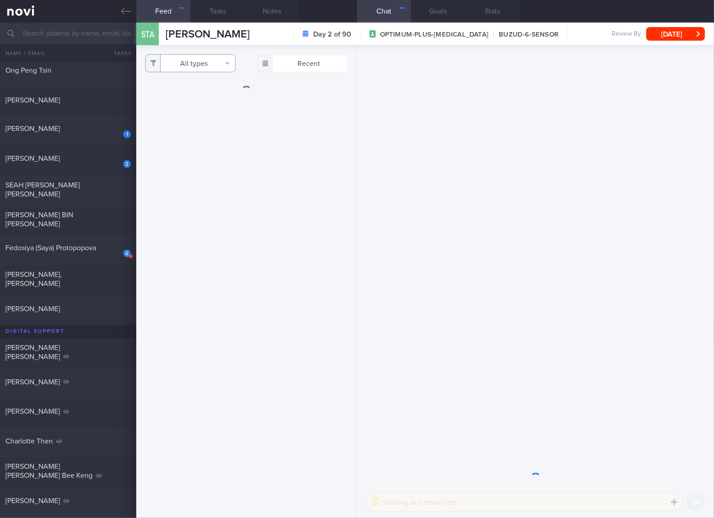
click at [188, 59] on button "All types" at bounding box center [190, 63] width 90 height 18
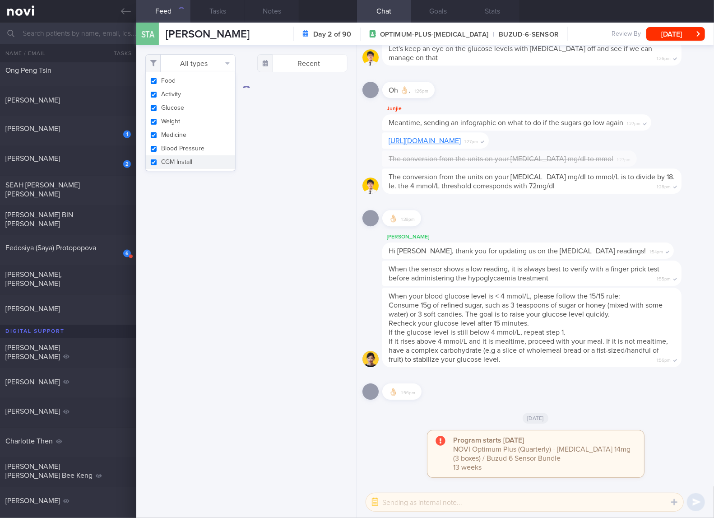
scroll to position [-179, 0]
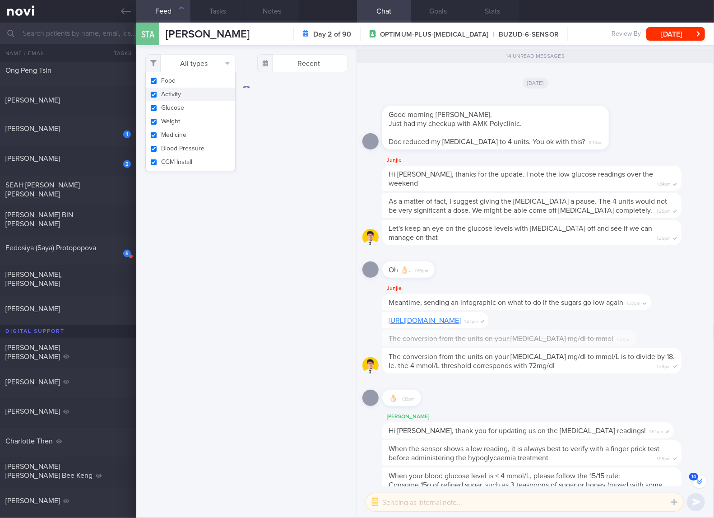
click at [174, 93] on button "Activity" at bounding box center [190, 95] width 89 height 14
checkbox input "false"
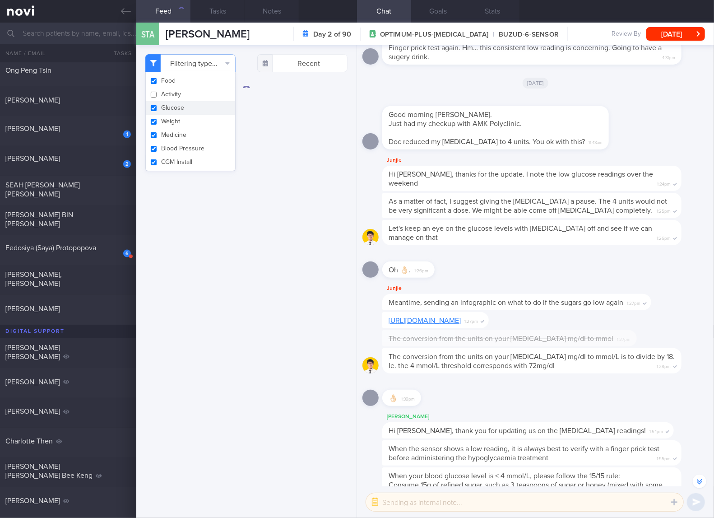
click at [172, 107] on button "Glucose" at bounding box center [190, 108] width 89 height 14
checkbox input "false"
click at [172, 116] on button "Weight" at bounding box center [190, 122] width 89 height 14
checkbox input "false"
click at [171, 130] on button "Medicine" at bounding box center [190, 135] width 89 height 14
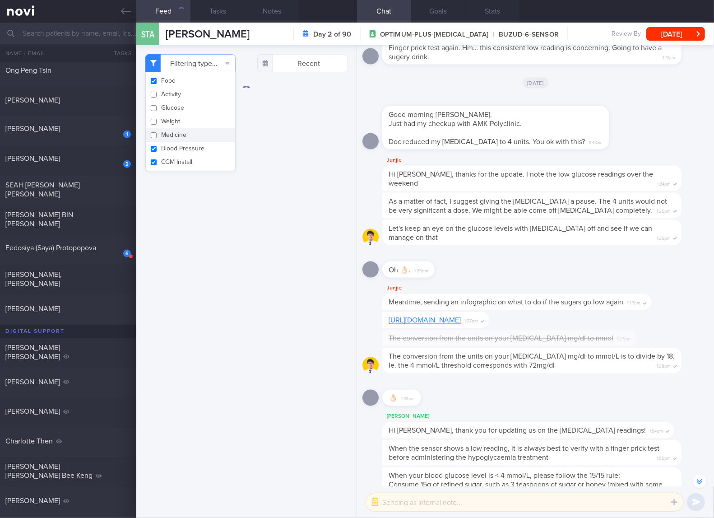
checkbox input "false"
click at [171, 144] on button "Blood Pressure" at bounding box center [190, 149] width 89 height 14
click at [172, 153] on button "Blood Pressure" at bounding box center [190, 149] width 89 height 14
checkbox input "true"
click at [175, 161] on button "CGM Install" at bounding box center [190, 162] width 89 height 14
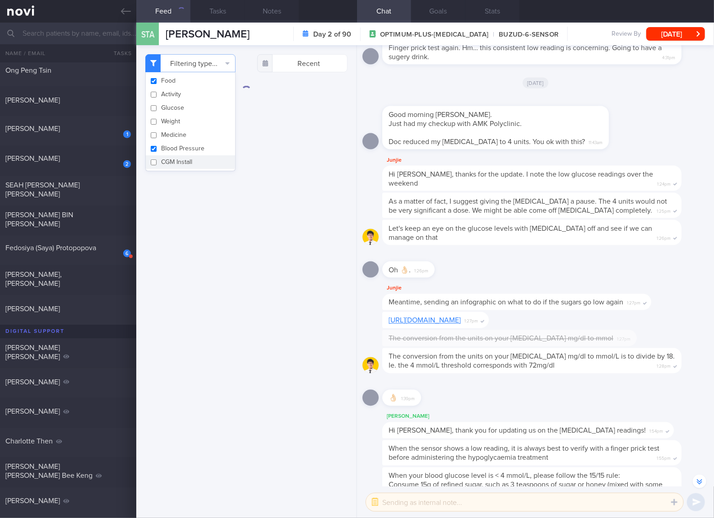
checkbox input "false"
click at [179, 150] on button "Blood Pressure" at bounding box center [190, 149] width 89 height 14
checkbox input "false"
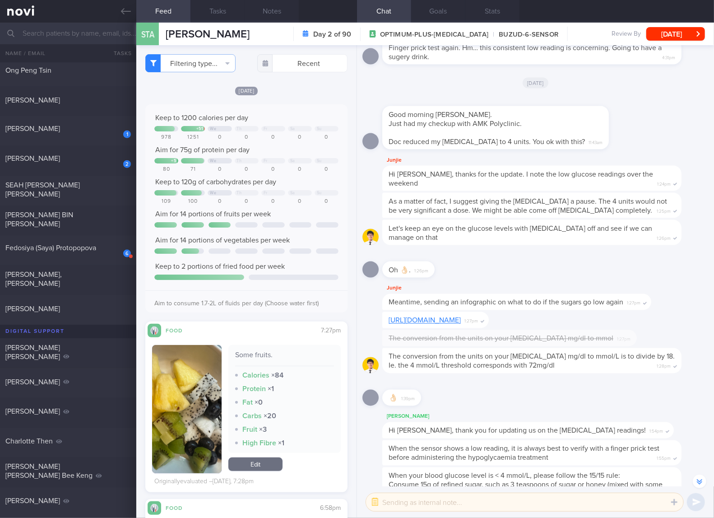
click at [315, 279] on div at bounding box center [246, 277] width 184 height 7
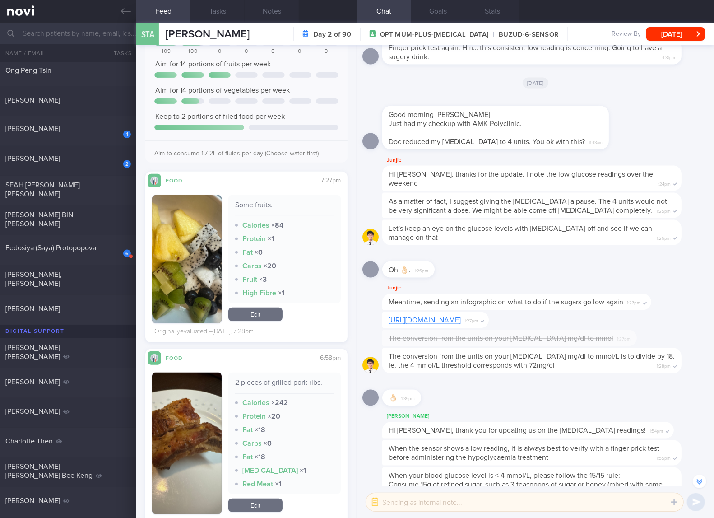
click at [292, 379] on div "2 pieces of grilled pork ribs." at bounding box center [284, 386] width 99 height 16
copy div "2 pieces of grilled pork ribs."
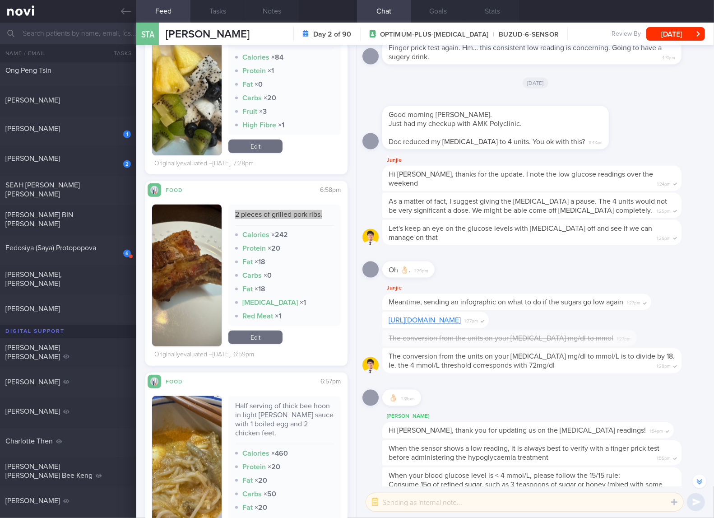
scroll to position [451, 0]
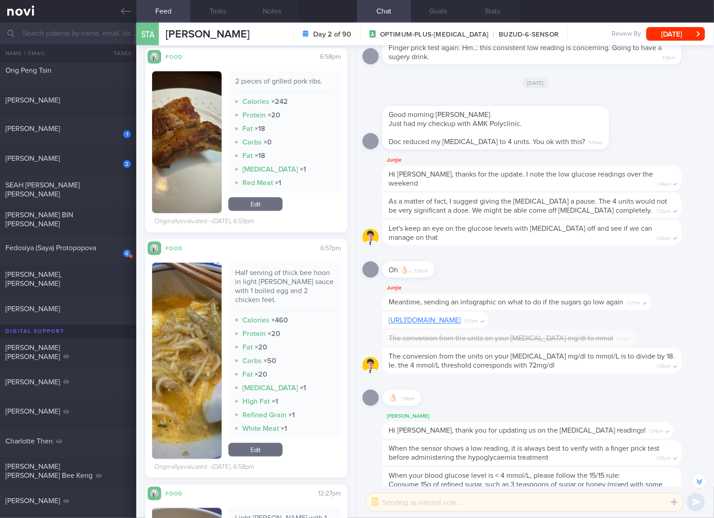
click at [272, 274] on div "Half serving of thick bee hoon in light curry sauce with 1 boiled egg and 2 chi…" at bounding box center [284, 289] width 99 height 43
copy div "Half serving of thick bee hoon in light curry sauce with 1 boiled egg and 2 chi…"
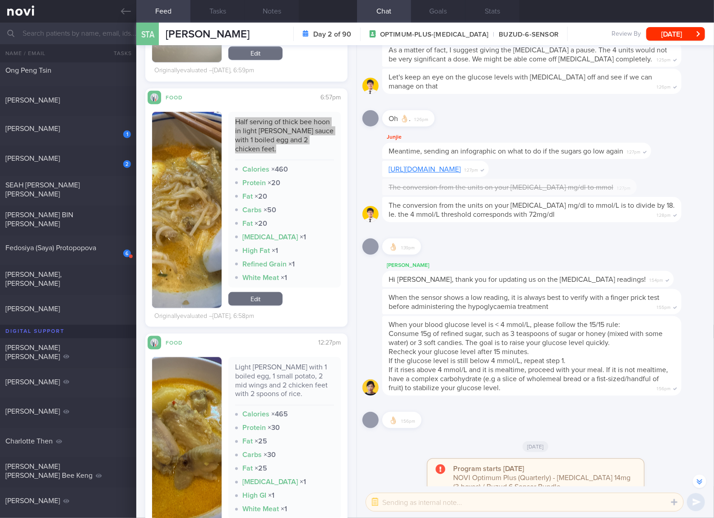
scroll to position [752, 0]
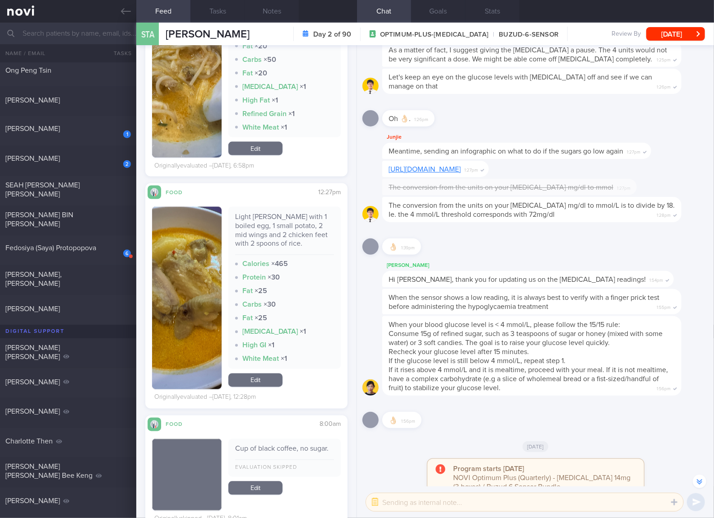
click at [287, 231] on div "Light curry with 1 boiled egg, 1 small potato, 2 mid wings and 2 chicken feet w…" at bounding box center [284, 233] width 99 height 43
copy div "Light curry with 1 boiled egg, 1 small potato, 2 mid wings and 2 chicken feet w…"
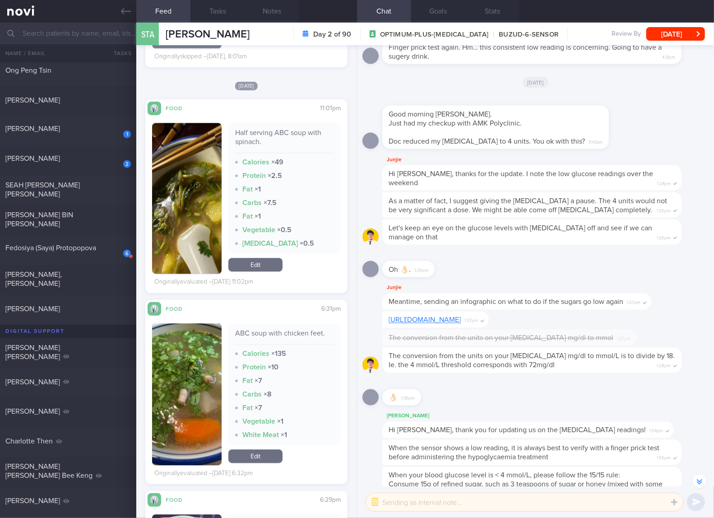
scroll to position [1203, 0]
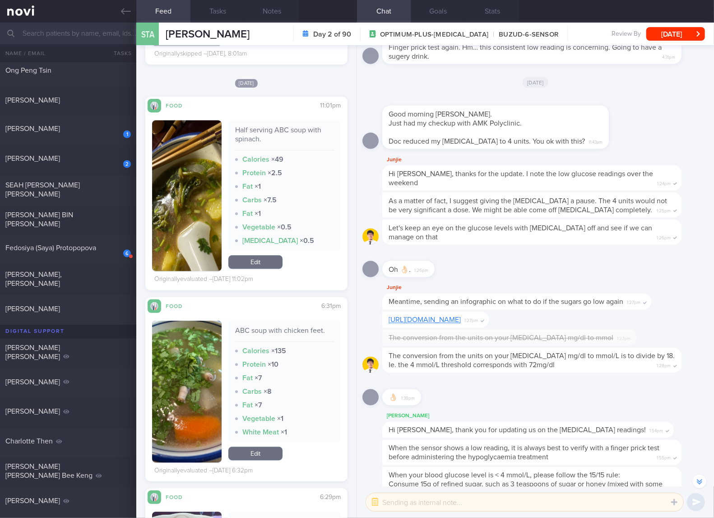
drag, startPoint x: 64, startPoint y: 168, endPoint x: 269, endPoint y: 80, distance: 223.0
click at [64, 168] on div "2 Melody Byrd Sun, 10 Aug" at bounding box center [357, 161] width 714 height 30
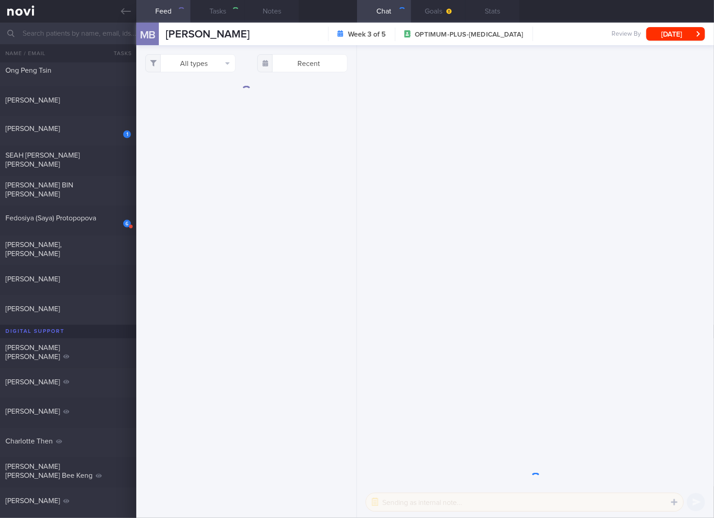
checkbox input "true"
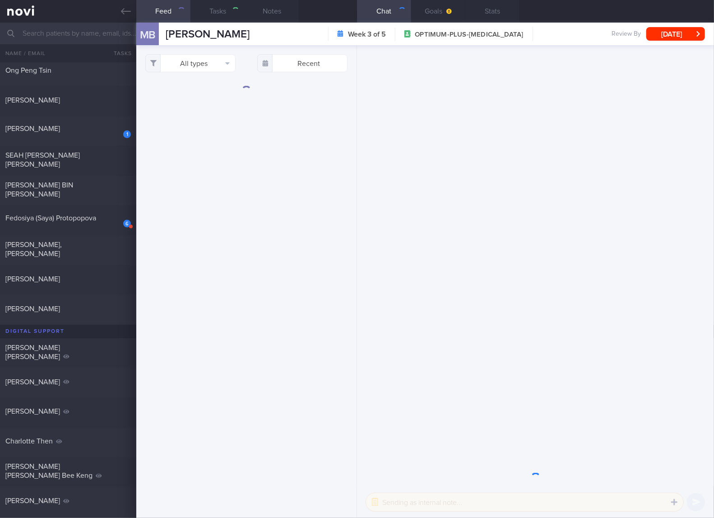
checkbox input "true"
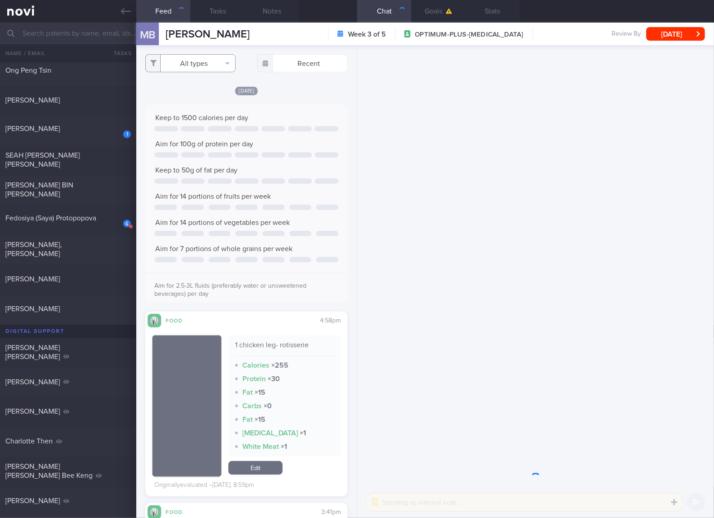
click at [195, 69] on button "All types" at bounding box center [190, 63] width 90 height 18
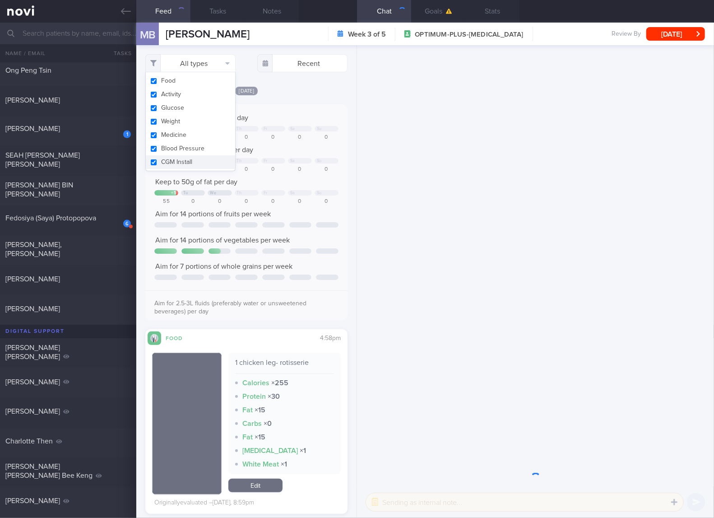
click at [188, 98] on button "Activity" at bounding box center [190, 95] width 89 height 14
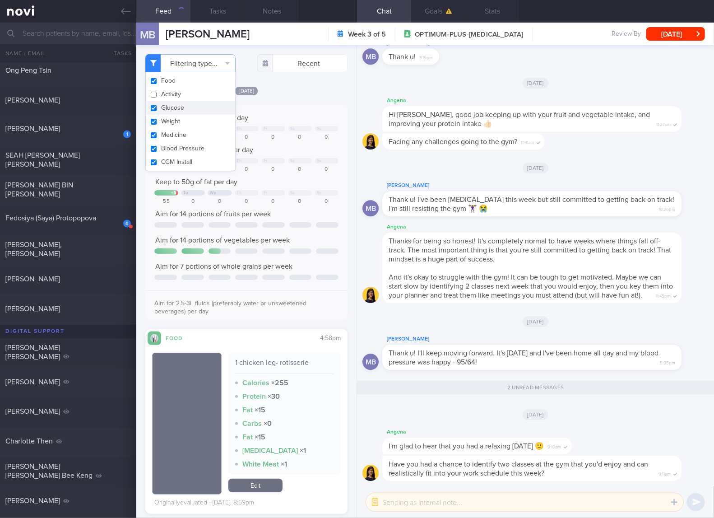
checkbox input "false"
click at [176, 108] on button "Glucose" at bounding box center [190, 108] width 89 height 14
checkbox input "false"
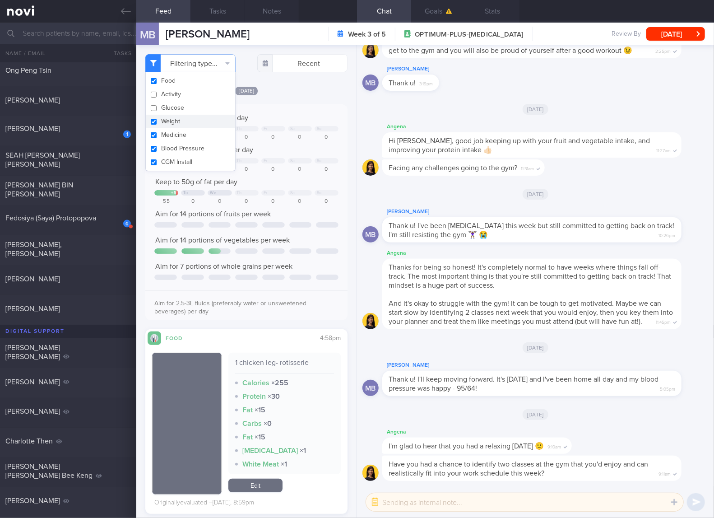
click at [176, 115] on button "Weight" at bounding box center [190, 122] width 89 height 14
checkbox input "false"
drag, startPoint x: 80, startPoint y: 129, endPoint x: 215, endPoint y: 67, distance: 149.0
click at [80, 129] on div "[PERSON_NAME]" at bounding box center [66, 128] width 123 height 9
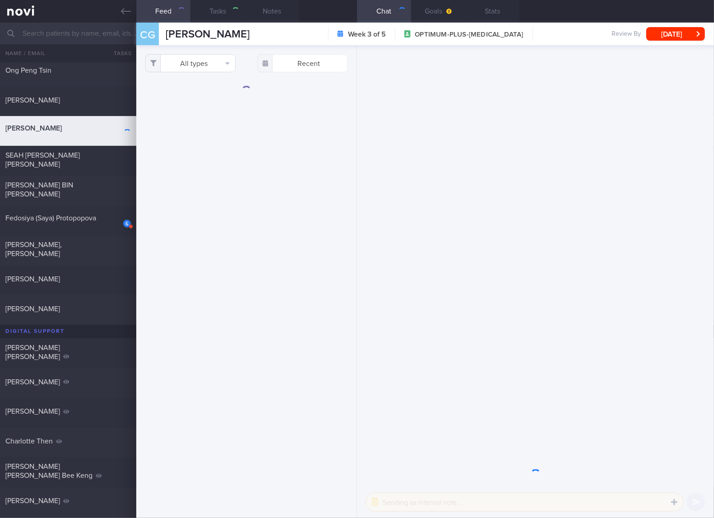
checkbox input "true"
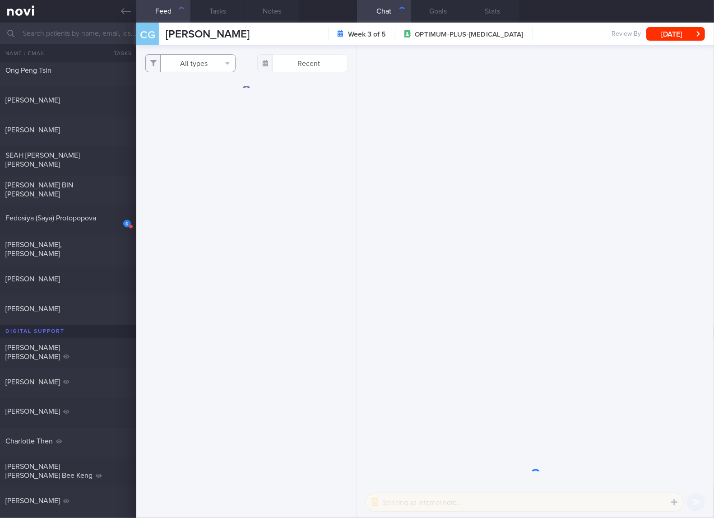
click at [210, 67] on button "All types" at bounding box center [190, 63] width 90 height 18
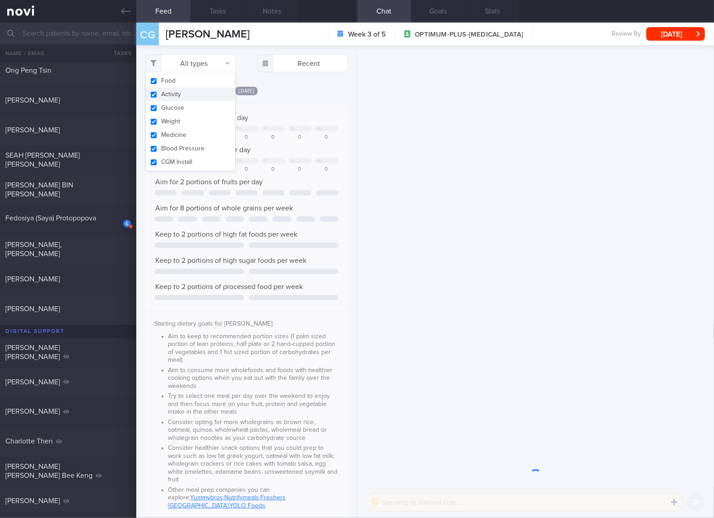
click at [186, 96] on button "Activity" at bounding box center [190, 95] width 89 height 14
checkbox input "false"
click at [172, 110] on button "Glucose" at bounding box center [190, 108] width 89 height 14
checkbox input "false"
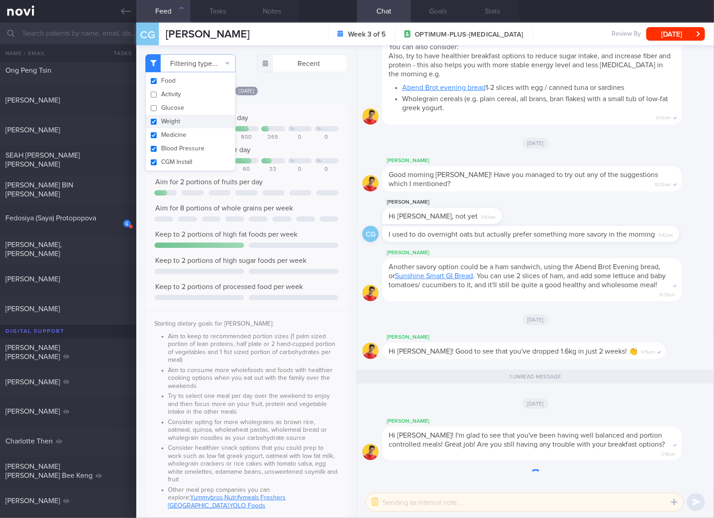
click at [167, 122] on button "Weight" at bounding box center [190, 122] width 89 height 14
checkbox input "false"
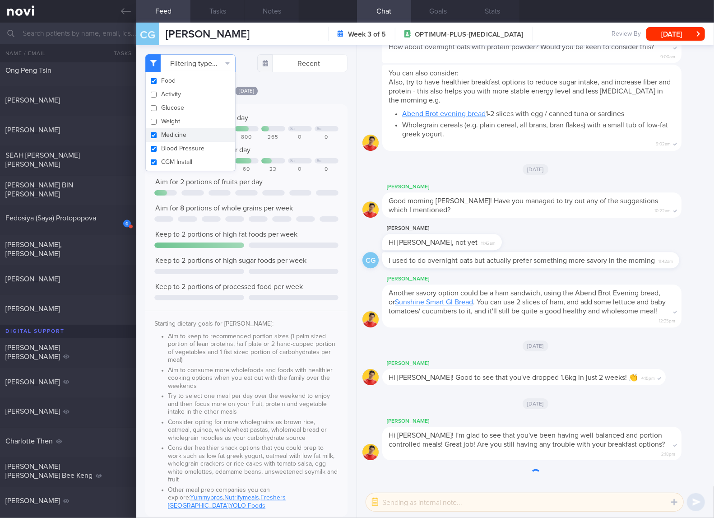
click at [167, 133] on button "Medicine" at bounding box center [190, 135] width 89 height 14
checkbox input "false"
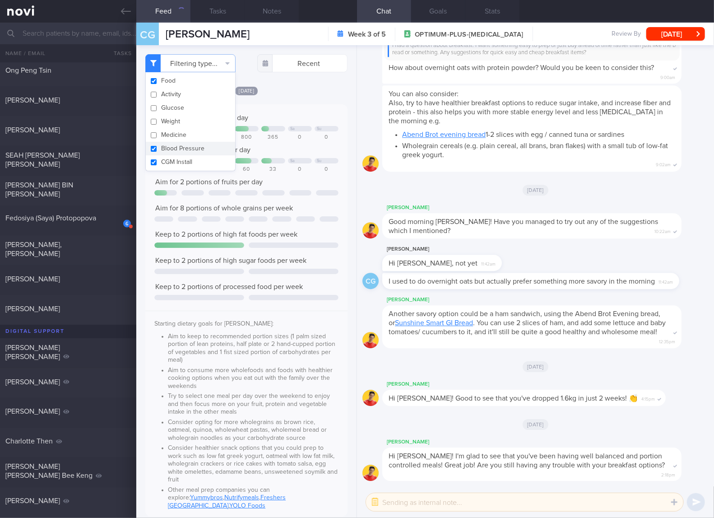
click at [167, 144] on button "Blood Pressure" at bounding box center [190, 149] width 89 height 14
checkbox input "false"
click at [166, 155] on button "CGM Install" at bounding box center [190, 162] width 89 height 14
checkbox input "false"
click at [247, 155] on div "Keep to 1500 calories per day Tu We Sa Su 484 0 0 800 365 0 0 Aim for 90g of pr…" at bounding box center [246, 313] width 184 height 401
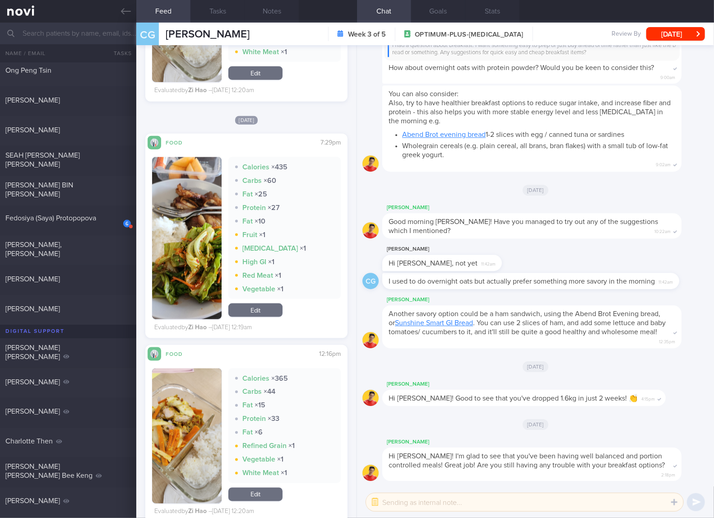
drag, startPoint x: 84, startPoint y: 198, endPoint x: 441, endPoint y: 60, distance: 382.2
click at [84, 198] on div "FARHAN BIN HANIS Thu, 21 Aug" at bounding box center [357, 191] width 714 height 30
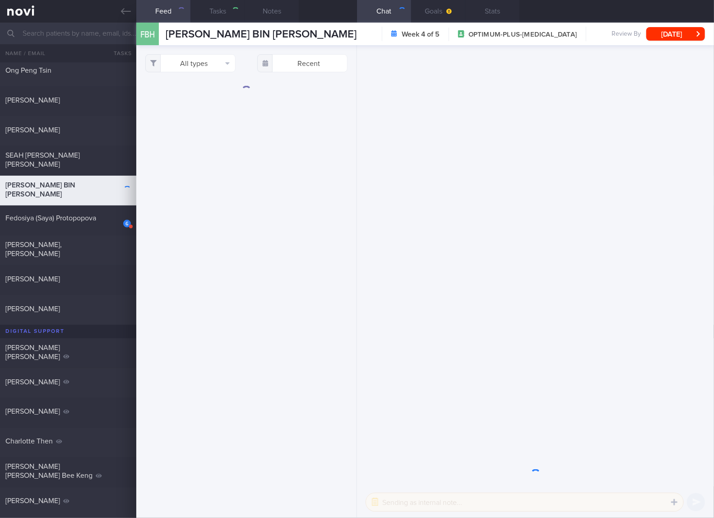
checkbox input "true"
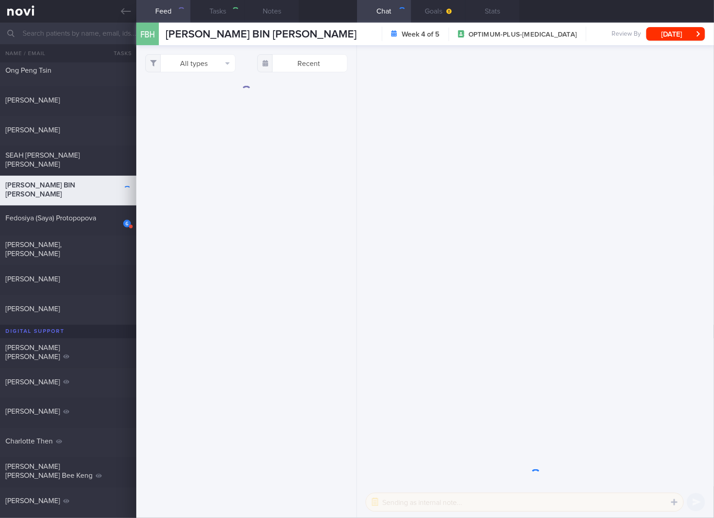
checkbox input "true"
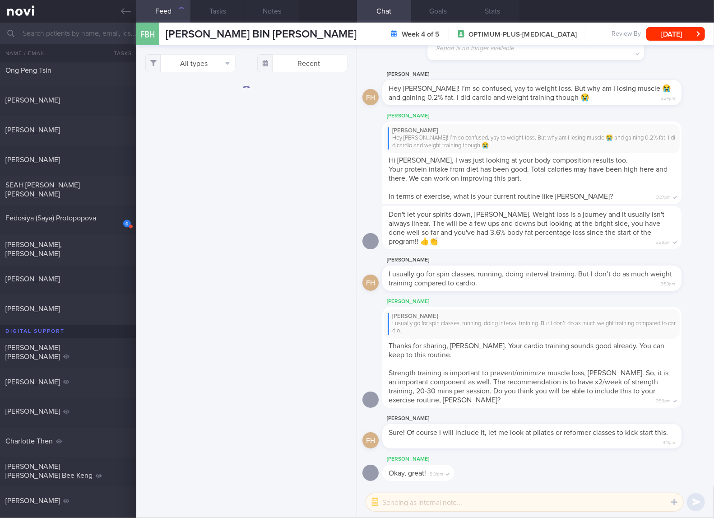
click at [266, 223] on div "All types Food Activity Glucose Weight Medicine Blood Pressure CGM Install Rece…" at bounding box center [246, 281] width 220 height 473
click at [214, 60] on button "All types" at bounding box center [190, 63] width 90 height 18
click at [190, 93] on button "Activity" at bounding box center [190, 95] width 89 height 14
checkbox input "false"
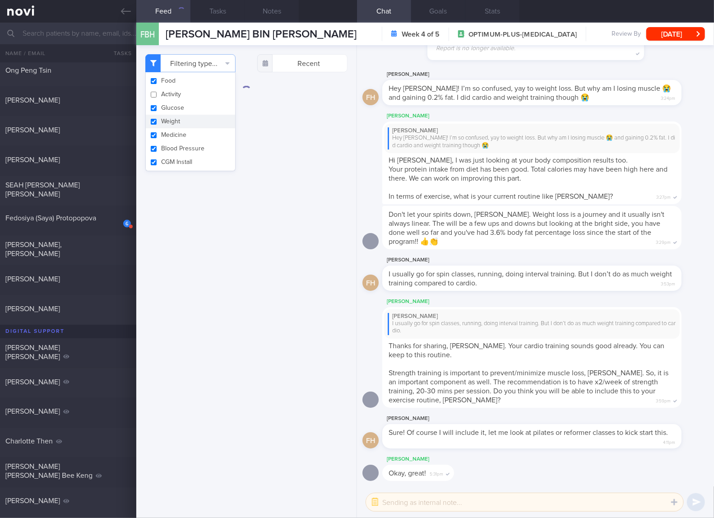
click at [166, 119] on button "Weight" at bounding box center [190, 122] width 89 height 14
checkbox input "false"
click at [173, 105] on button "Glucose" at bounding box center [190, 108] width 89 height 14
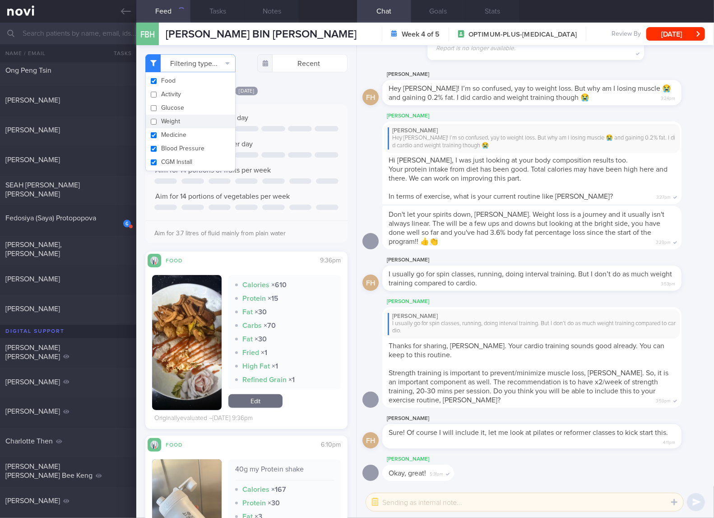
checkbox input "false"
click at [169, 134] on button "Medicine" at bounding box center [190, 135] width 89 height 14
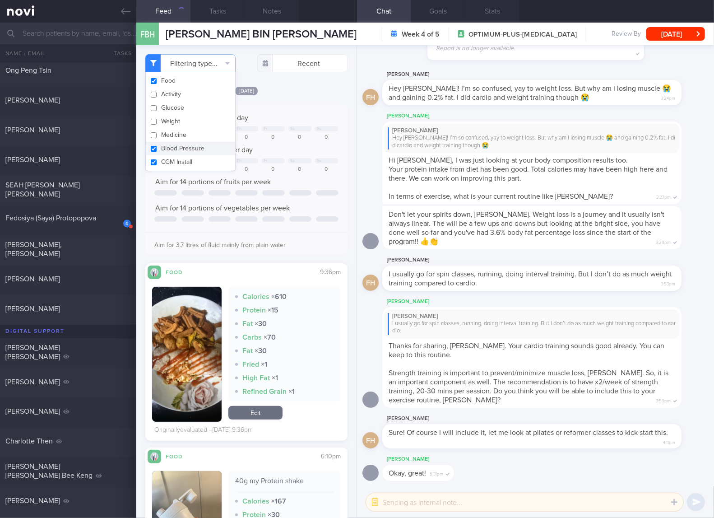
checkbox input "false"
click at [171, 146] on button "Blood Pressure" at bounding box center [190, 149] width 89 height 14
checkbox input "false"
click at [171, 161] on button "CGM Install" at bounding box center [190, 162] width 89 height 14
checkbox input "false"
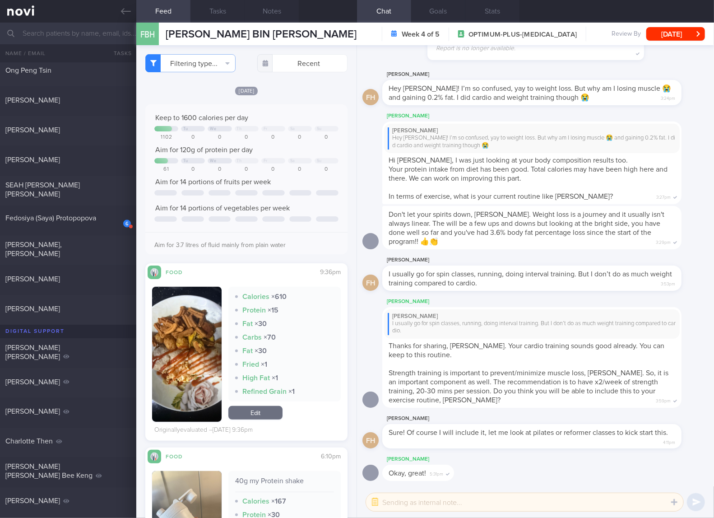
click at [310, 153] on div "Aim for 120g of protein per day" at bounding box center [246, 149] width 184 height 9
click at [174, 352] on button "button" at bounding box center [186, 354] width 69 height 135
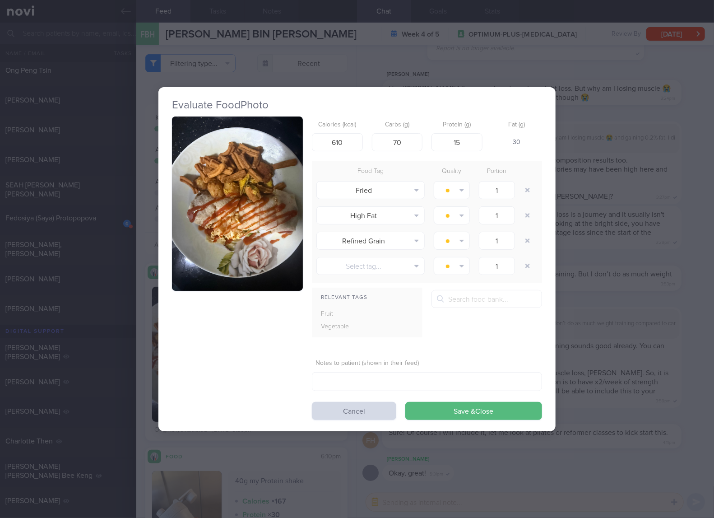
click at [243, 226] on img "button" at bounding box center [237, 203] width 131 height 175
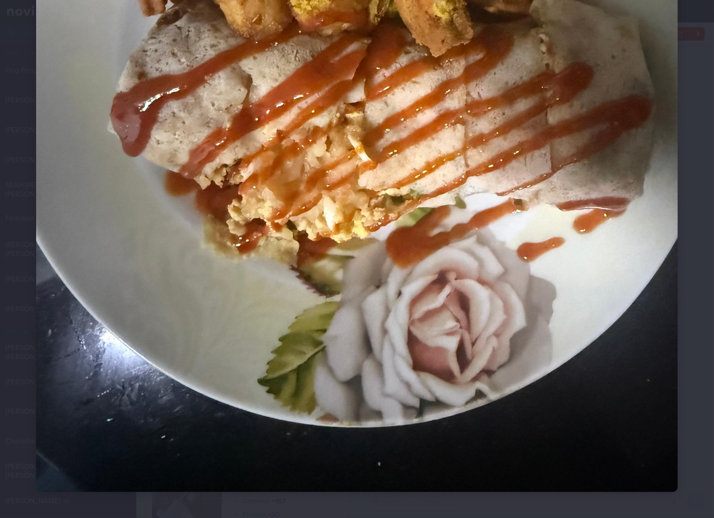
click at [346, 223] on img at bounding box center [357, 64] width 642 height 856
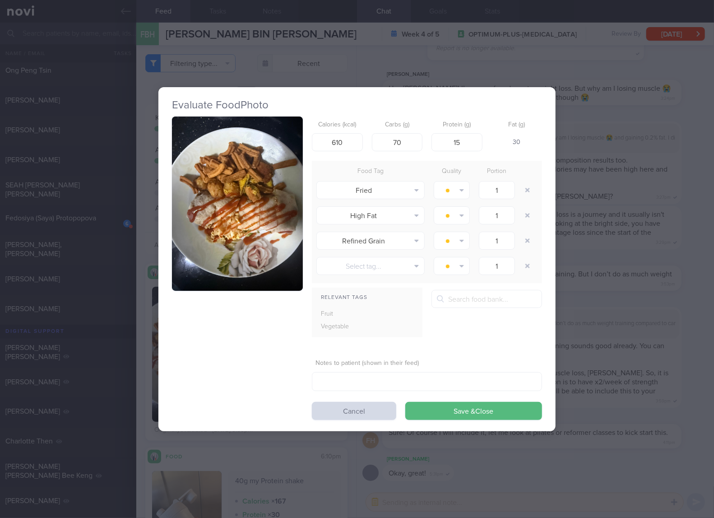
click at [594, 232] on div "Evaluate Food Photo Calories (kcal) 610 Carbs (g) 70 Protein (g) 15 Fat (g) 30 …" at bounding box center [357, 259] width 714 height 518
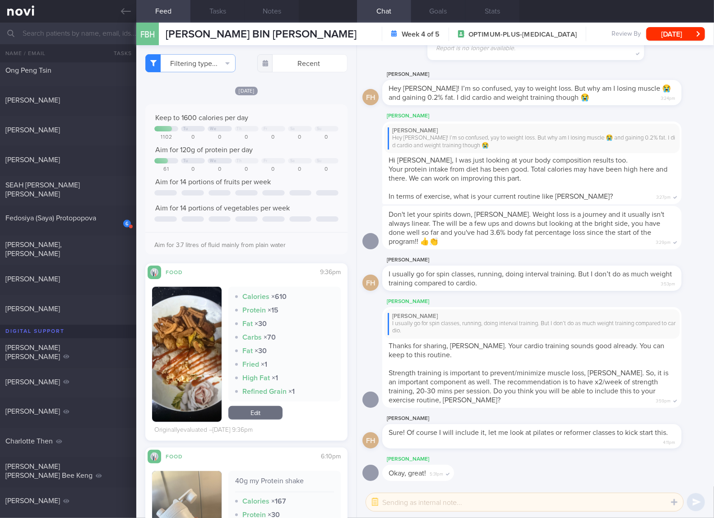
click at [268, 406] on link "Edit" at bounding box center [255, 413] width 54 height 14
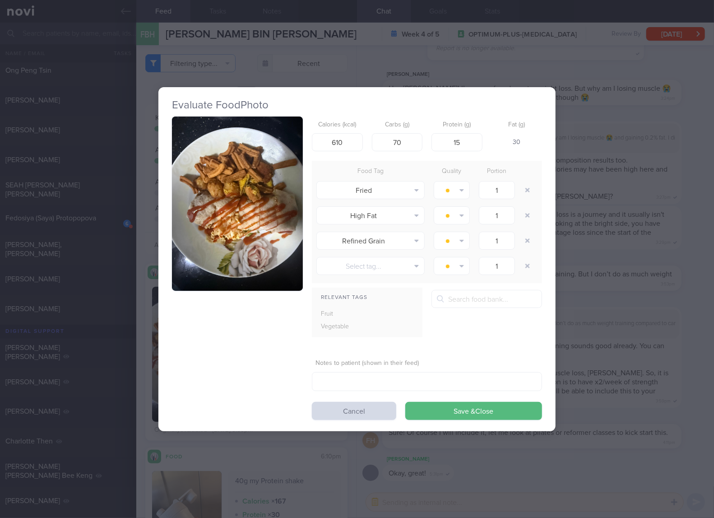
click at [268, 407] on div "Calories (kcal) 610 Carbs (g) 70 Protein (g) 15 Fat (g) 30 Food Tag Quality Por…" at bounding box center [357, 267] width 370 height 303
click at [347, 145] on input "610" at bounding box center [337, 142] width 51 height 18
type input "478"
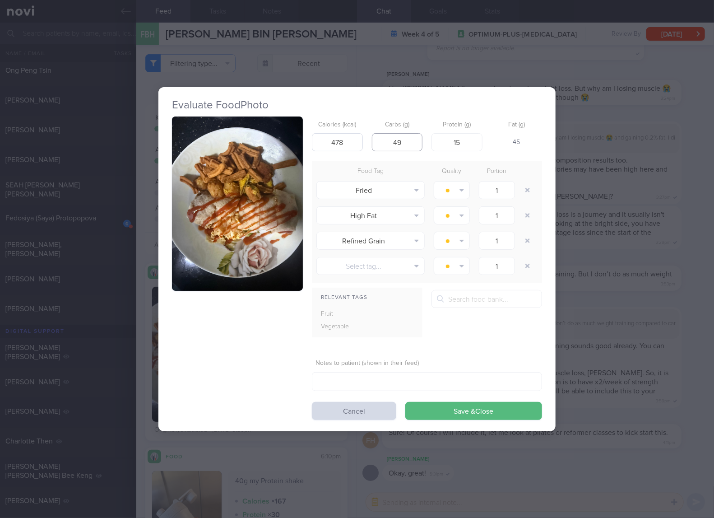
type input "49"
type input "16"
click at [405, 402] on button "Save & Close" at bounding box center [473, 411] width 137 height 18
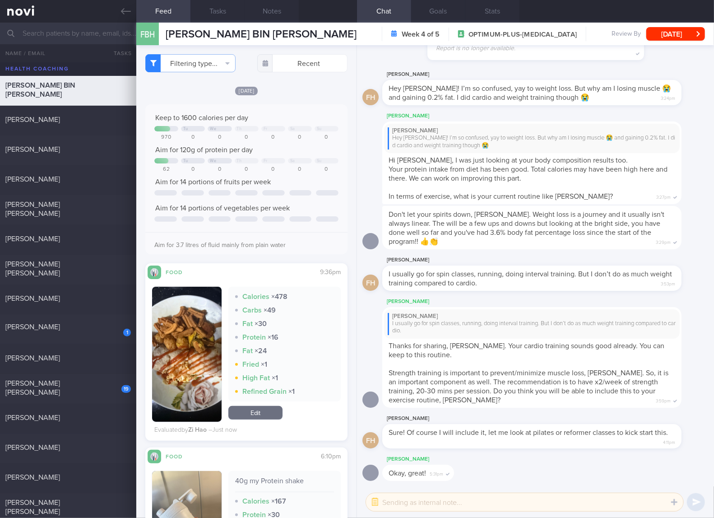
drag, startPoint x: 72, startPoint y: 392, endPoint x: 597, endPoint y: 404, distance: 524.5
click at [72, 392] on div "19 Jessica Tan Yan Er" at bounding box center [68, 389] width 136 height 20
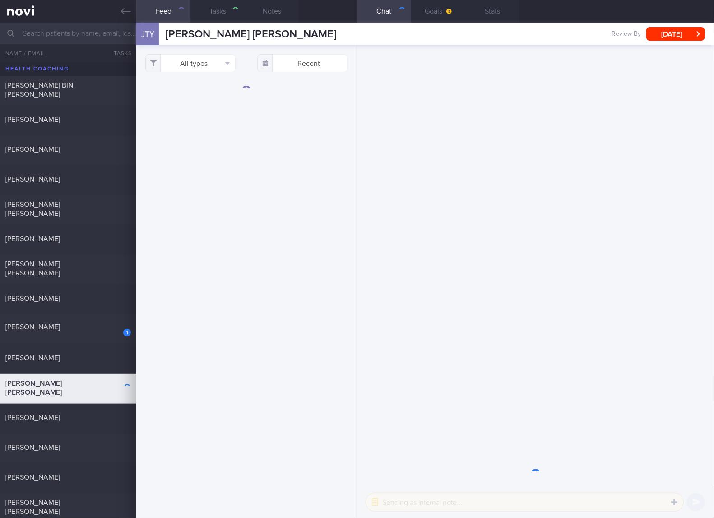
select select "4"
checkbox input "true"
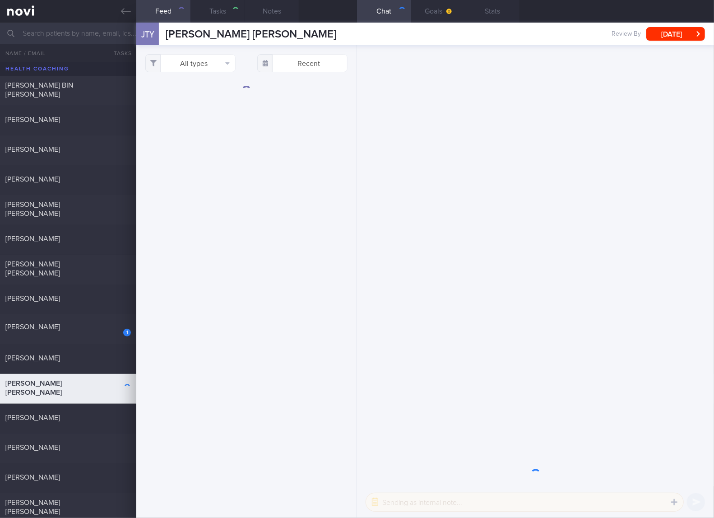
checkbox input "true"
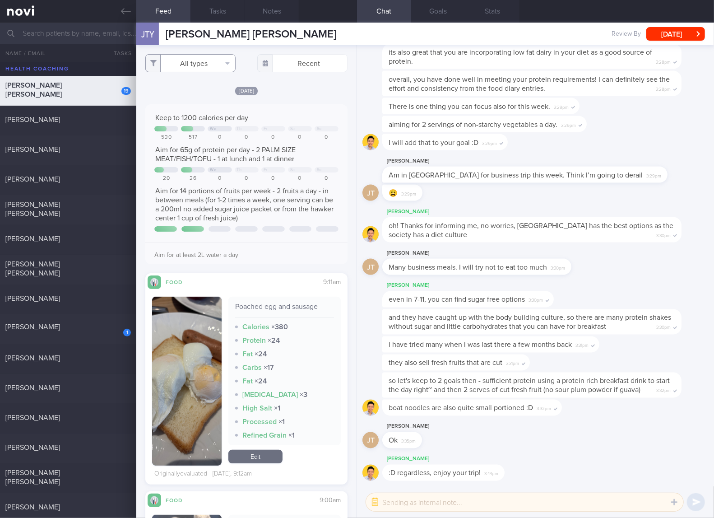
click at [199, 64] on button "All types" at bounding box center [190, 63] width 90 height 18
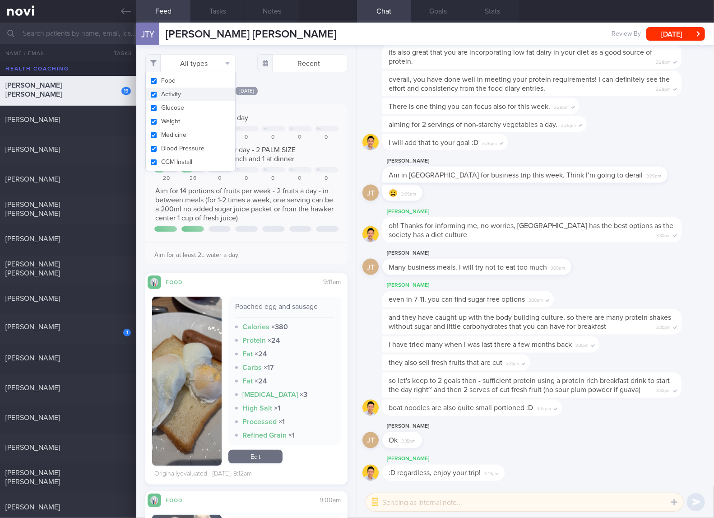
click at [187, 97] on button "Activity" at bounding box center [190, 95] width 89 height 14
checkbox input "false"
click at [179, 106] on button "Glucose" at bounding box center [190, 108] width 89 height 14
checkbox input "false"
click at [171, 125] on button "Weight" at bounding box center [190, 122] width 89 height 14
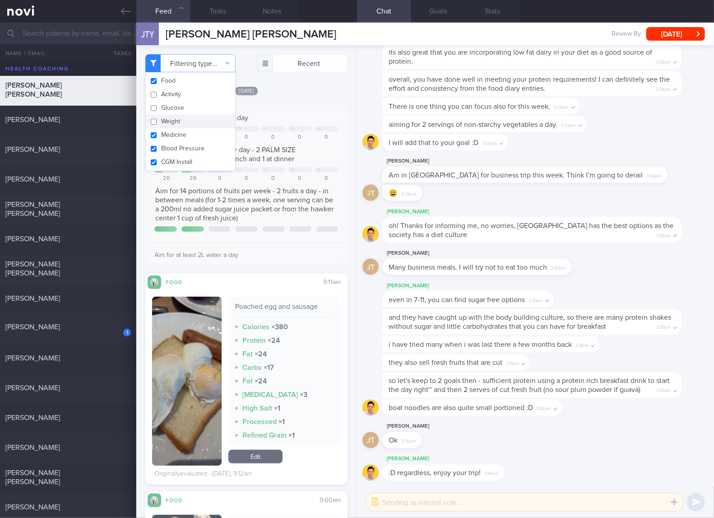
checkbox input "false"
click at [171, 135] on button "Medicine" at bounding box center [190, 135] width 89 height 14
checkbox input "false"
click at [171, 147] on button "Blood Pressure" at bounding box center [190, 149] width 89 height 14
checkbox input "false"
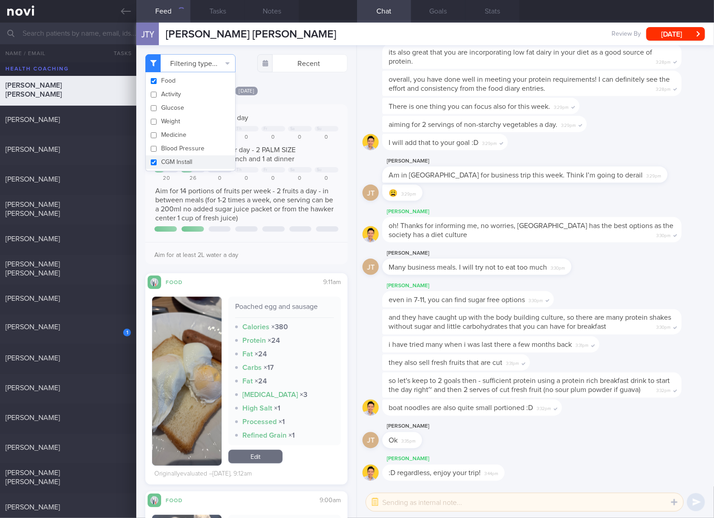
click at [172, 161] on button "CGM Install" at bounding box center [190, 162] width 89 height 14
checkbox input "false"
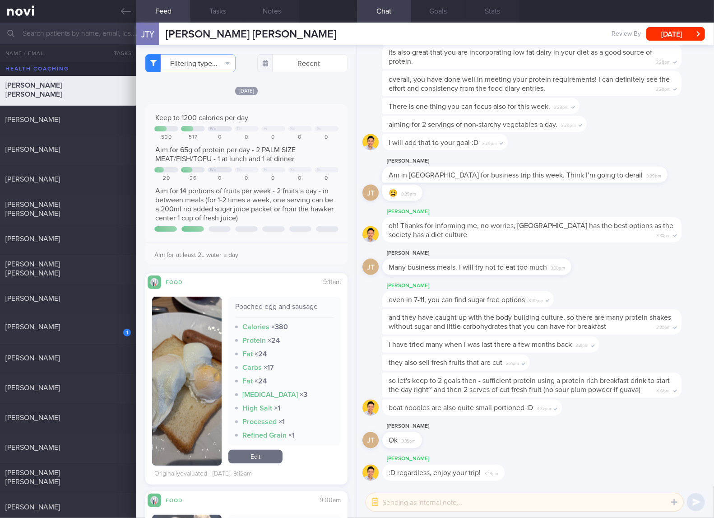
click at [246, 167] on div at bounding box center [247, 169] width 24 height 5
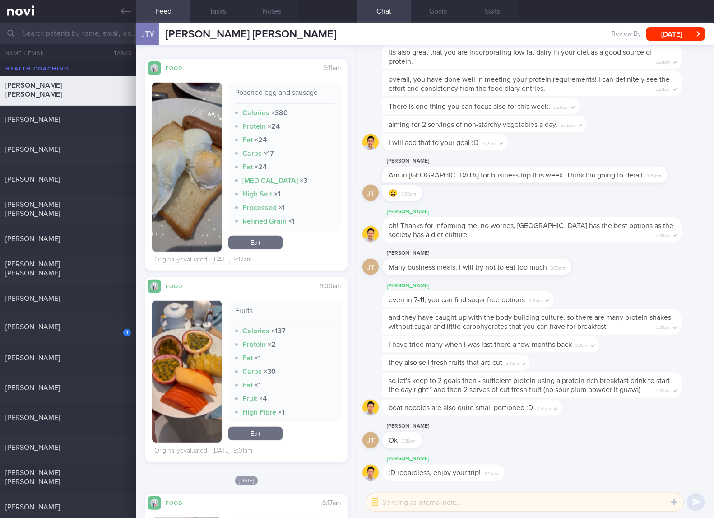
scroll to position [150, 0]
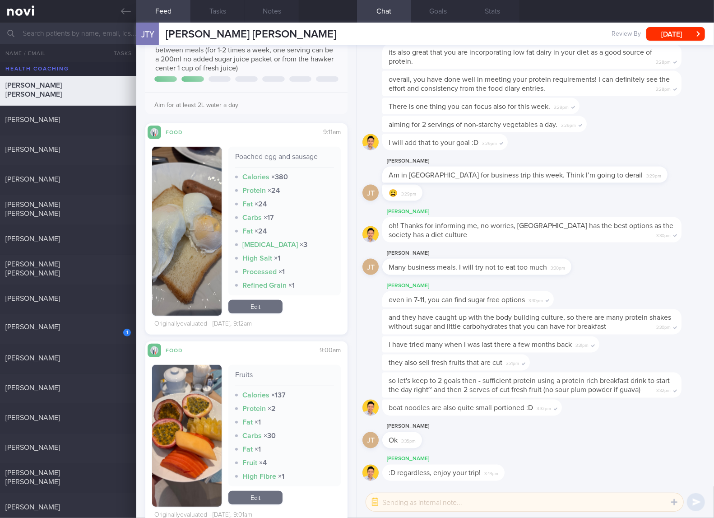
click at [307, 155] on div "Poached egg and sausage" at bounding box center [284, 160] width 99 height 16
copy div "Poached egg and sausage"
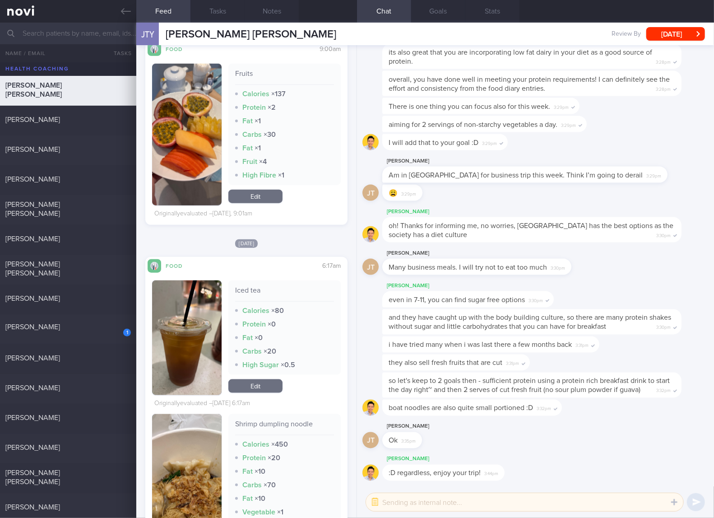
scroll to position [602, 0]
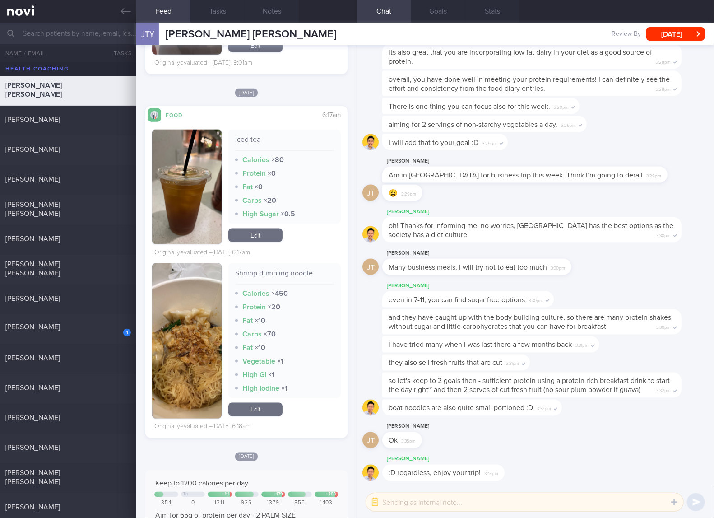
click at [281, 269] on div "Shrimp dumpling noodle" at bounding box center [284, 277] width 99 height 16
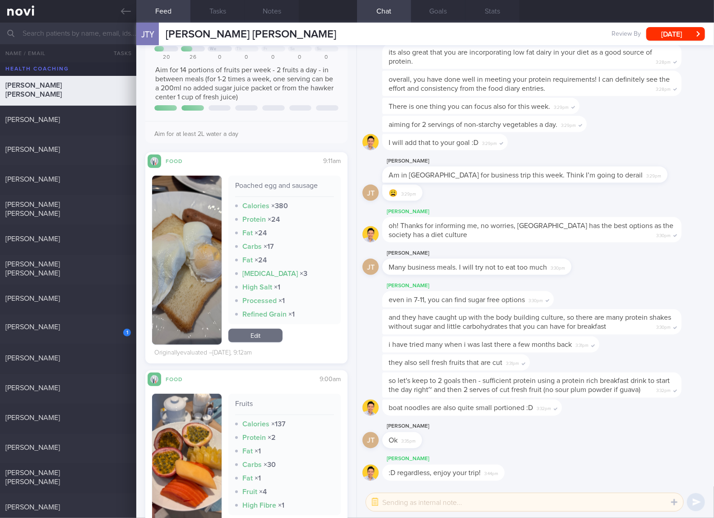
scroll to position [0, 0]
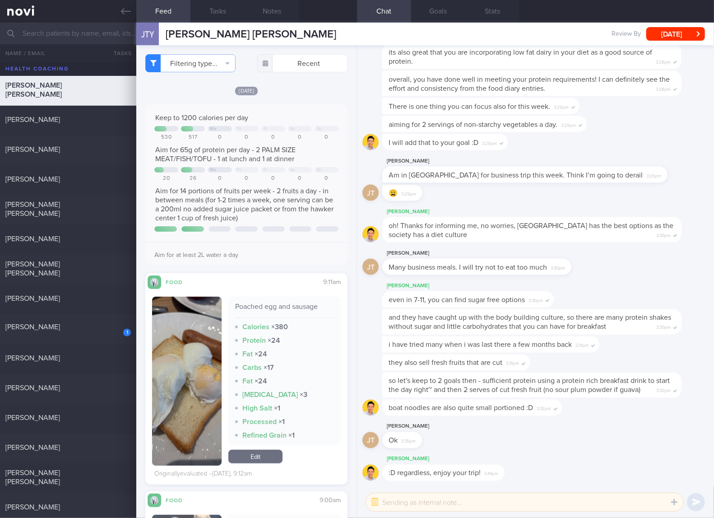
click at [215, 386] on img "button" at bounding box center [186, 380] width 69 height 169
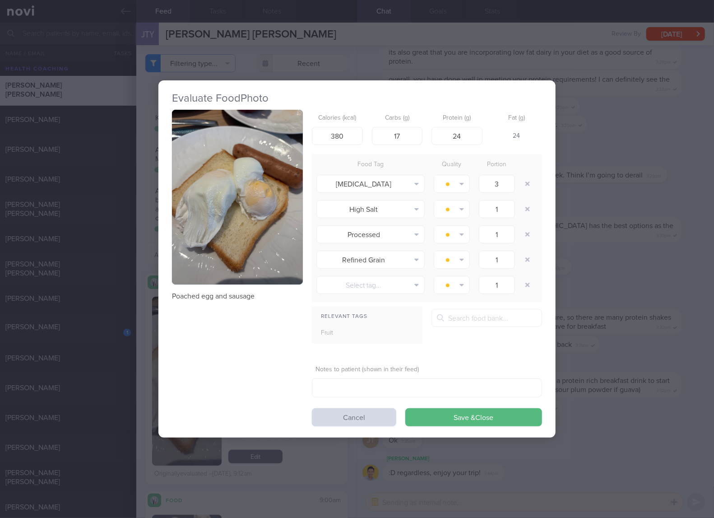
click at [219, 212] on button "button" at bounding box center [237, 197] width 131 height 175
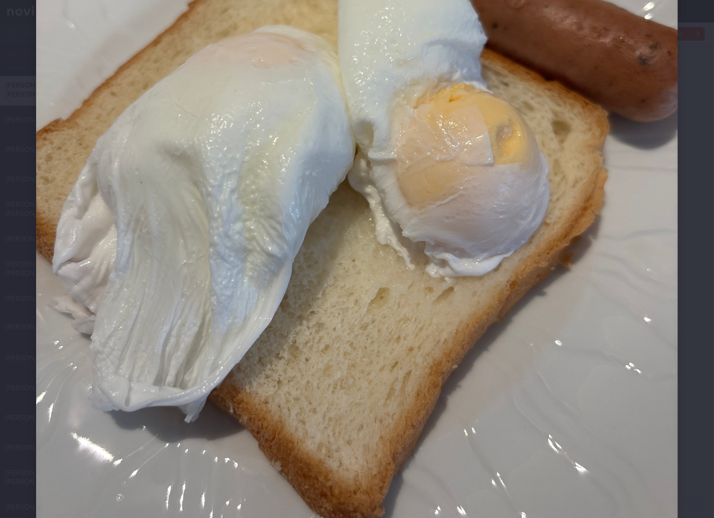
scroll to position [150, 0]
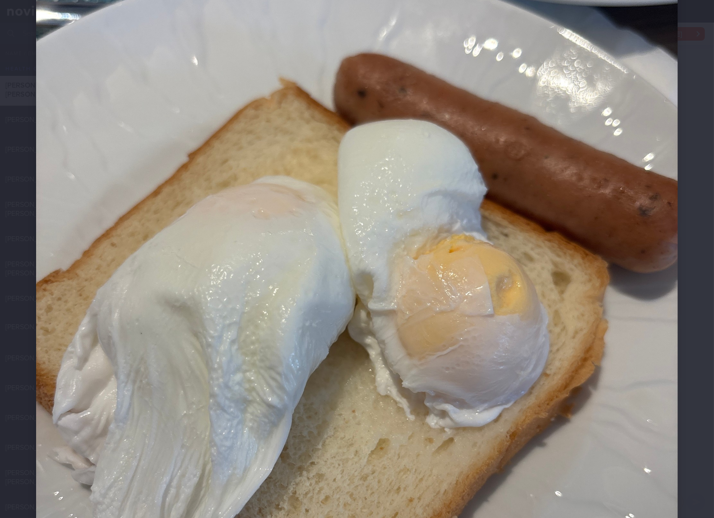
click at [537, 243] on img at bounding box center [357, 314] width 642 height 856
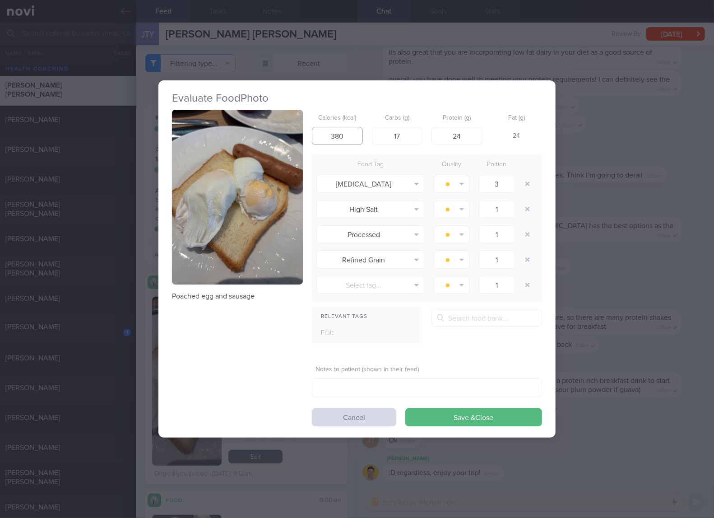
click at [346, 140] on input "380" at bounding box center [337, 136] width 51 height 18
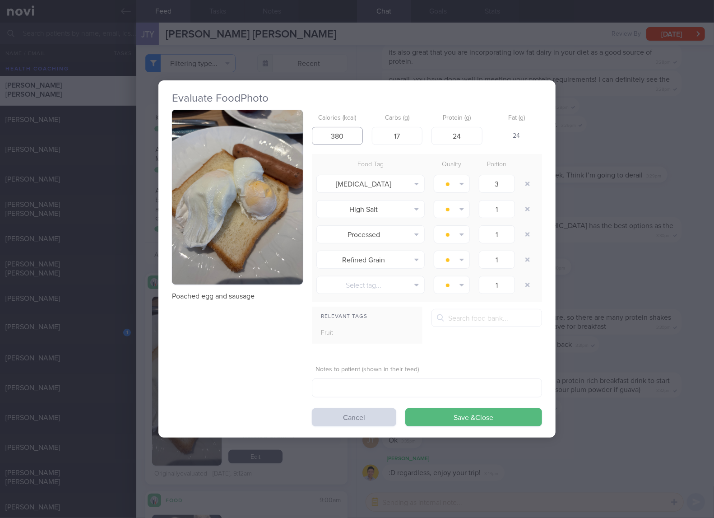
click at [346, 140] on input "380" at bounding box center [337, 136] width 51 height 18
type input "206"
type input "0"
type input "15"
click at [405, 408] on button "Save & Close" at bounding box center [473, 417] width 137 height 18
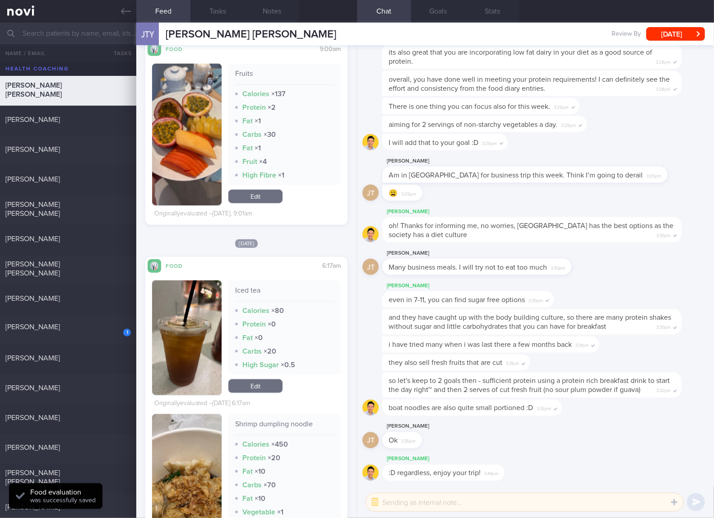
scroll to position [602, 0]
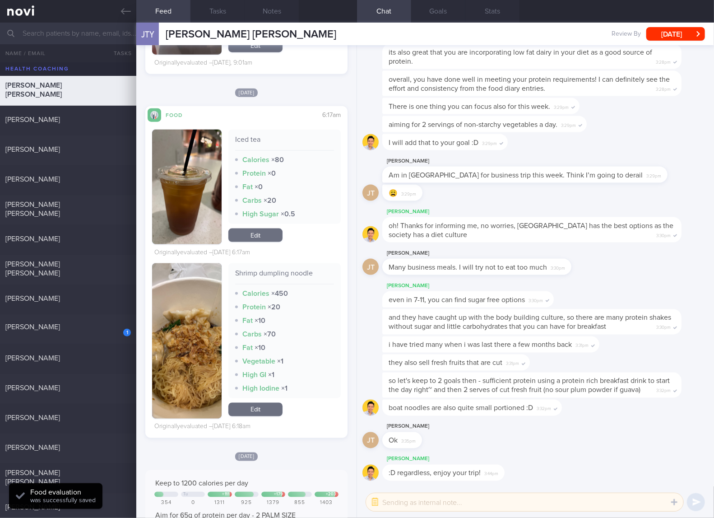
click at [284, 263] on div "Shrimp dumpling noodle Calories × 450 Protein × 20 Fat × 10 Carbs × 70 Fat × 10…" at bounding box center [284, 330] width 112 height 135
click at [285, 267] on div "Shrimp dumpling noodle Calories × 450 Protein × 20 Fat × 10 Carbs × 70 Fat × 10…" at bounding box center [284, 330] width 112 height 135
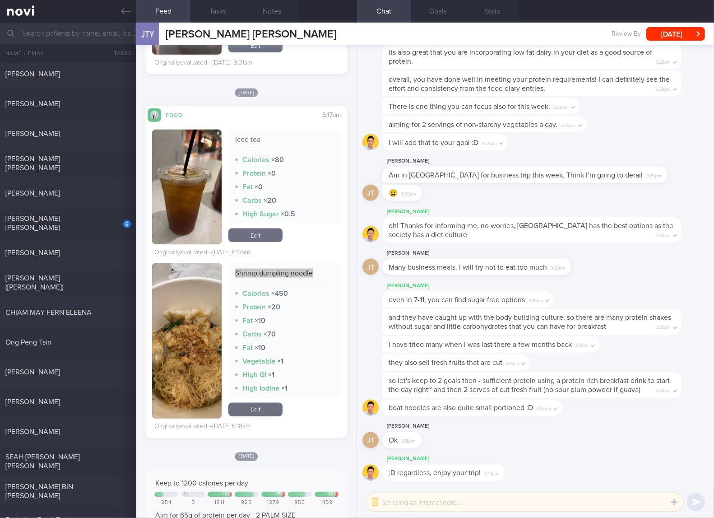
scroll to position [301, 0]
click at [259, 406] on link "Edit" at bounding box center [255, 410] width 54 height 14
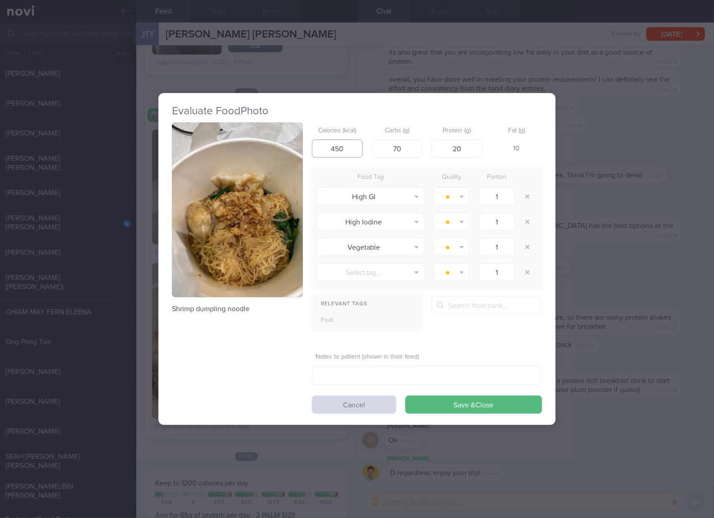
click at [348, 147] on input "450" at bounding box center [337, 148] width 51 height 18
type input "2"
click at [580, 256] on div "Evaluate Food Photo Shrimp dumpling noodle Calories (kcal) 2 Carbs (g) 70 Prote…" at bounding box center [357, 259] width 714 height 518
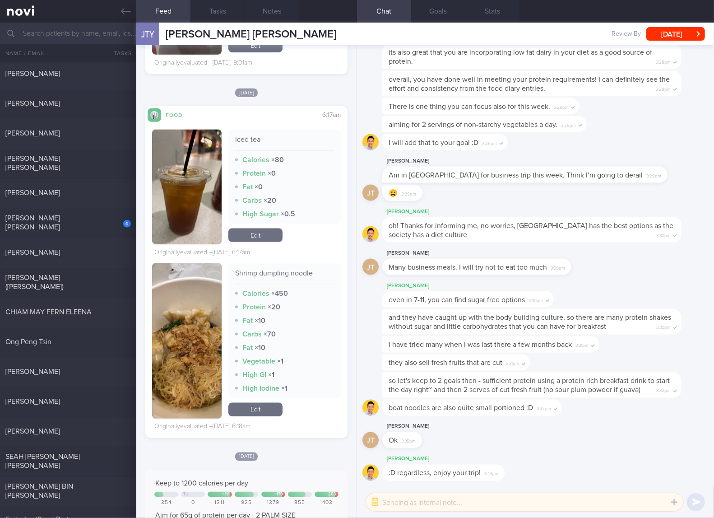
click at [244, 406] on link "Edit" at bounding box center [255, 410] width 54 height 14
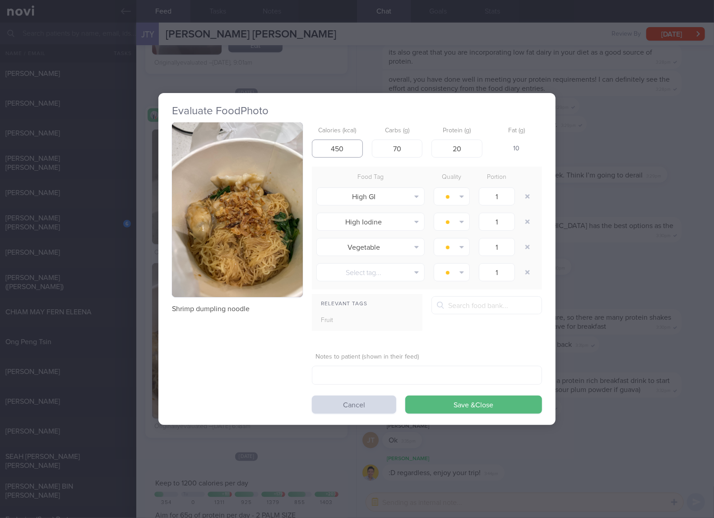
click at [357, 153] on input "450" at bounding box center [337, 148] width 51 height 18
type input "292"
type input "31"
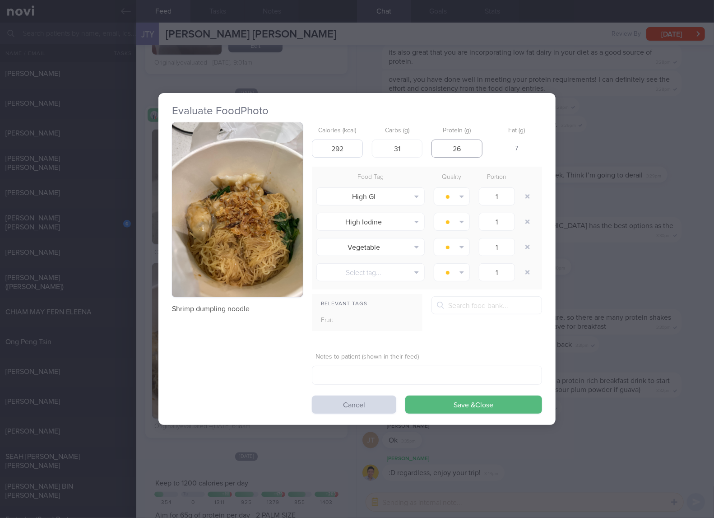
type input "26"
click at [405, 395] on button "Save & Close" at bounding box center [473, 404] width 137 height 18
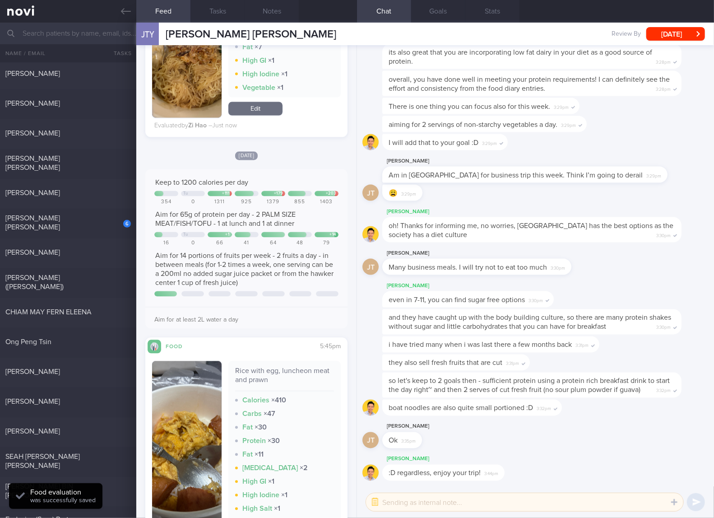
scroll to position [1053, 0]
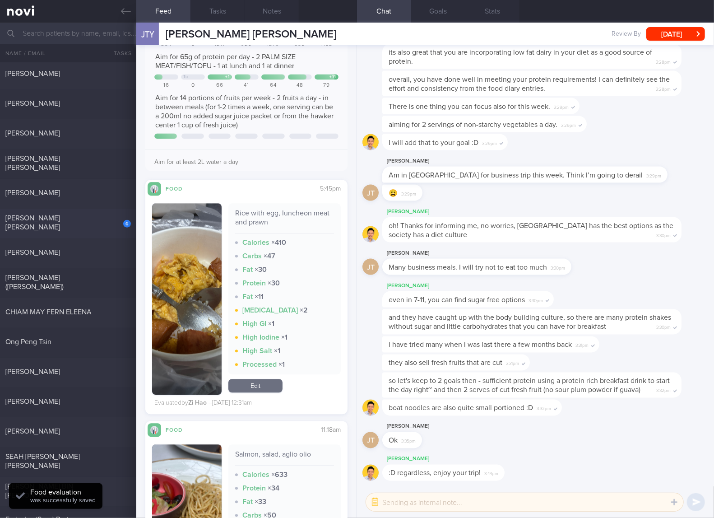
click at [122, 218] on div "6" at bounding box center [121, 220] width 20 height 14
checkbox input "true"
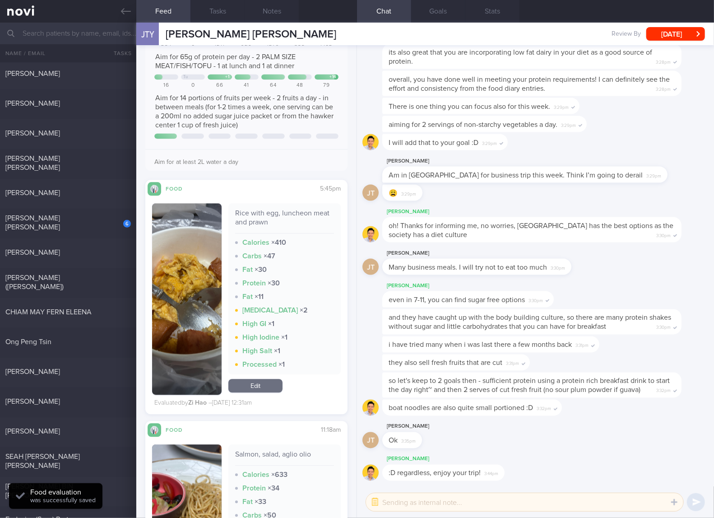
checkbox input "true"
select select "6"
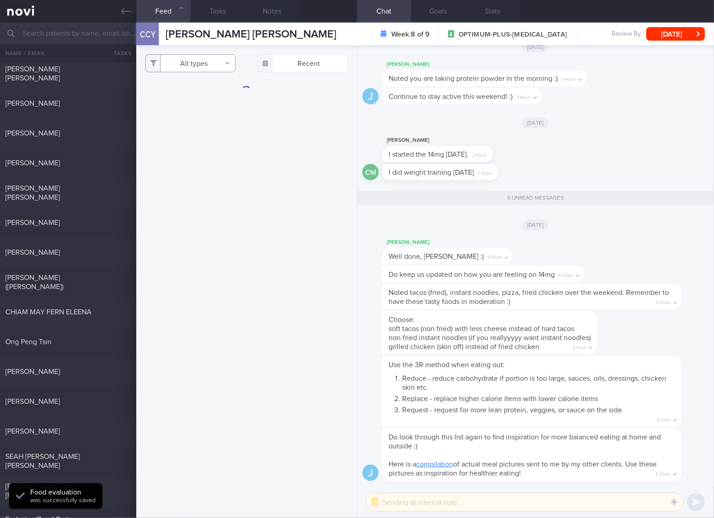
click at [210, 67] on button "All types" at bounding box center [190, 63] width 90 height 18
click at [333, 108] on div "All types Food Activity Glucose Weight Medicine Blood Pressure CGM Install Rece…" at bounding box center [246, 281] width 220 height 473
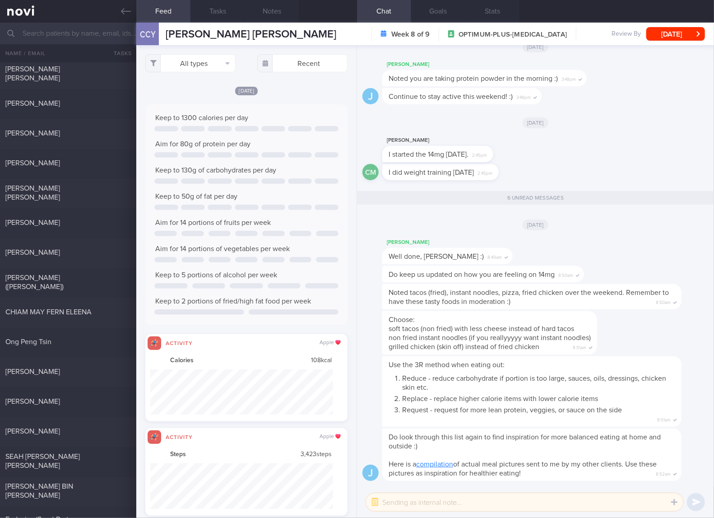
scroll to position [46, 183]
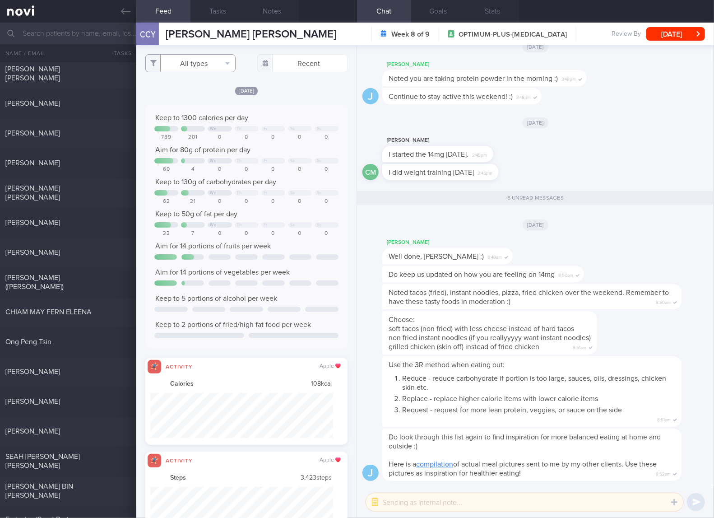
click at [213, 56] on button "All types" at bounding box center [190, 63] width 90 height 18
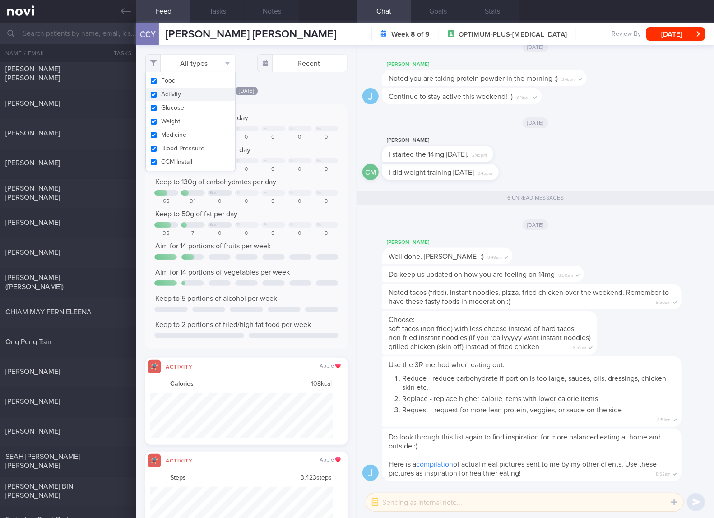
click at [187, 91] on button "Activity" at bounding box center [190, 95] width 89 height 14
checkbox input "false"
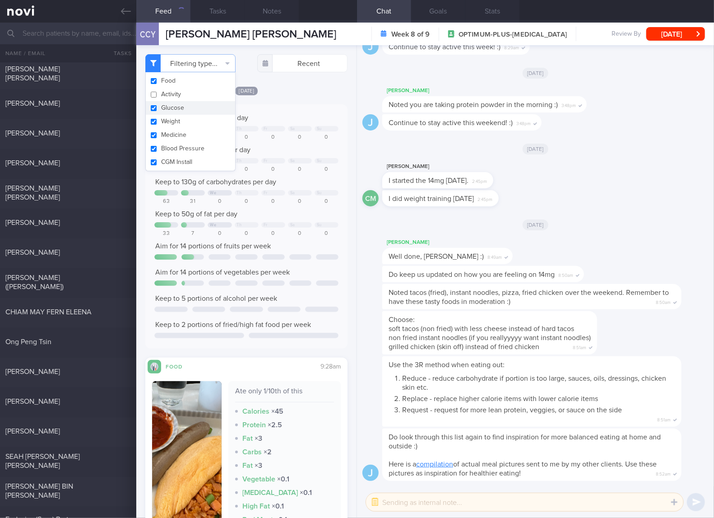
click at [174, 106] on button "Glucose" at bounding box center [190, 108] width 89 height 14
checkbox input "false"
click at [171, 117] on button "Weight" at bounding box center [190, 122] width 89 height 14
checkbox input "false"
click at [172, 132] on button "Medicine" at bounding box center [190, 135] width 89 height 14
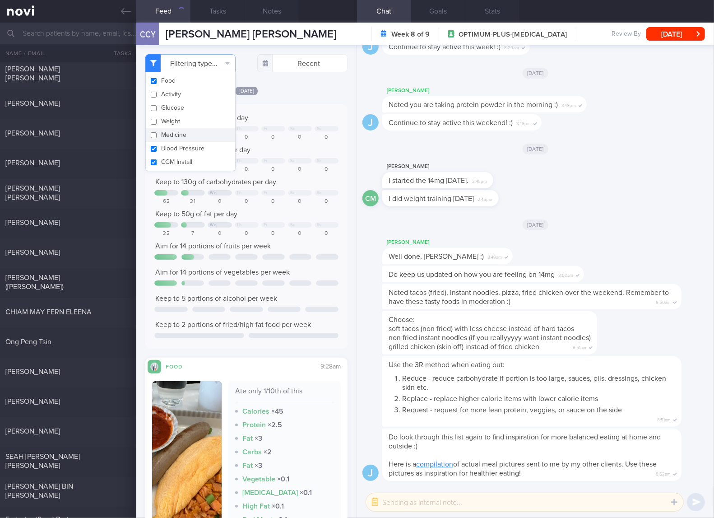
checkbox input "false"
click at [172, 151] on button "Blood Pressure" at bounding box center [190, 149] width 89 height 14
checkbox input "false"
click at [173, 163] on button "CGM Install" at bounding box center [190, 162] width 89 height 14
checkbox input "false"
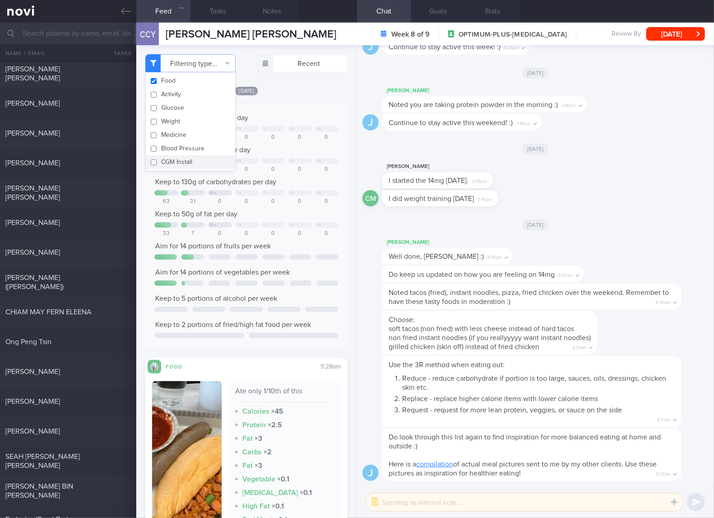
click at [288, 167] on div "0" at bounding box center [300, 169] width 24 height 7
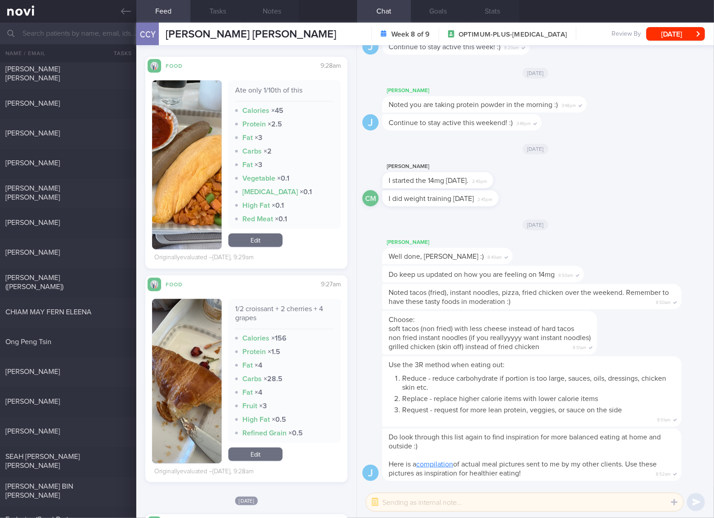
click at [290, 307] on div "1/2 croissant + 2 cherries + 4 grapes" at bounding box center [284, 316] width 99 height 25
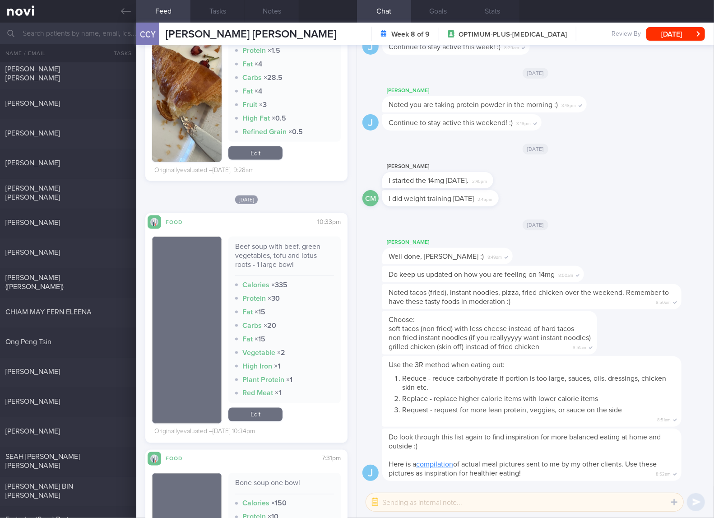
click at [259, 245] on div "Beef soup with beef, green vegetables, tofu and lotus roots - 1 large bowl" at bounding box center [284, 259] width 99 height 34
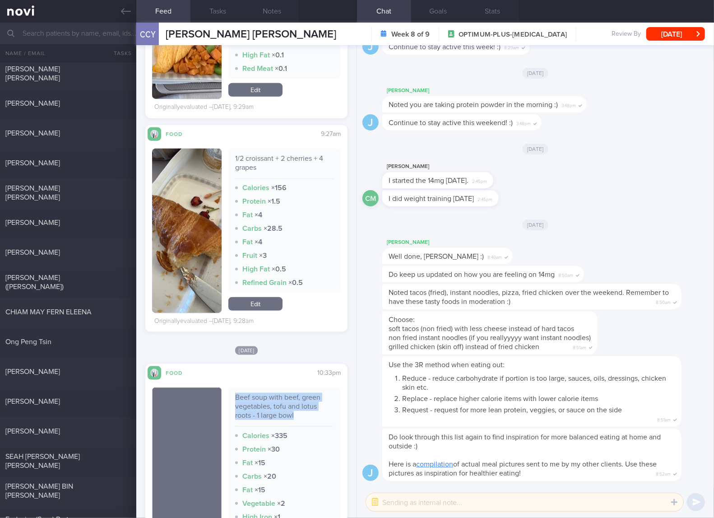
click at [270, 306] on link "Edit" at bounding box center [255, 304] width 54 height 14
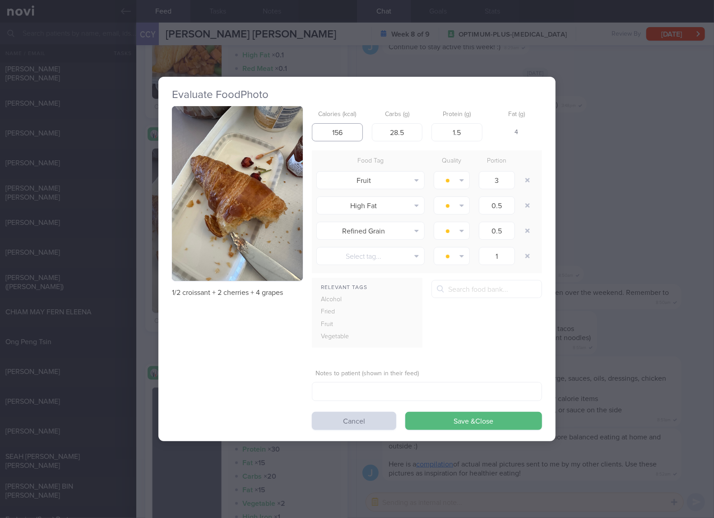
click at [348, 132] on input "156" at bounding box center [337, 132] width 51 height 18
type input "143"
type input "20"
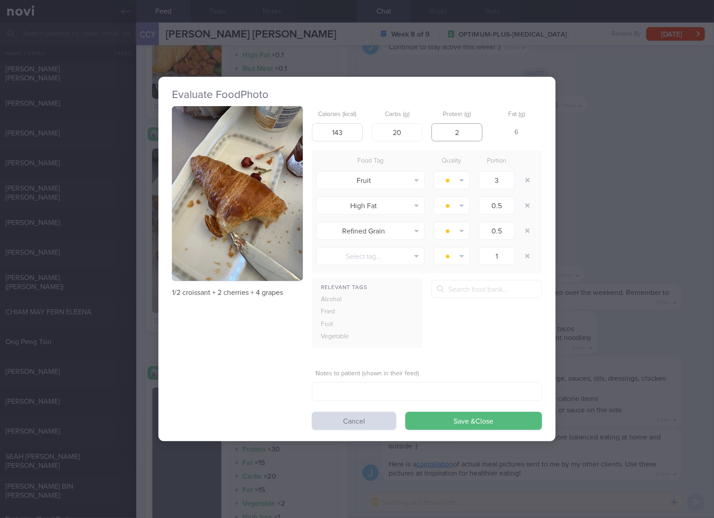
type input "2"
click at [405, 412] on button "Save & Close" at bounding box center [473, 421] width 137 height 18
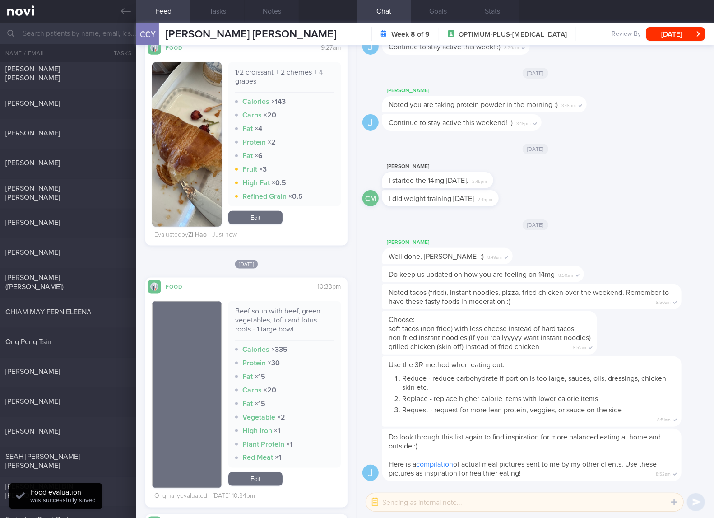
scroll to position [602, 0]
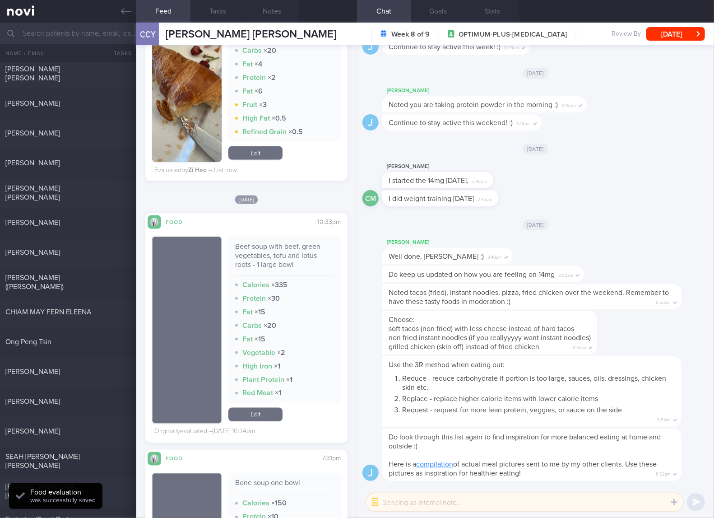
click at [288, 250] on div "Beef soup with beef, green vegetables, tofu and lotus roots - 1 large bowl" at bounding box center [284, 259] width 99 height 34
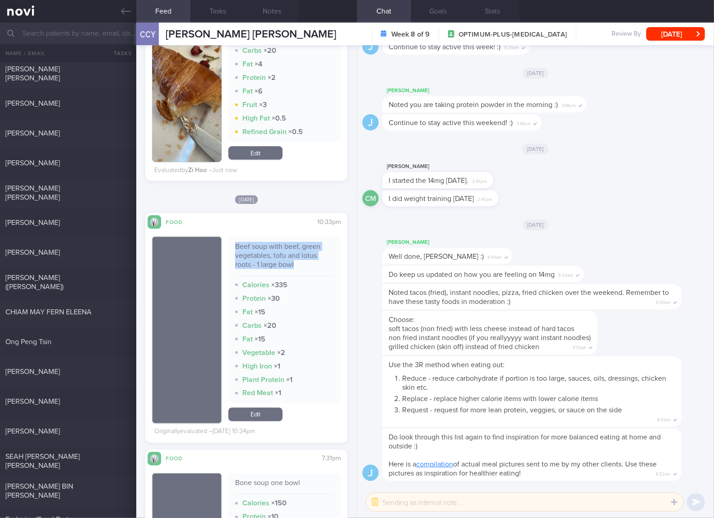
click at [265, 415] on link "Edit" at bounding box center [255, 415] width 54 height 14
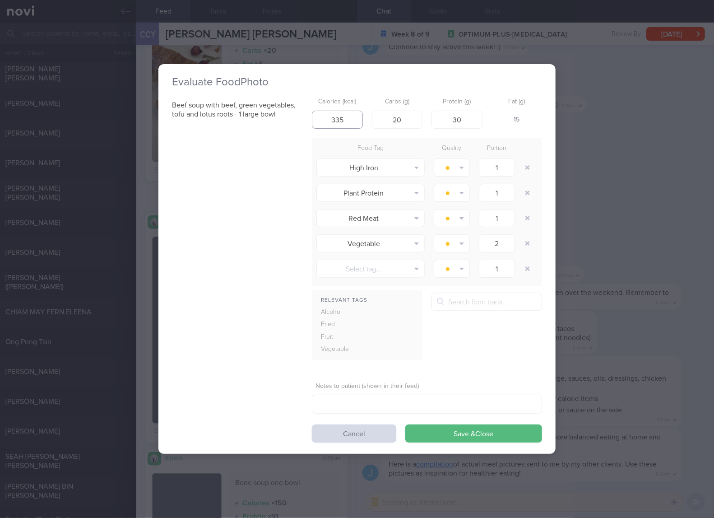
click at [349, 121] on input "335" at bounding box center [337, 120] width 51 height 18
type input "324"
type input "37"
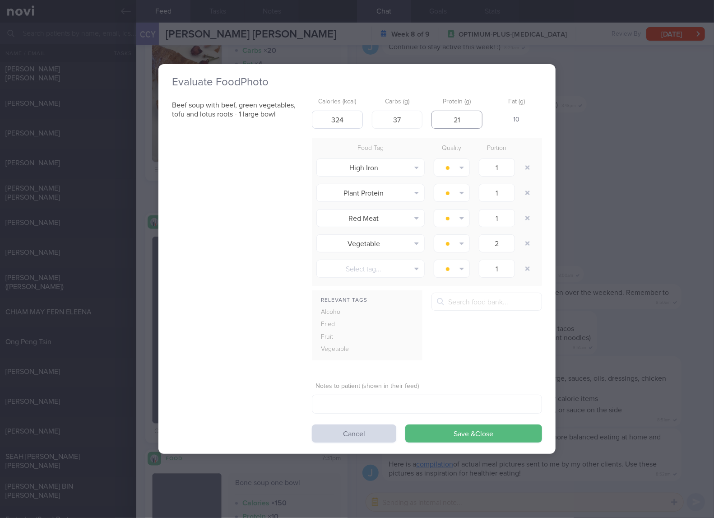
type input "21"
click at [405, 424] on button "Save & Close" at bounding box center [473, 433] width 137 height 18
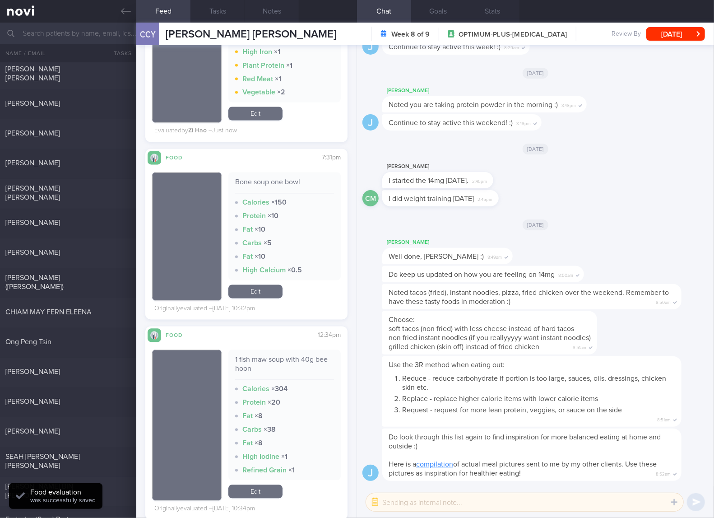
scroll to position [1053, 0]
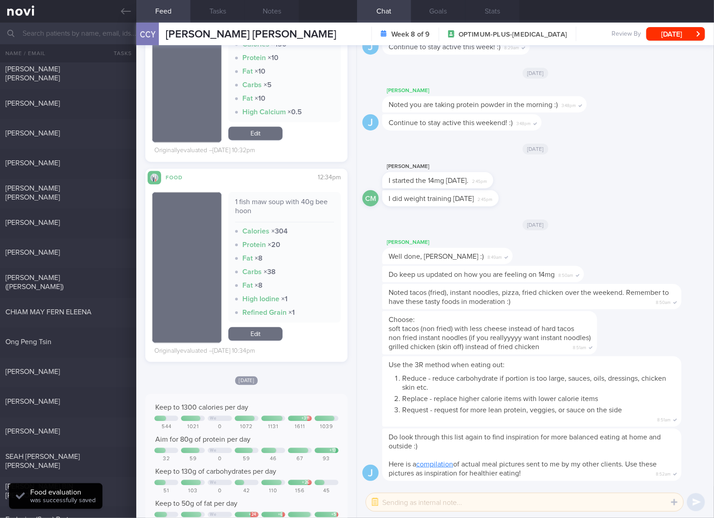
click at [260, 202] on div "1 fish maw soup with 40g bee hoon" at bounding box center [284, 209] width 99 height 25
click at [265, 340] on div "1 fish maw soup with 40g bee hoon Calories × 304 Protein × 20 Fat × 8 Carbs × 3…" at bounding box center [284, 267] width 112 height 151
click at [264, 337] on link "Edit" at bounding box center [255, 334] width 54 height 14
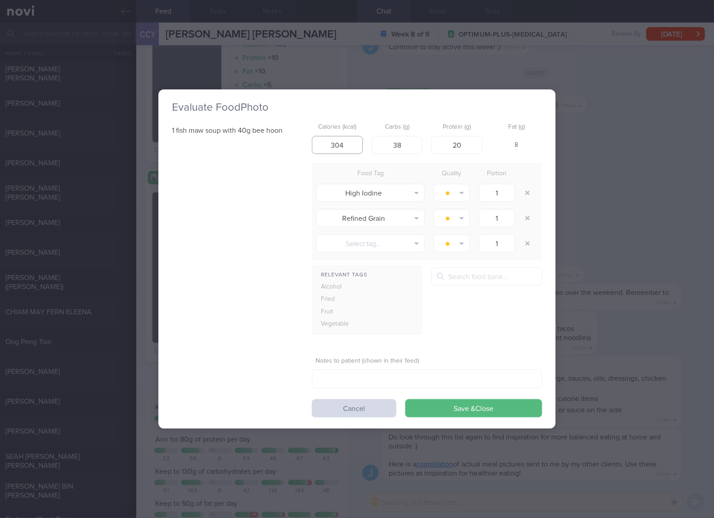
click at [352, 145] on input "304" at bounding box center [337, 145] width 51 height 18
type input "256"
type input "19"
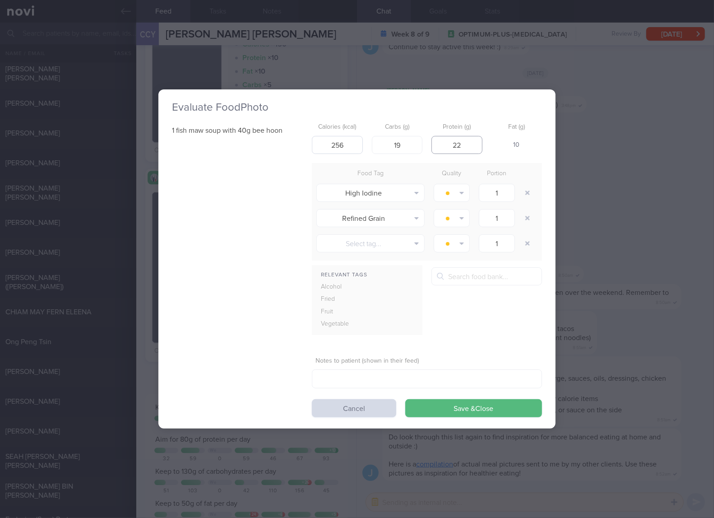
type input "22"
click at [405, 399] on button "Save & Close" at bounding box center [473, 408] width 137 height 18
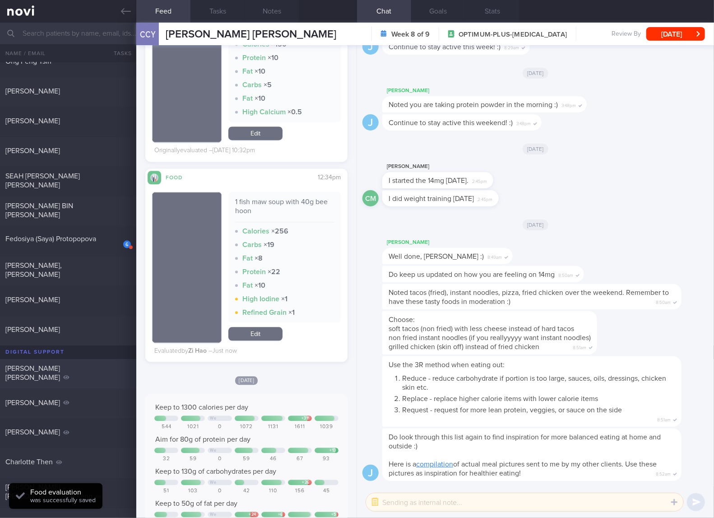
scroll to position [602, 0]
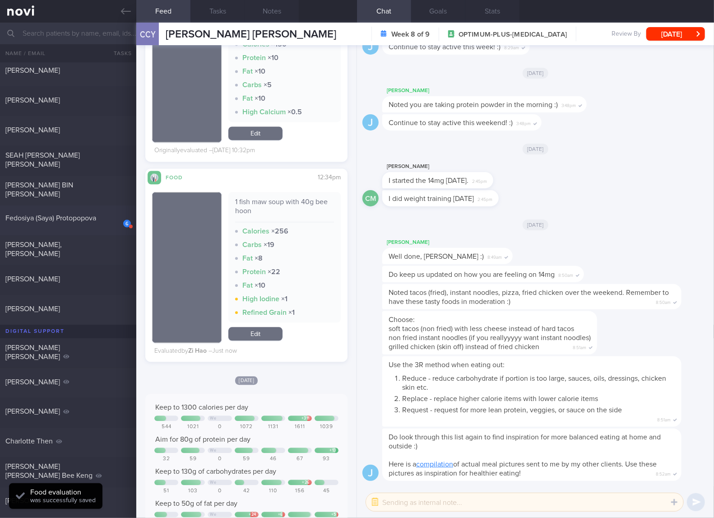
click at [104, 225] on div "6 Fedosiya (Saya) Protopopova" at bounding box center [68, 220] width 136 height 14
checkbox input "true"
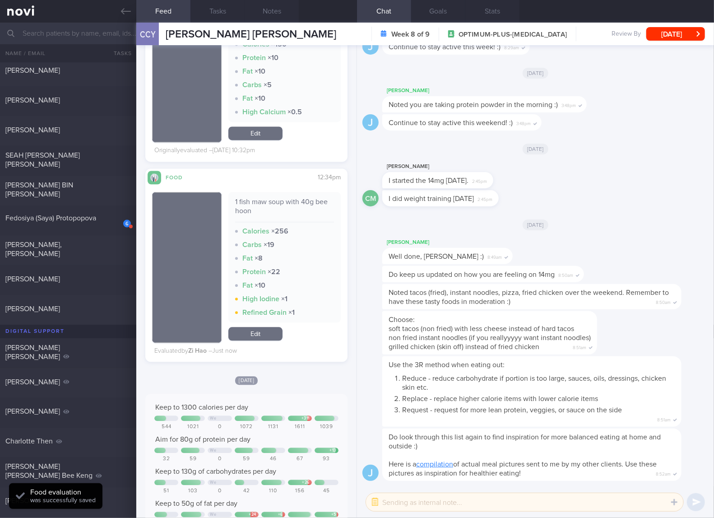
checkbox input "true"
select select "7"
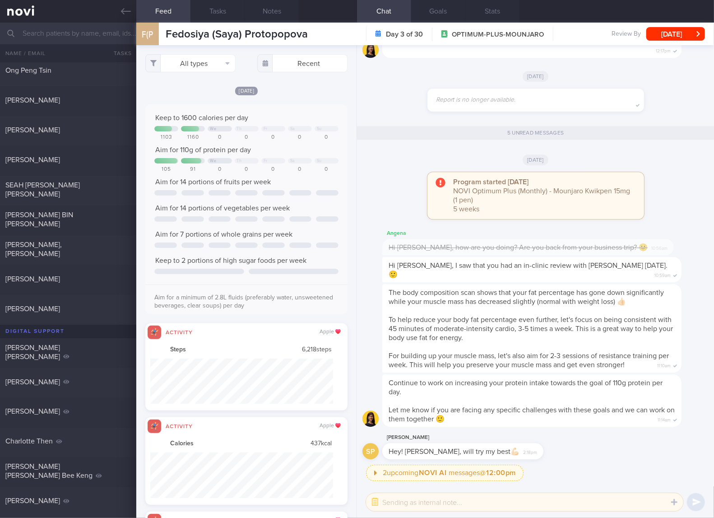
scroll to position [46, 183]
click at [227, 68] on button "All types" at bounding box center [190, 63] width 90 height 18
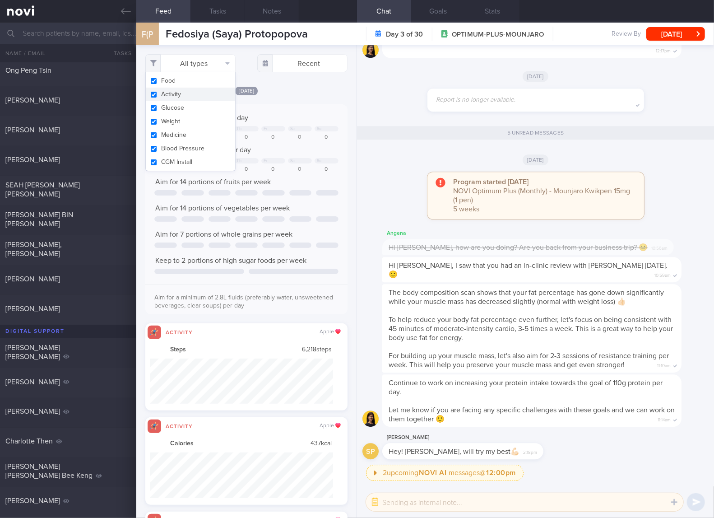
click at [201, 97] on button "Activity" at bounding box center [190, 95] width 89 height 14
checkbox input "false"
click at [196, 105] on button "Glucose" at bounding box center [190, 108] width 89 height 14
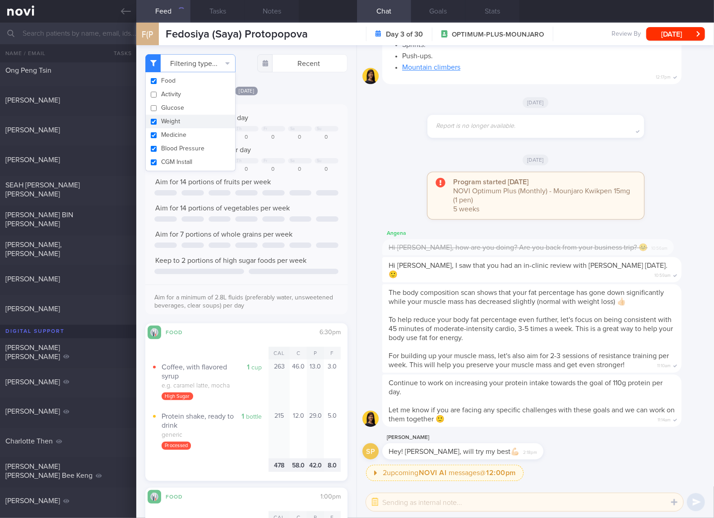
checkbox input "false"
click at [183, 124] on button "Weight" at bounding box center [190, 122] width 89 height 14
checkbox input "false"
click at [180, 133] on button "Medicine" at bounding box center [190, 135] width 89 height 14
checkbox input "false"
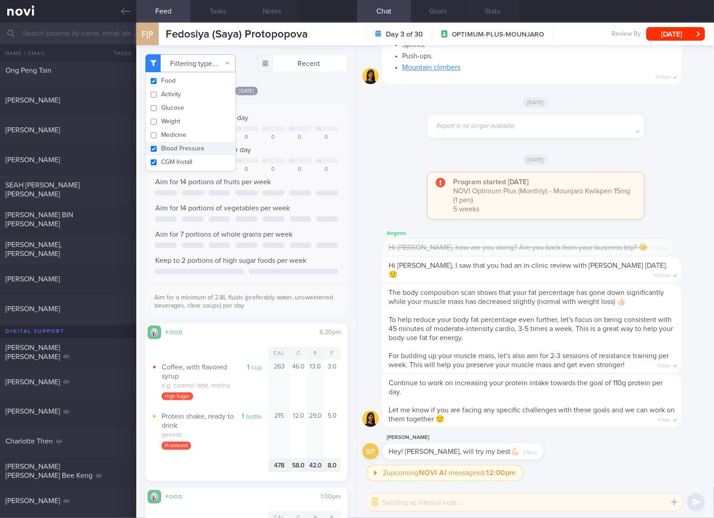
click at [180, 148] on button "Blood Pressure" at bounding box center [190, 149] width 89 height 14
checkbox input "false"
click at [180, 158] on button "CGM Install" at bounding box center [190, 162] width 89 height 14
checkbox input "false"
click at [316, 185] on div "Aim for 14 portions of fruits per week" at bounding box center [246, 181] width 184 height 9
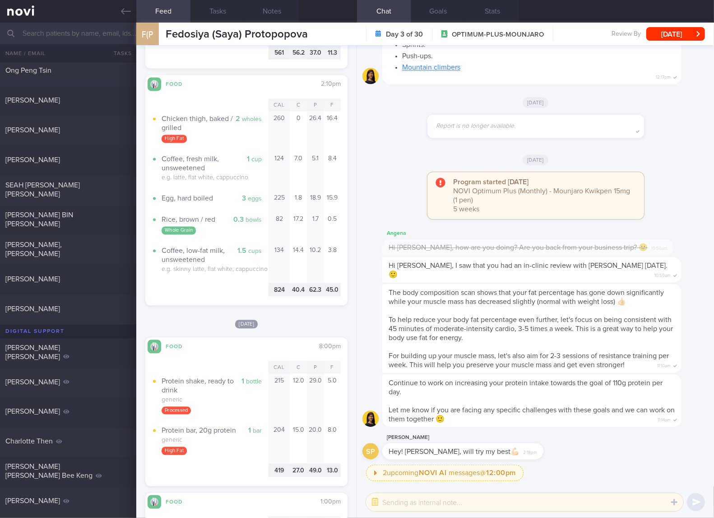
scroll to position [3760, 0]
